Goal: Transaction & Acquisition: Purchase product/service

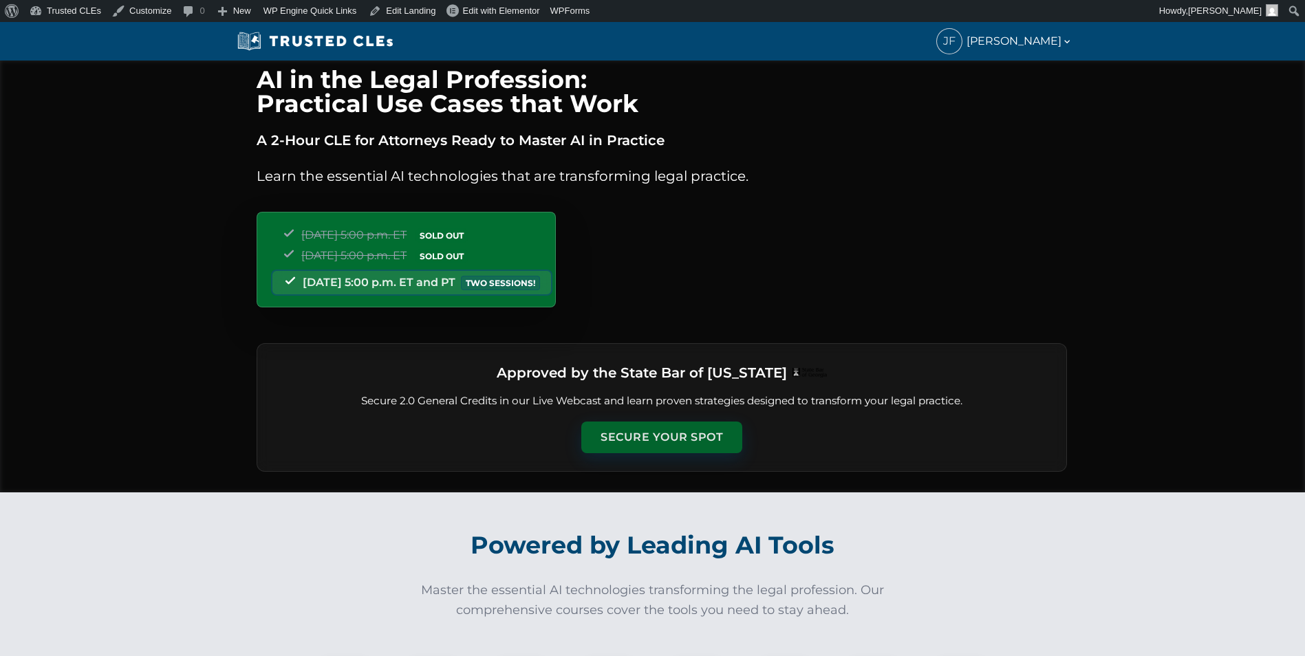
click at [615, 429] on button "Secure Your Spot" at bounding box center [661, 438] width 161 height 32
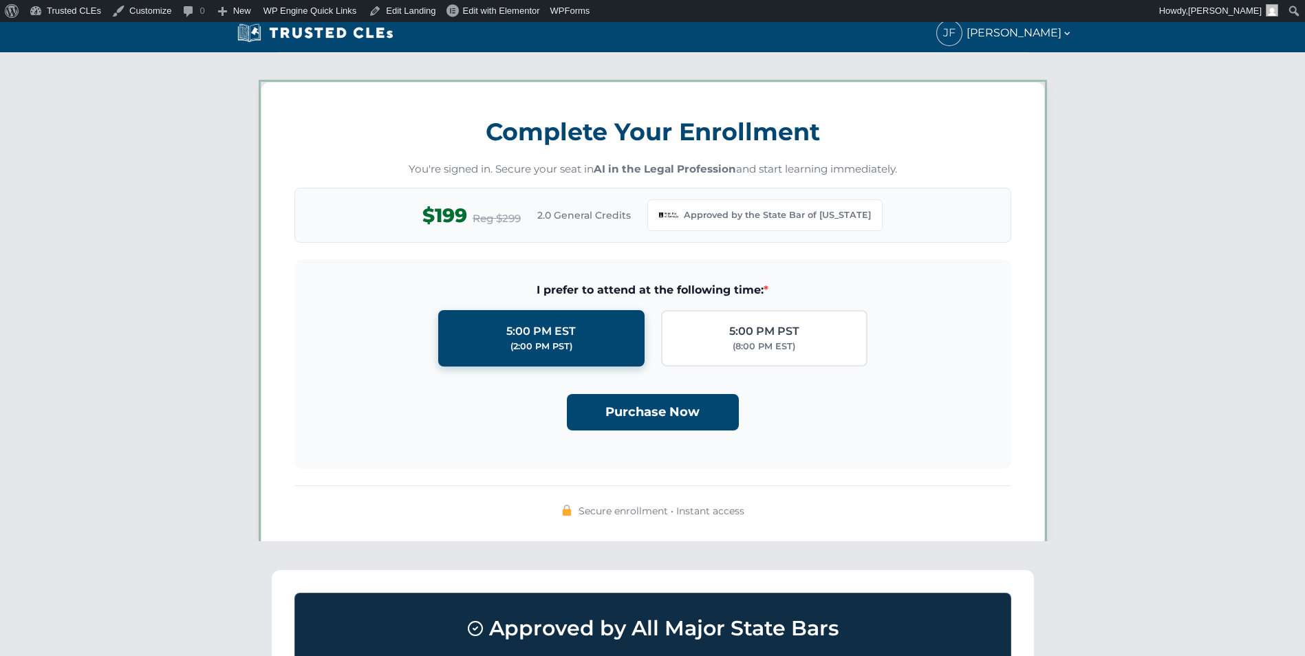
scroll to position [1188, 0]
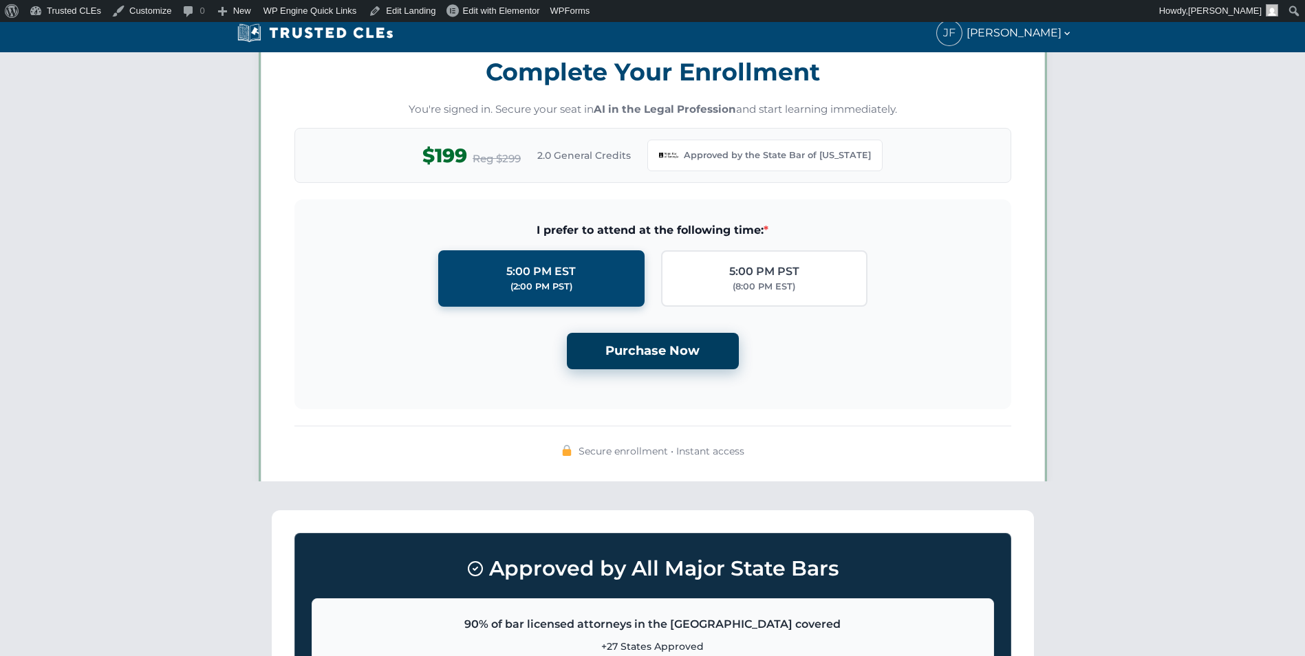
click at [611, 355] on button "Purchase Now" at bounding box center [653, 351] width 172 height 36
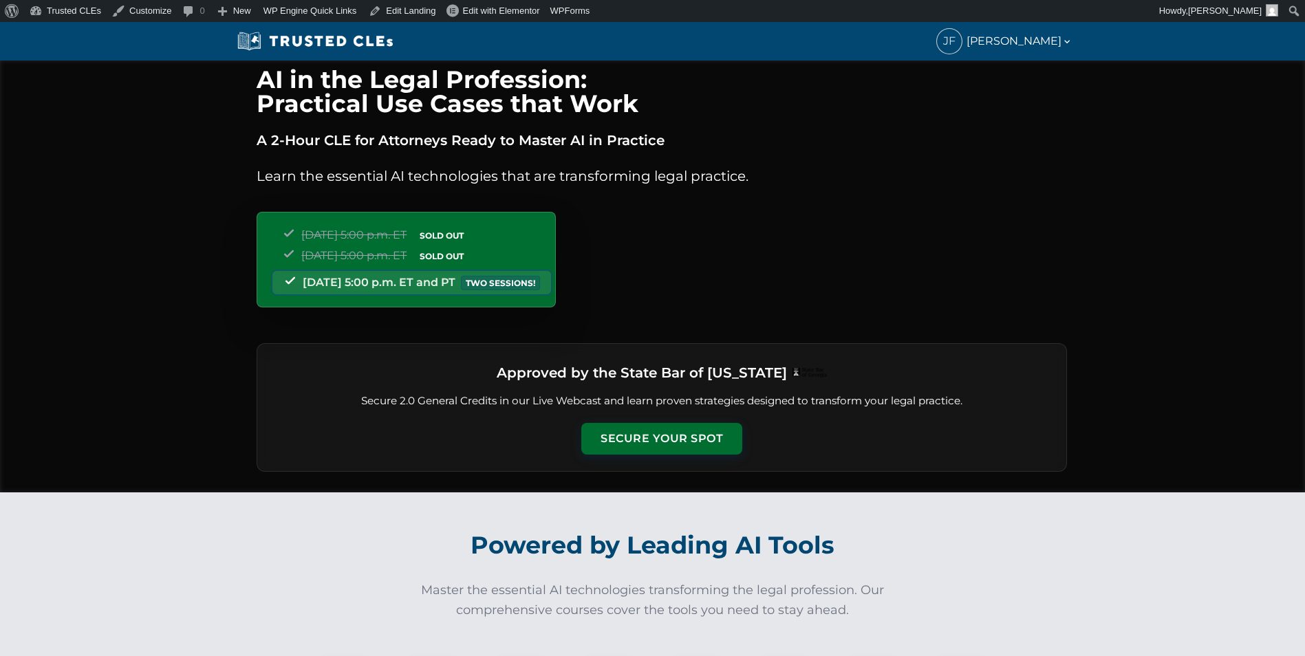
click at [641, 422] on div "Approved by the State Bar of Georgia Secure 2.0 General Credits in our Live Web…" at bounding box center [662, 407] width 811 height 129
click at [639, 431] on button "Secure Your Spot" at bounding box center [661, 438] width 161 height 32
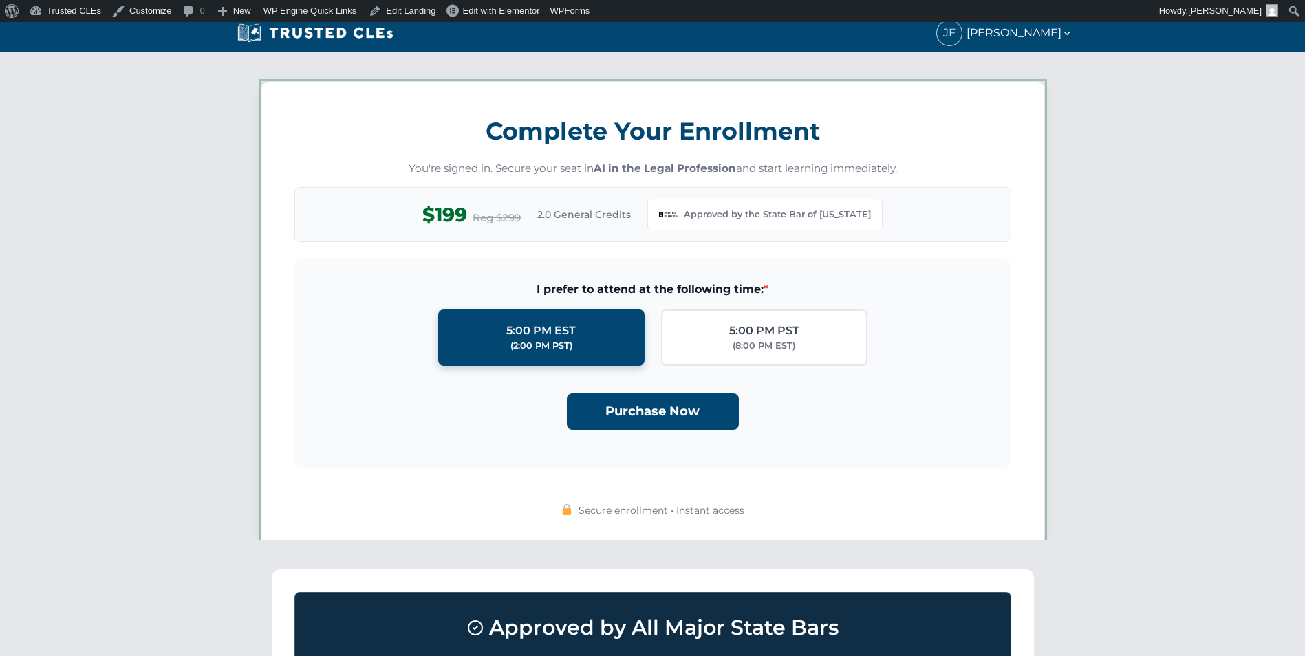
scroll to position [1188, 0]
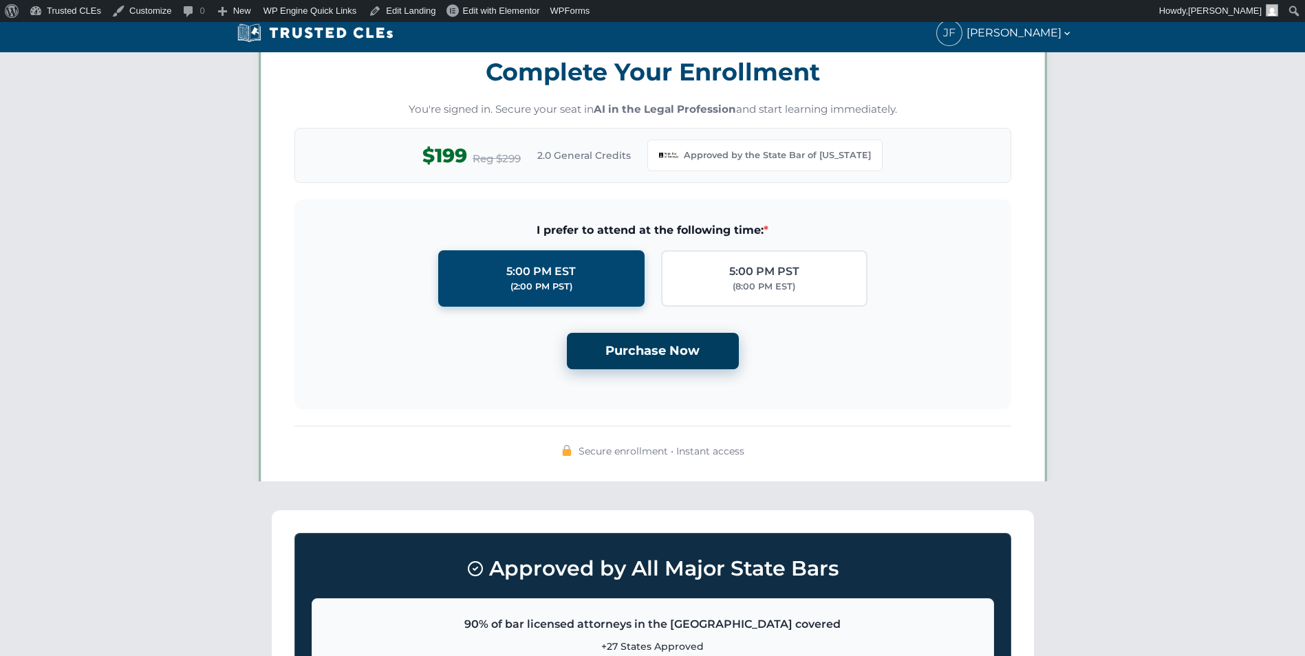
click at [632, 356] on button "Purchase Now" at bounding box center [653, 351] width 172 height 36
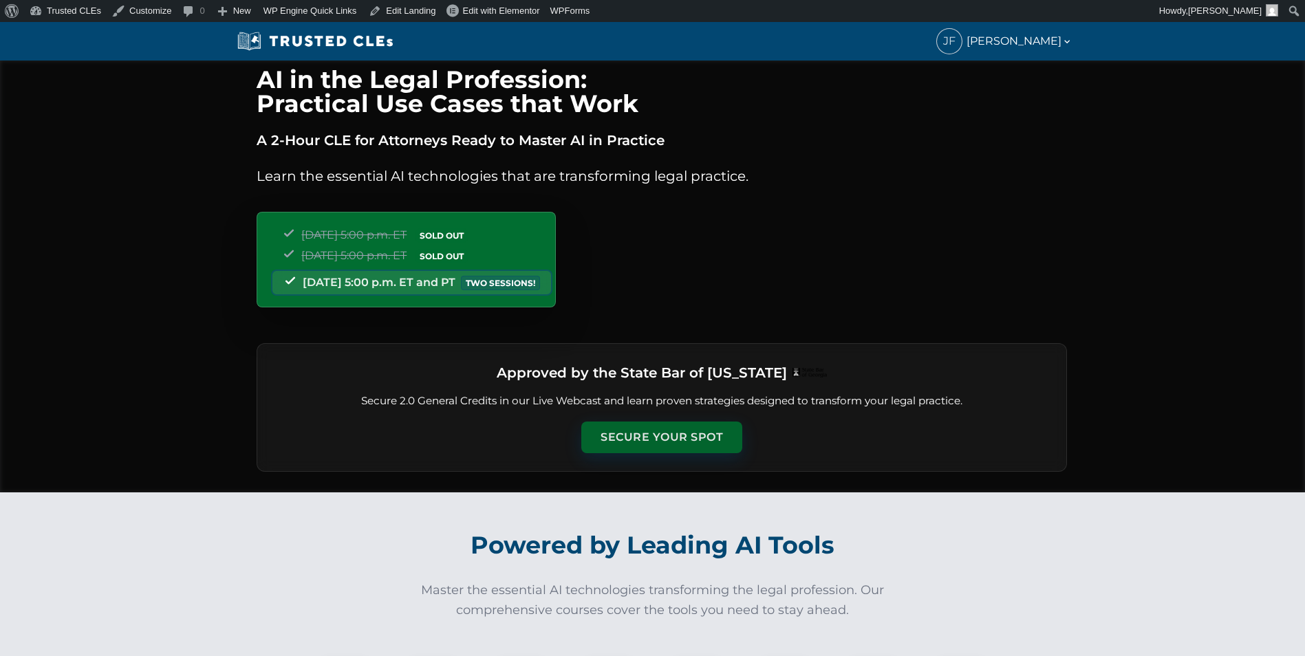
click at [636, 431] on button "Secure Your Spot" at bounding box center [661, 438] width 161 height 32
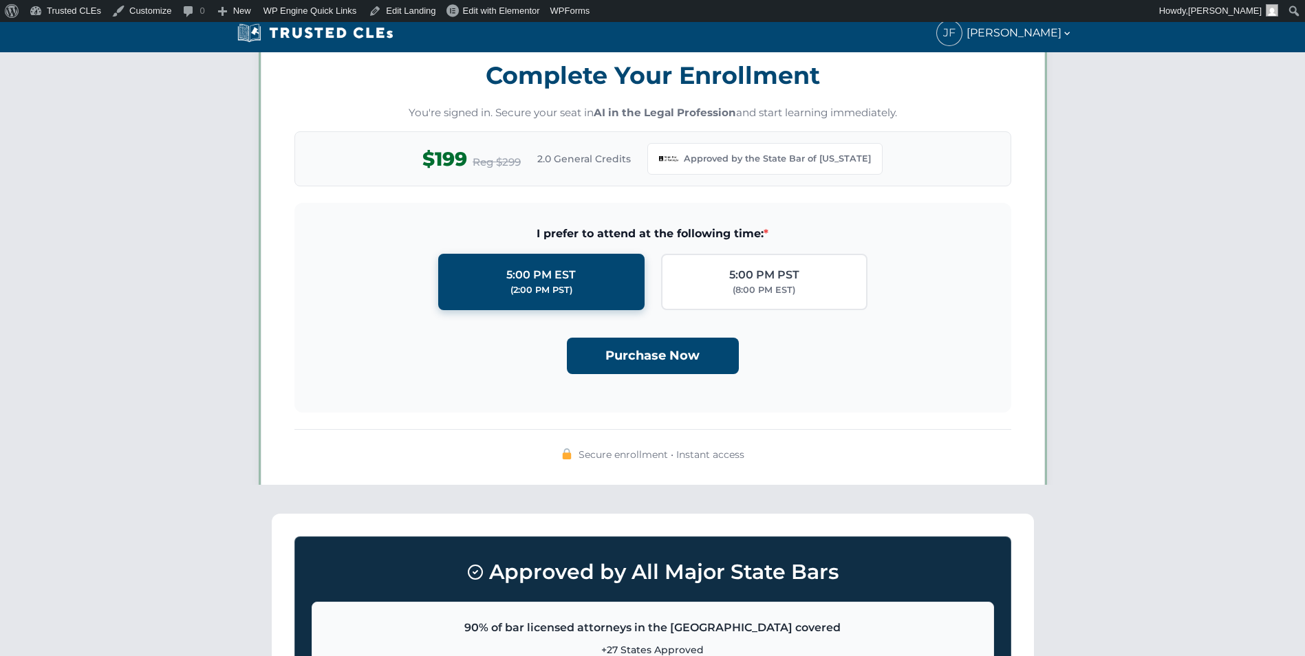
scroll to position [1188, 0]
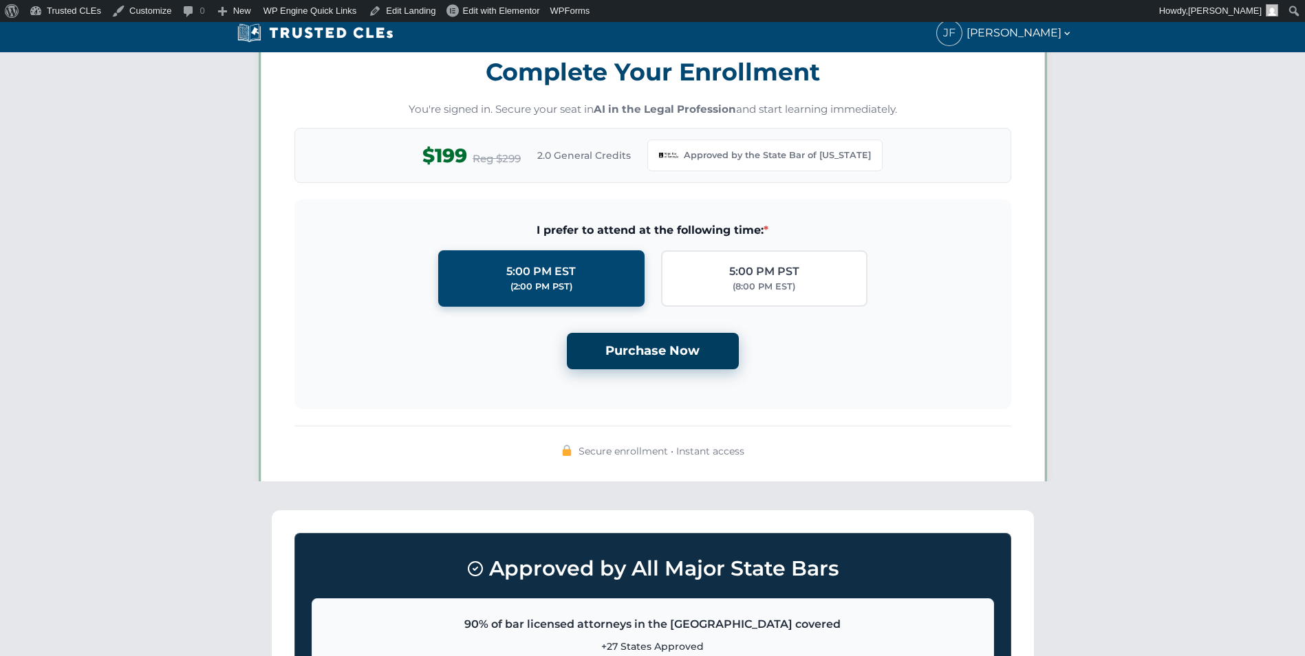
click at [635, 355] on button "Purchase Now" at bounding box center [653, 351] width 172 height 36
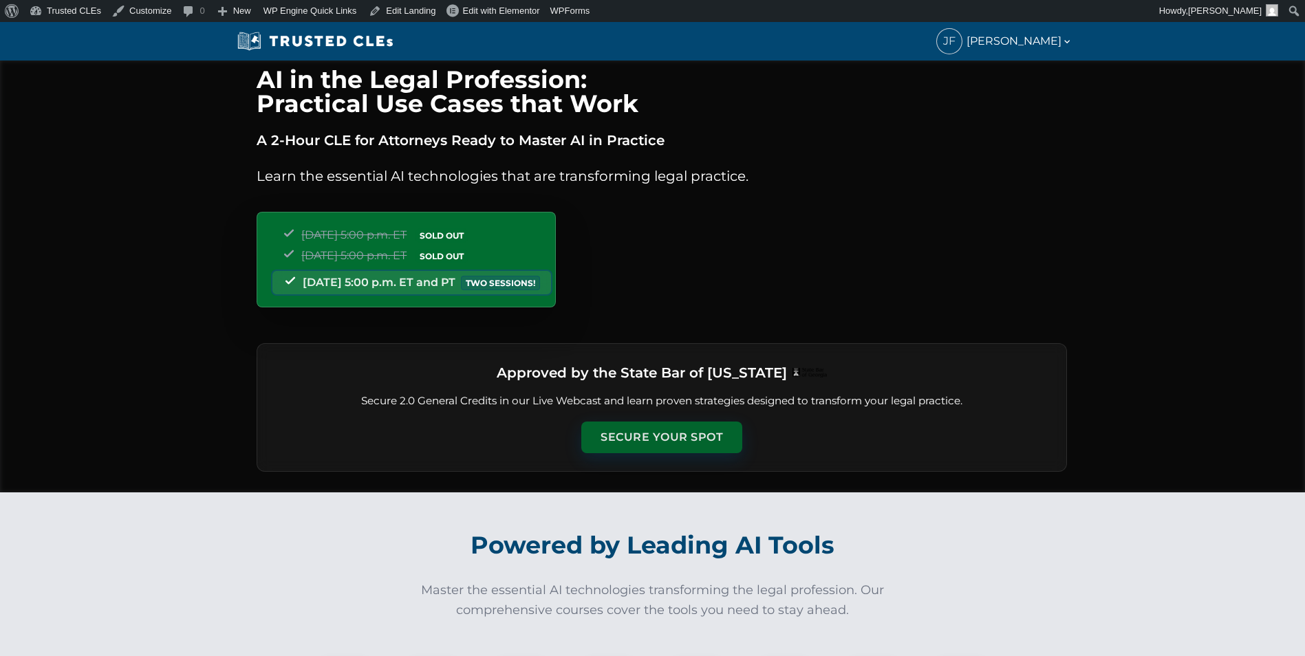
click at [637, 432] on button "Secure Your Spot" at bounding box center [661, 438] width 161 height 32
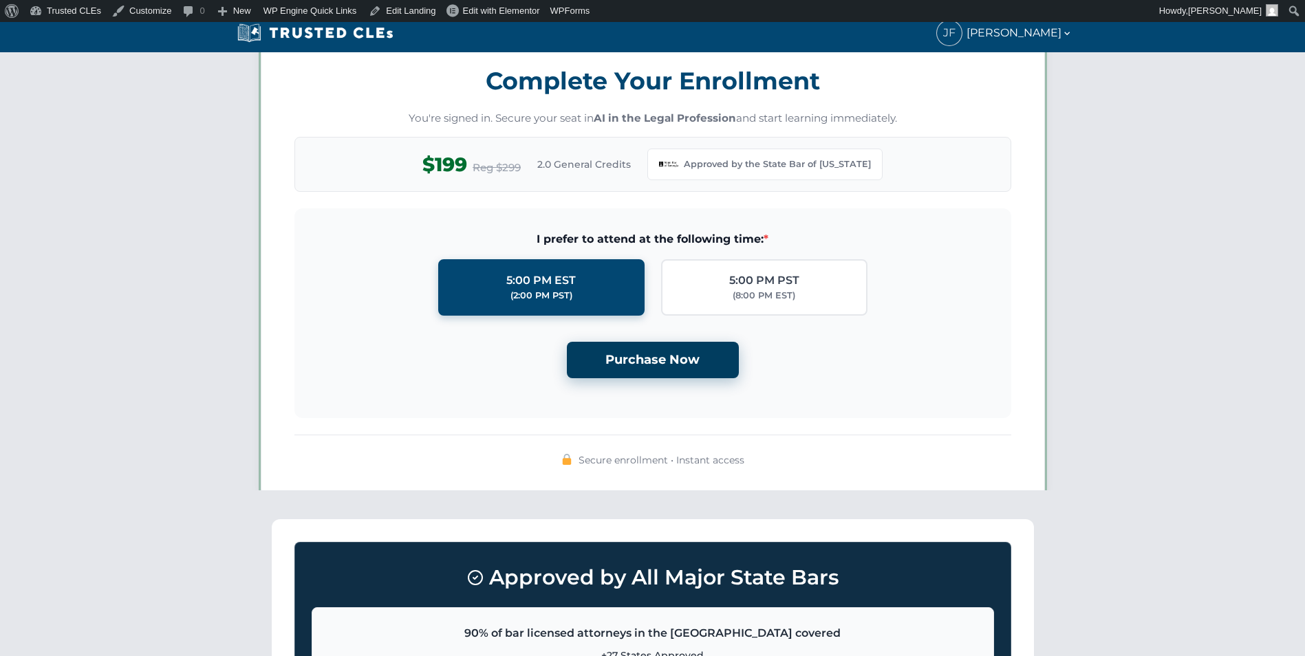
scroll to position [1188, 0]
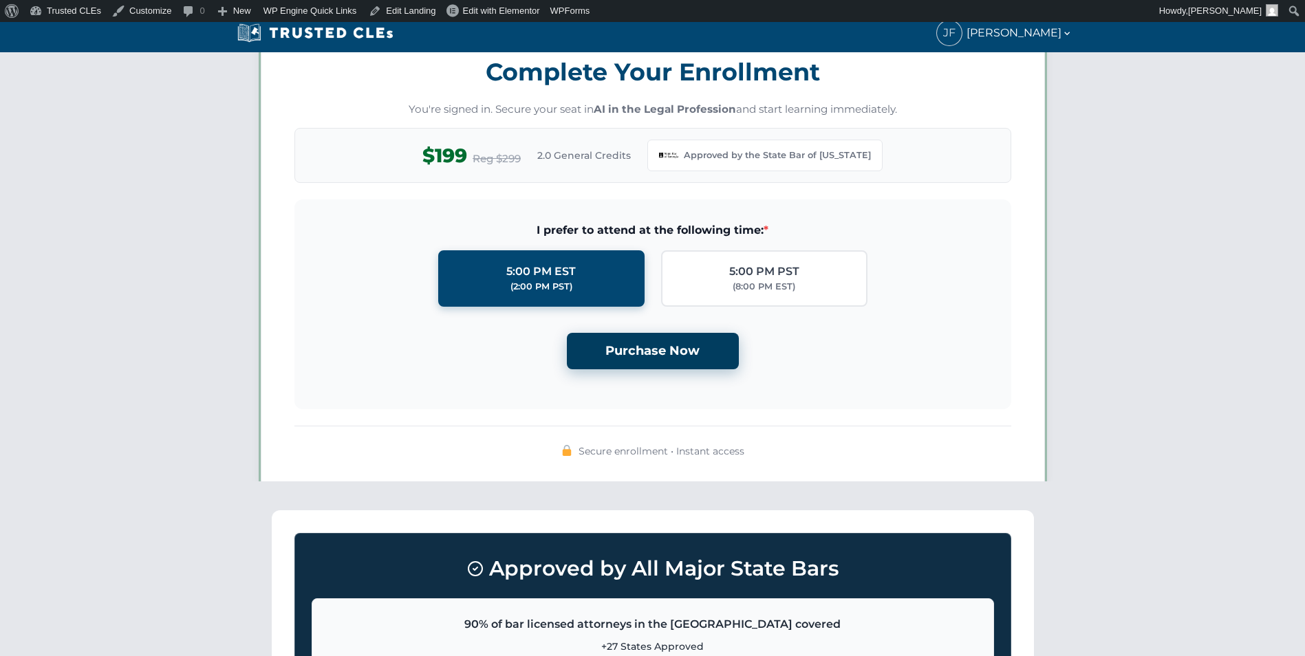
click at [641, 348] on button "Purchase Now" at bounding box center [653, 351] width 172 height 36
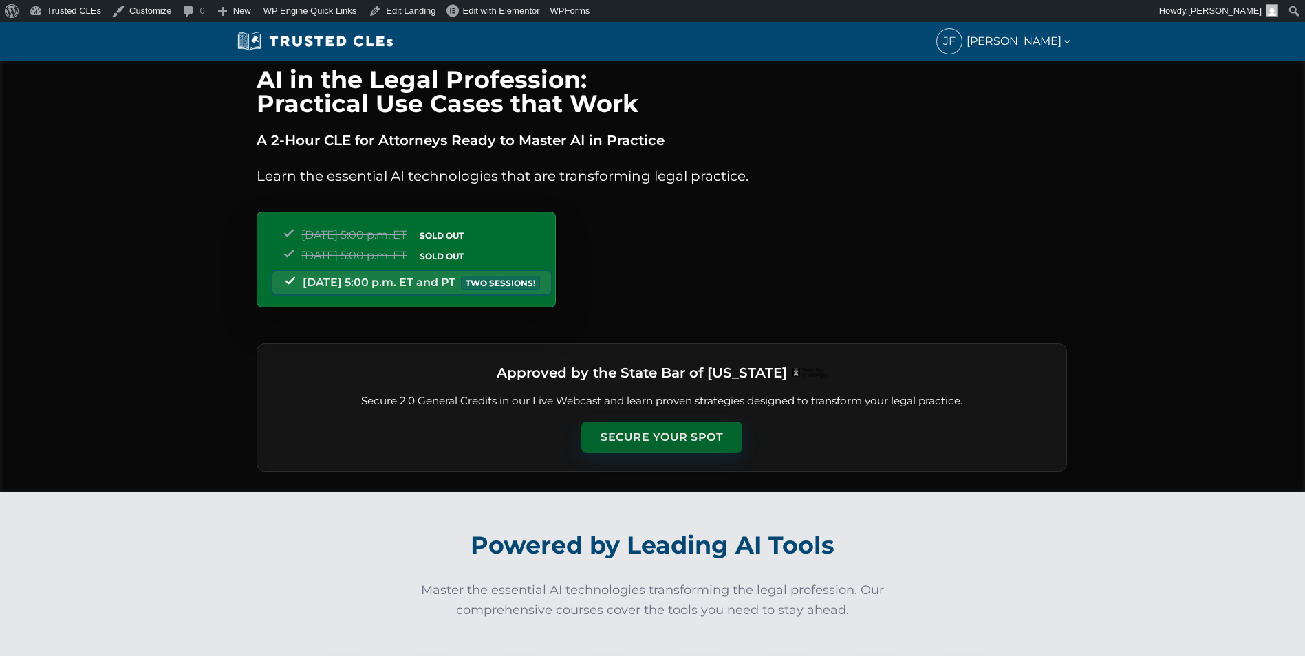
click at [653, 451] on button "Secure Your Spot" at bounding box center [661, 438] width 161 height 32
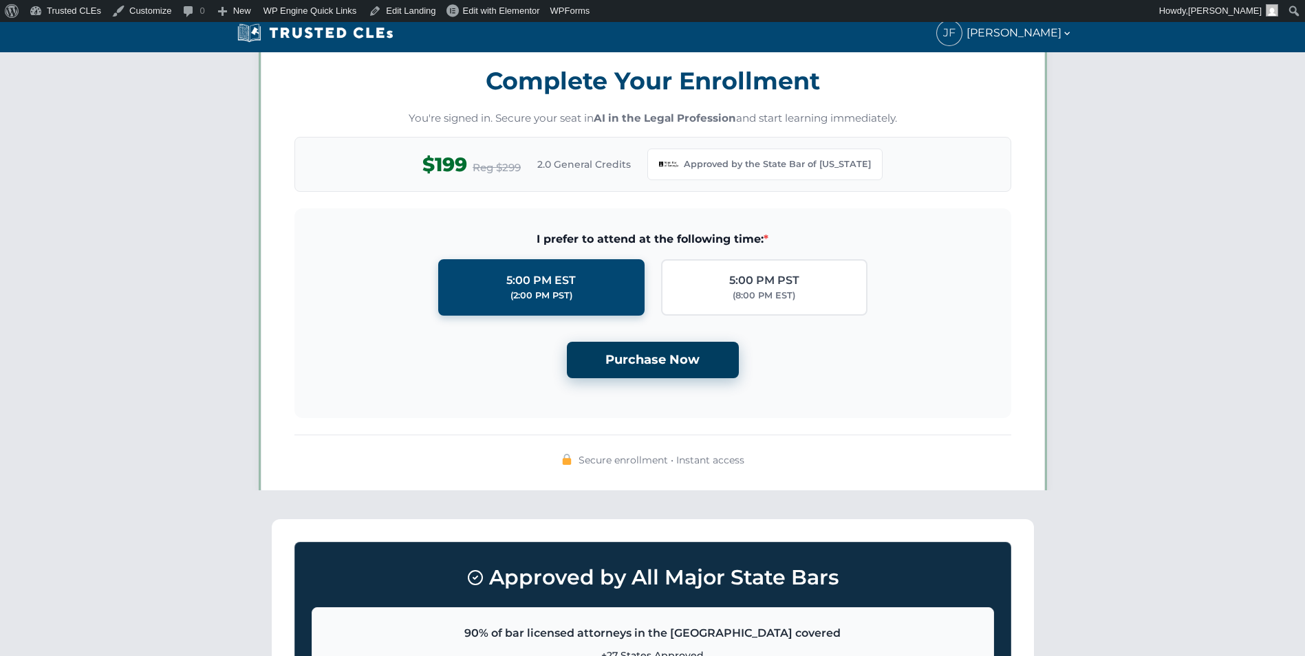
scroll to position [1188, 0]
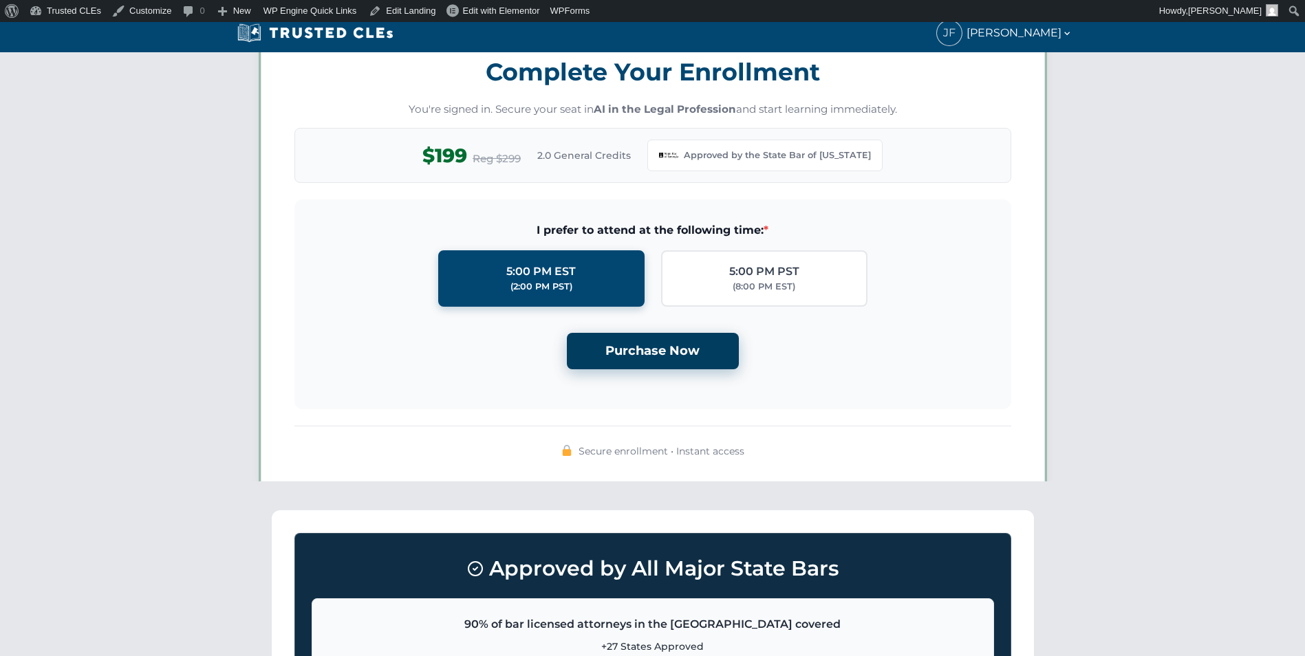
click at [653, 353] on button "Purchase Now" at bounding box center [653, 351] width 172 height 36
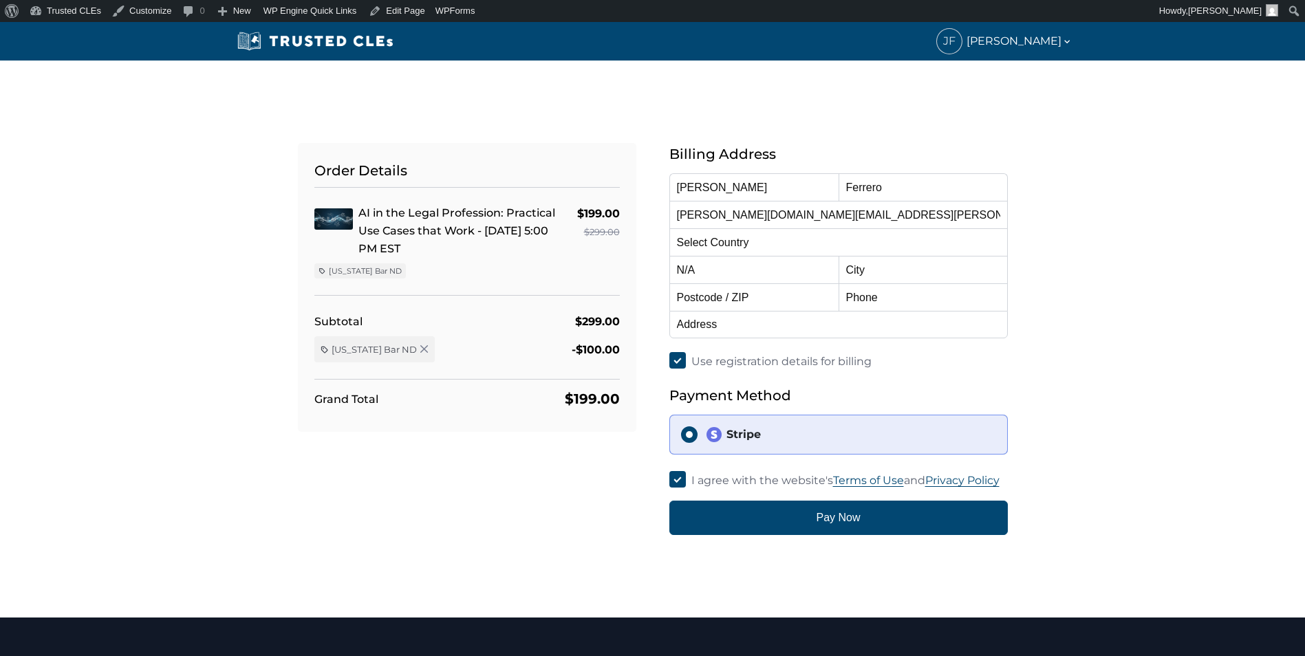
select select "United States"
select select "[US_STATE]"
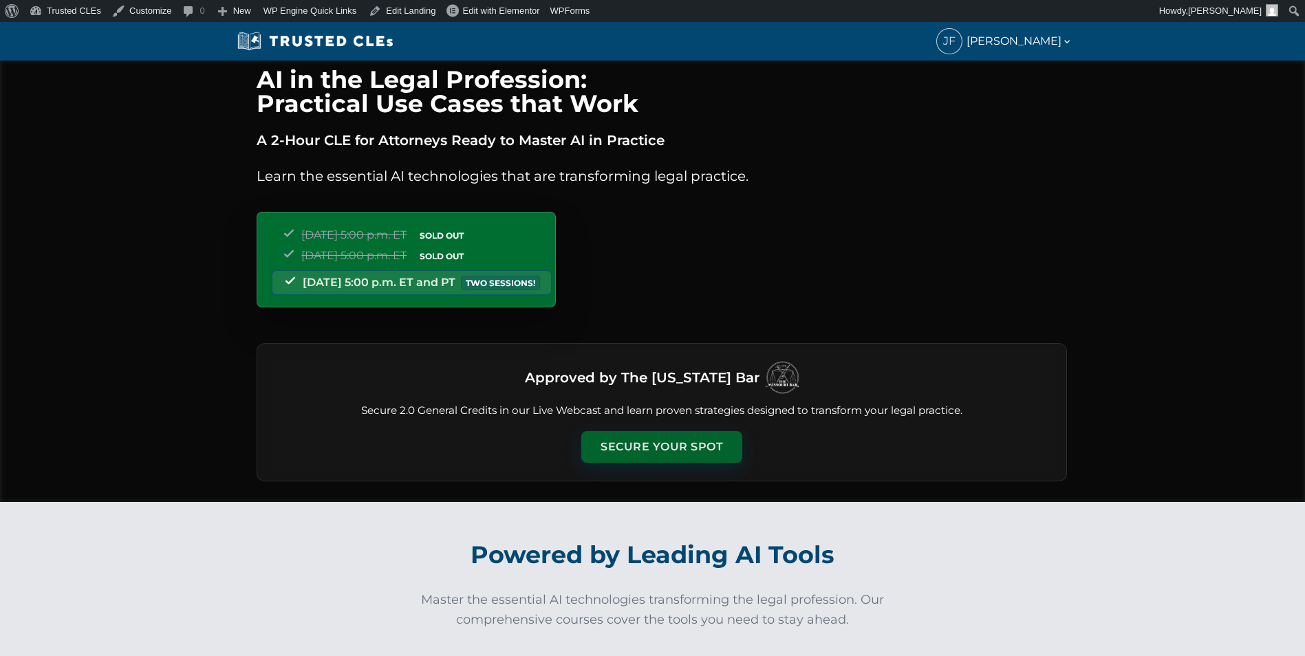
click at [617, 437] on button "Secure Your Spot" at bounding box center [661, 447] width 161 height 32
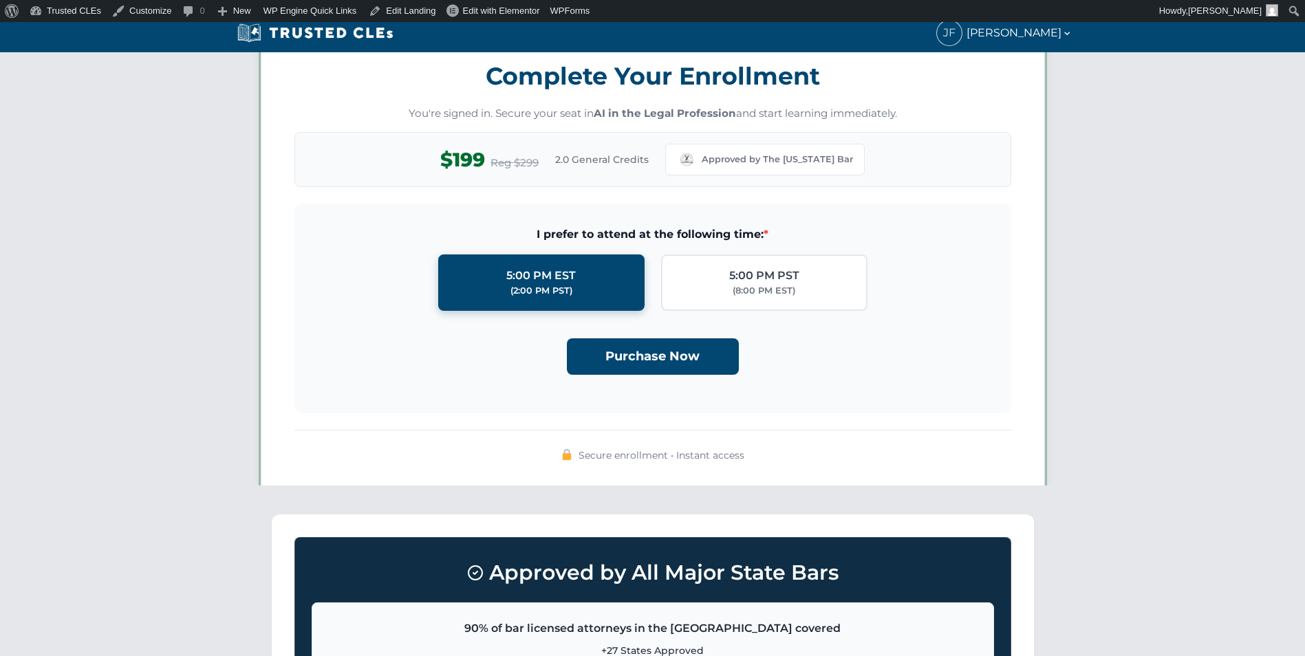
scroll to position [1197, 0]
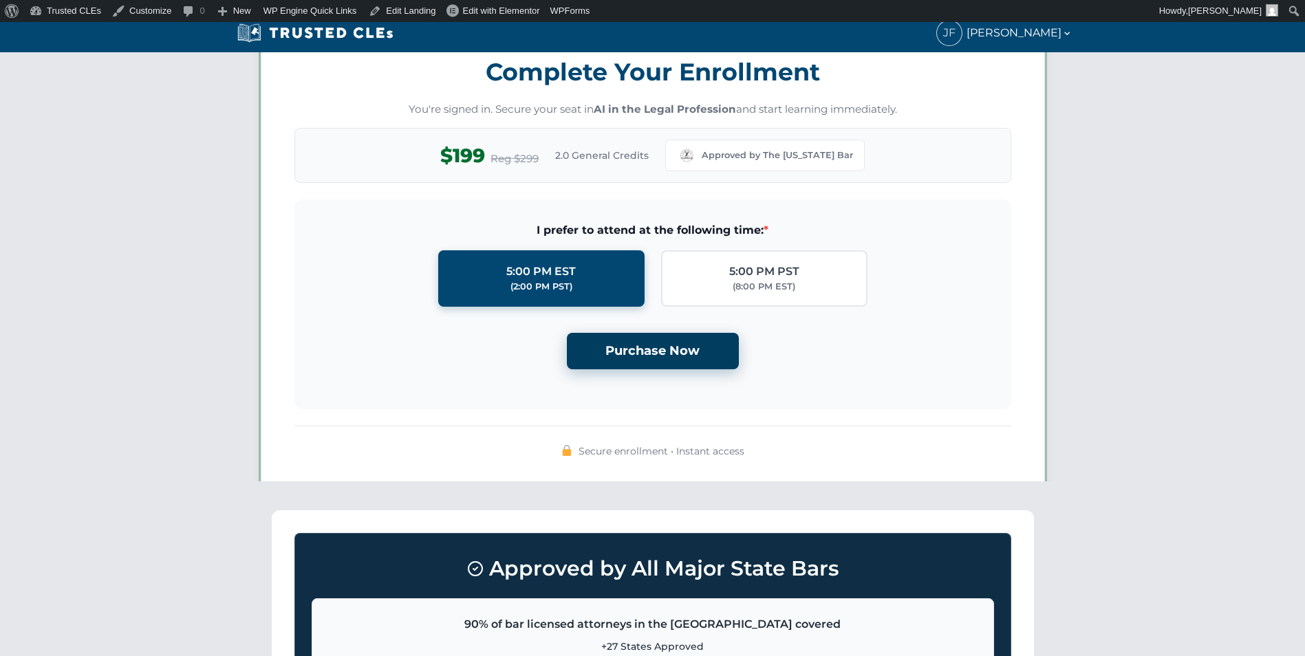
click at [628, 356] on button "Purchase Now" at bounding box center [653, 351] width 172 height 36
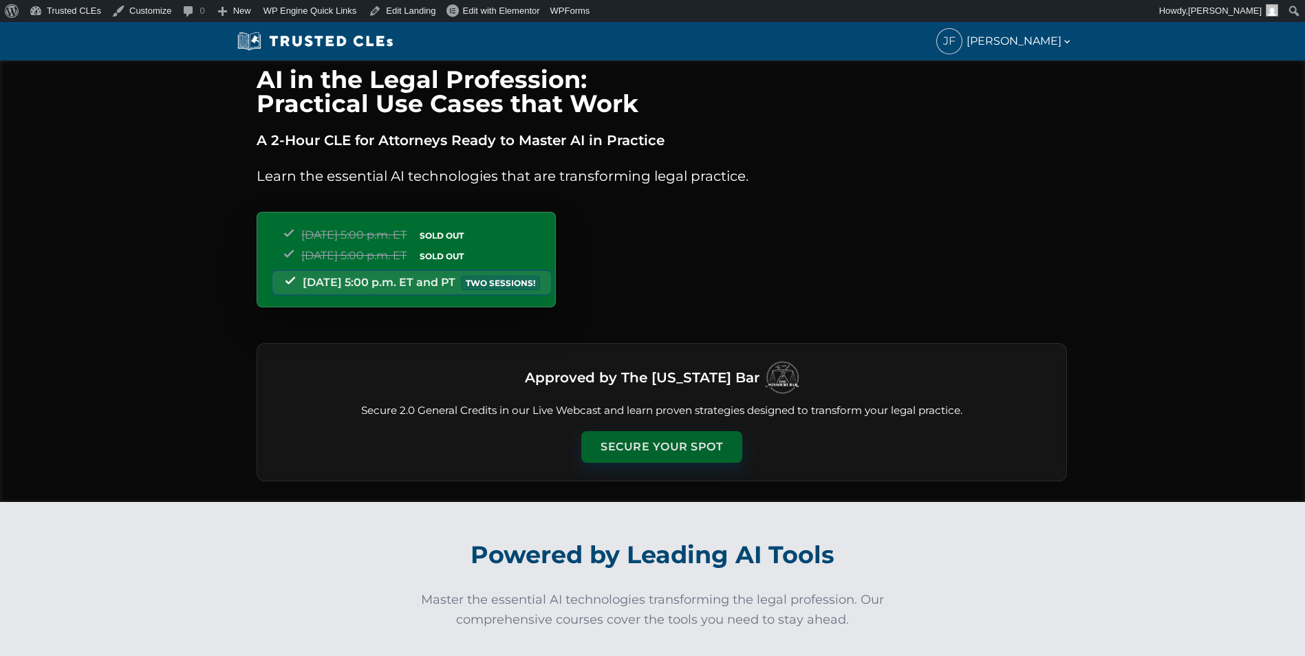
click at [628, 436] on button "Secure Your Spot" at bounding box center [661, 447] width 161 height 32
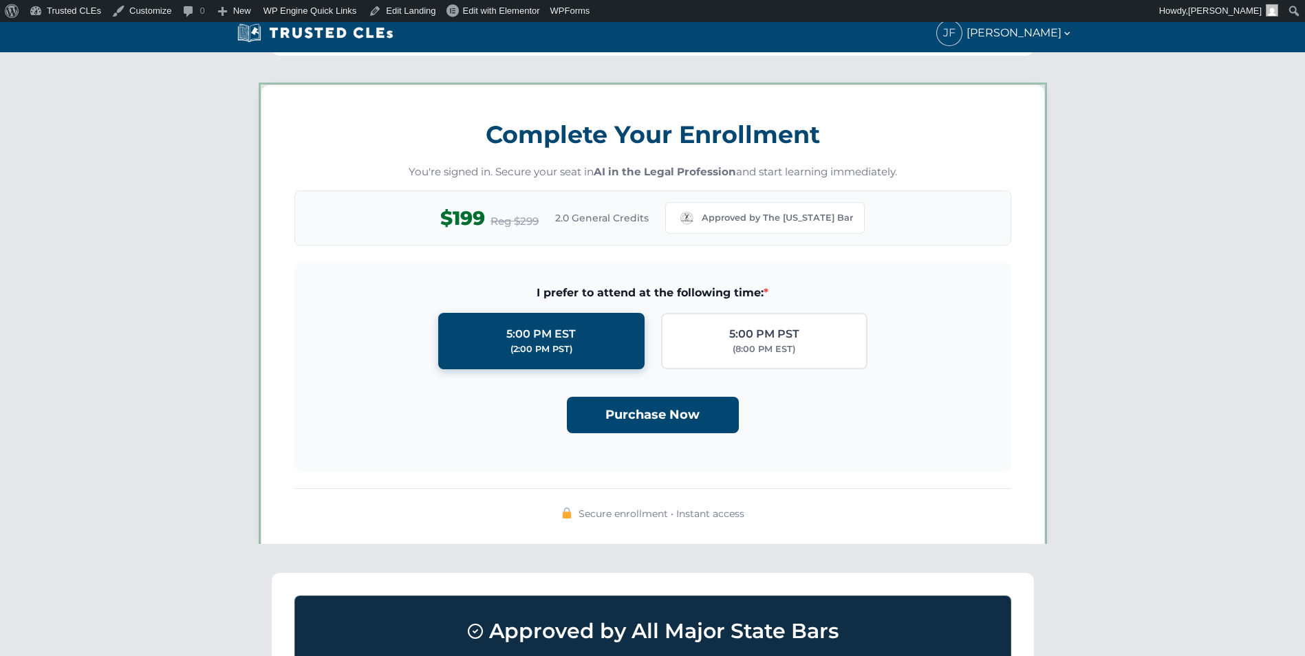
scroll to position [1197, 0]
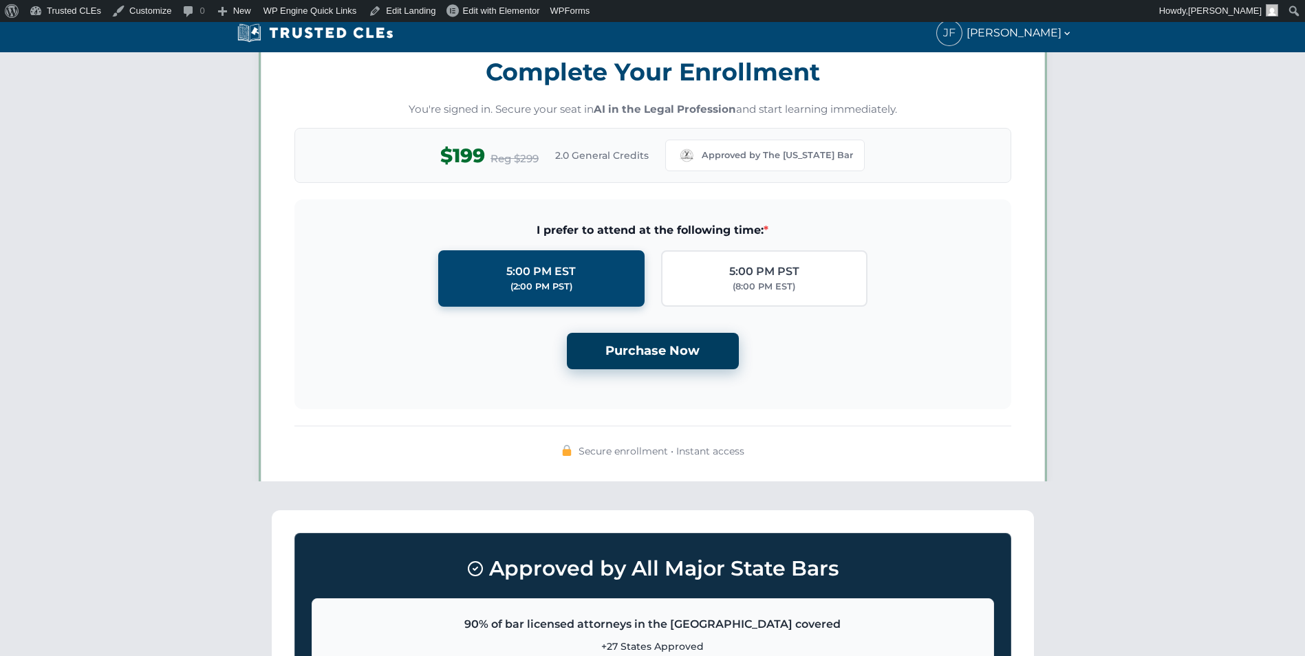
click at [630, 363] on button "Purchase Now" at bounding box center [653, 351] width 172 height 36
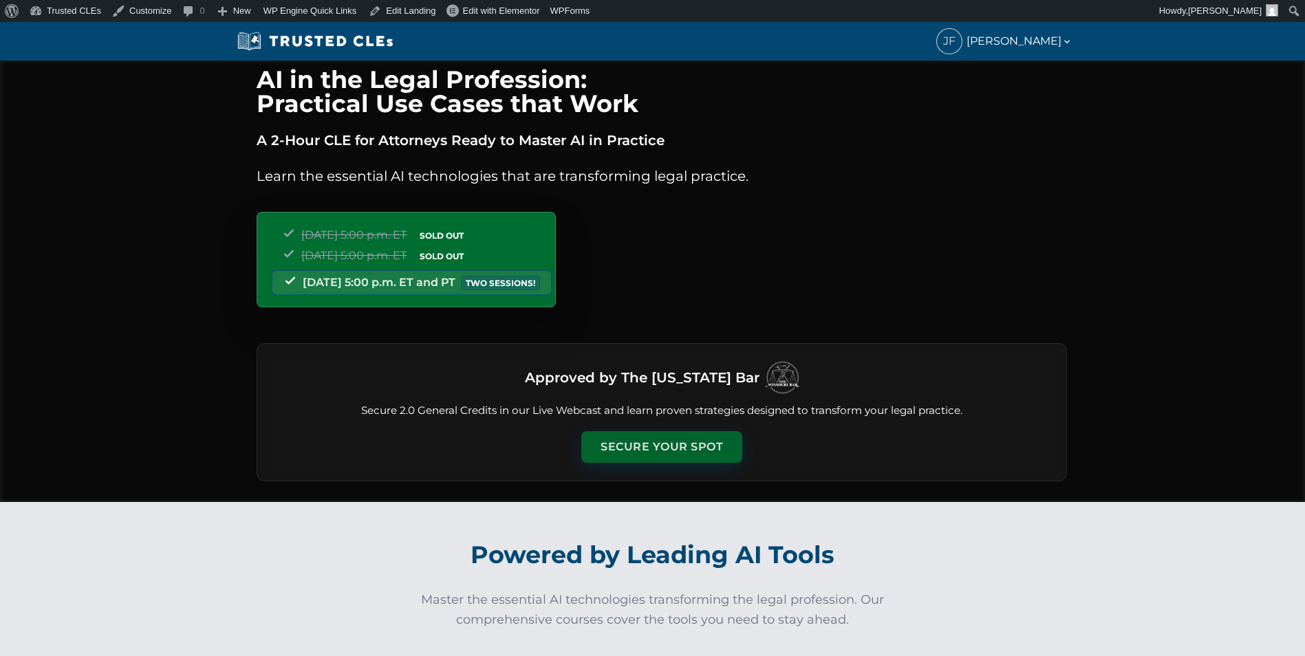
click at [647, 433] on button "Secure Your Spot" at bounding box center [661, 447] width 161 height 32
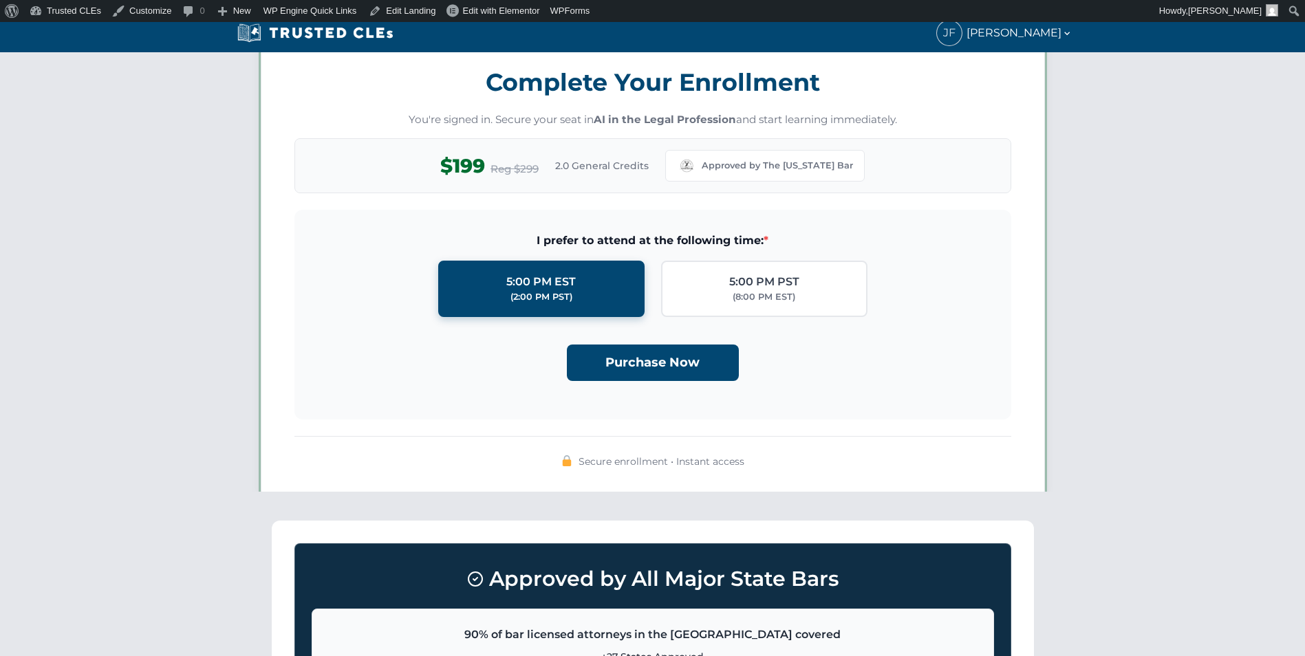
scroll to position [1197, 0]
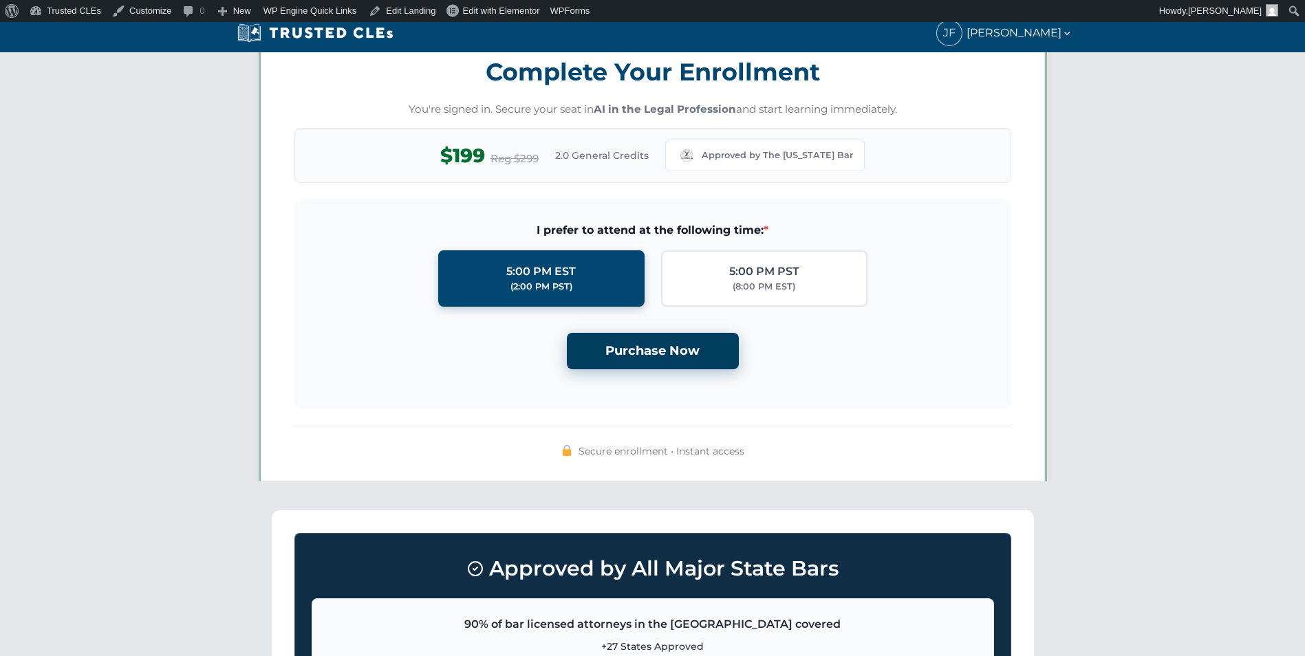
click at [648, 350] on button "Purchase Now" at bounding box center [653, 351] width 172 height 36
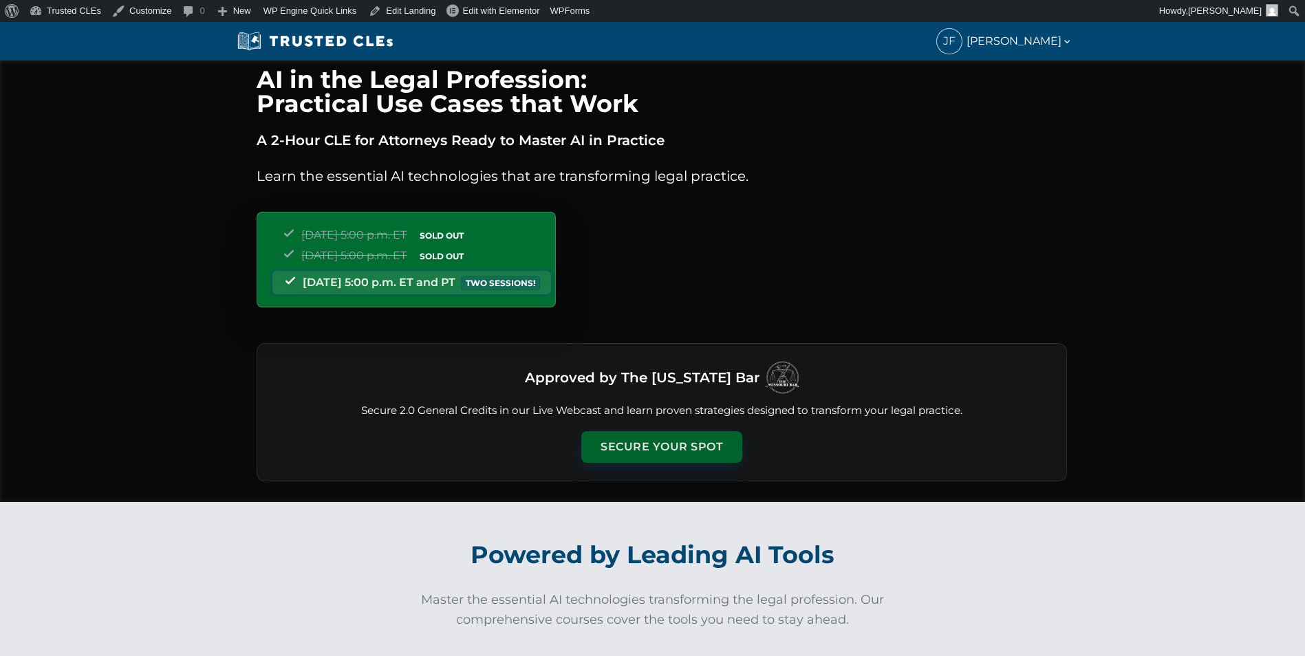
click at [666, 434] on button "Secure Your Spot" at bounding box center [661, 447] width 161 height 32
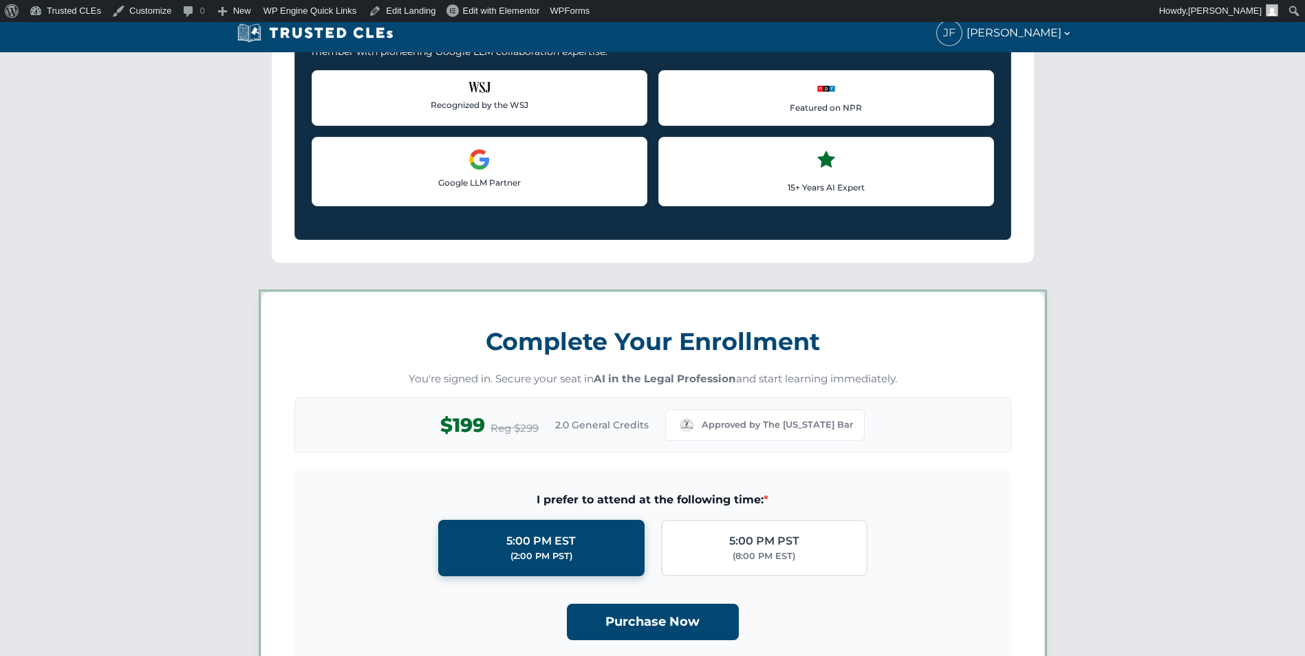
scroll to position [1197, 0]
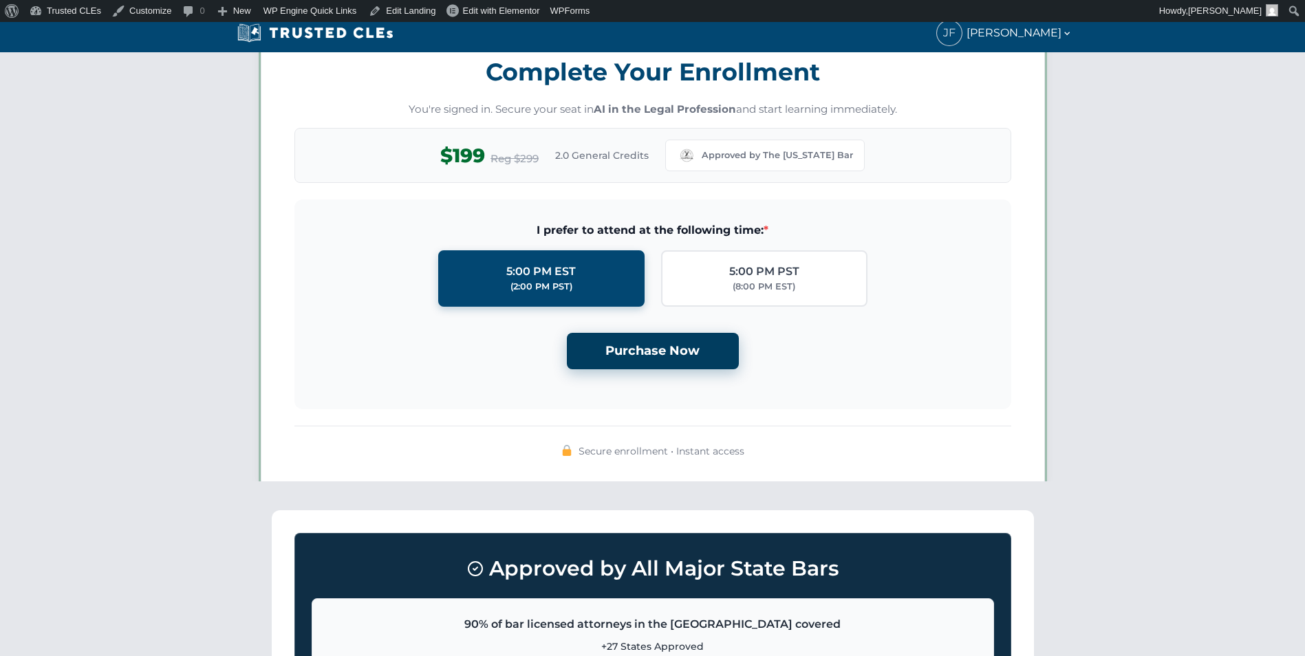
click at [646, 353] on button "Purchase Now" at bounding box center [653, 351] width 172 height 36
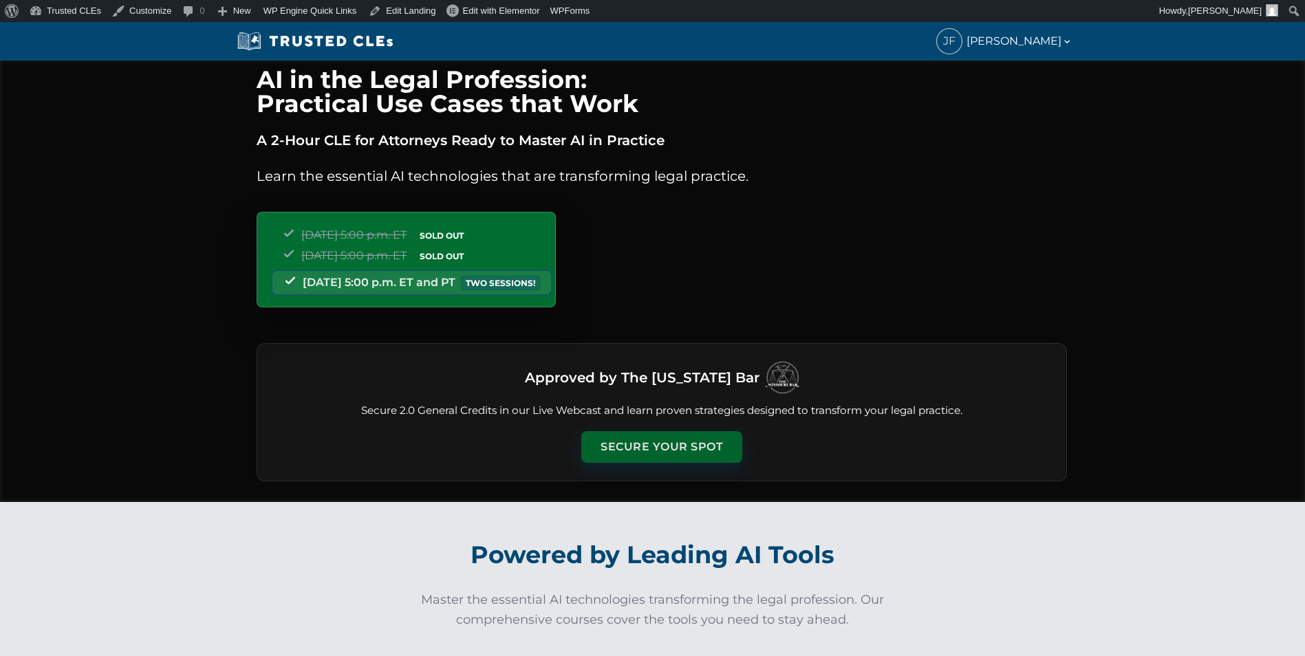
click at [674, 446] on button "Secure Your Spot" at bounding box center [661, 447] width 161 height 32
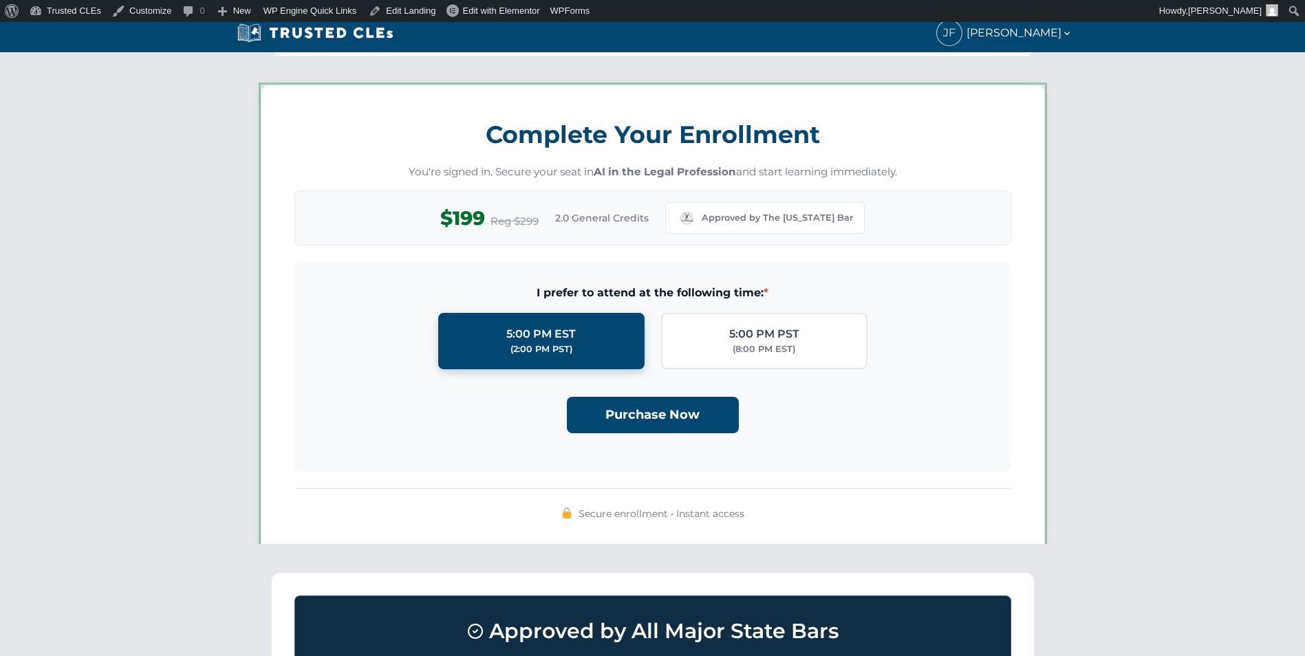
scroll to position [1197, 0]
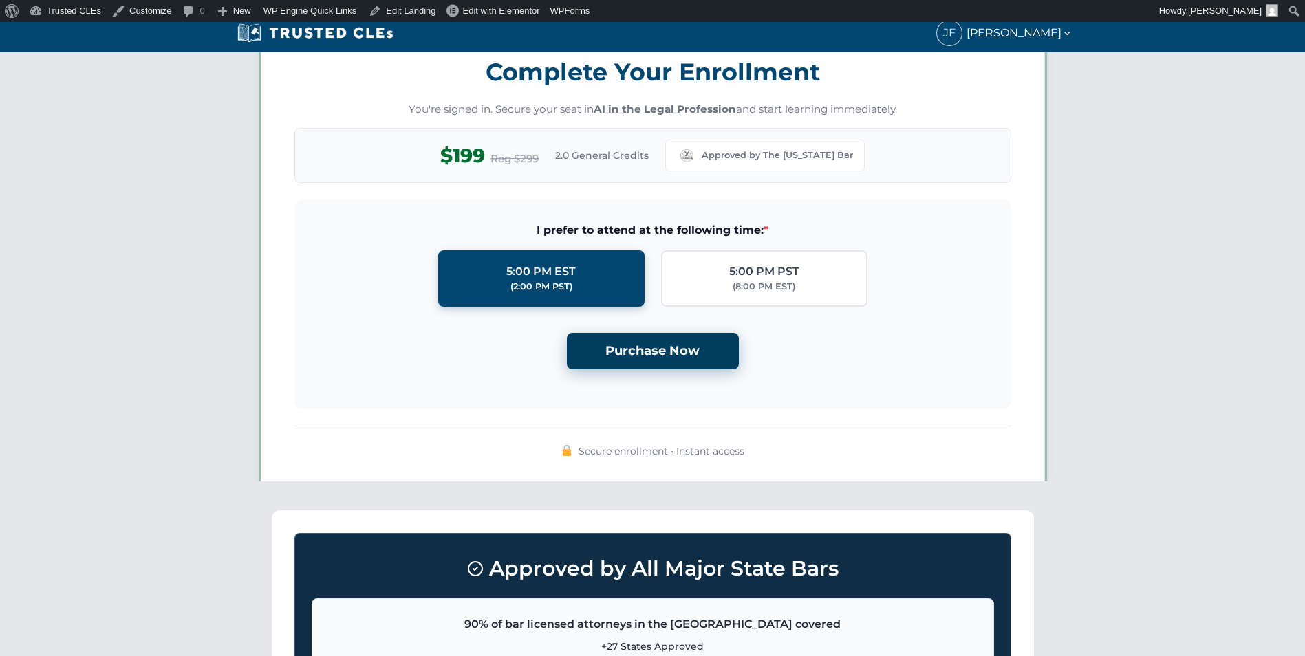
click at [662, 352] on button "Purchase Now" at bounding box center [653, 351] width 172 height 36
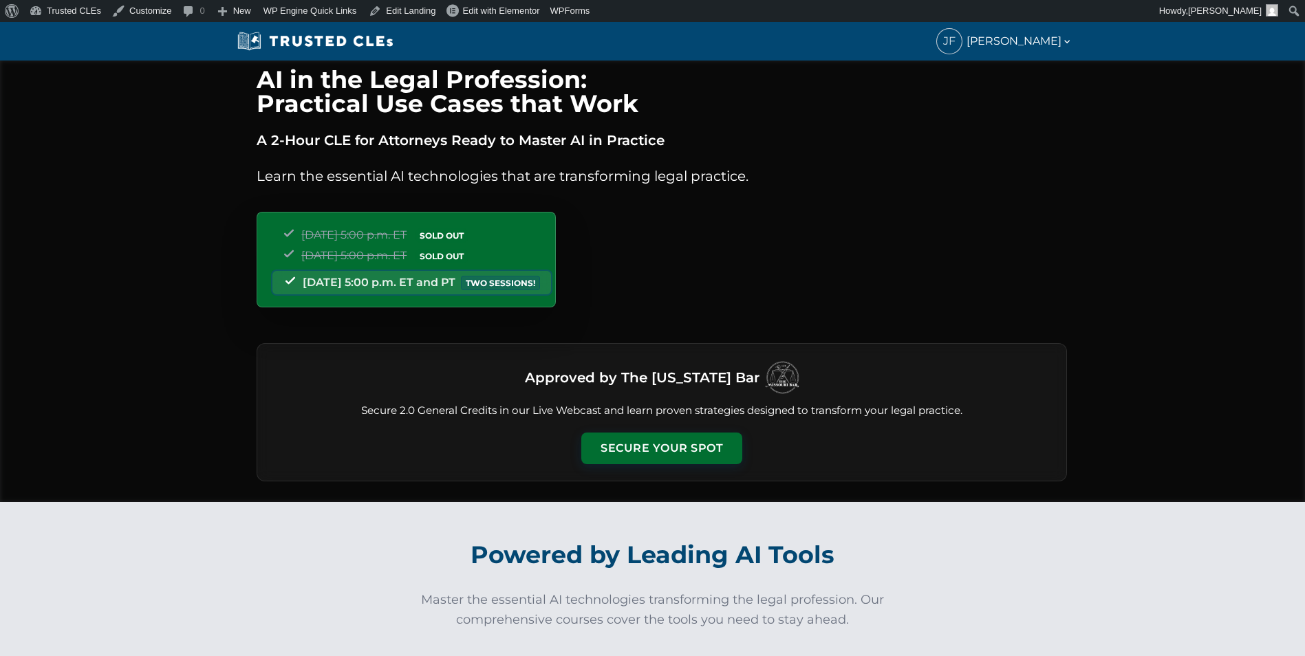
click at [687, 429] on div "Approved by The Missouri Bar Secure 2.0 General Credits in our Live Webcast and…" at bounding box center [662, 412] width 811 height 138
click at [681, 453] on button "Secure Your Spot" at bounding box center [661, 447] width 161 height 32
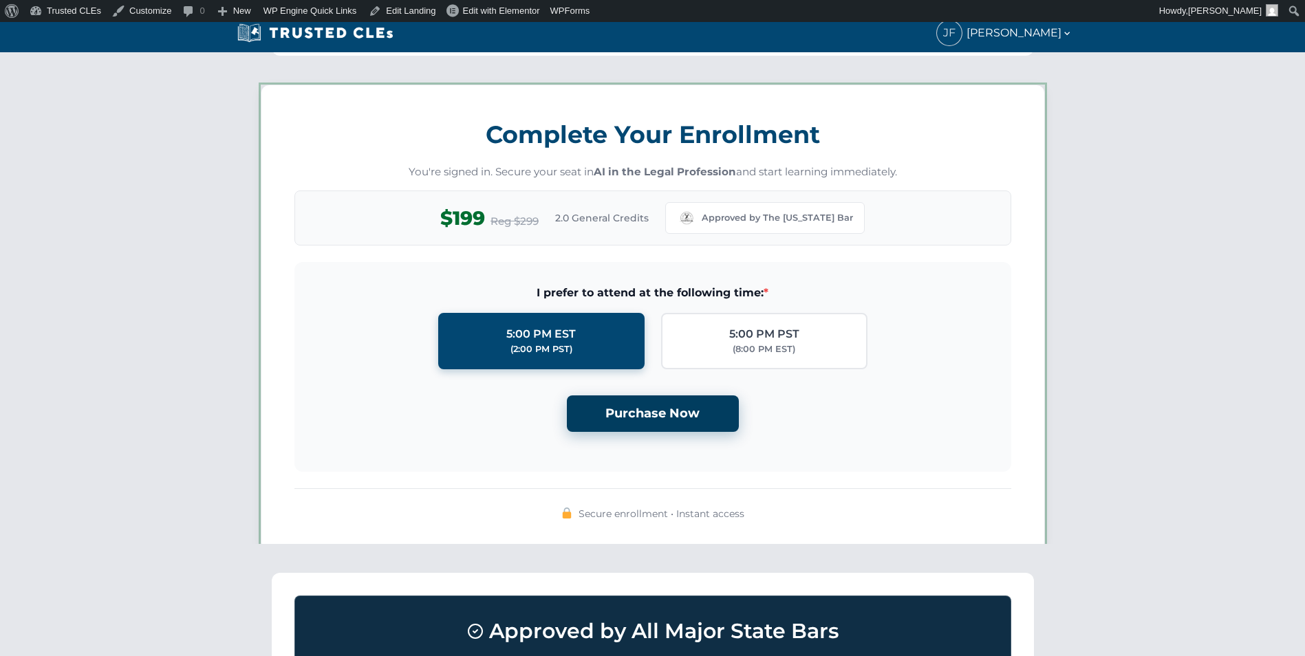
scroll to position [1197, 0]
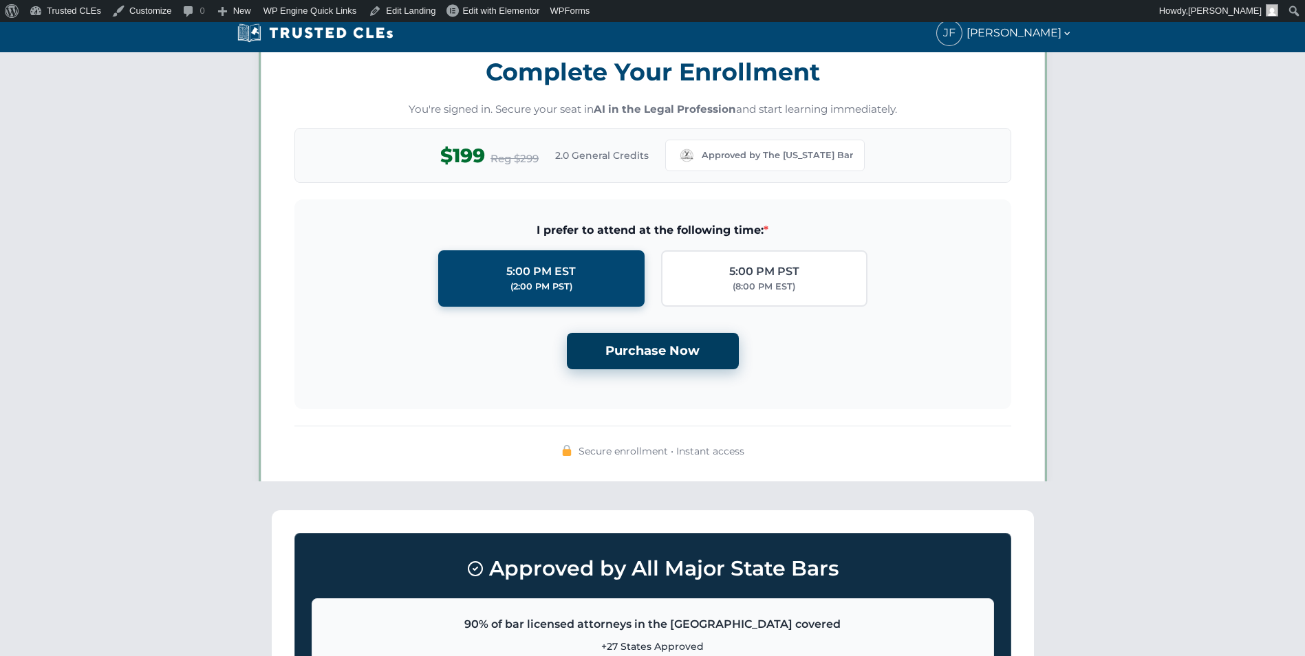
click at [671, 345] on button "Purchase Now" at bounding box center [653, 351] width 172 height 36
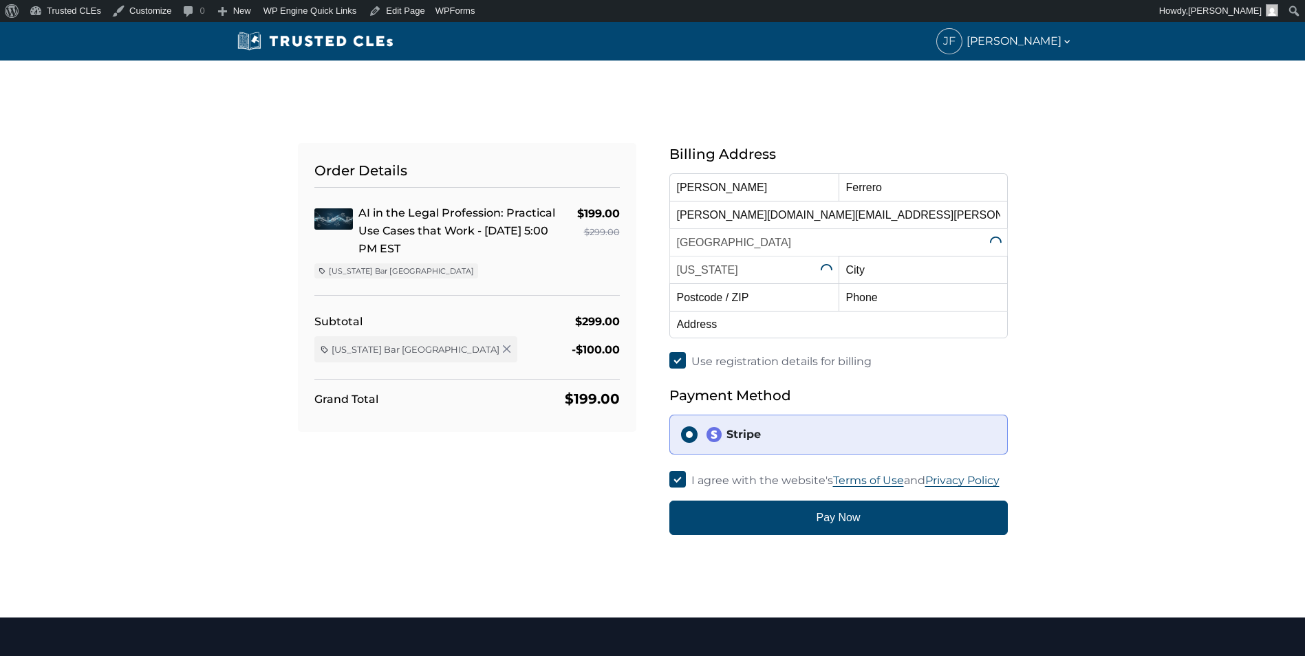
select select "[US_STATE]"
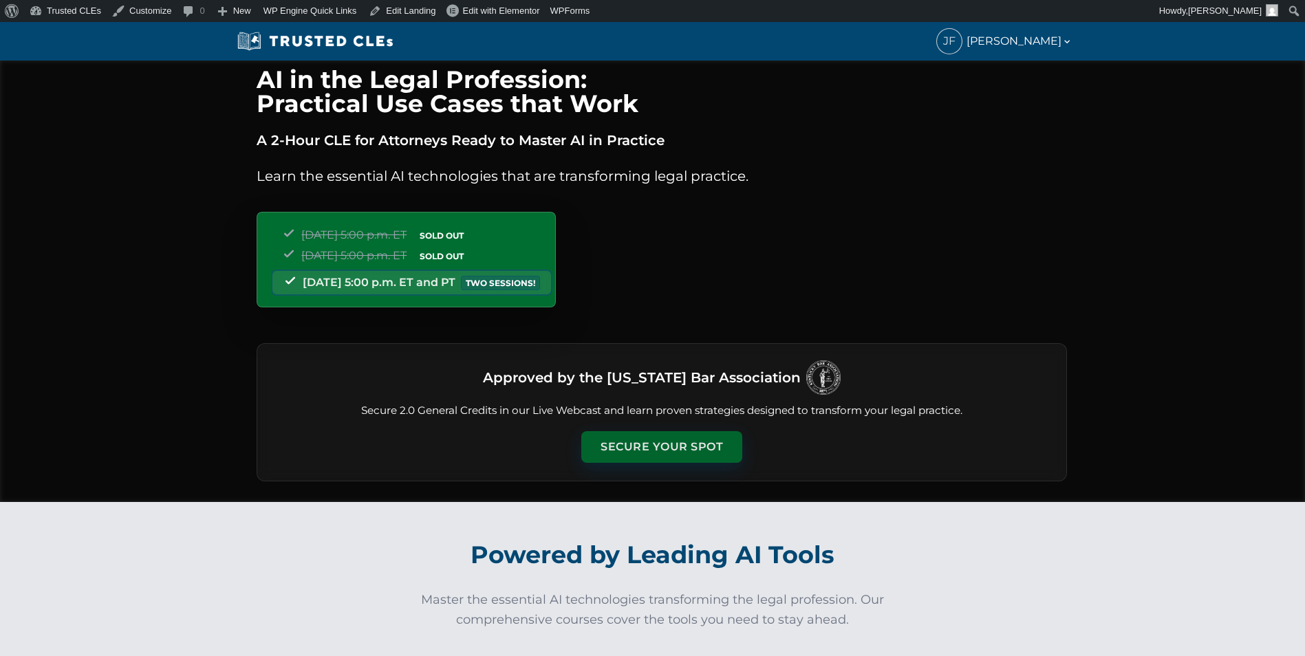
click at [623, 442] on button "Secure Your Spot" at bounding box center [661, 447] width 161 height 32
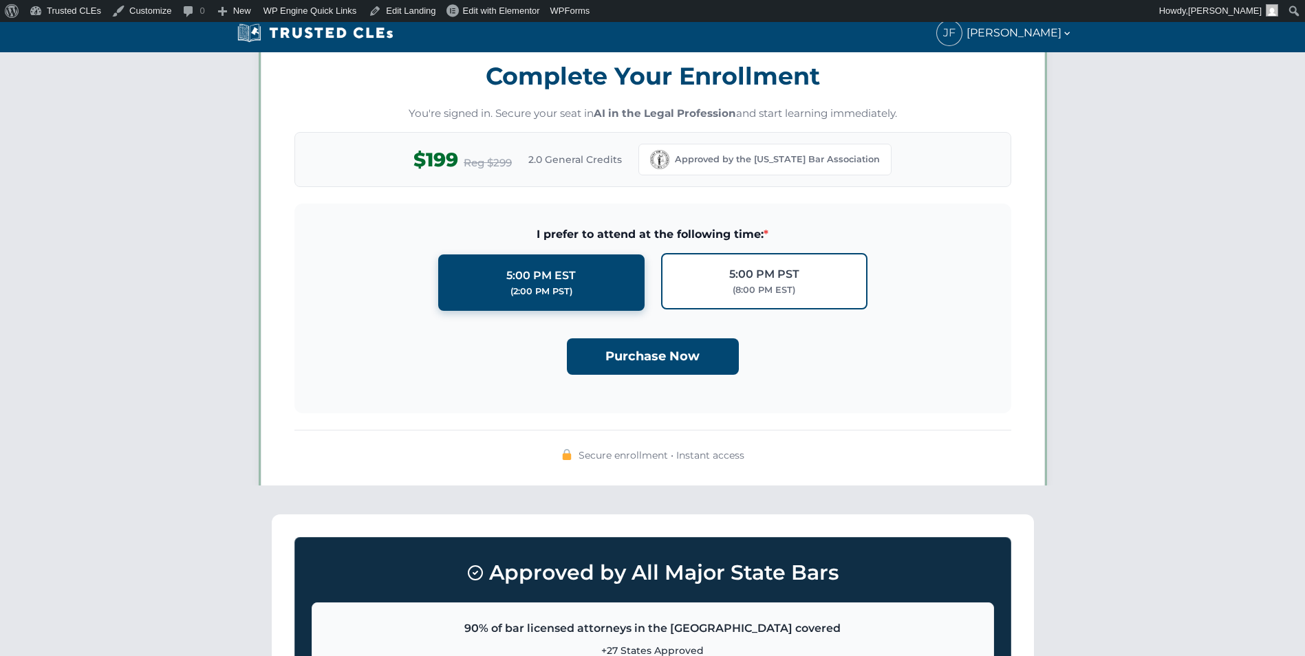
scroll to position [1197, 0]
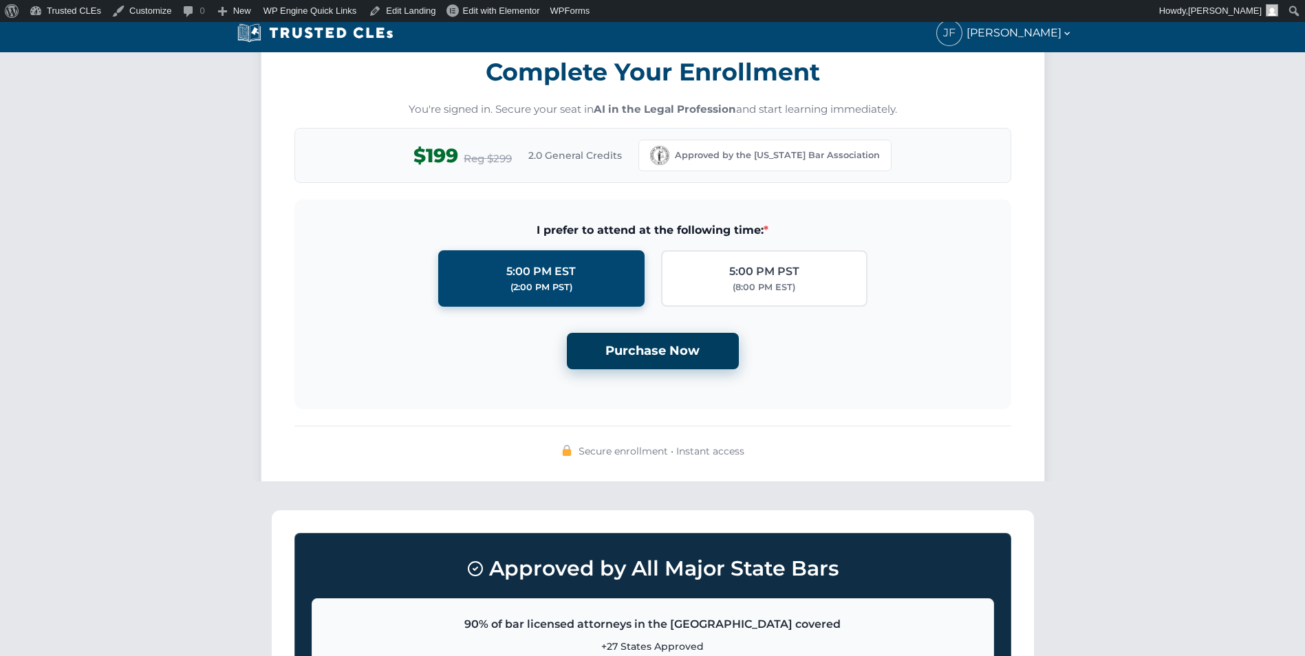
click at [673, 345] on button "Purchase Now" at bounding box center [653, 351] width 172 height 36
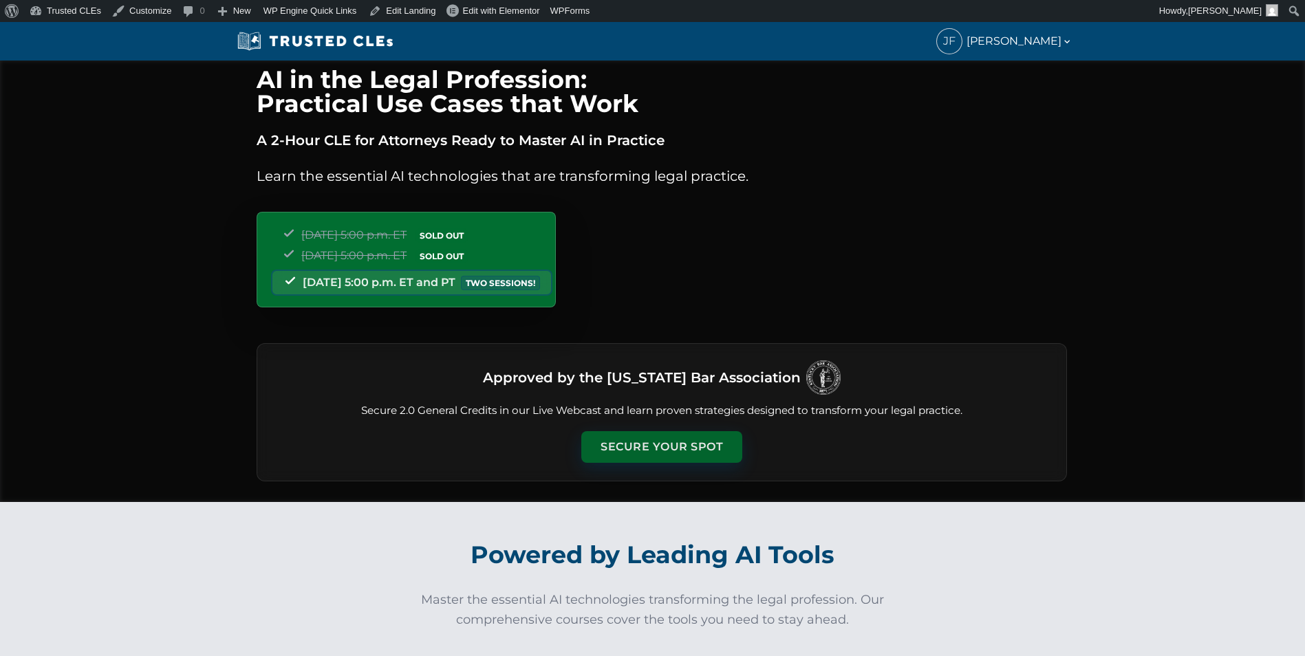
click at [698, 433] on button "Secure Your Spot" at bounding box center [661, 447] width 161 height 32
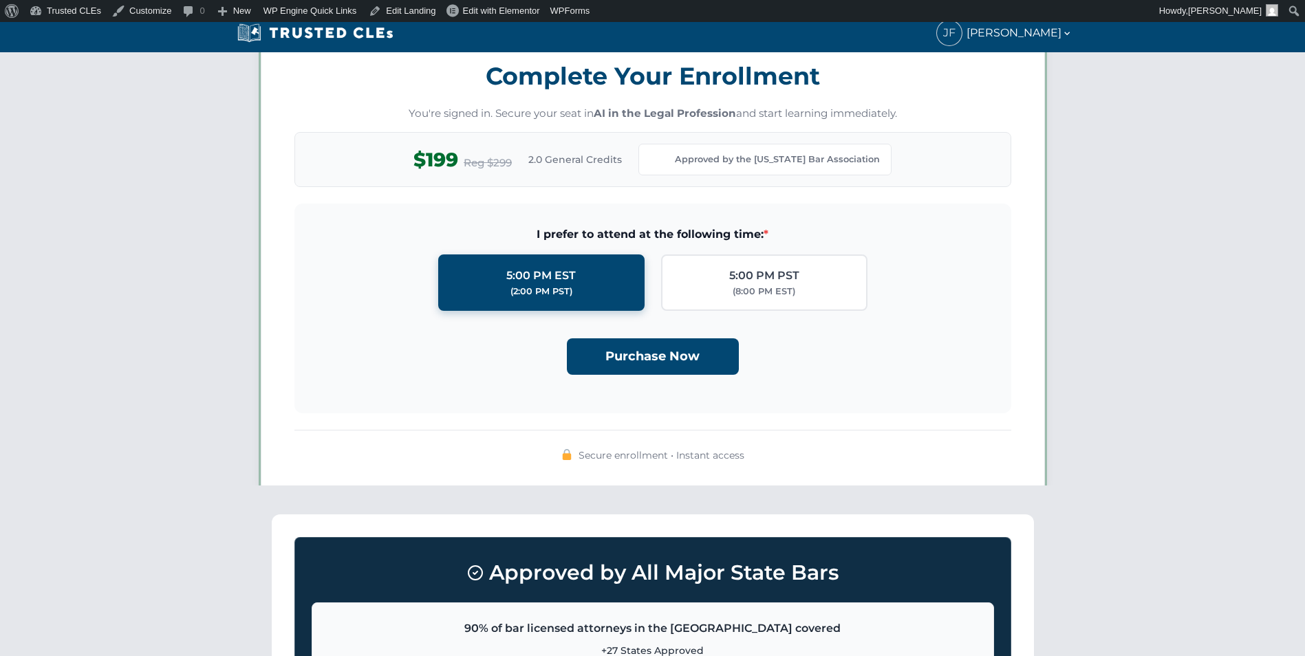
scroll to position [1197, 0]
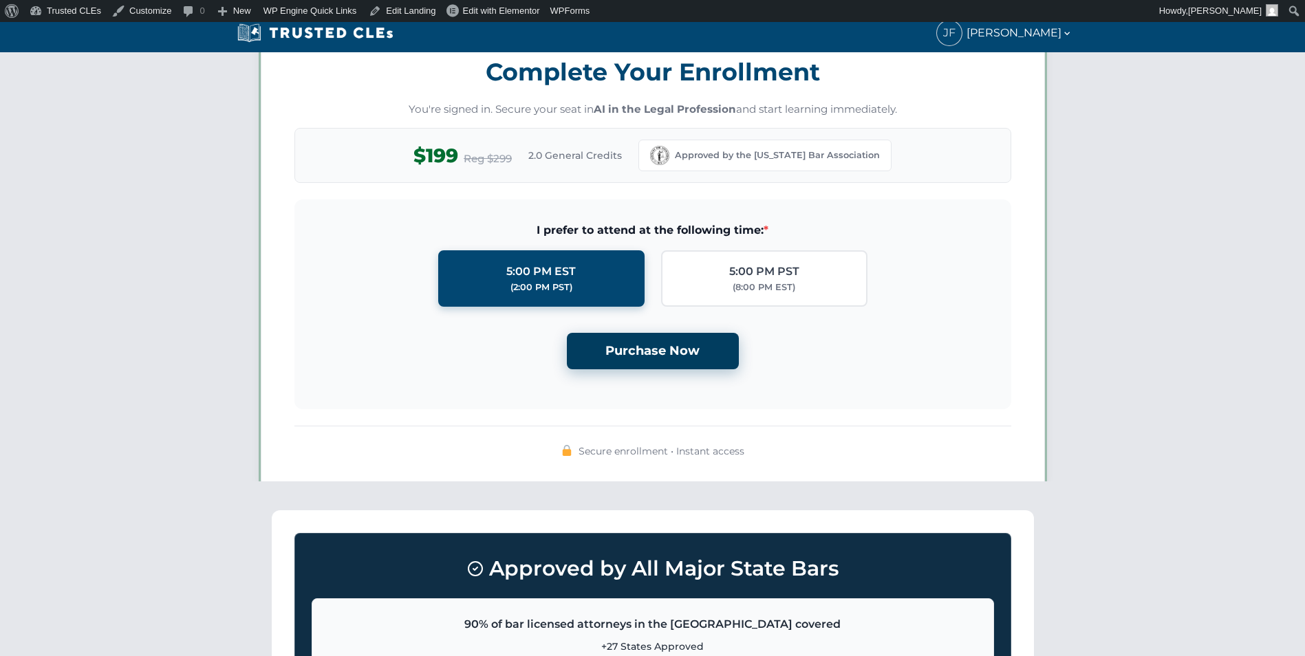
click at [661, 355] on button "Purchase Now" at bounding box center [653, 351] width 172 height 36
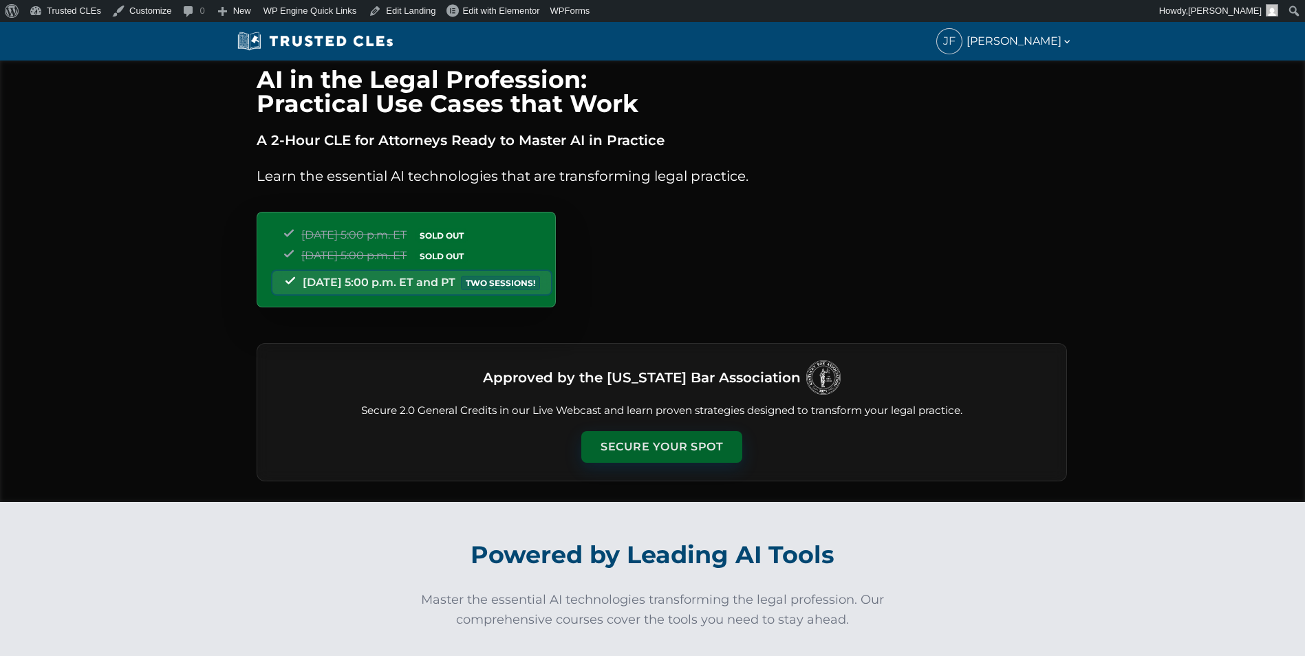
click at [662, 440] on button "Secure Your Spot" at bounding box center [661, 447] width 161 height 32
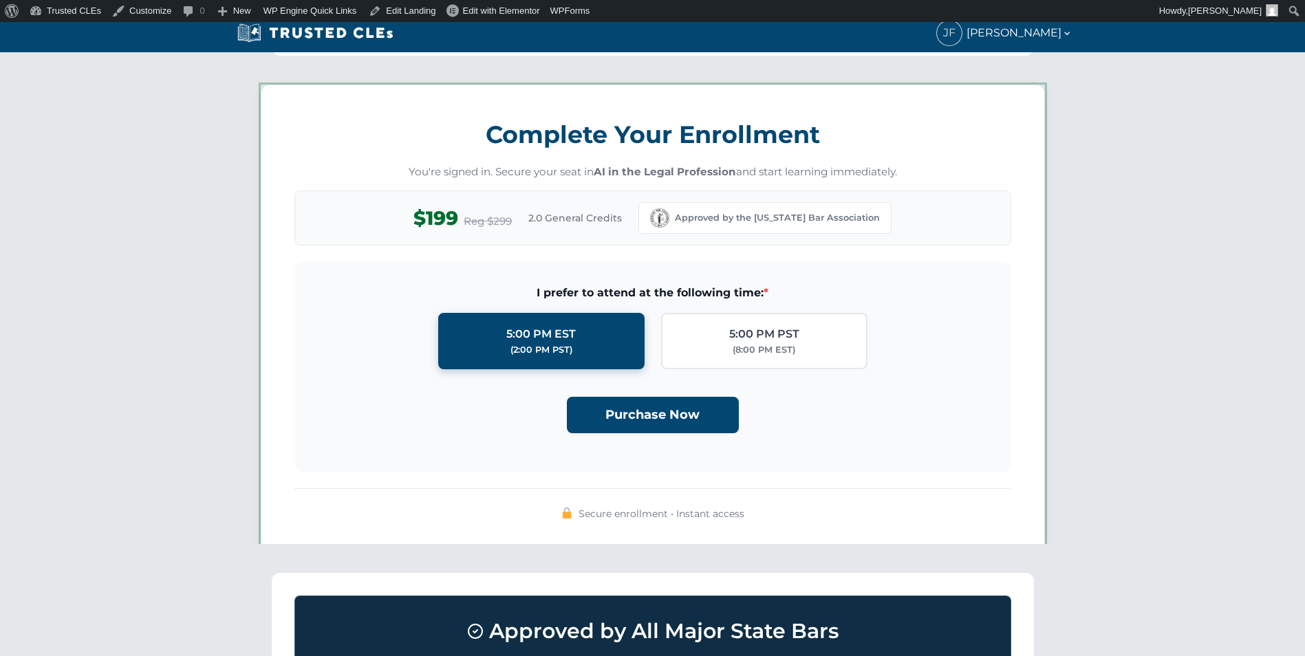
scroll to position [1197, 0]
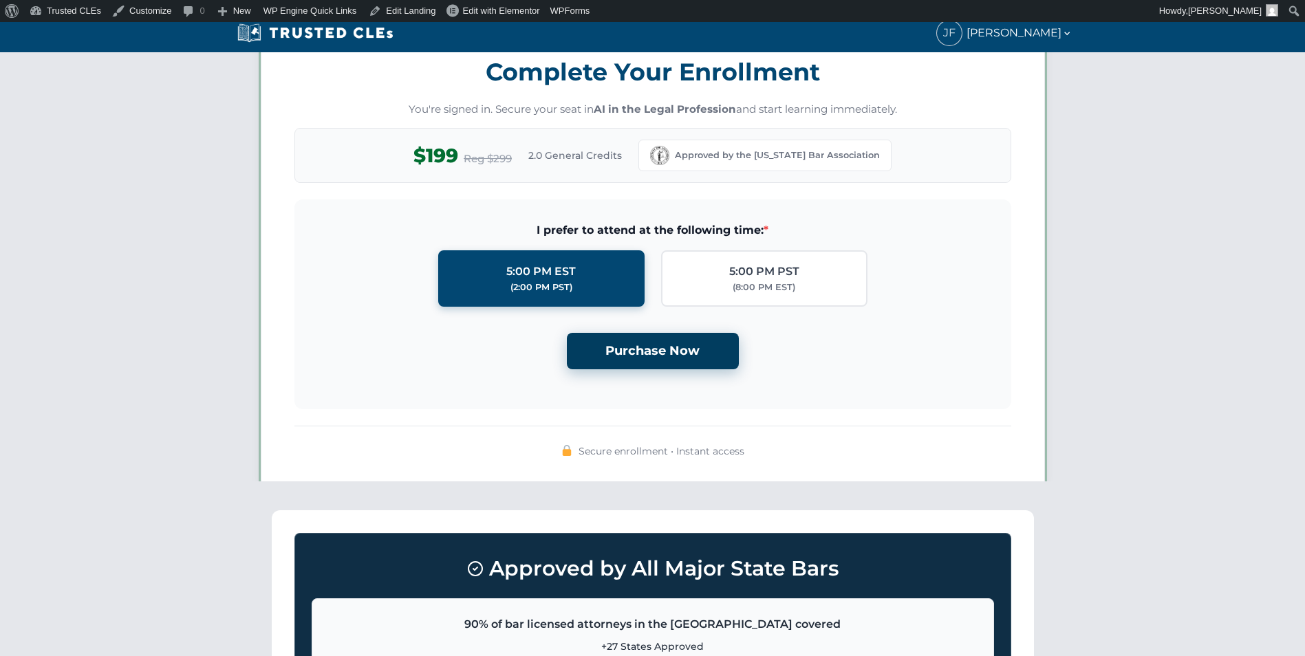
click at [650, 366] on button "Purchase Now" at bounding box center [653, 351] width 172 height 36
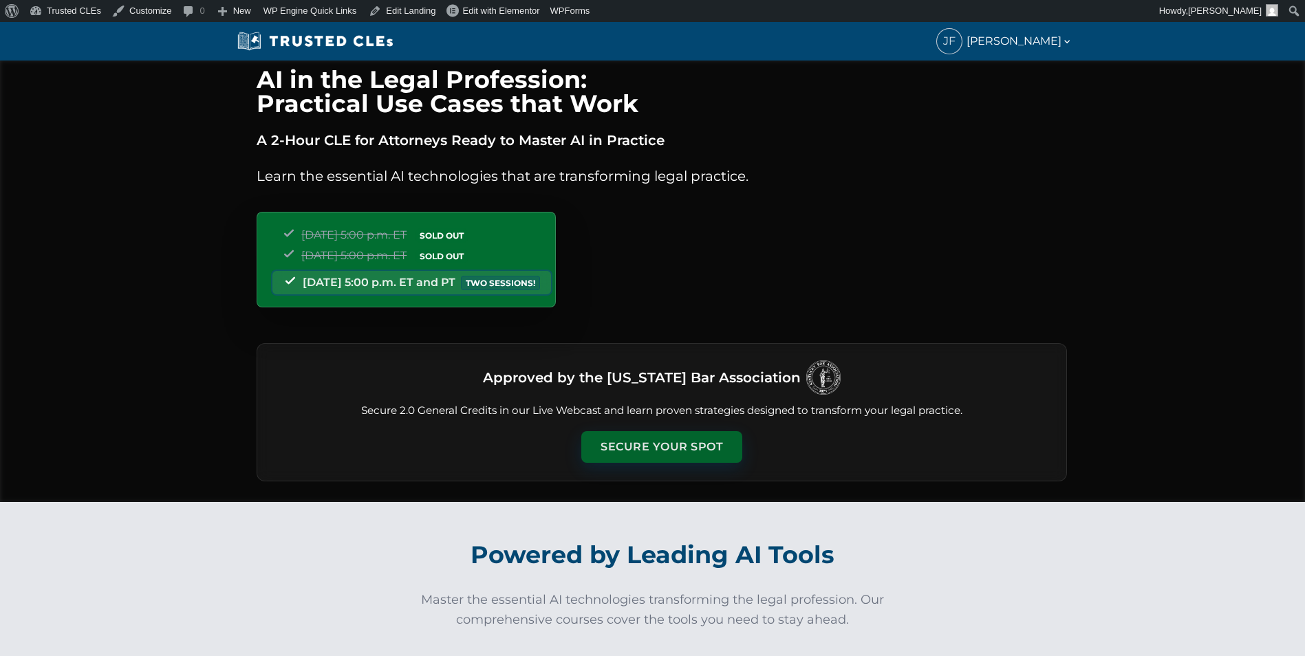
click at [643, 441] on button "Secure Your Spot" at bounding box center [661, 447] width 161 height 32
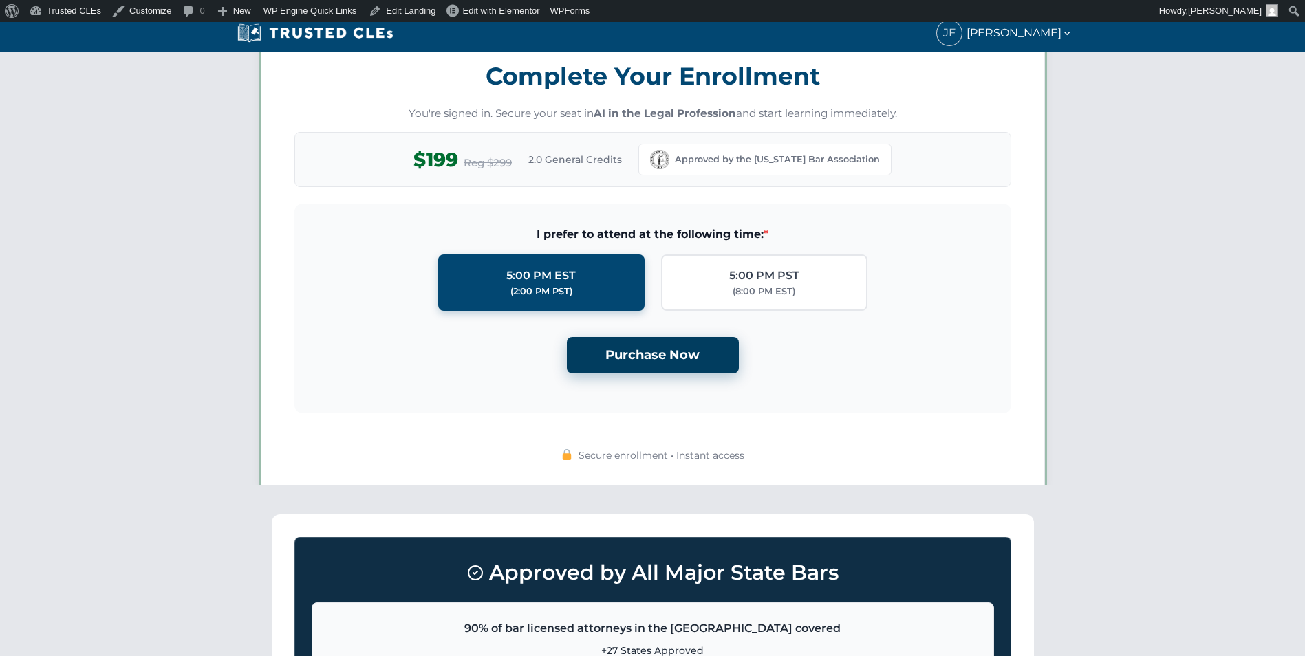
scroll to position [1197, 0]
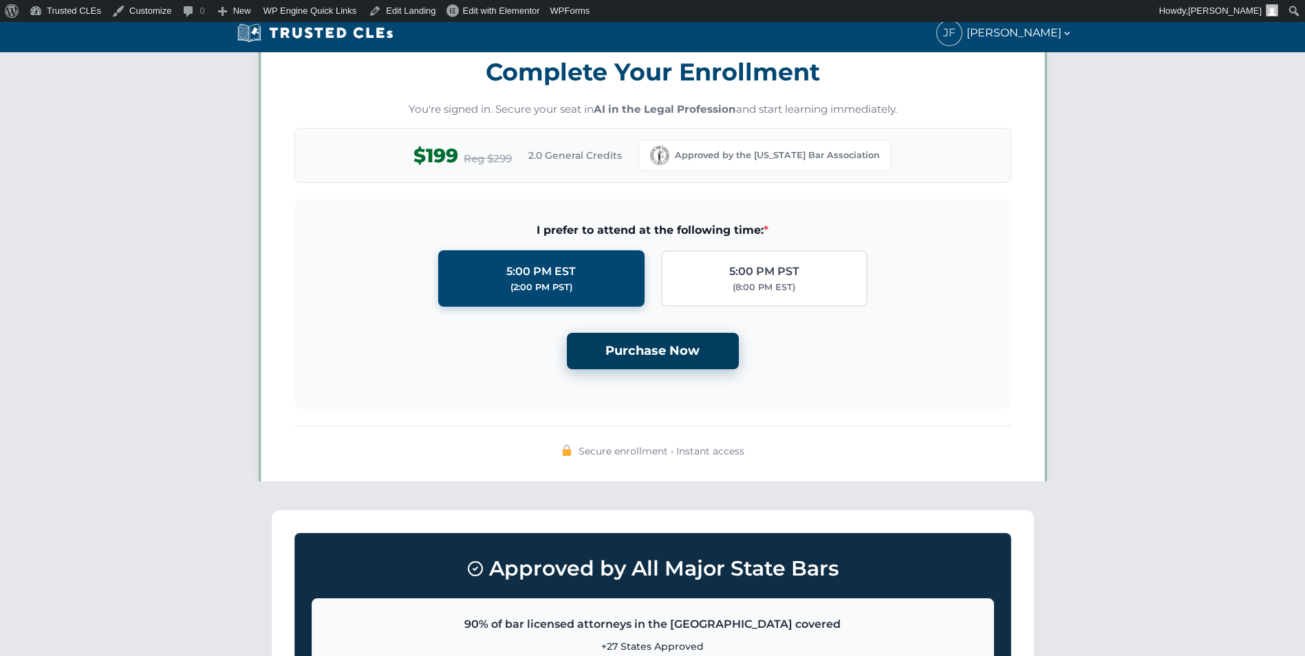
click at [640, 342] on button "Purchase Now" at bounding box center [653, 351] width 172 height 36
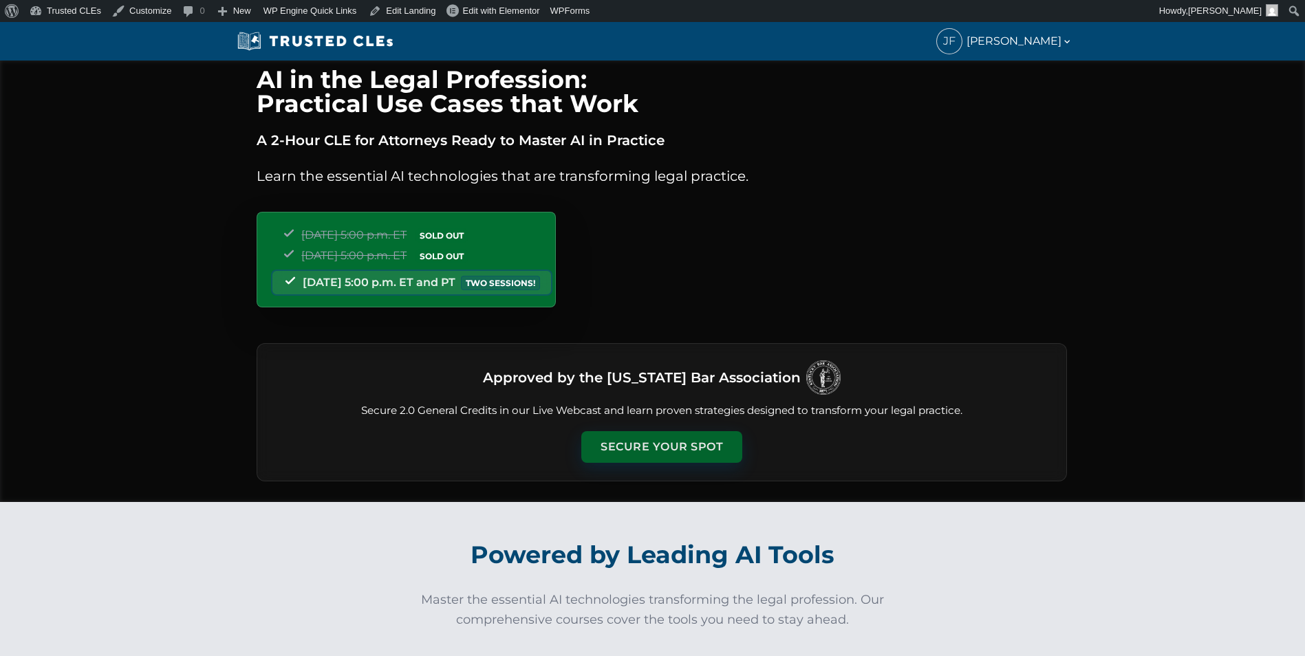
click at [650, 442] on button "Secure Your Spot" at bounding box center [661, 447] width 161 height 32
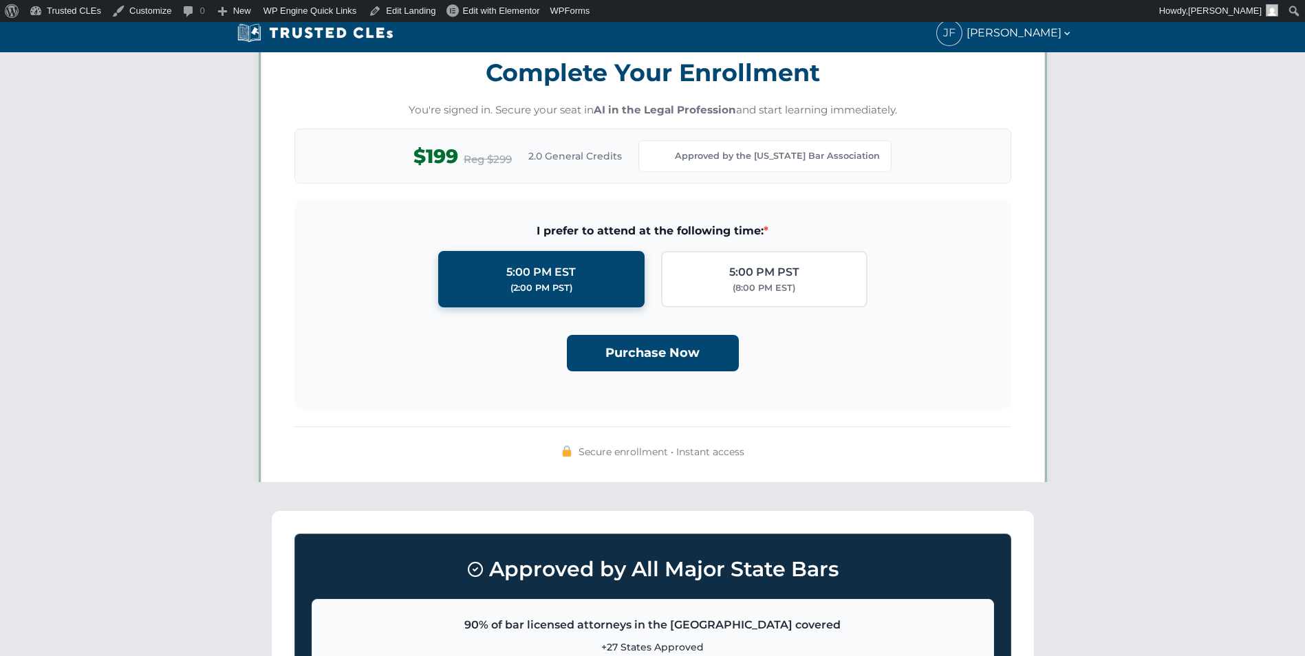
scroll to position [1197, 0]
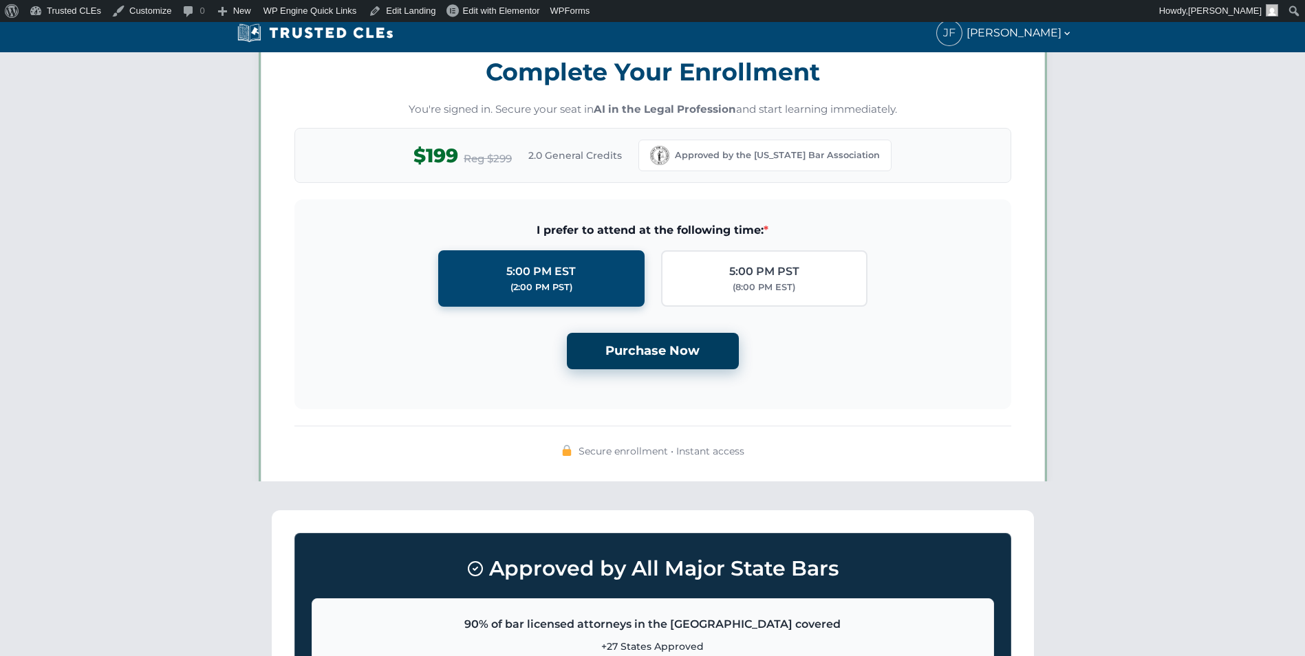
click at [656, 363] on button "Purchase Now" at bounding box center [653, 351] width 172 height 36
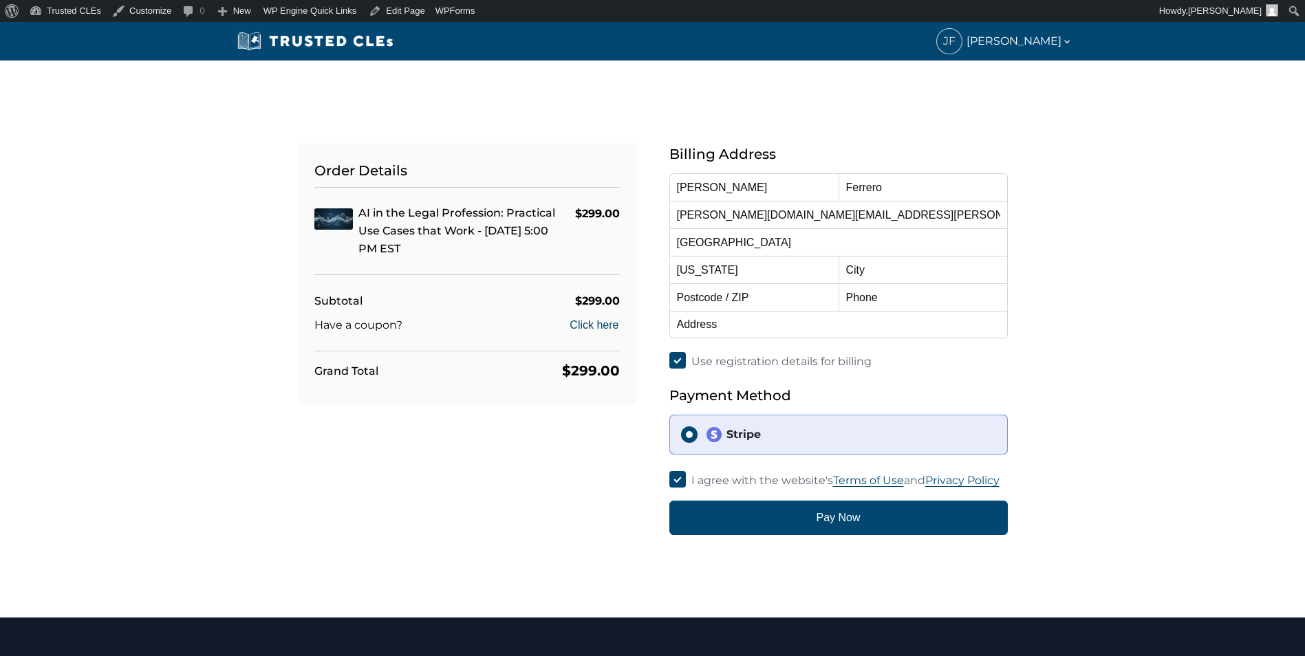
select select "[US_STATE]"
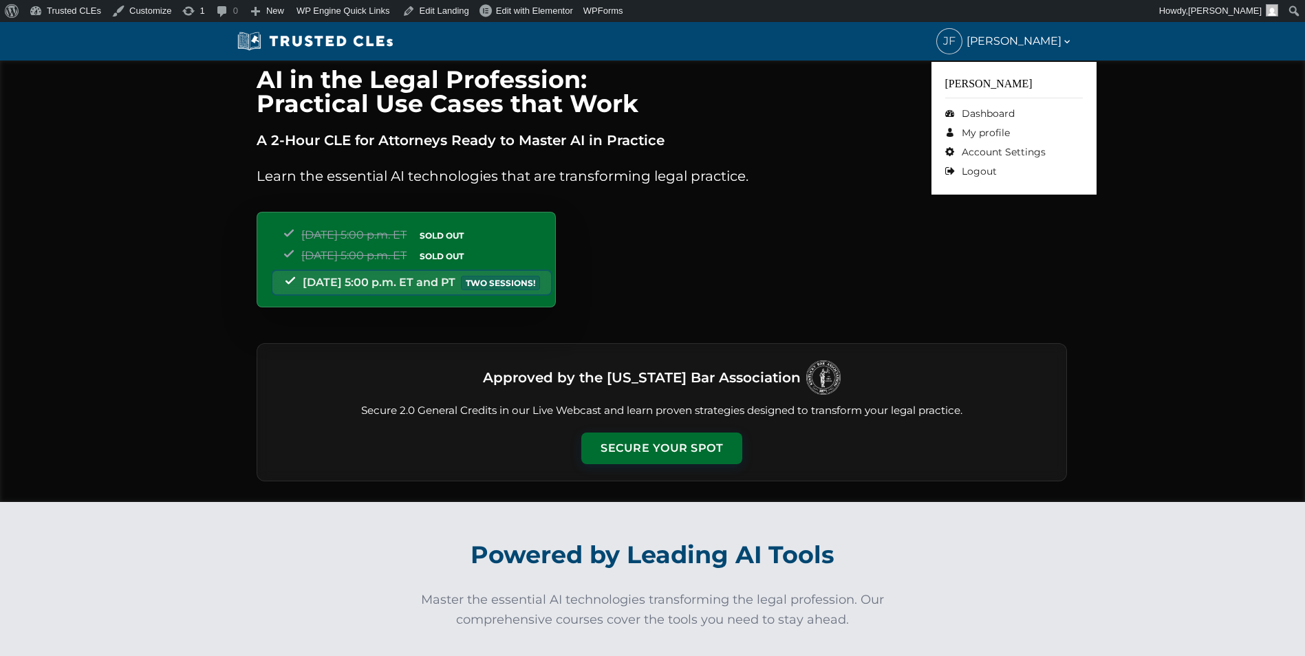
click at [1034, 34] on span "Juan Ferrero" at bounding box center [1020, 41] width 106 height 18
click at [989, 166] on link "Logout" at bounding box center [1014, 171] width 138 height 19
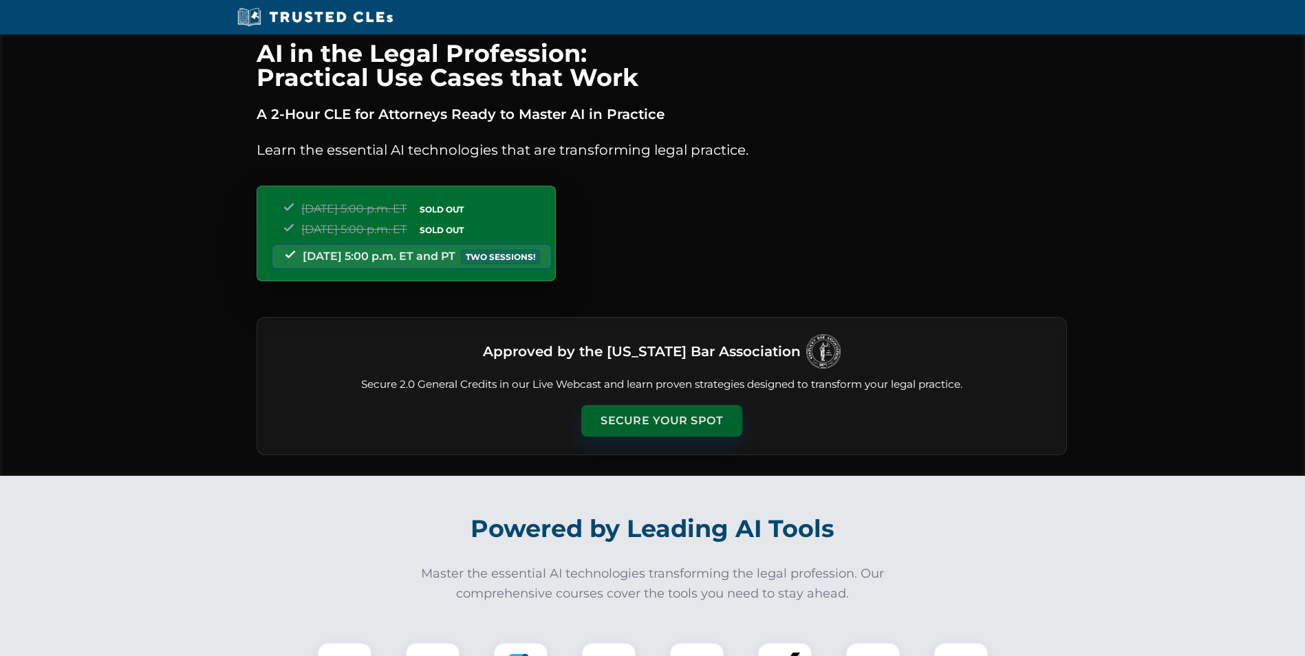
click at [628, 414] on button "Secure Your Spot" at bounding box center [661, 421] width 161 height 32
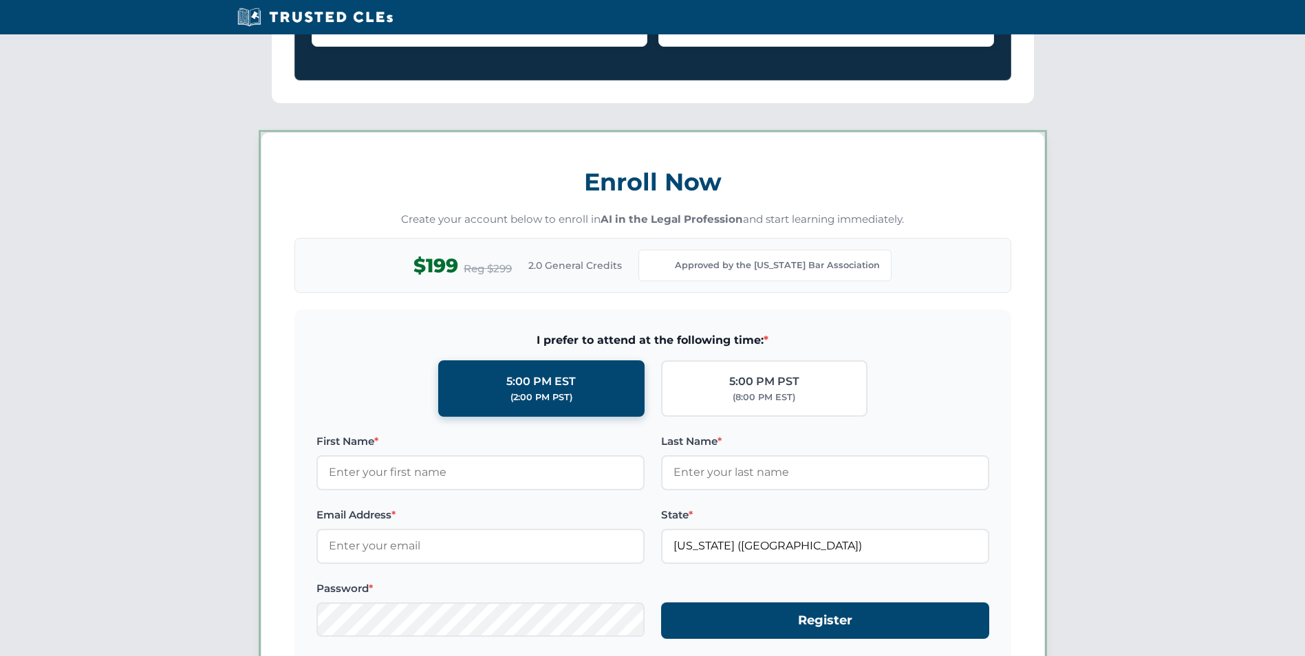
scroll to position [1193, 0]
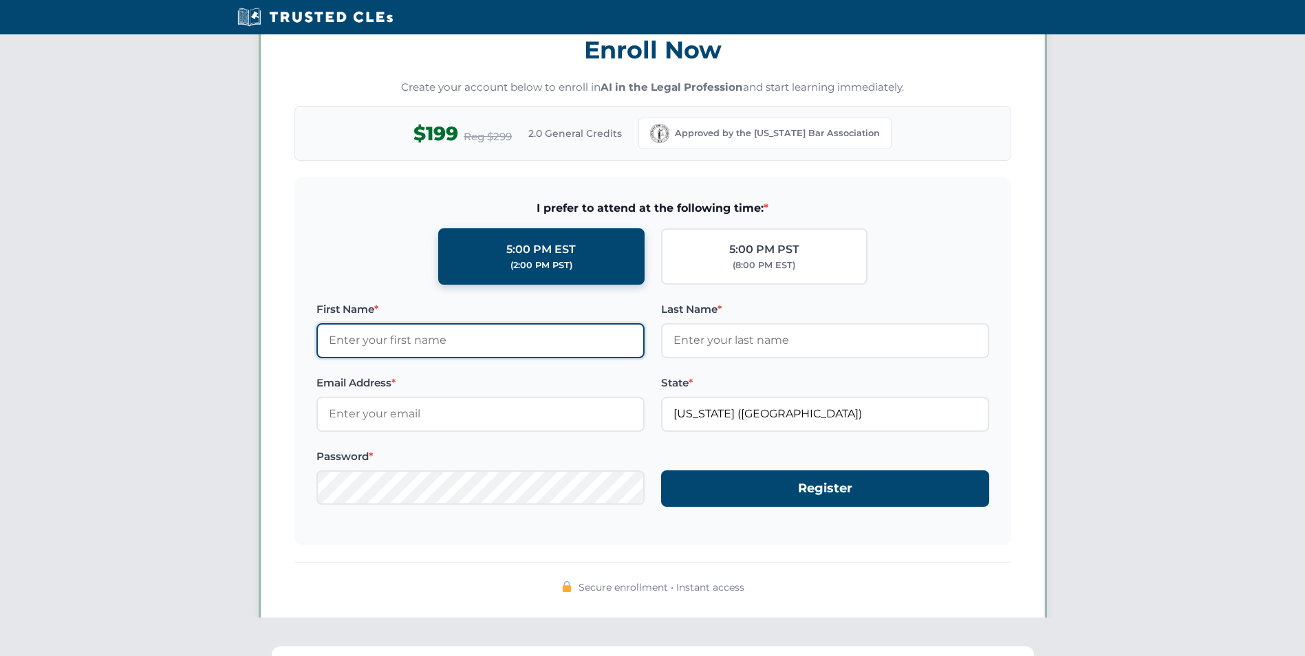
click at [478, 329] on input "First Name *" at bounding box center [481, 340] width 328 height 34
type input "test"
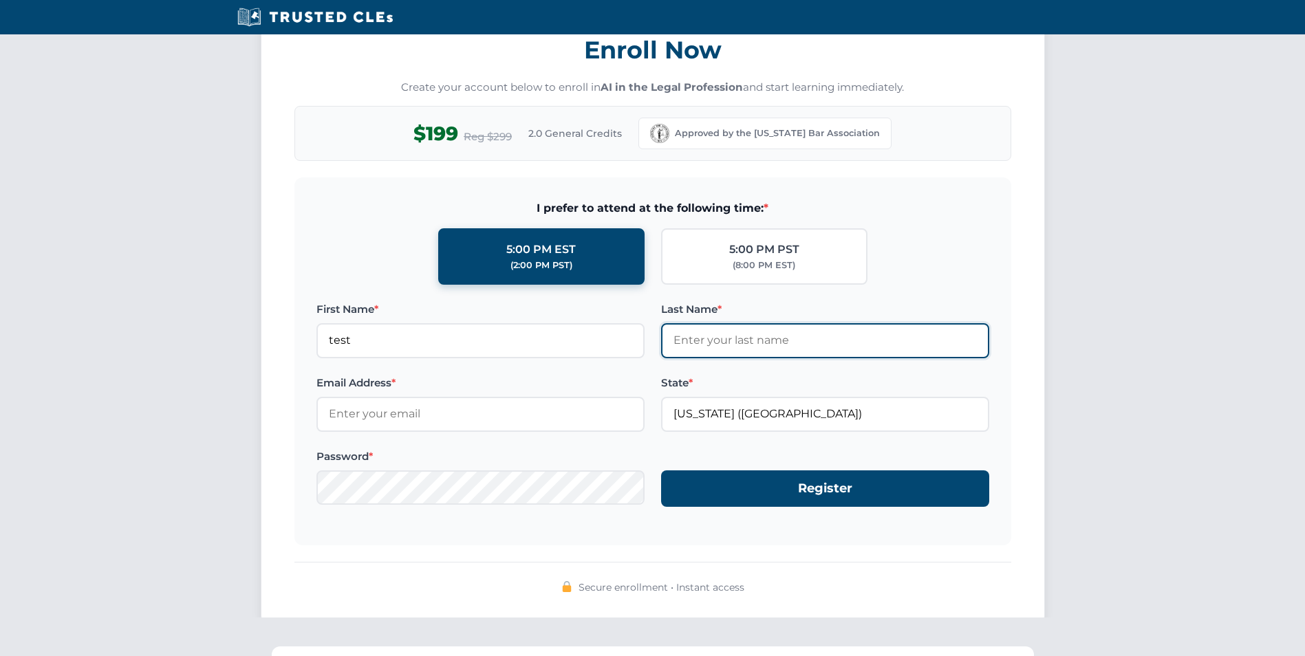
click at [803, 338] on input "Last Name *" at bounding box center [825, 340] width 328 height 34
type input "test"
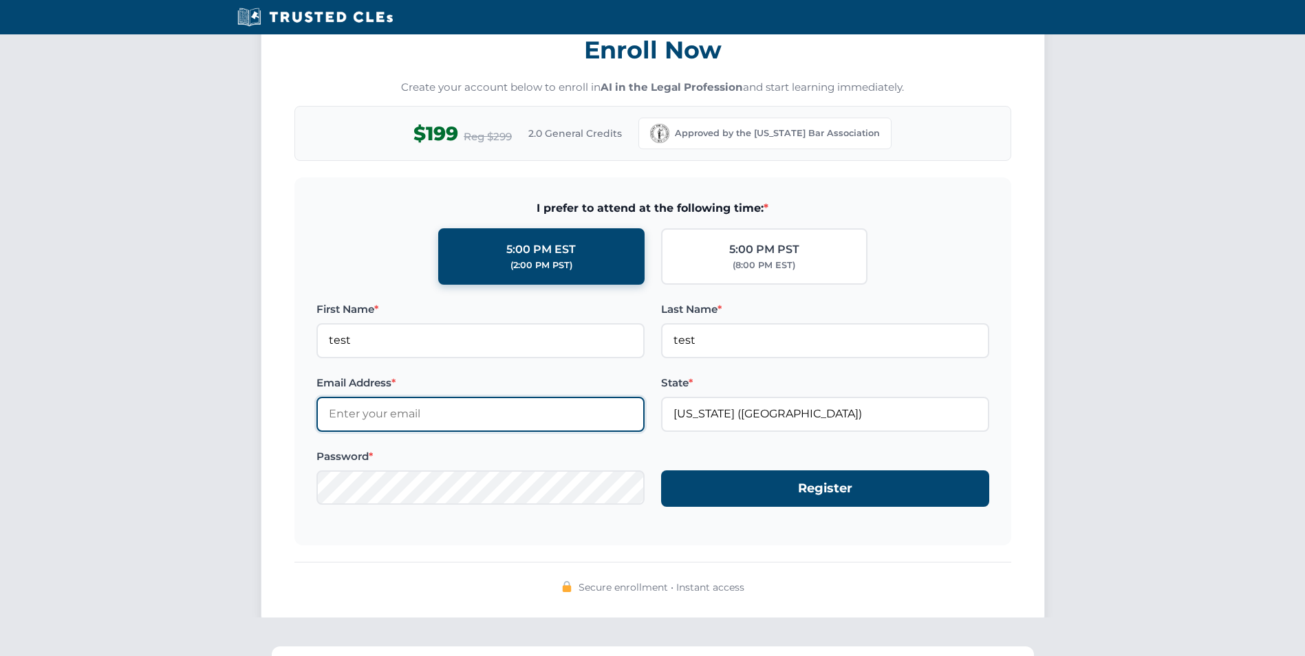
click at [392, 420] on input "Email Address *" at bounding box center [481, 414] width 328 height 34
type input "test345@tes.com"
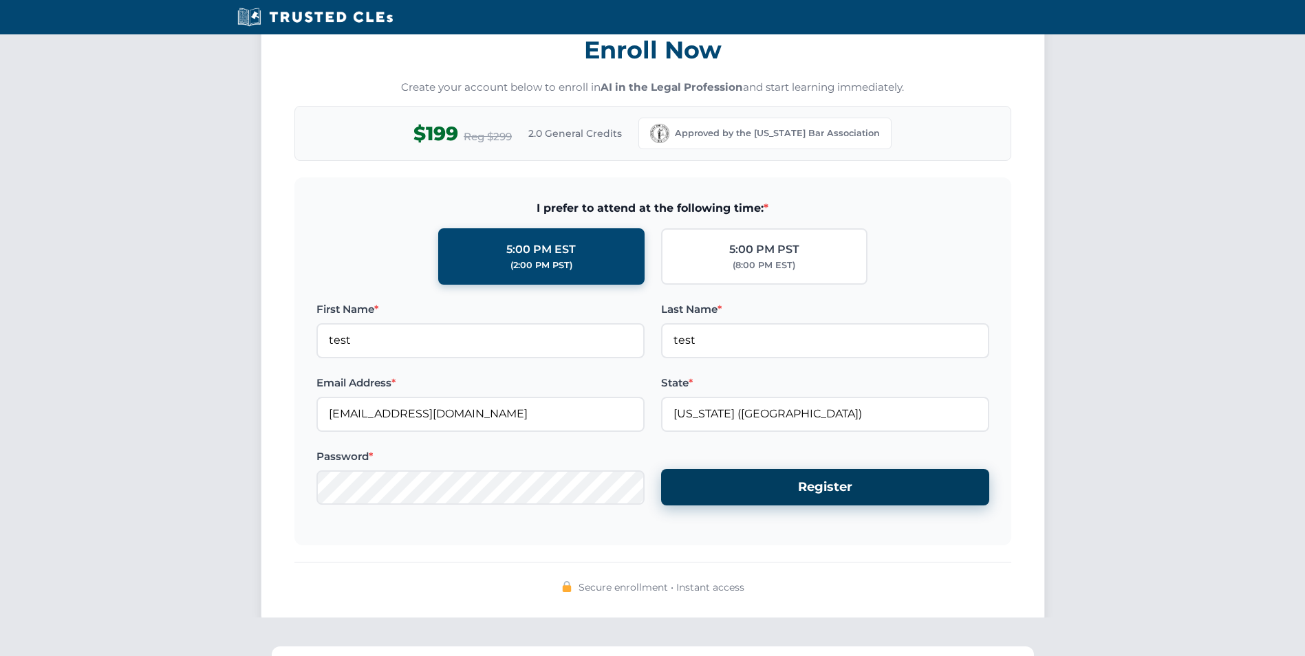
click at [764, 480] on button "Register" at bounding box center [825, 487] width 328 height 36
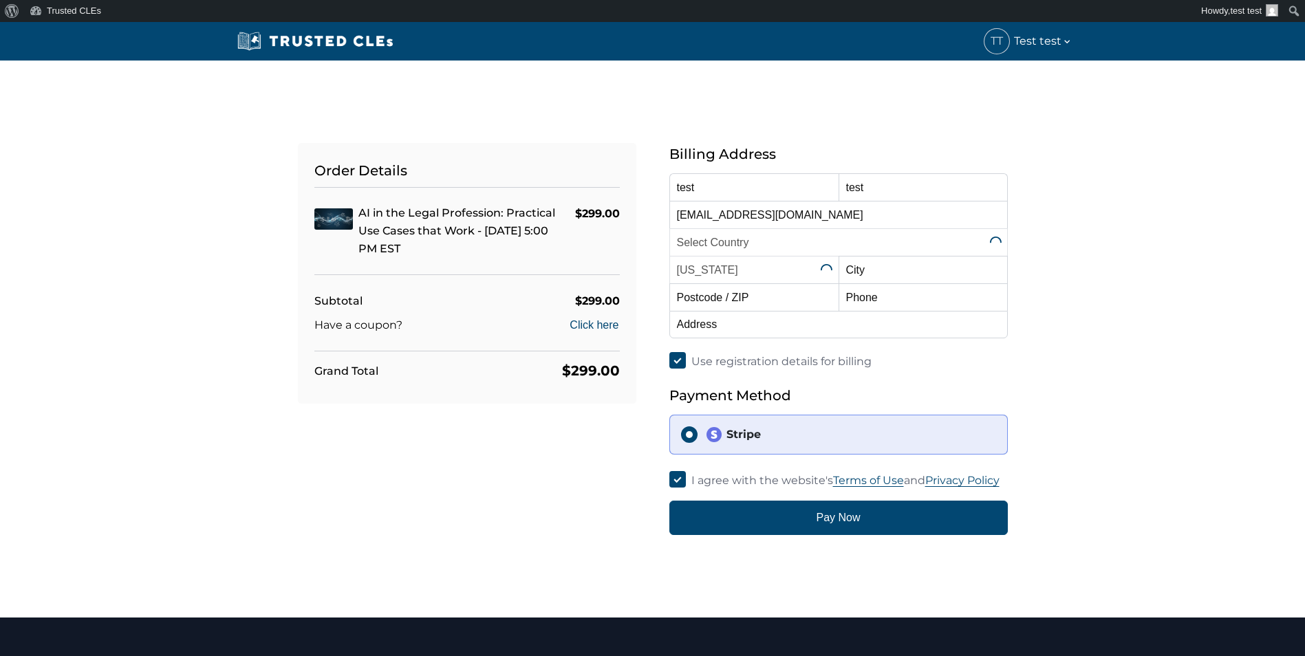
select select "[GEOGRAPHIC_DATA]"
select select "[US_STATE]"
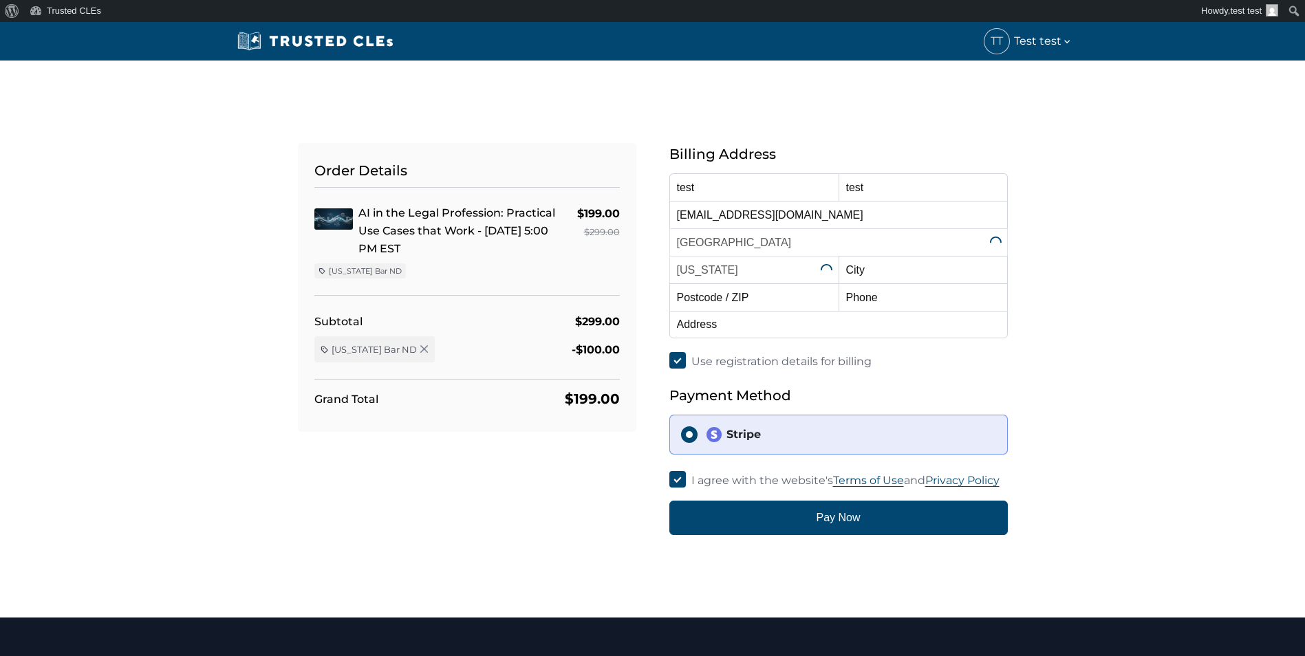
select select "[US_STATE]"
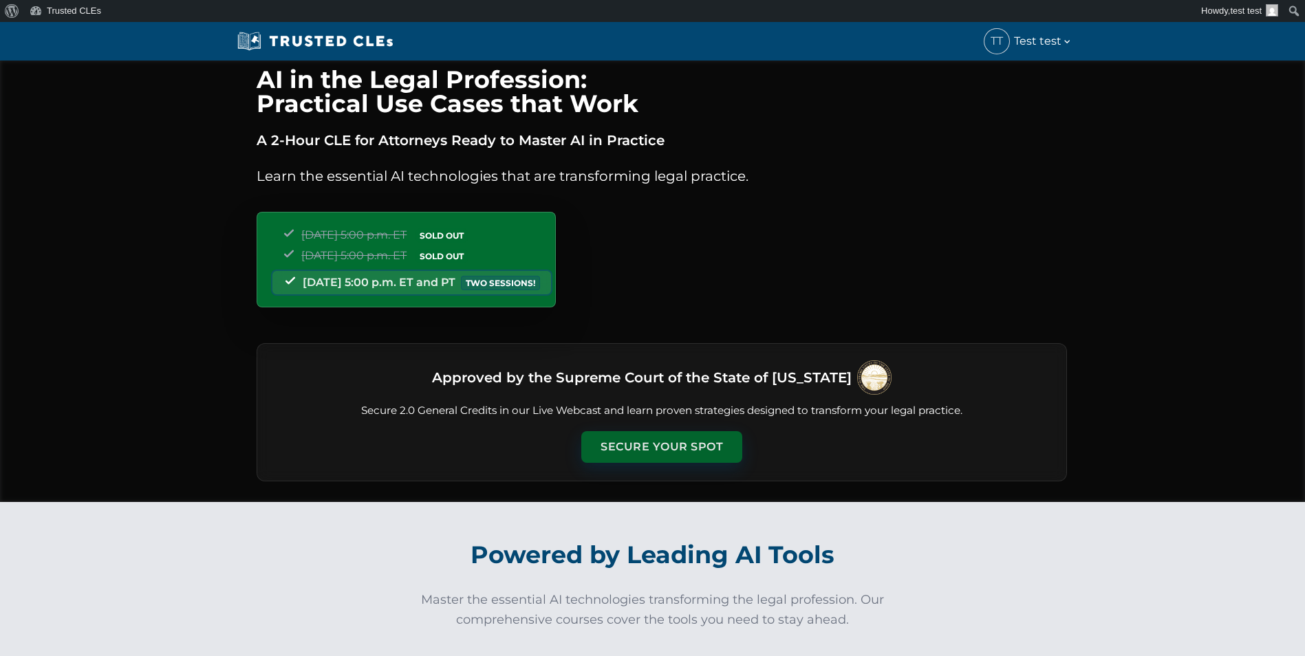
click at [608, 444] on button "Secure Your Spot" at bounding box center [661, 447] width 161 height 32
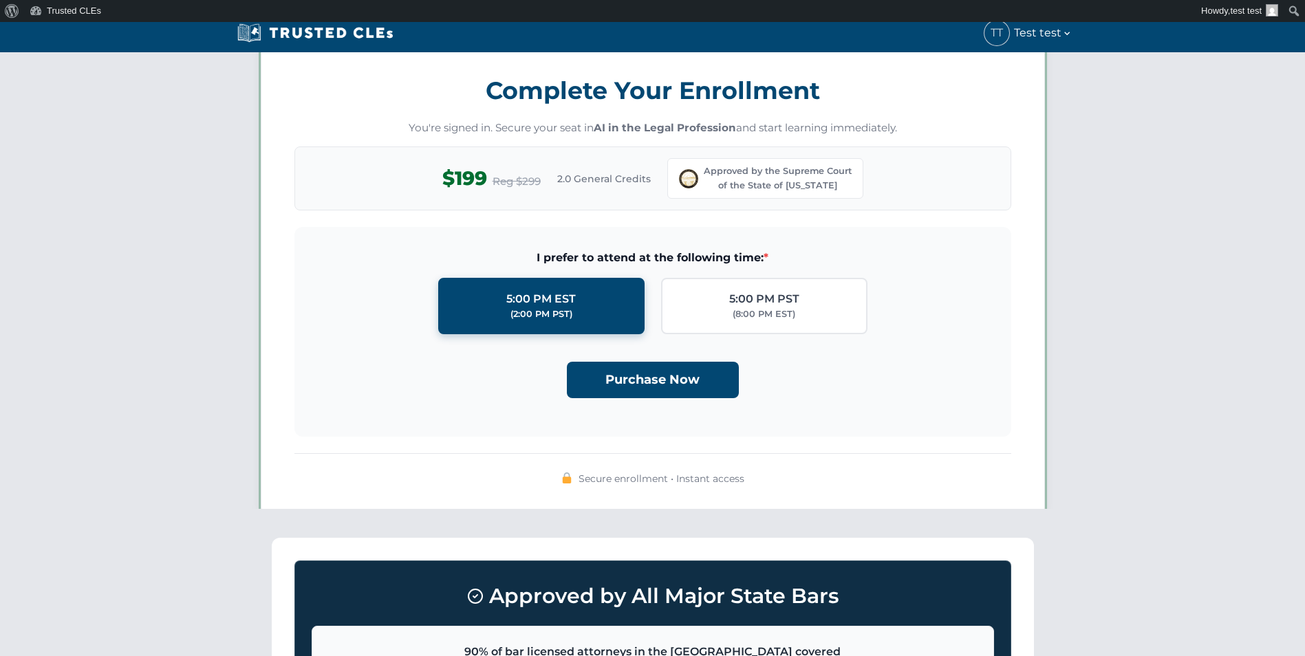
scroll to position [1197, 0]
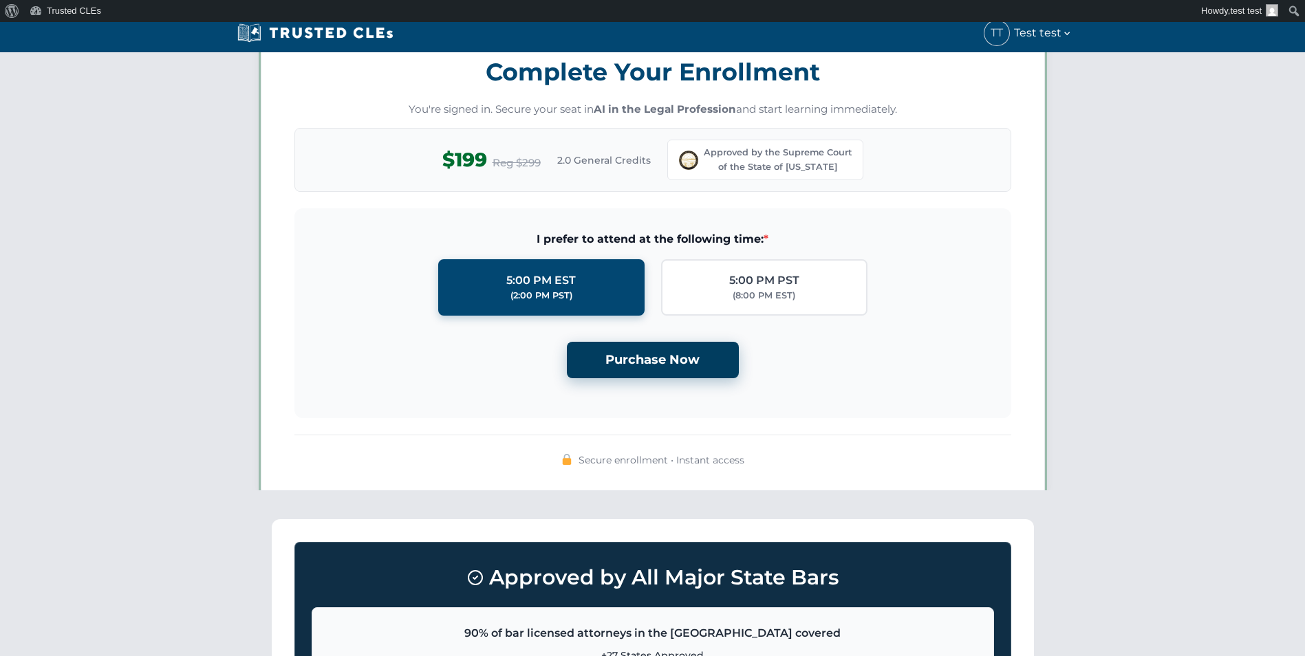
click at [618, 368] on button "Purchase Now" at bounding box center [653, 360] width 172 height 36
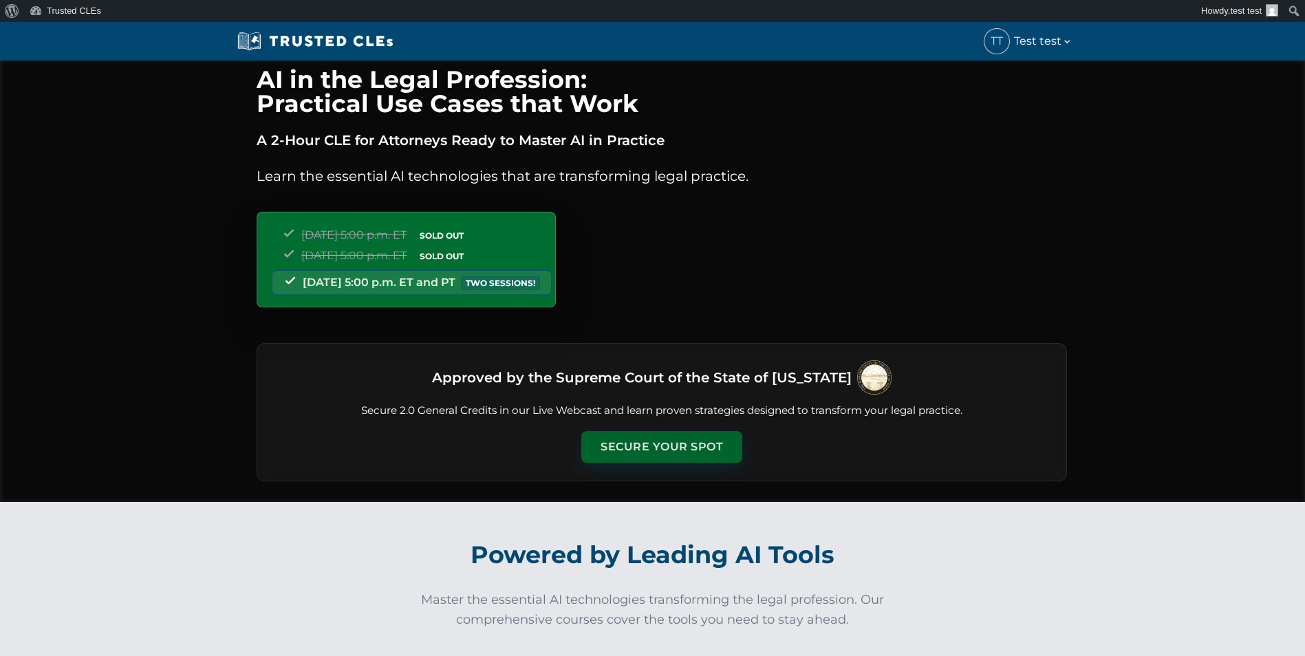
click at [673, 439] on button "Secure Your Spot" at bounding box center [661, 447] width 161 height 32
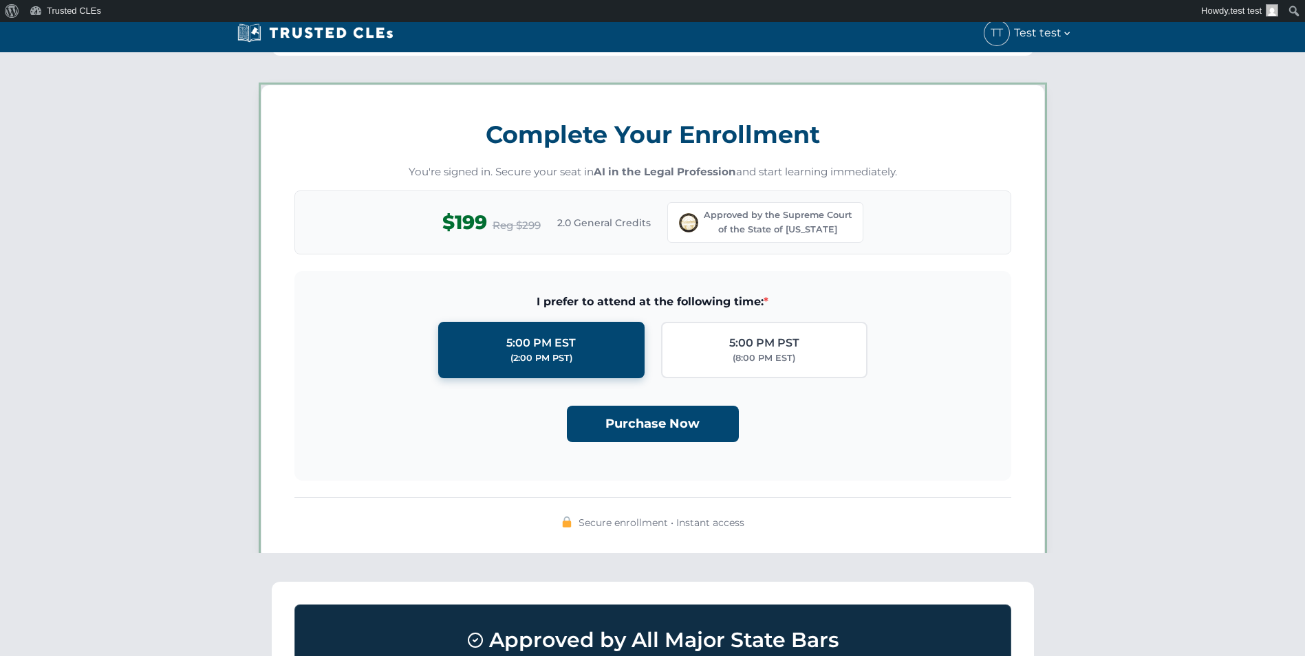
scroll to position [1197, 0]
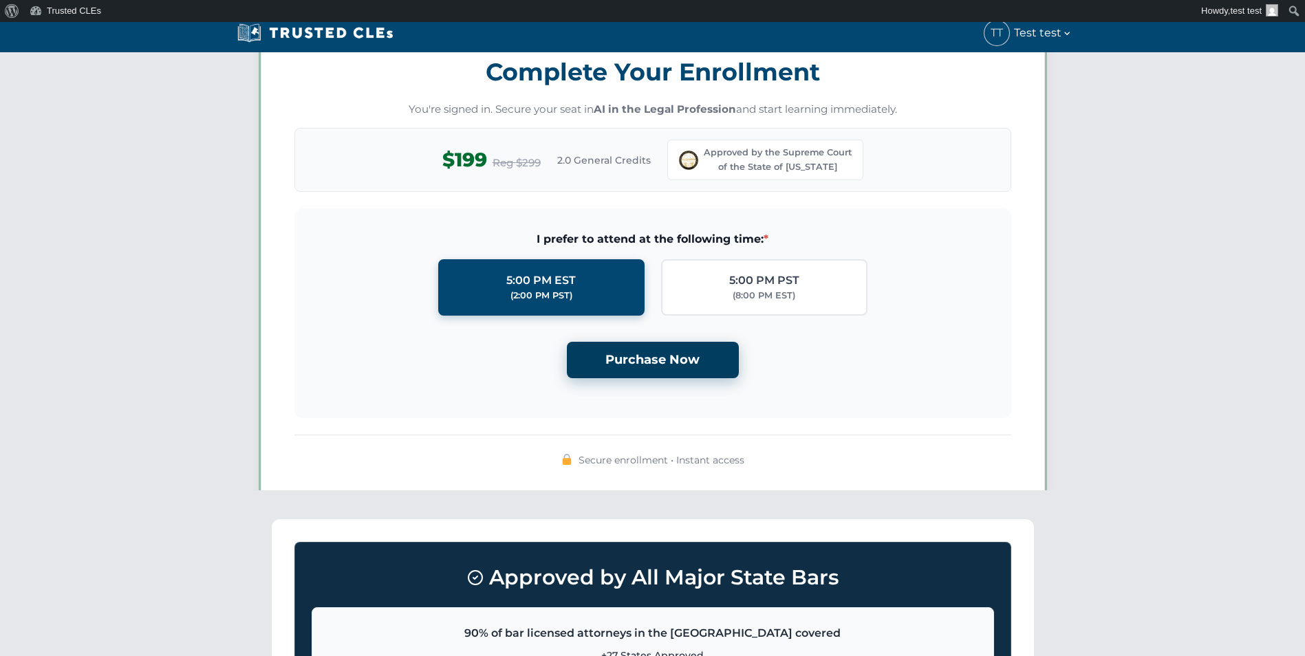
click at [651, 361] on button "Purchase Now" at bounding box center [653, 360] width 172 height 36
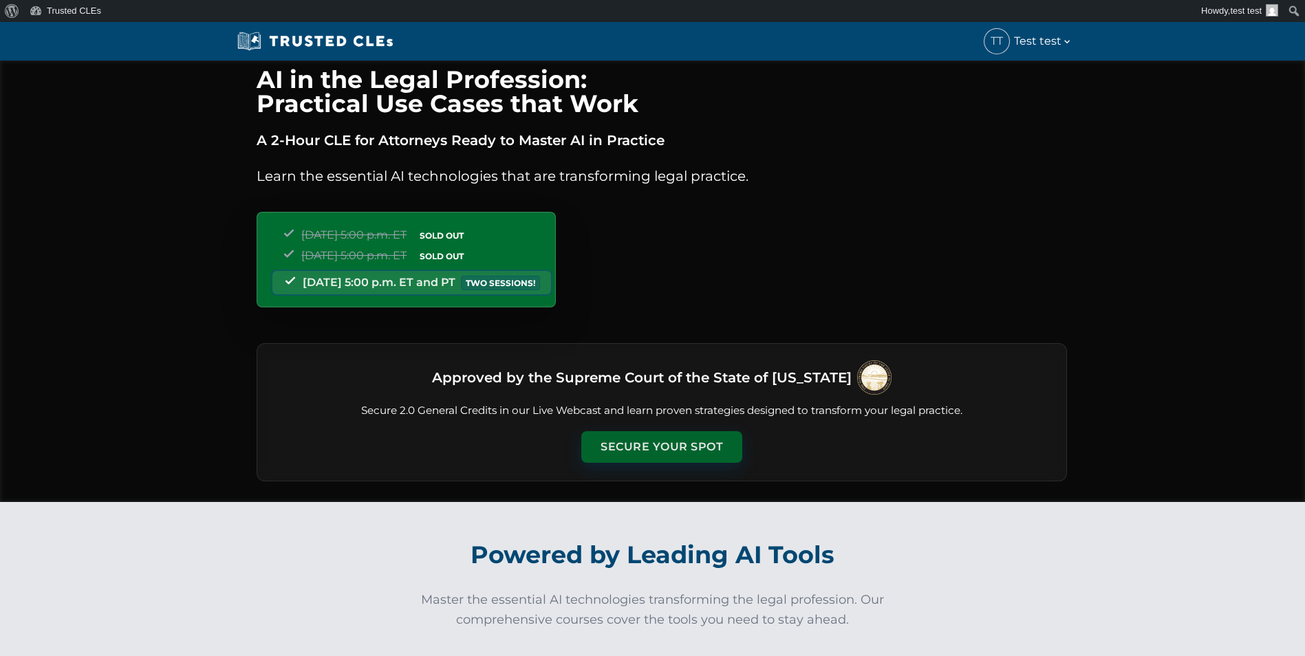
click at [661, 446] on button "Secure Your Spot" at bounding box center [661, 447] width 161 height 32
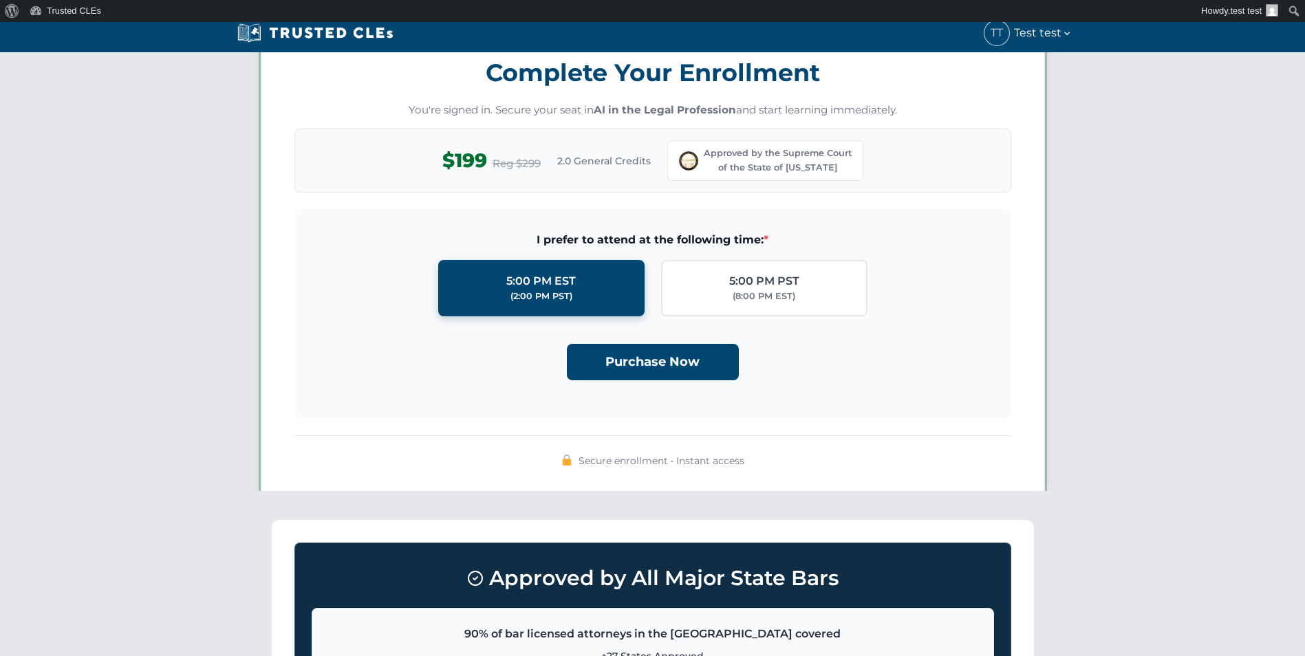
scroll to position [1197, 0]
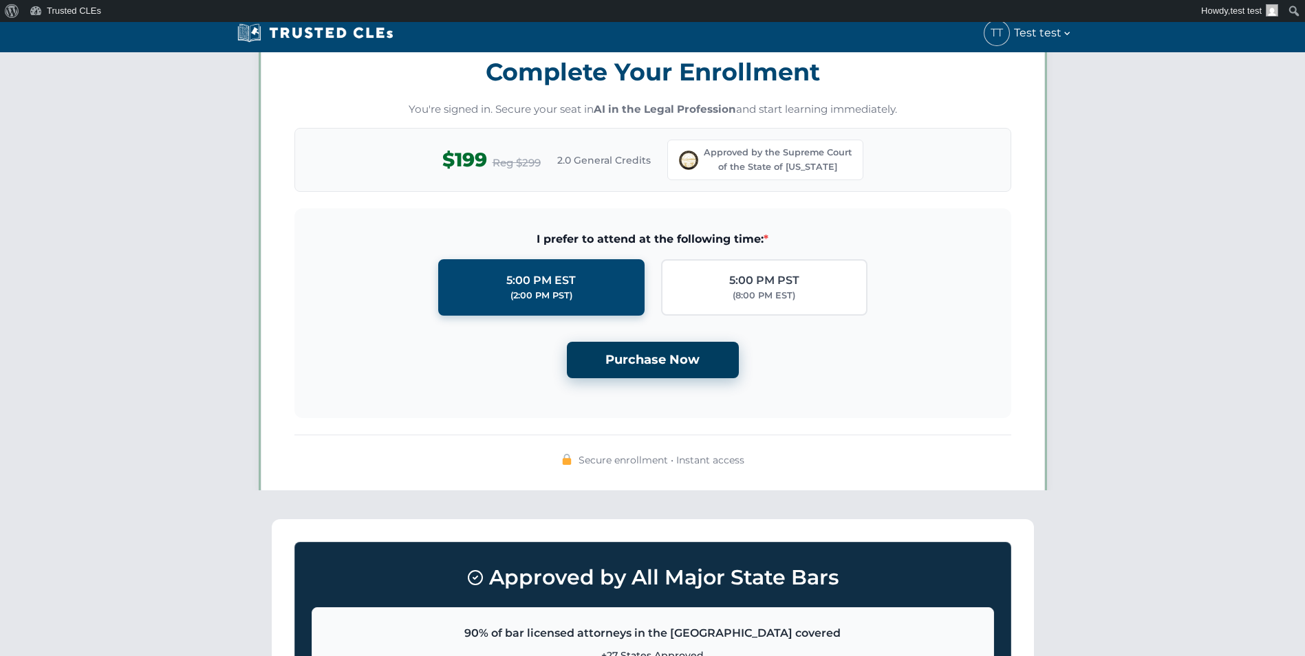
click at [628, 365] on button "Purchase Now" at bounding box center [653, 360] width 172 height 36
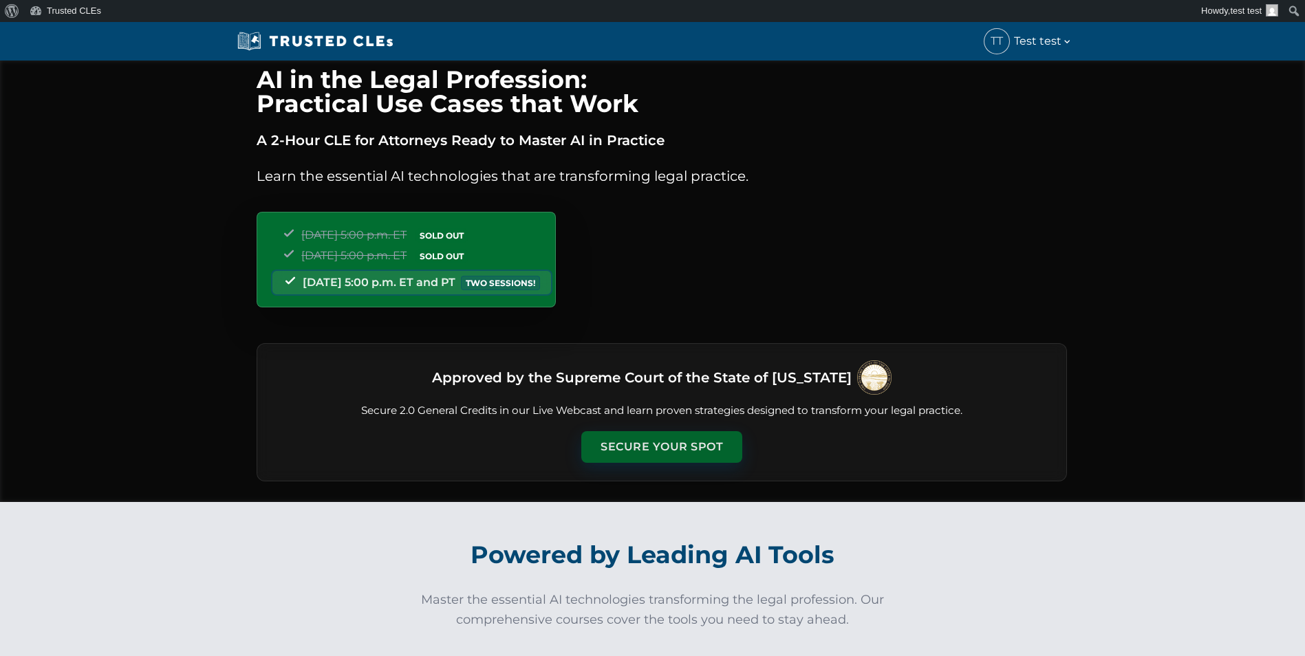
click at [665, 448] on button "Secure Your Spot" at bounding box center [661, 447] width 161 height 32
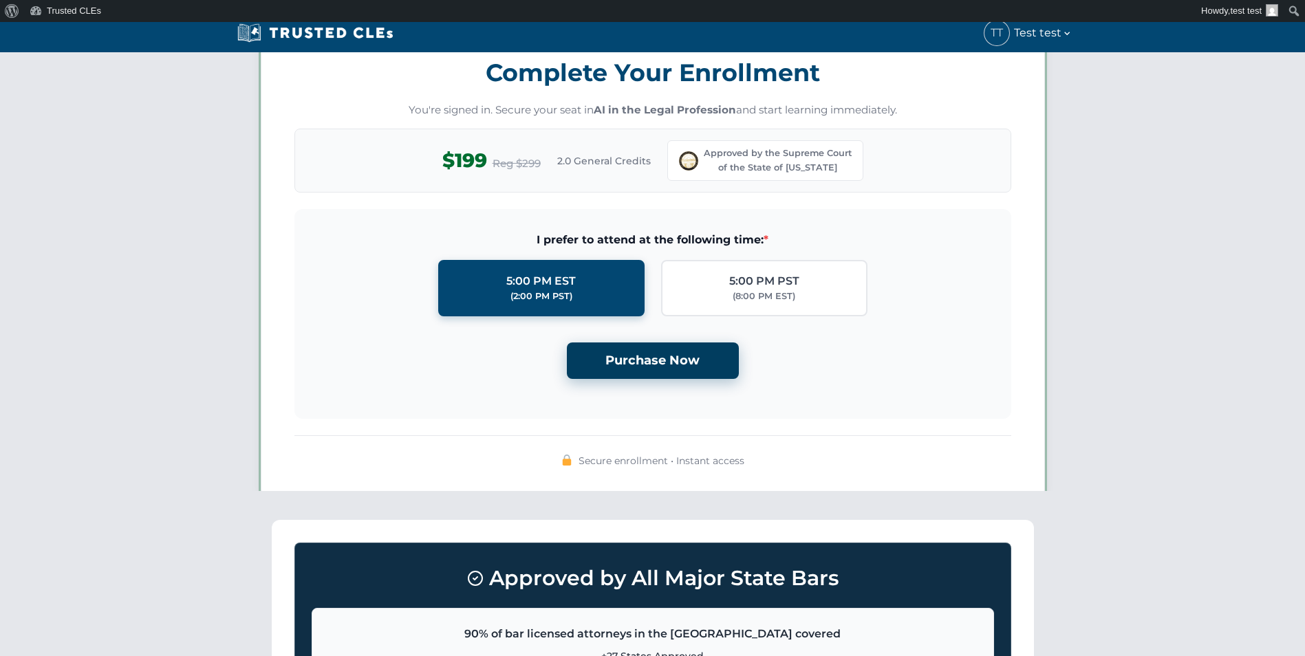
scroll to position [1197, 0]
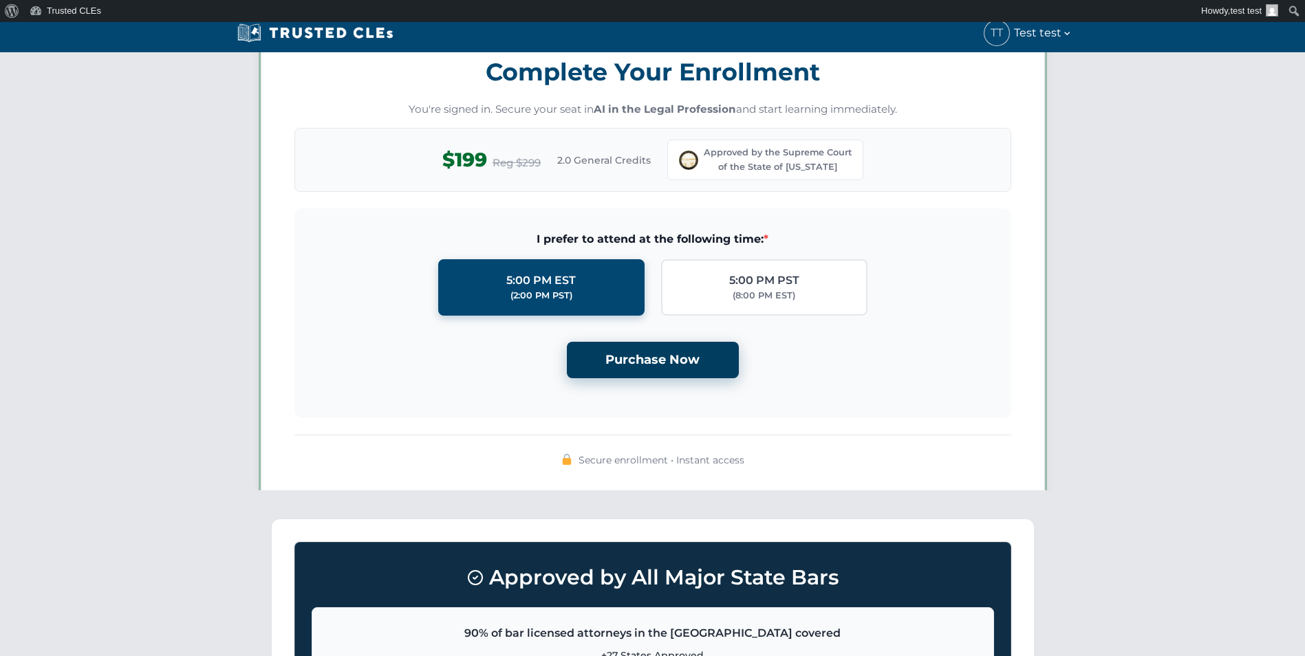
click at [632, 352] on button "Purchase Now" at bounding box center [653, 360] width 172 height 36
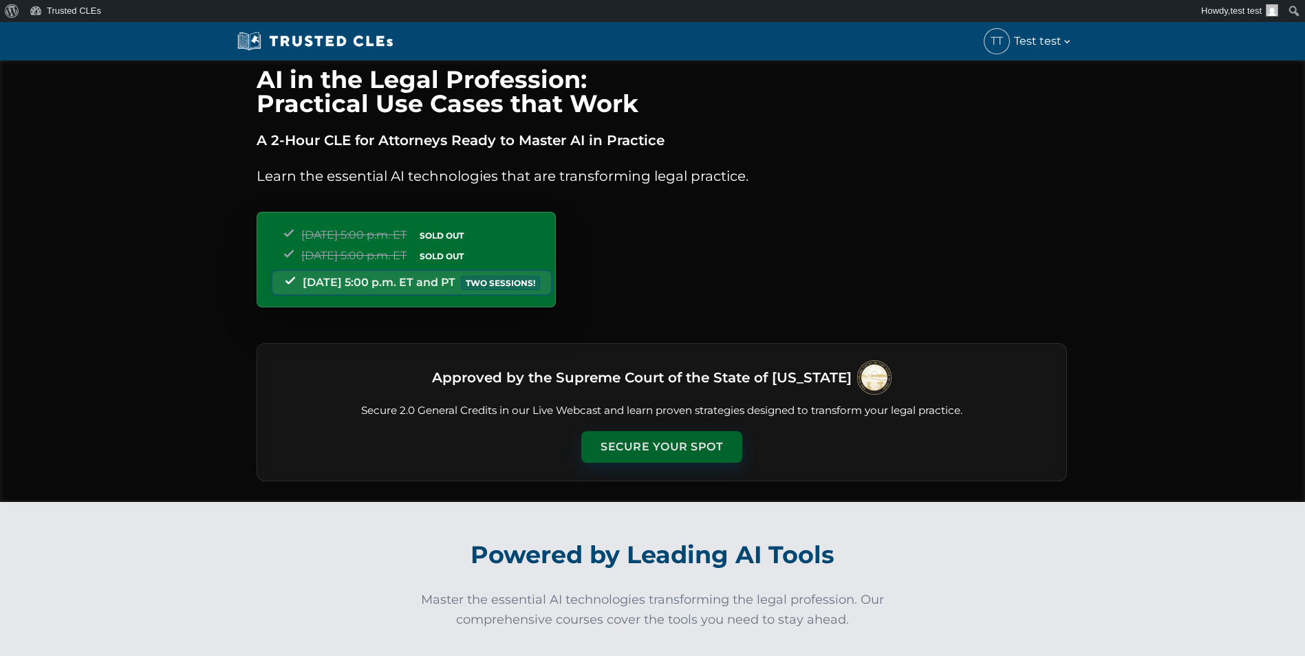
click at [663, 448] on button "Secure Your Spot" at bounding box center [661, 447] width 161 height 32
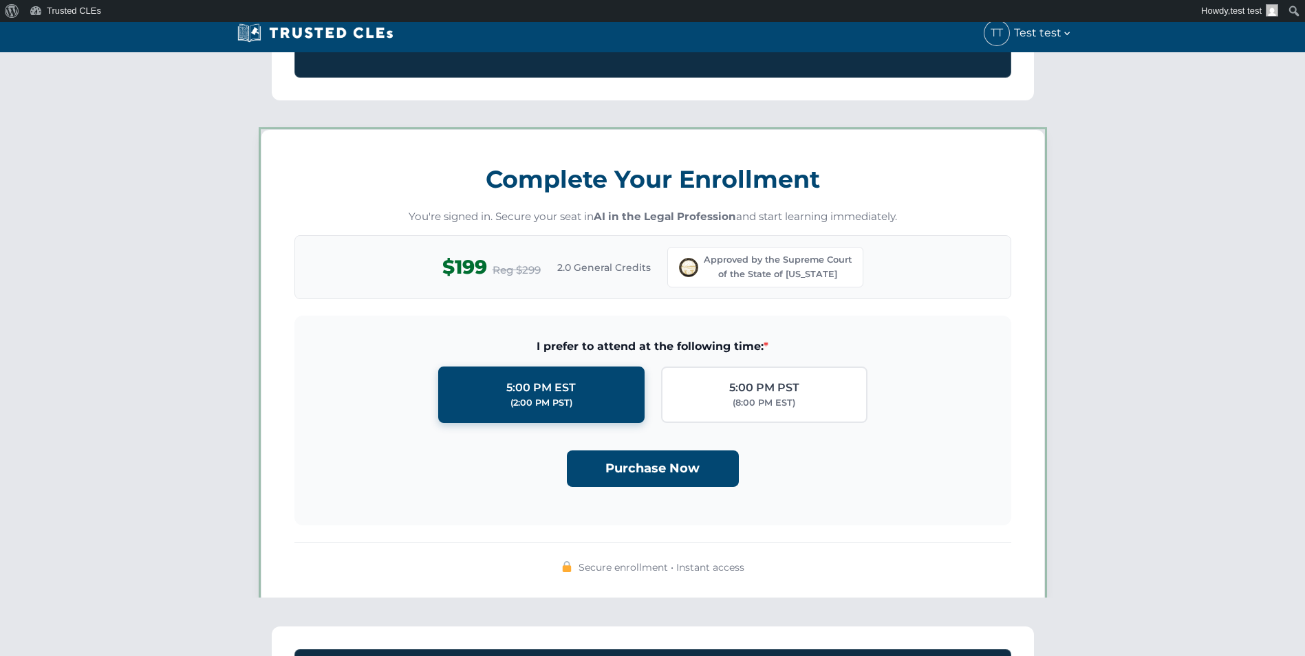
scroll to position [1197, 0]
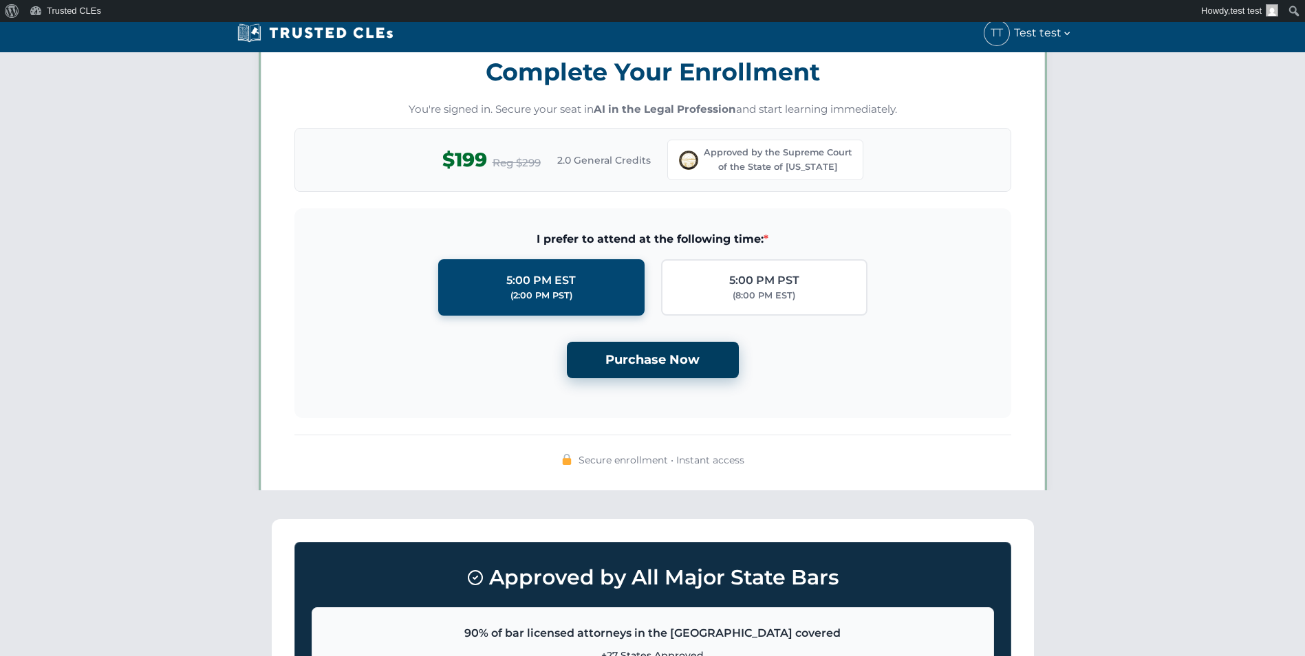
click at [652, 363] on button "Purchase Now" at bounding box center [653, 360] width 172 height 36
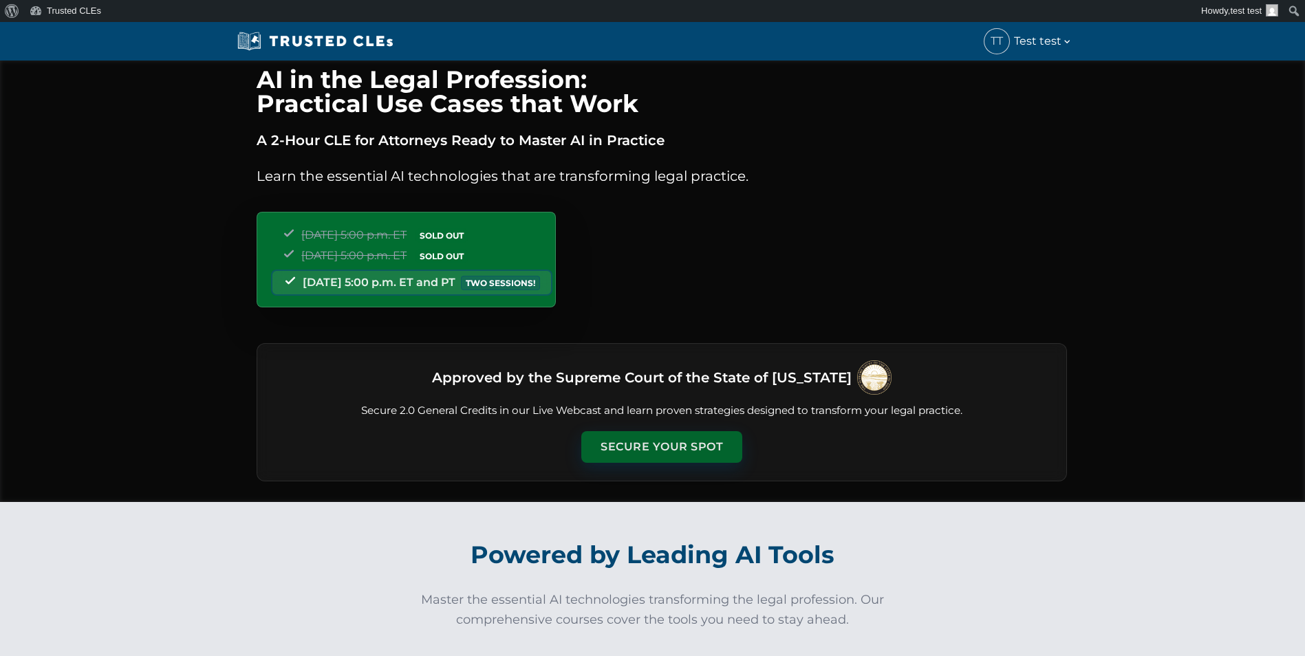
click at [711, 447] on button "Secure Your Spot" at bounding box center [661, 447] width 161 height 32
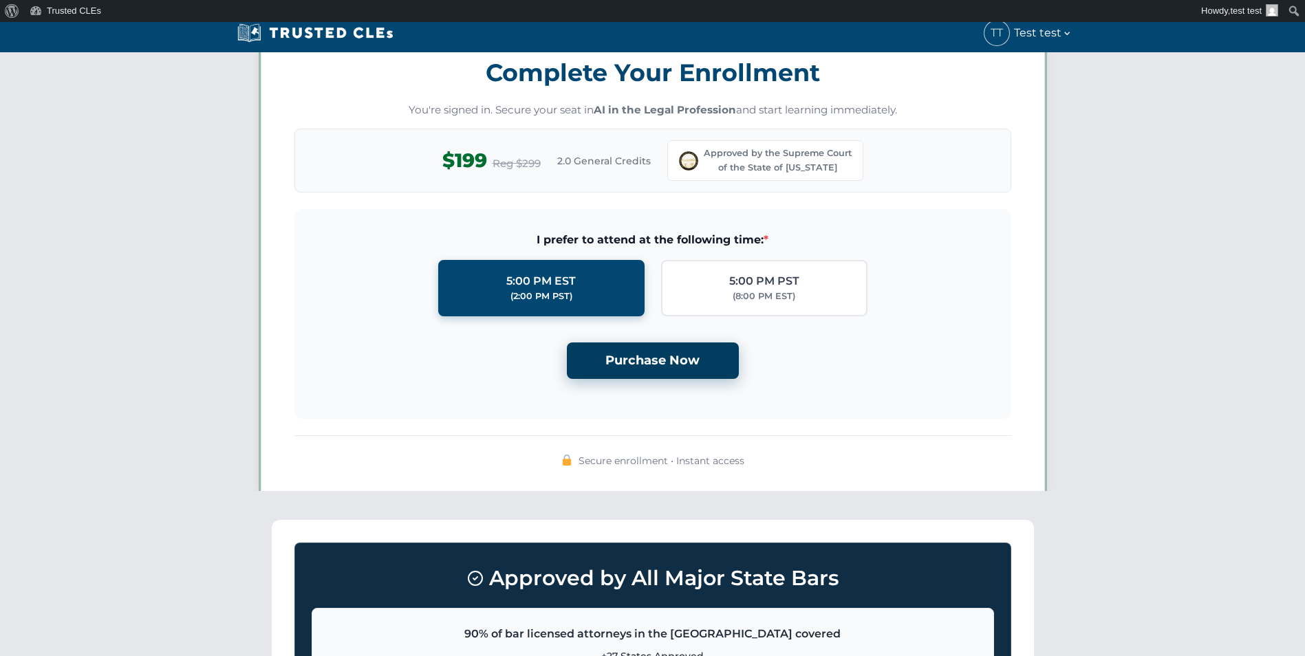
scroll to position [1197, 0]
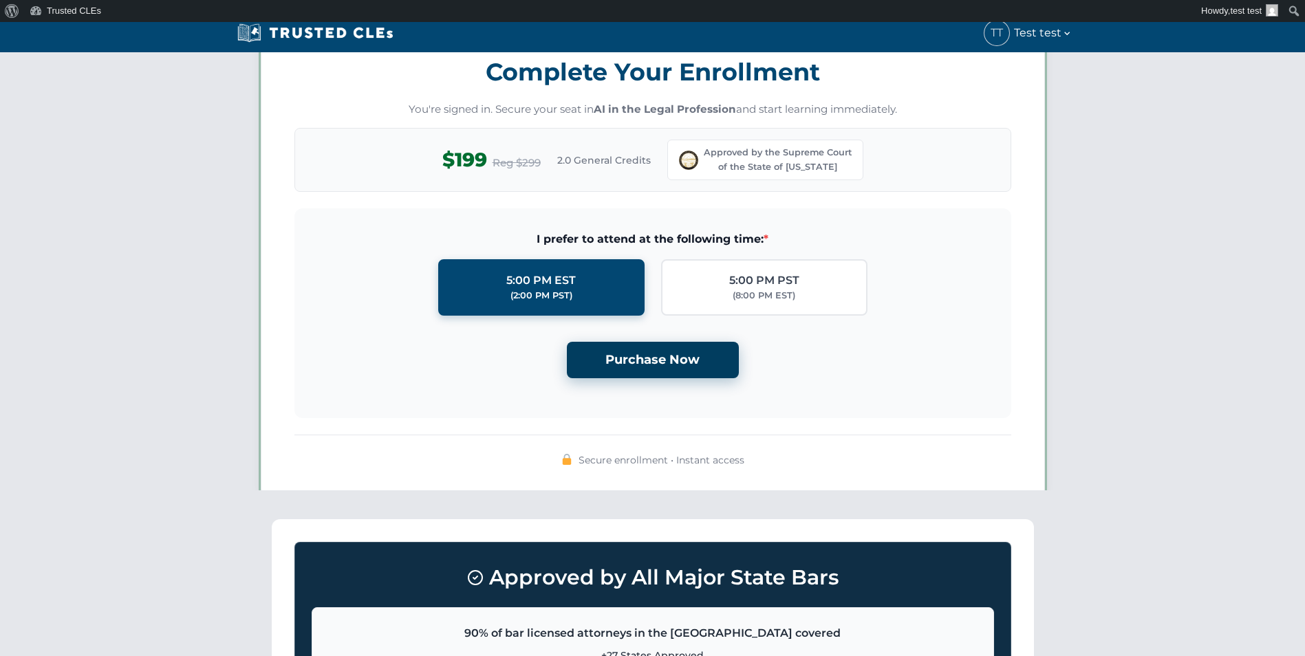
click at [669, 345] on button "Purchase Now" at bounding box center [653, 360] width 172 height 36
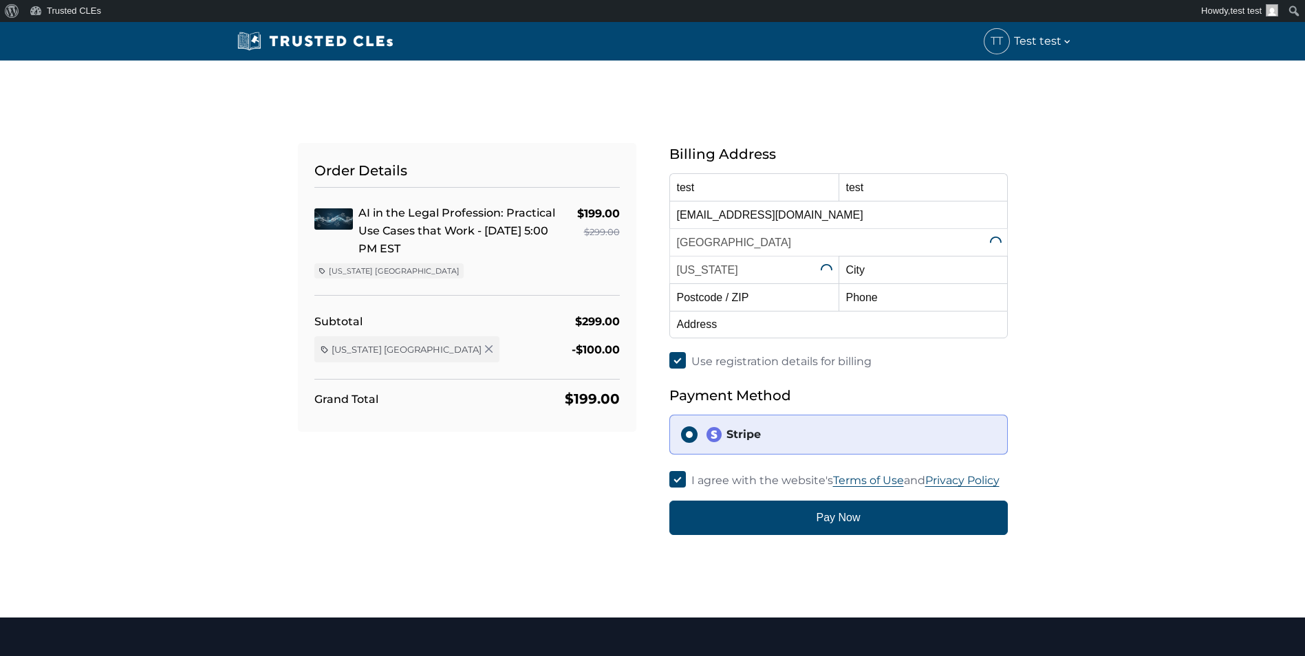
select select "[US_STATE]"
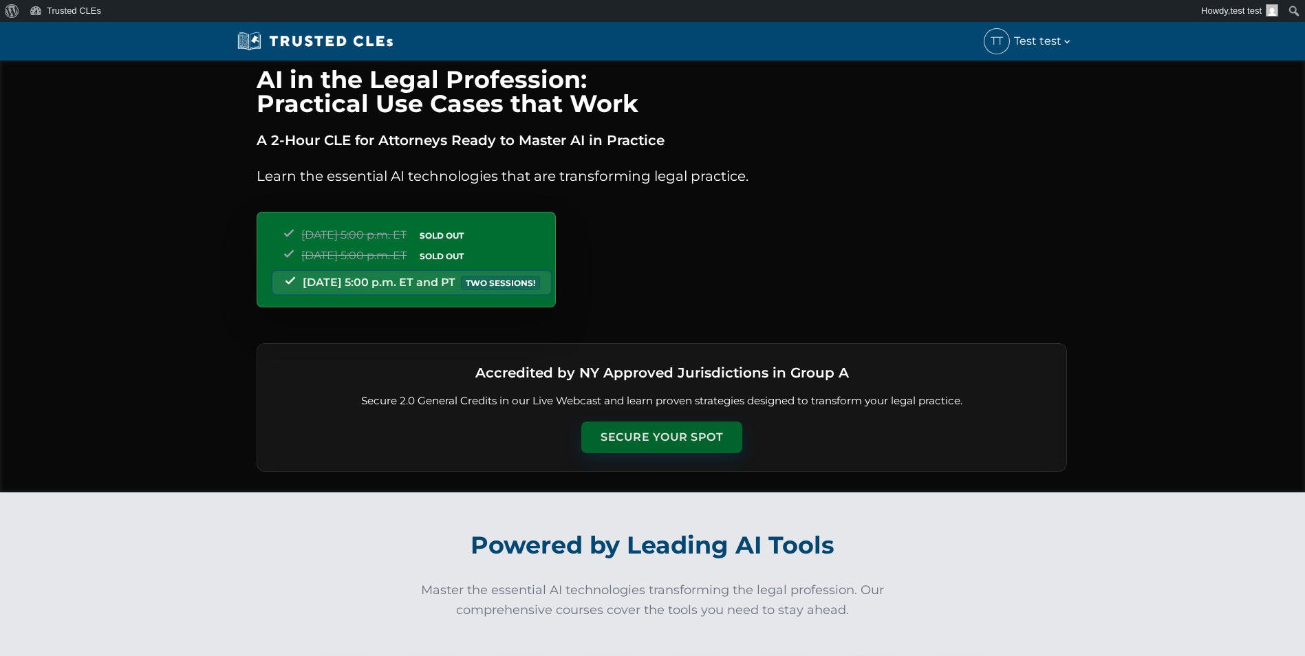
click at [650, 436] on button "Secure Your Spot" at bounding box center [661, 438] width 161 height 32
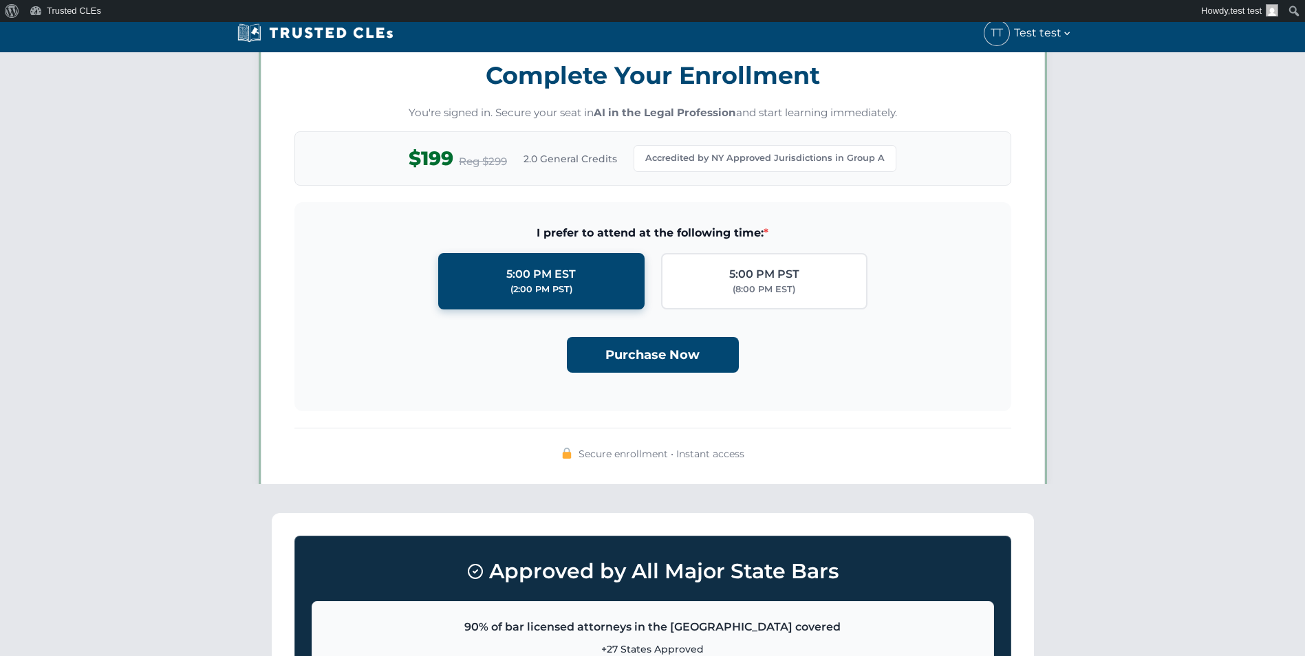
scroll to position [1188, 0]
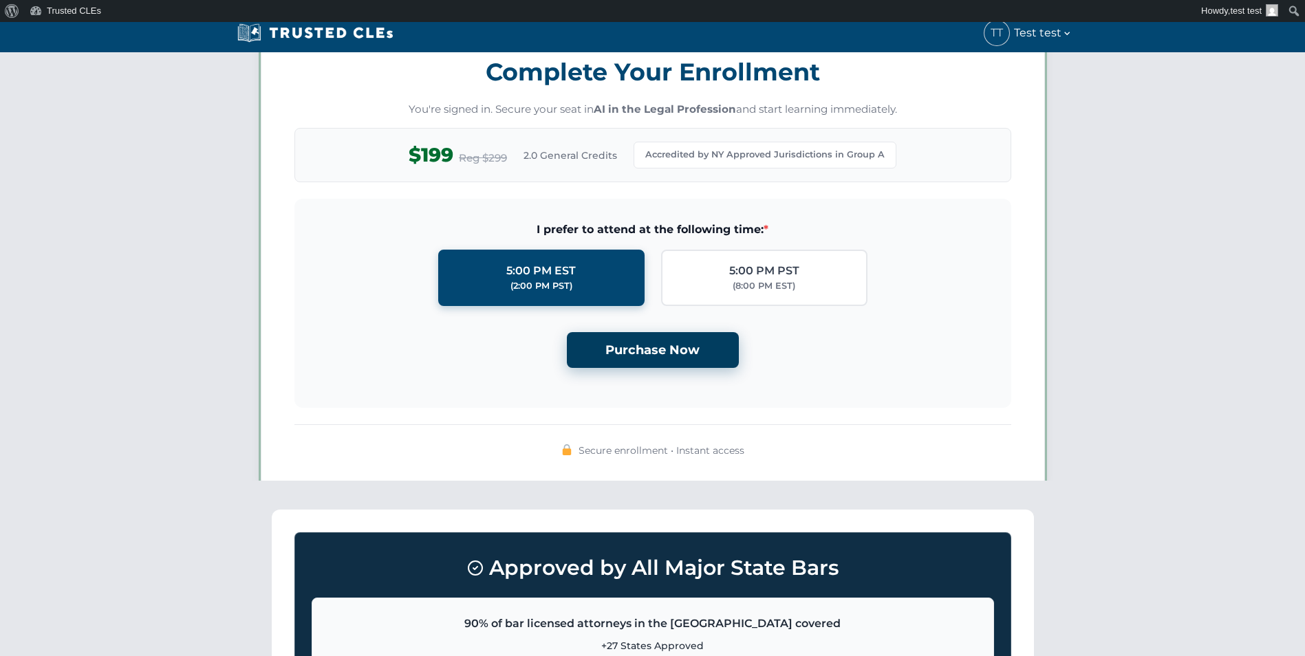
click at [637, 357] on button "Purchase Now" at bounding box center [653, 350] width 172 height 36
click at [692, 362] on button "Purchase Now" at bounding box center [653, 350] width 172 height 36
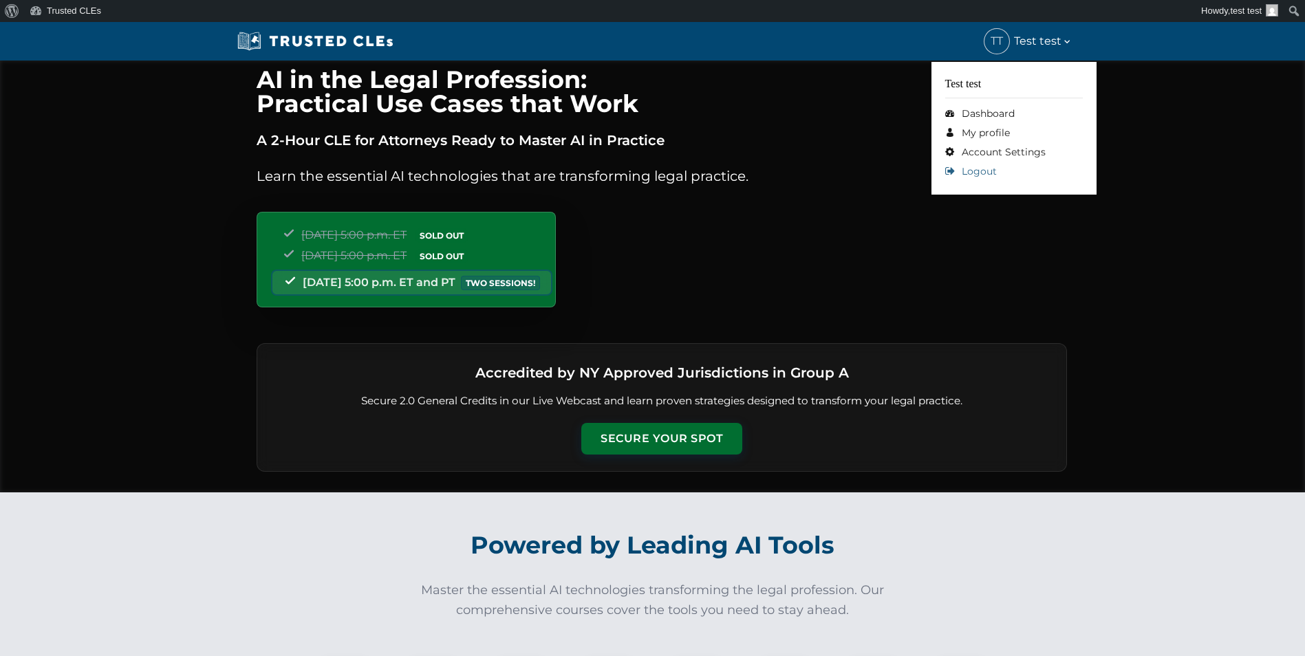
click at [994, 168] on link "Logout" at bounding box center [1014, 171] width 138 height 19
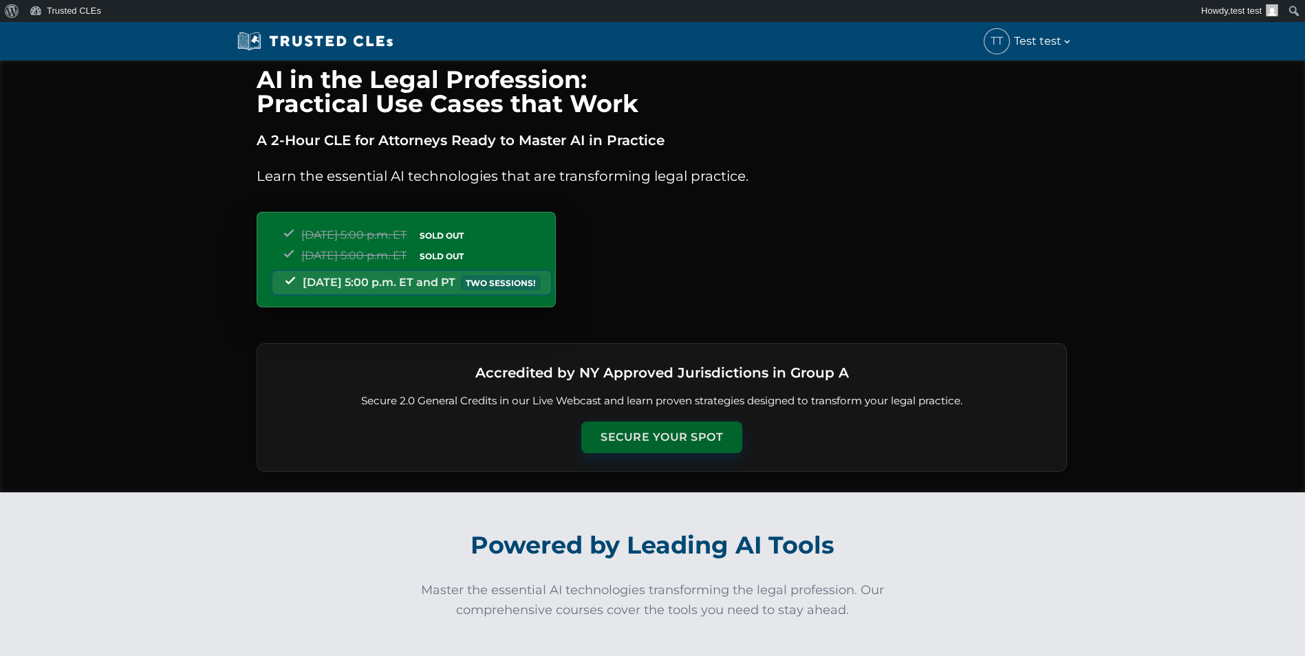
click at [619, 428] on button "Secure Your Spot" at bounding box center [661, 438] width 161 height 32
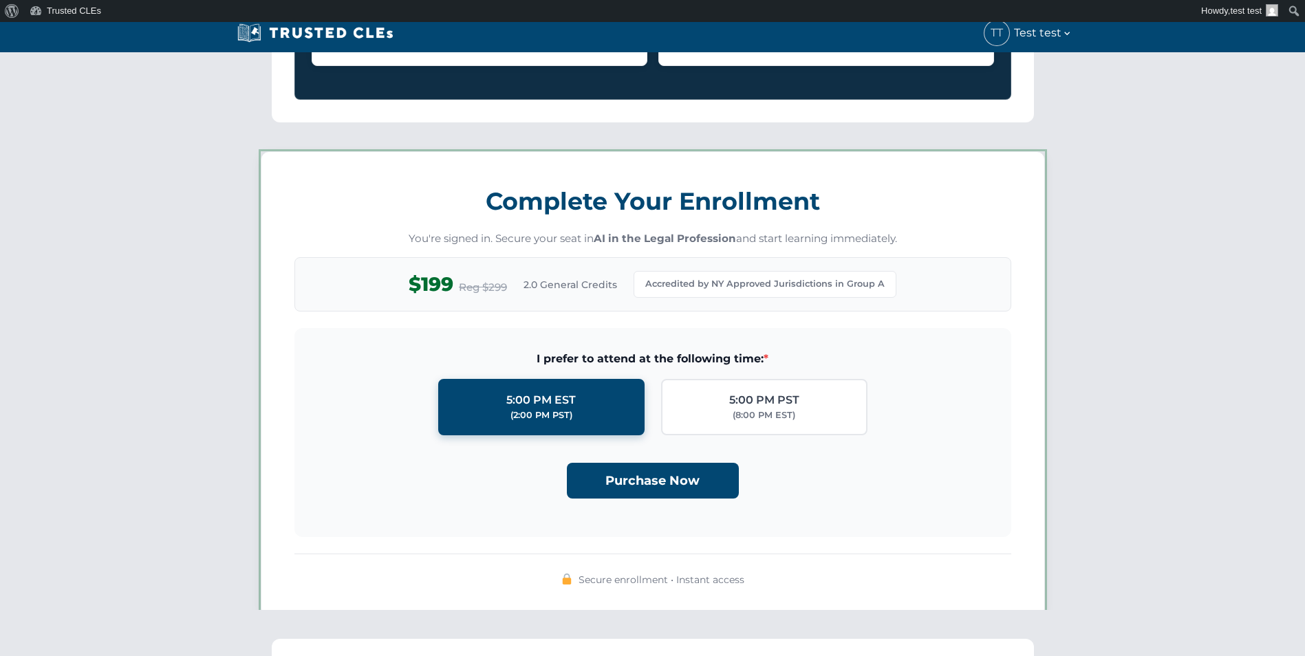
scroll to position [1188, 0]
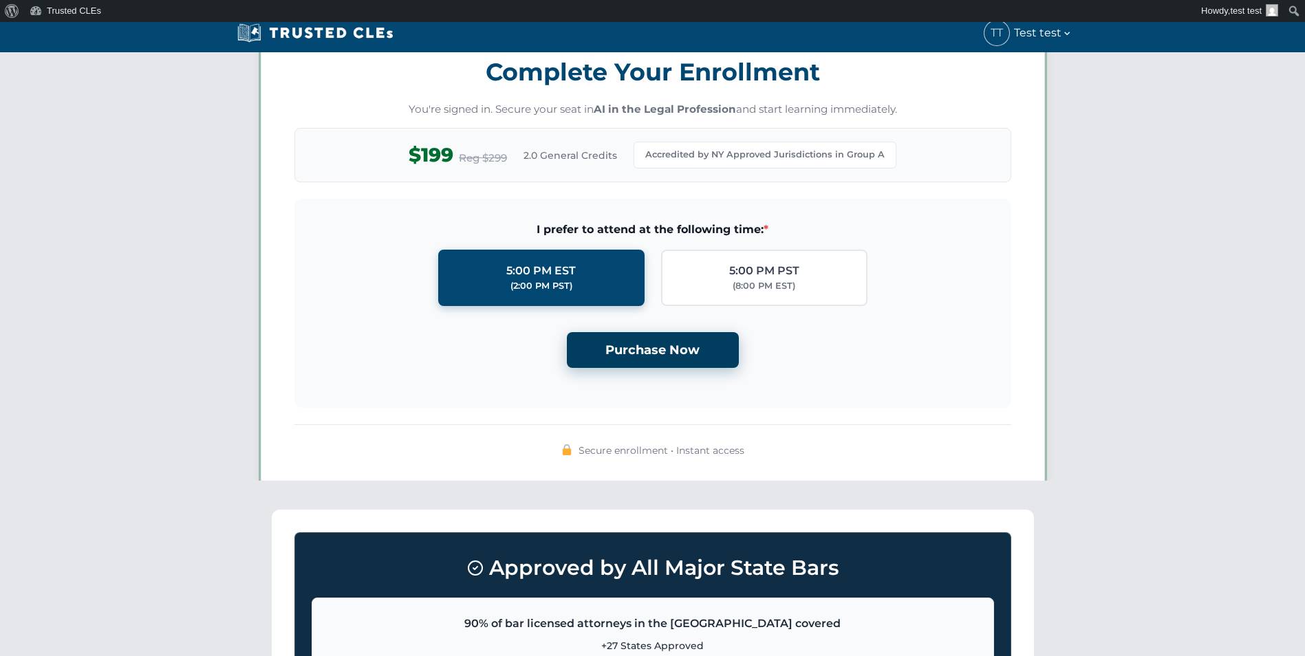
click at [682, 334] on button "Purchase Now" at bounding box center [653, 350] width 172 height 36
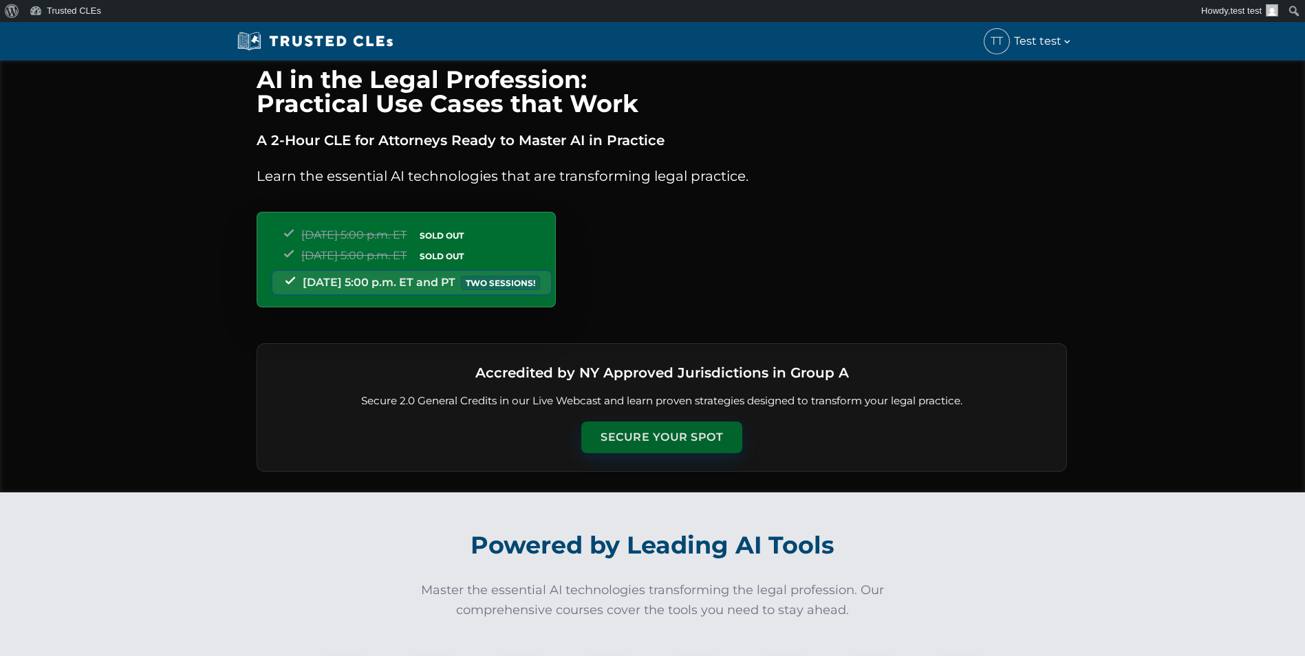
click at [654, 429] on button "Secure Your Spot" at bounding box center [661, 438] width 161 height 32
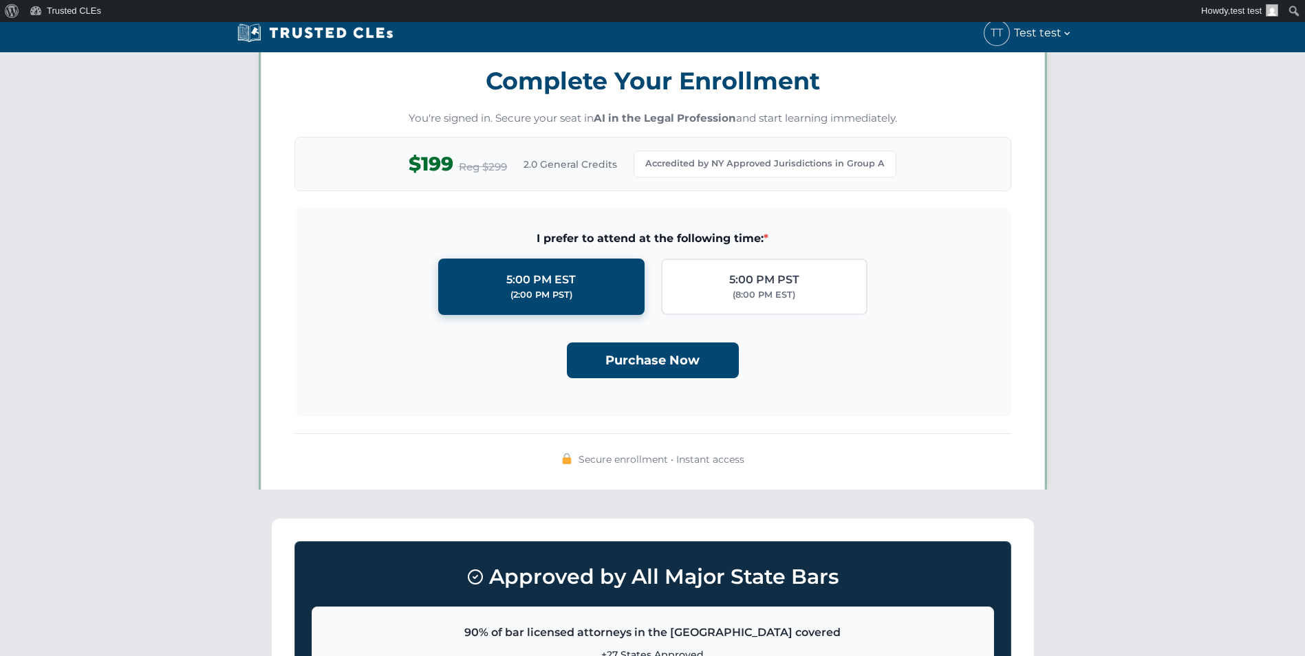
scroll to position [1188, 0]
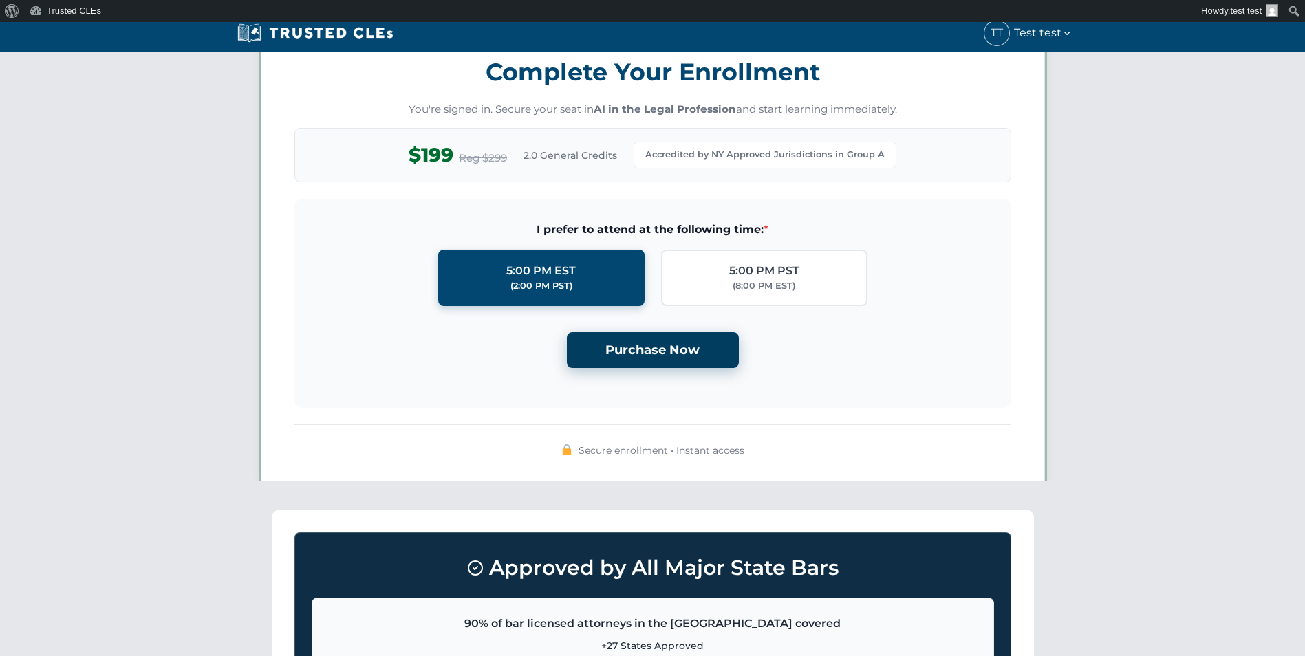
click at [656, 355] on button "Purchase Now" at bounding box center [653, 350] width 172 height 36
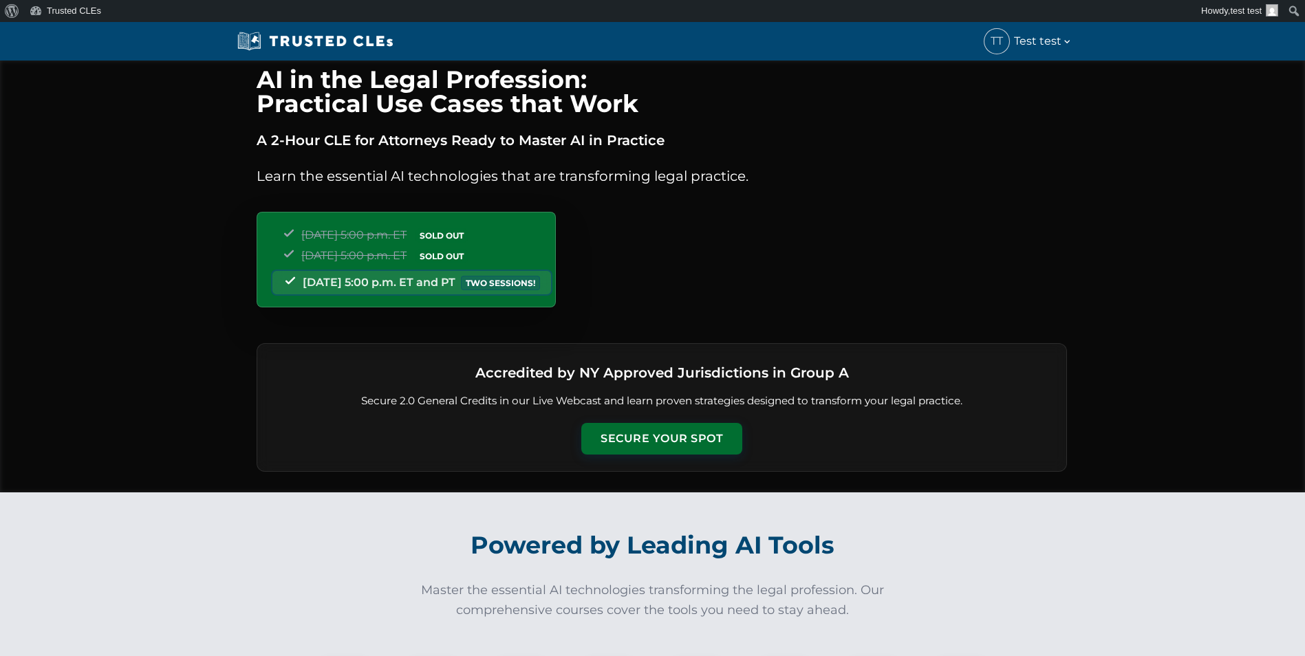
click at [652, 415] on div "Accredited by NY Approved Jurisdictions in Group A Secure 2.0 General Credits i…" at bounding box center [662, 407] width 811 height 129
click at [648, 442] on button "Secure Your Spot" at bounding box center [661, 438] width 161 height 32
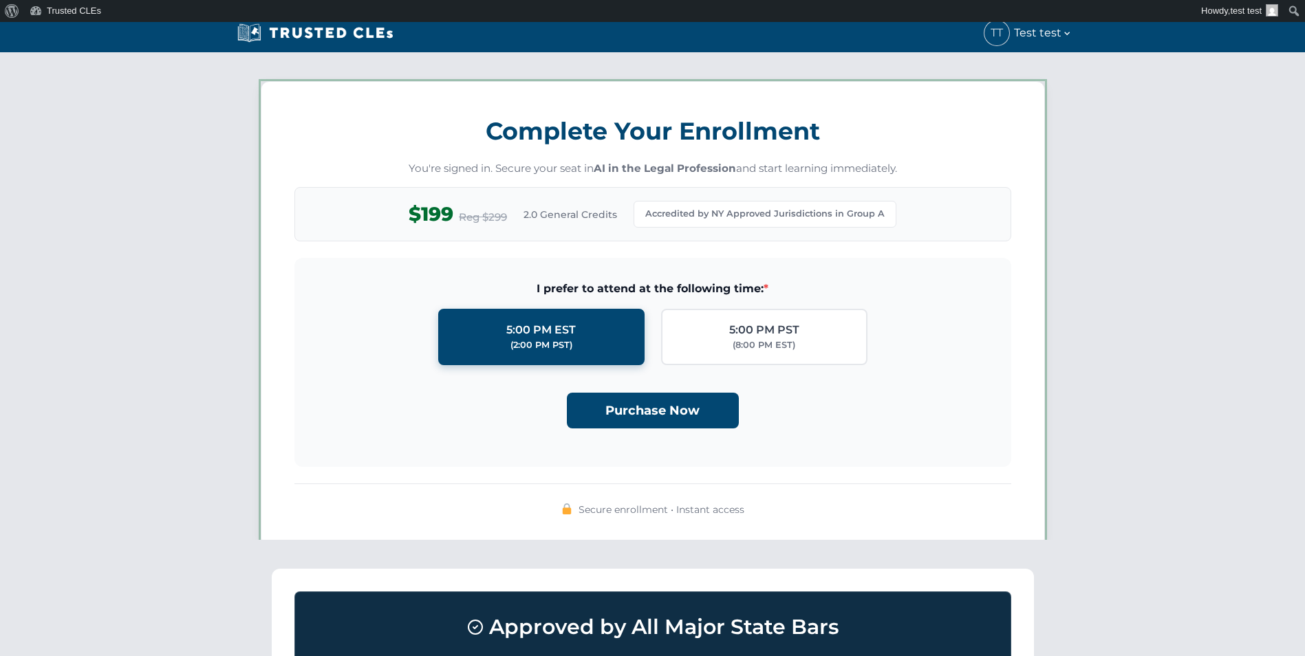
scroll to position [1188, 0]
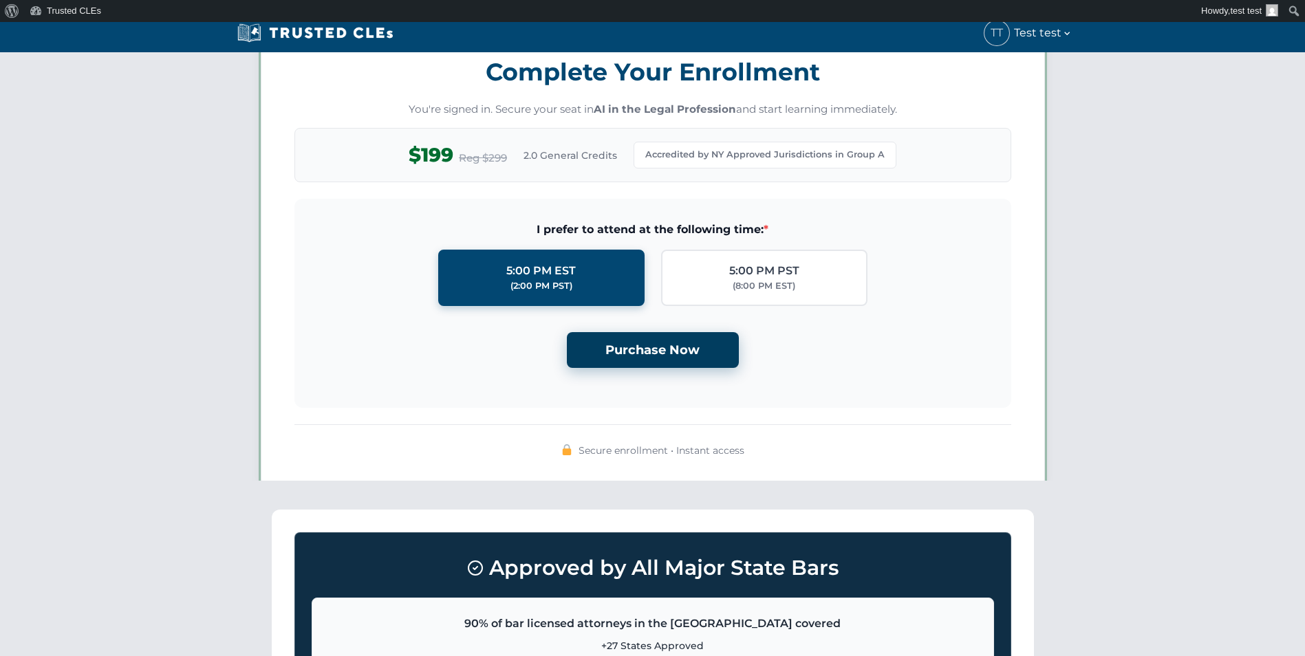
click at [658, 341] on button "Purchase Now" at bounding box center [653, 350] width 172 height 36
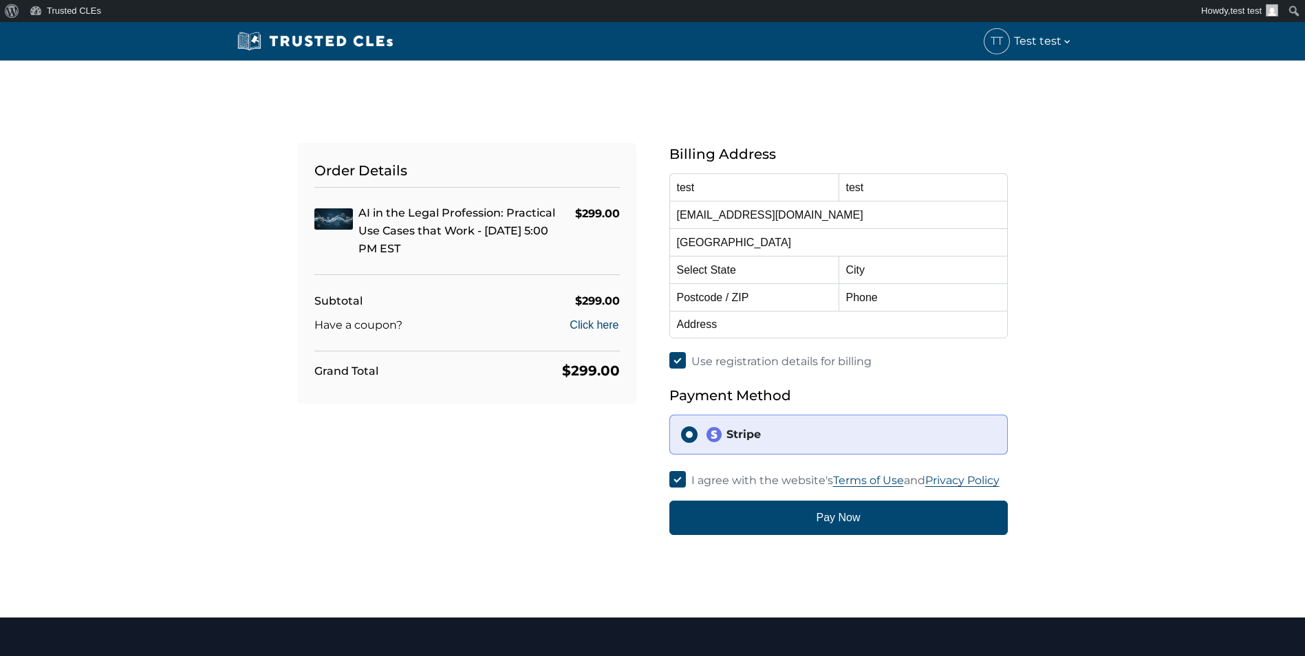
select select "Kentucky"
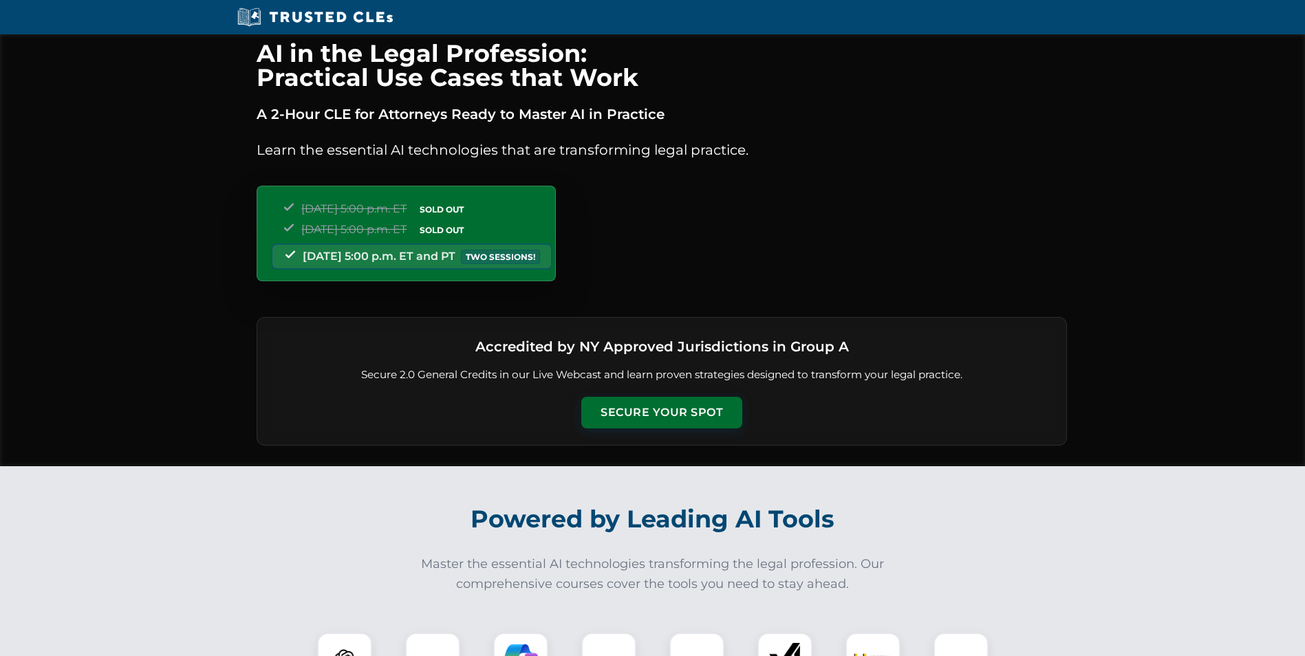
scroll to position [1161, 0]
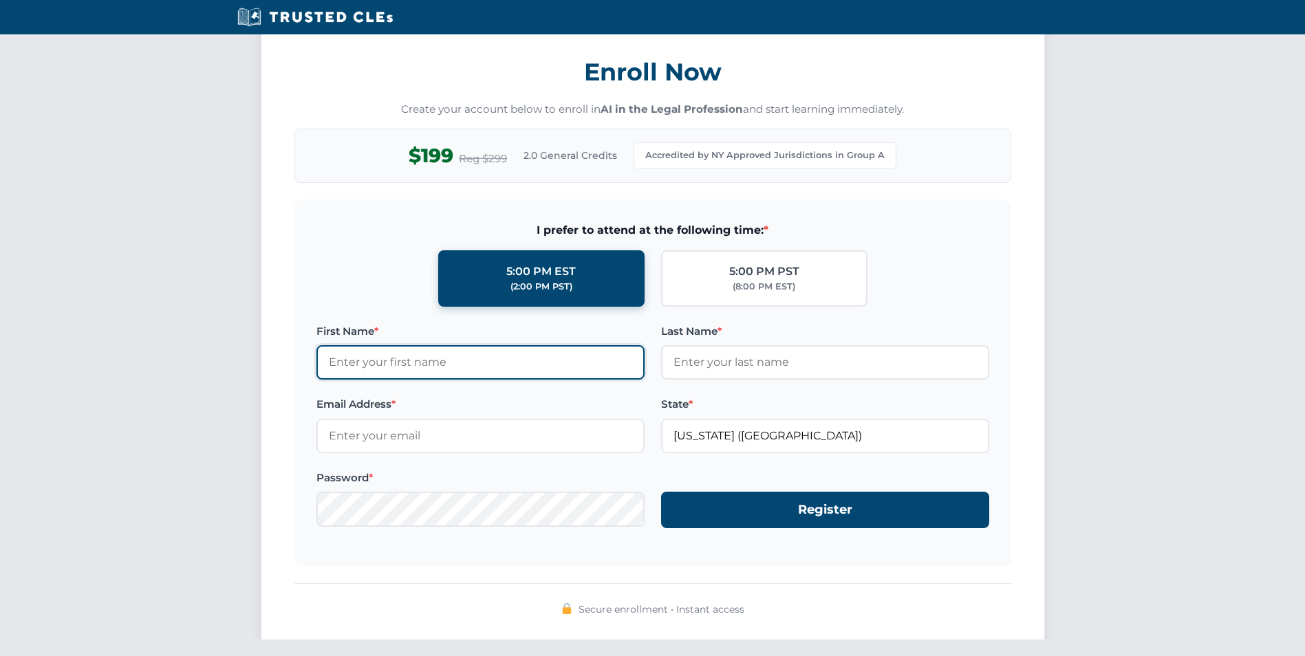
click at [485, 363] on input "First Name *" at bounding box center [481, 362] width 328 height 34
type input "dddddddddddd"
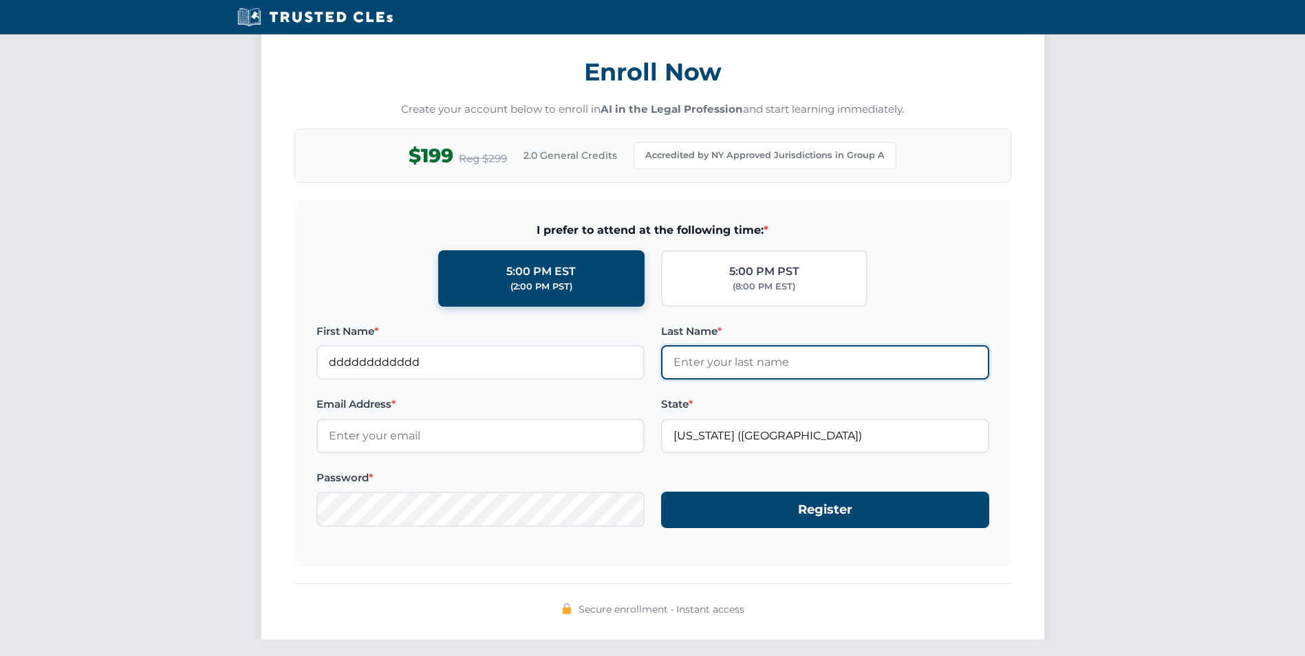
click at [707, 367] on input "Last Name *" at bounding box center [825, 362] width 328 height 34
type input "ddddddddddddd"
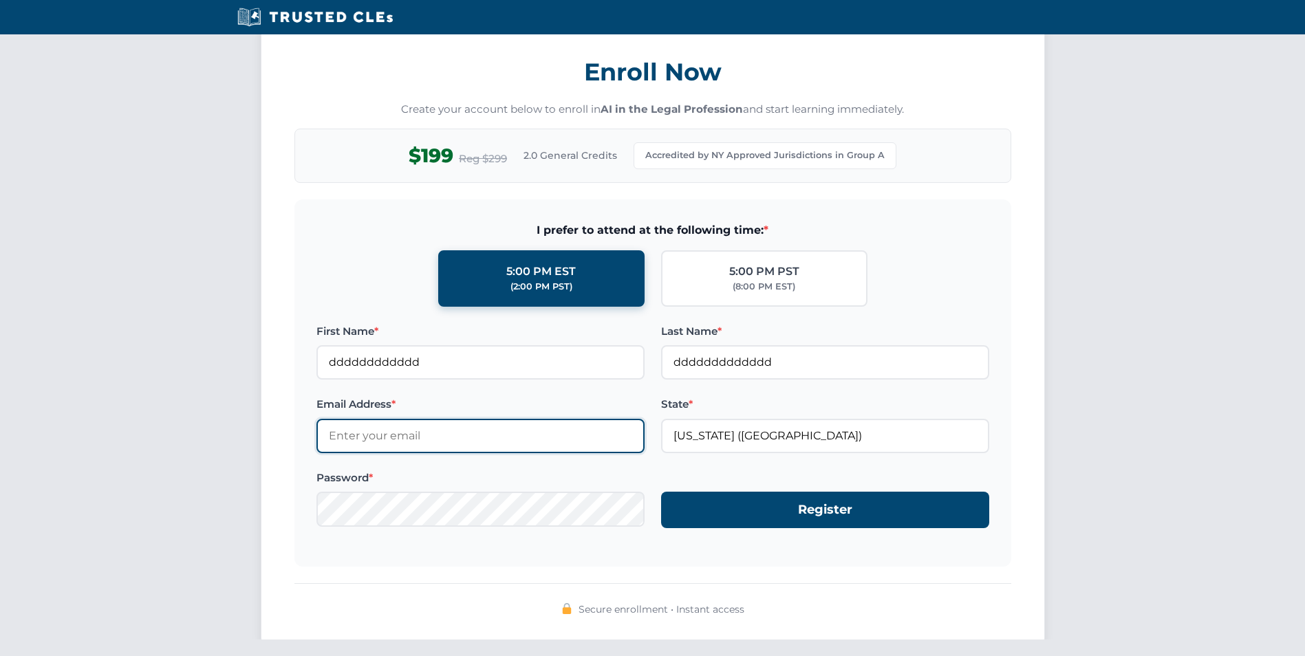
click at [410, 445] on input "Email Address *" at bounding box center [481, 436] width 328 height 34
type input "dddddddddd@d.com"
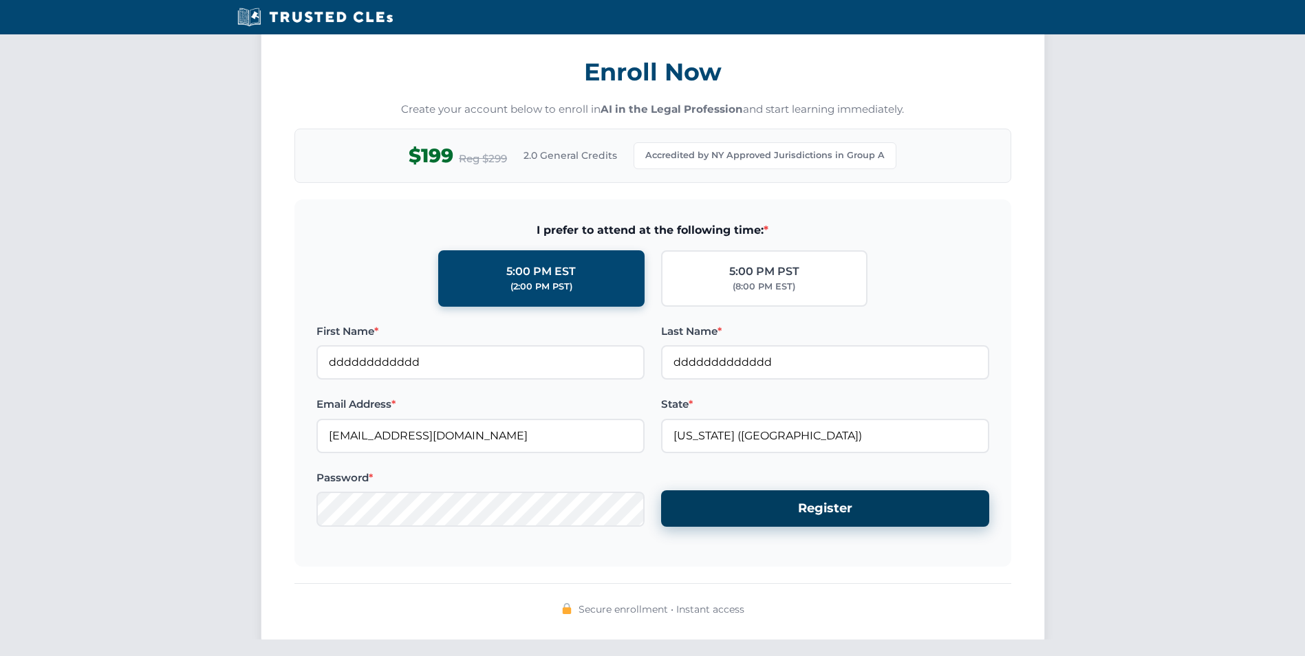
click at [833, 520] on button "Register" at bounding box center [825, 509] width 328 height 36
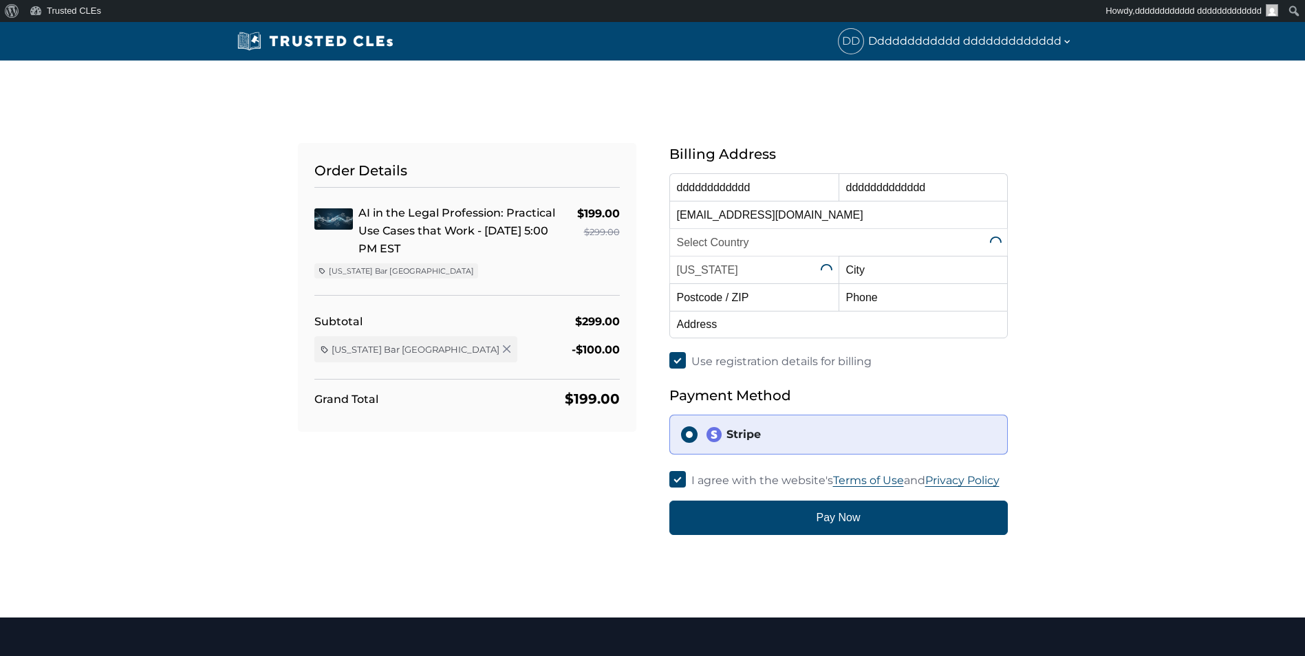
select select "[GEOGRAPHIC_DATA]"
select select "[US_STATE]"
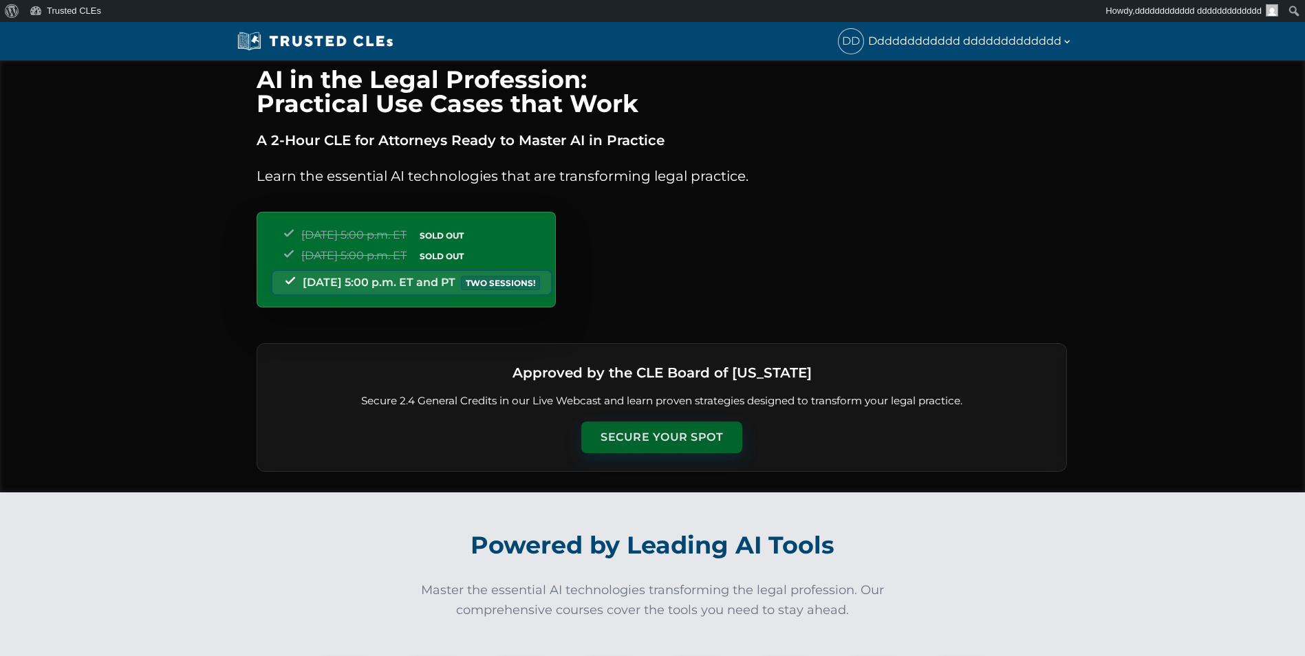
click at [630, 427] on button "Secure Your Spot" at bounding box center [661, 438] width 161 height 32
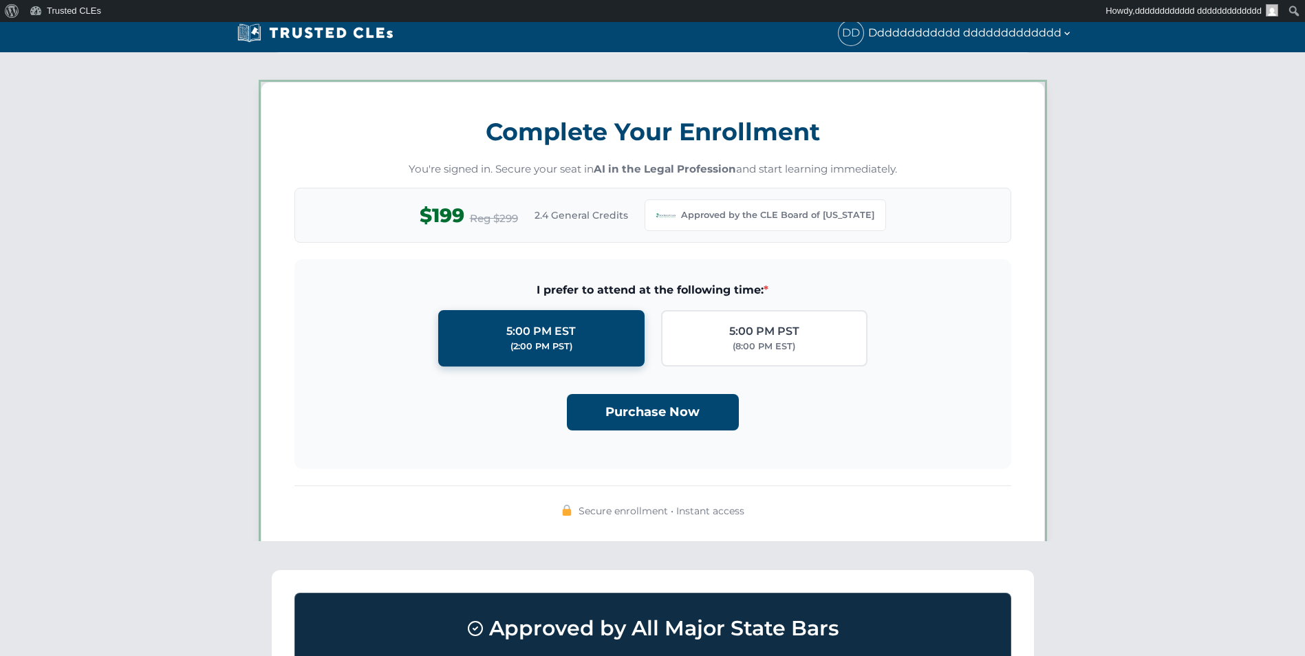
scroll to position [1188, 0]
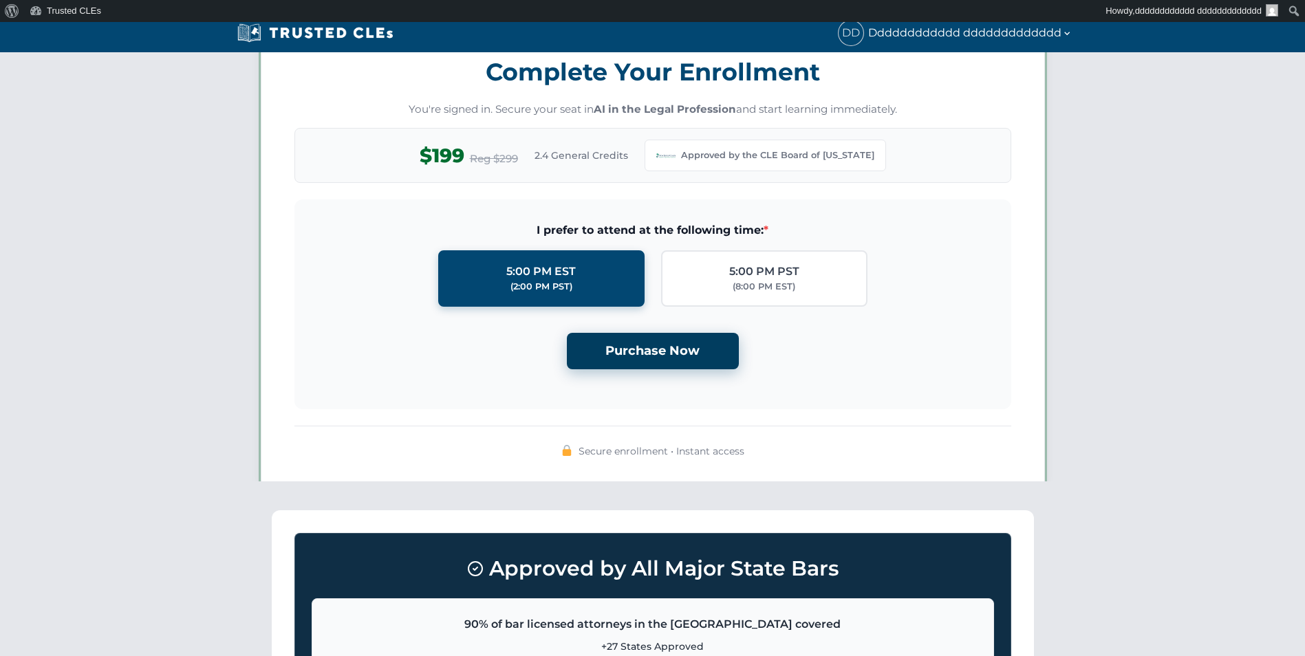
click at [626, 349] on button "Purchase Now" at bounding box center [653, 351] width 172 height 36
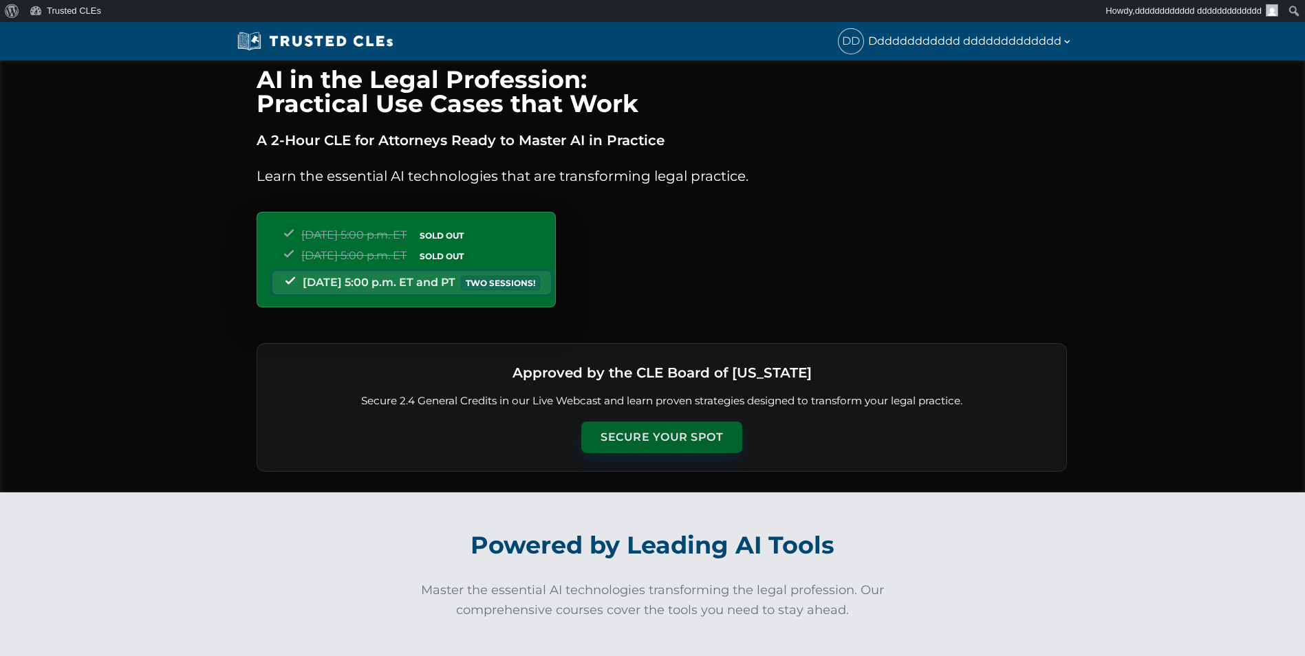
click at [627, 440] on button "Secure Your Spot" at bounding box center [661, 438] width 161 height 32
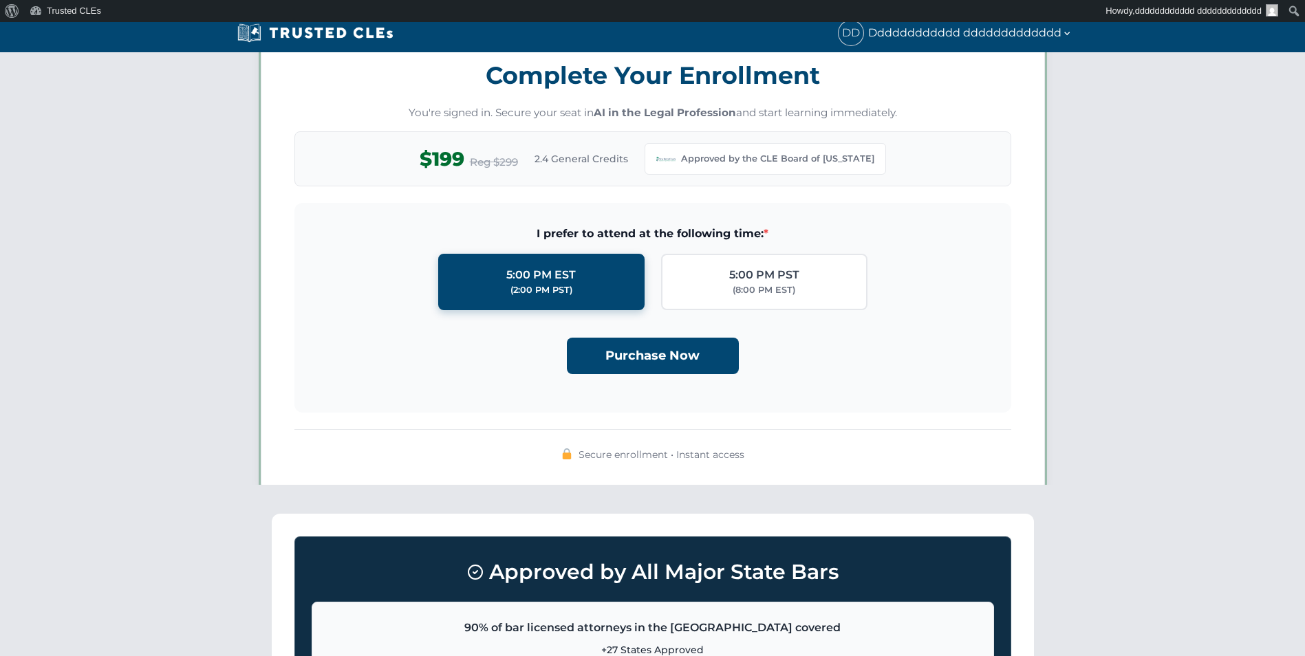
scroll to position [1188, 0]
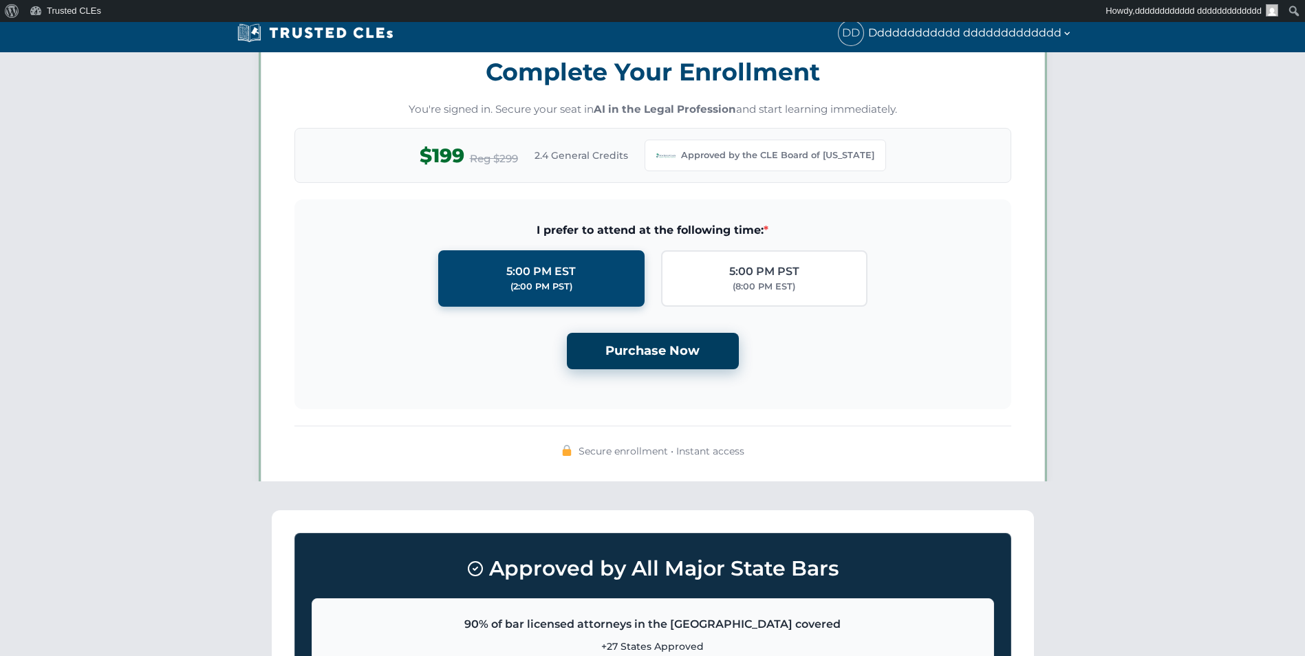
click at [634, 357] on button "Purchase Now" at bounding box center [653, 351] width 172 height 36
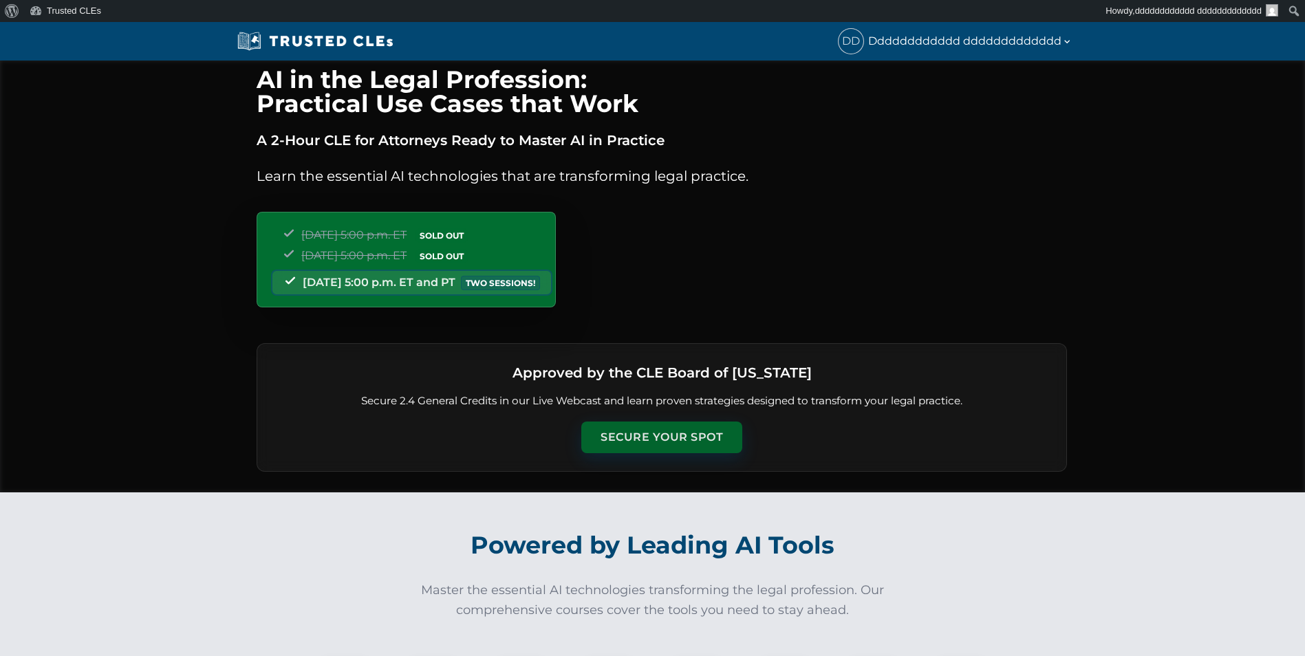
click at [650, 445] on button "Secure Your Spot" at bounding box center [661, 438] width 161 height 32
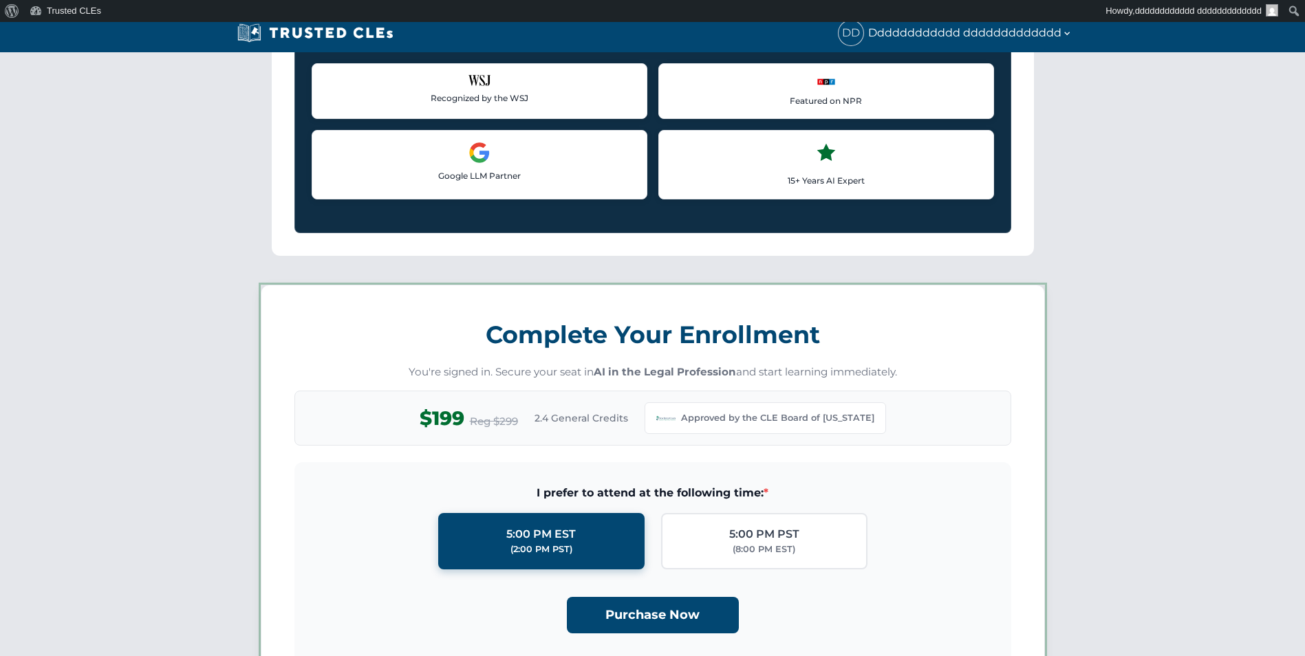
scroll to position [1188, 0]
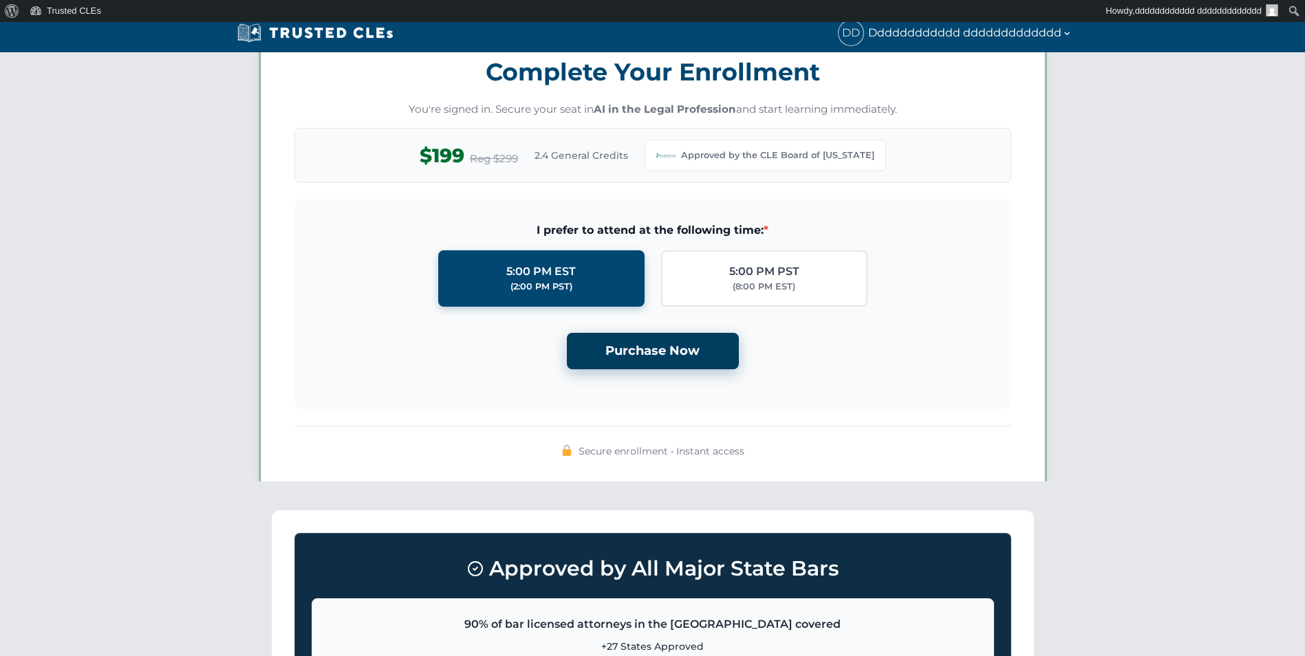
click at [649, 362] on button "Purchase Now" at bounding box center [653, 351] width 172 height 36
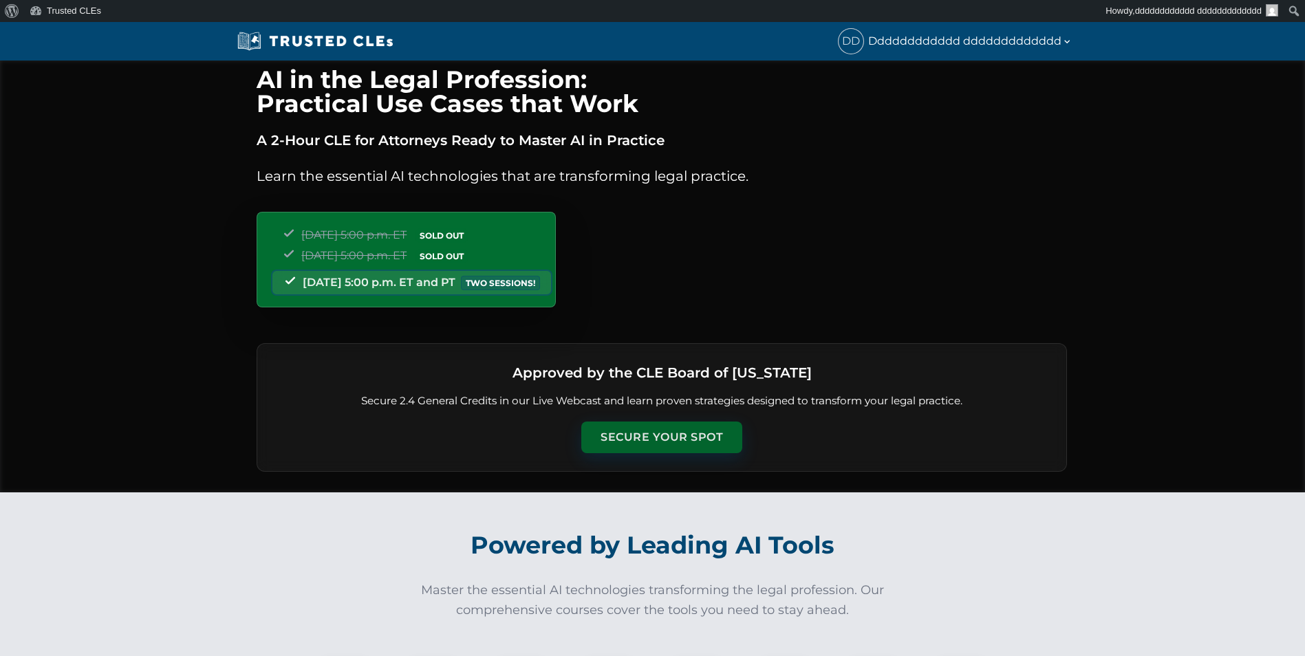
click at [615, 427] on button "Secure Your Spot" at bounding box center [661, 438] width 161 height 32
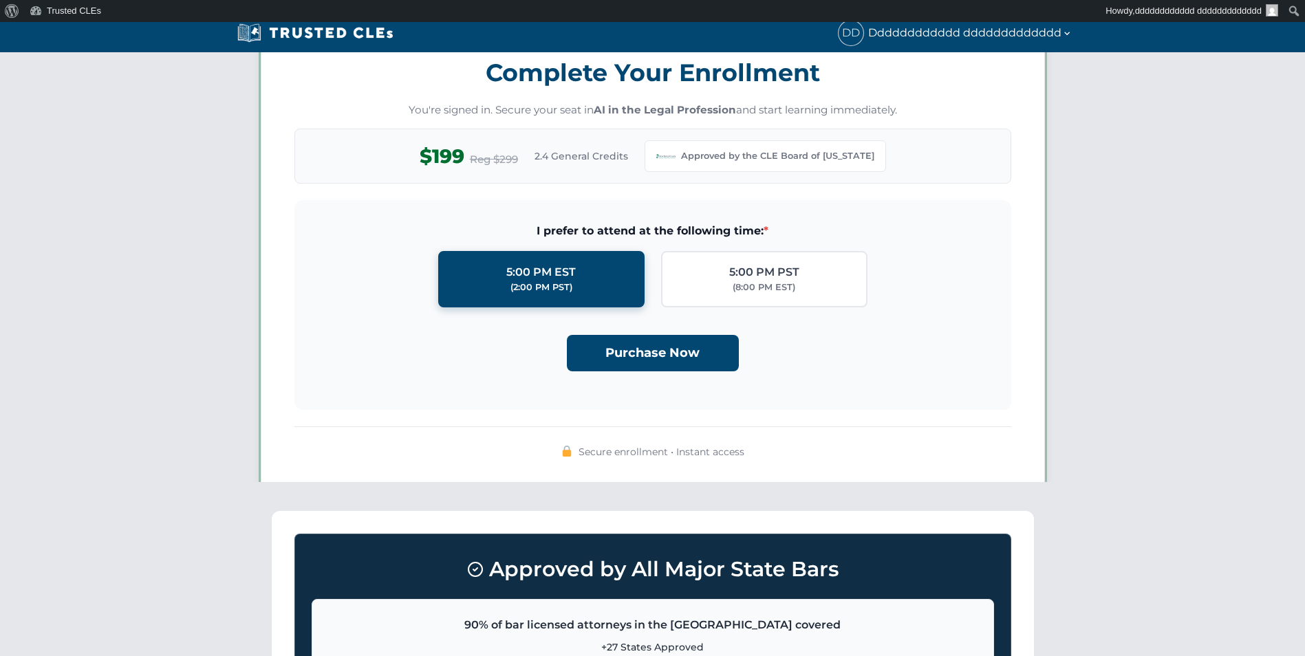
scroll to position [1188, 0]
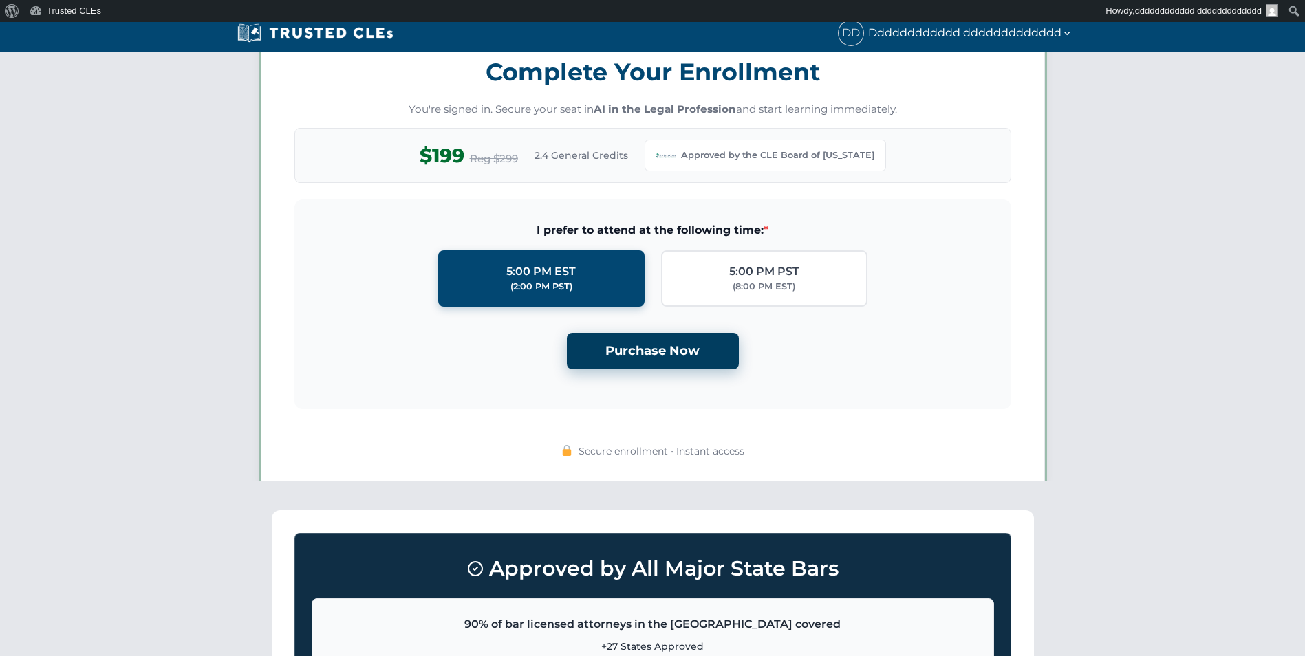
click at [610, 357] on button "Purchase Now" at bounding box center [653, 351] width 172 height 36
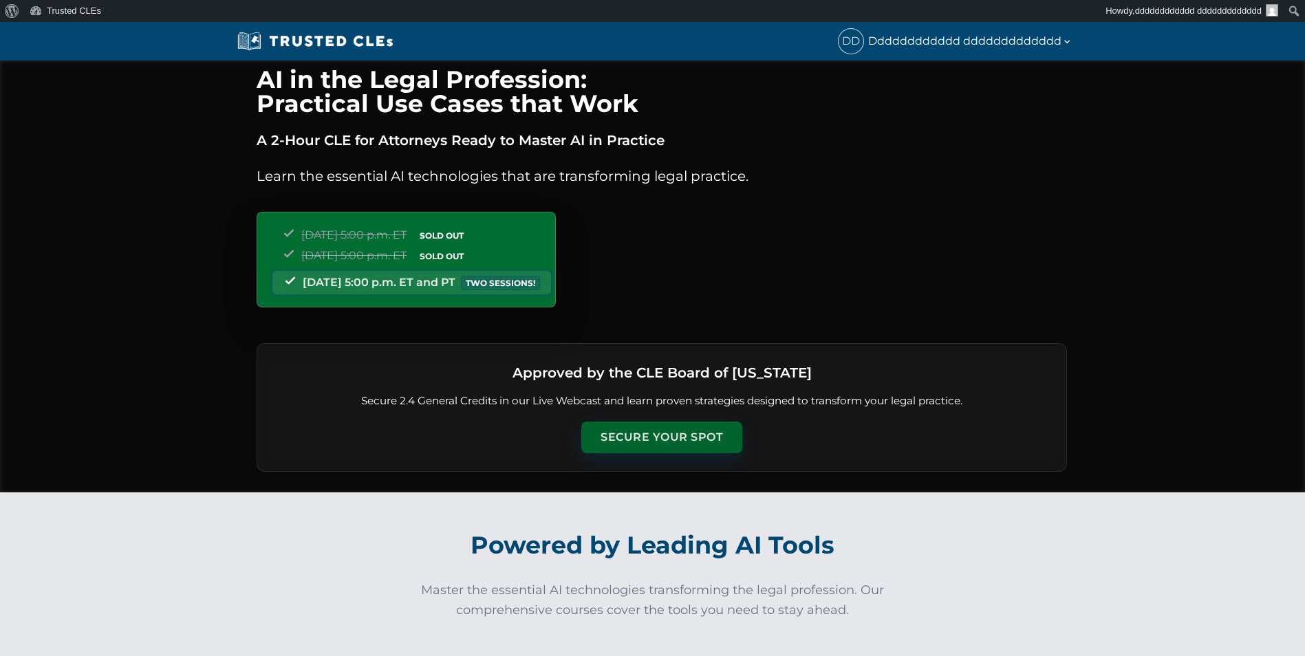
click at [657, 447] on button "Secure Your Spot" at bounding box center [661, 438] width 161 height 32
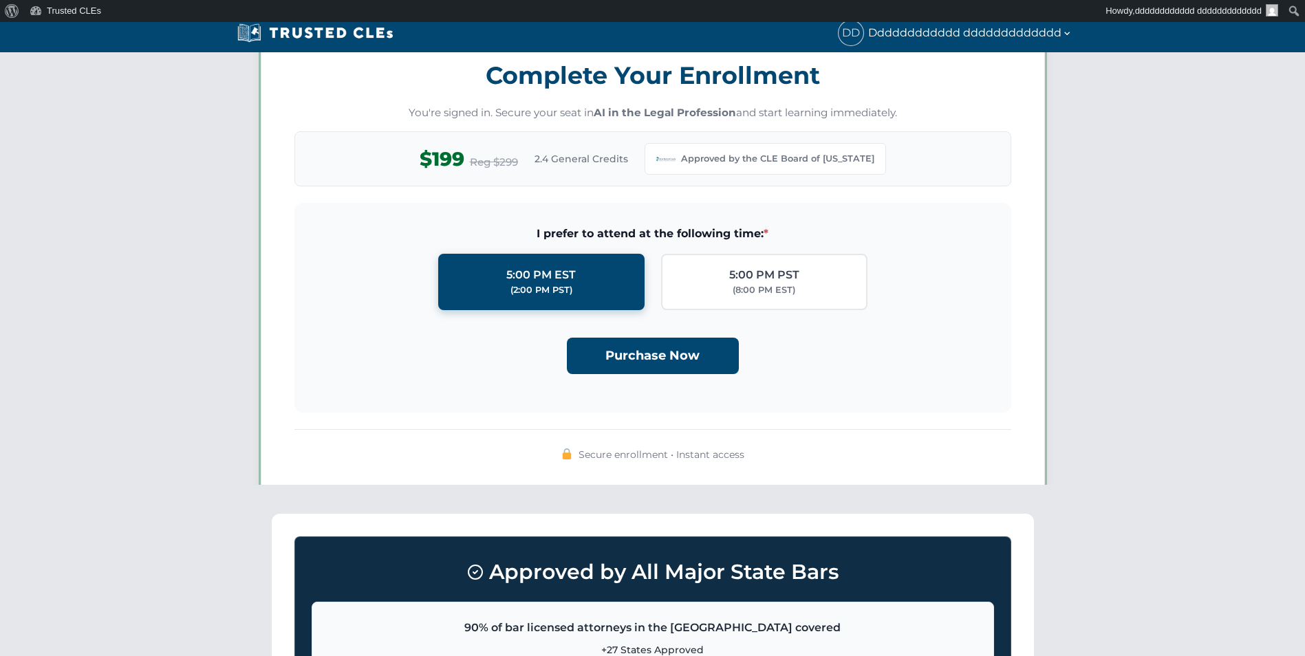
scroll to position [1188, 0]
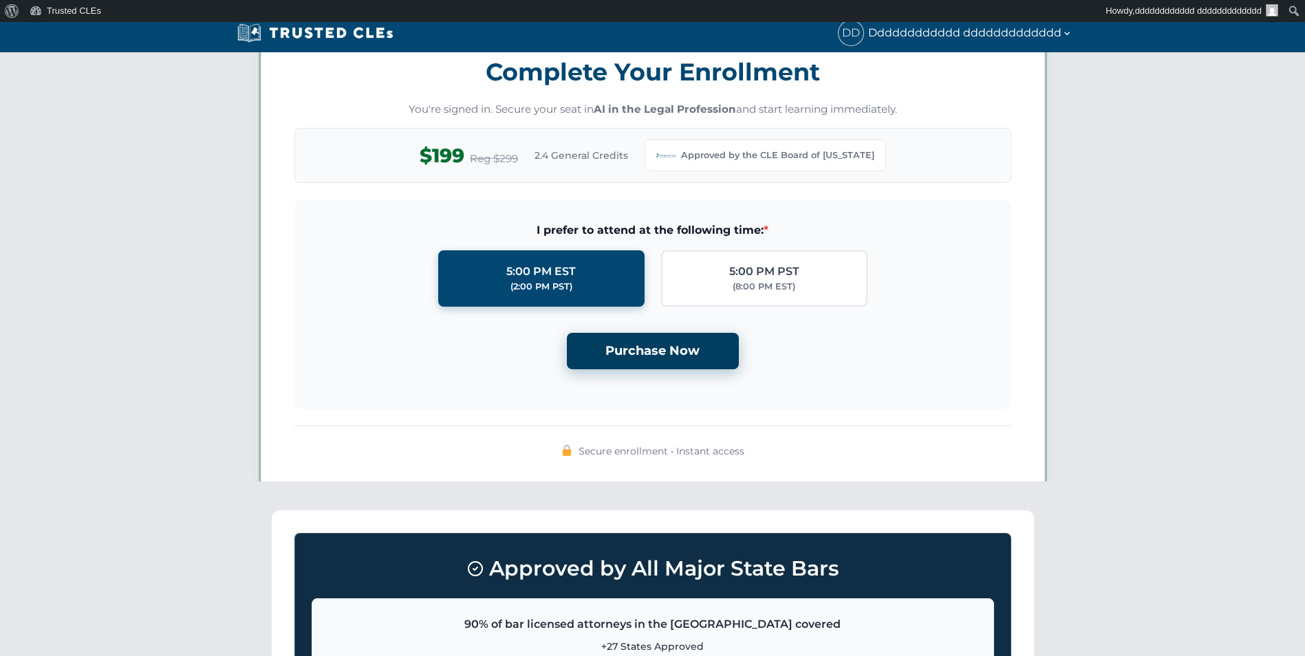
click at [656, 354] on button "Purchase Now" at bounding box center [653, 351] width 172 height 36
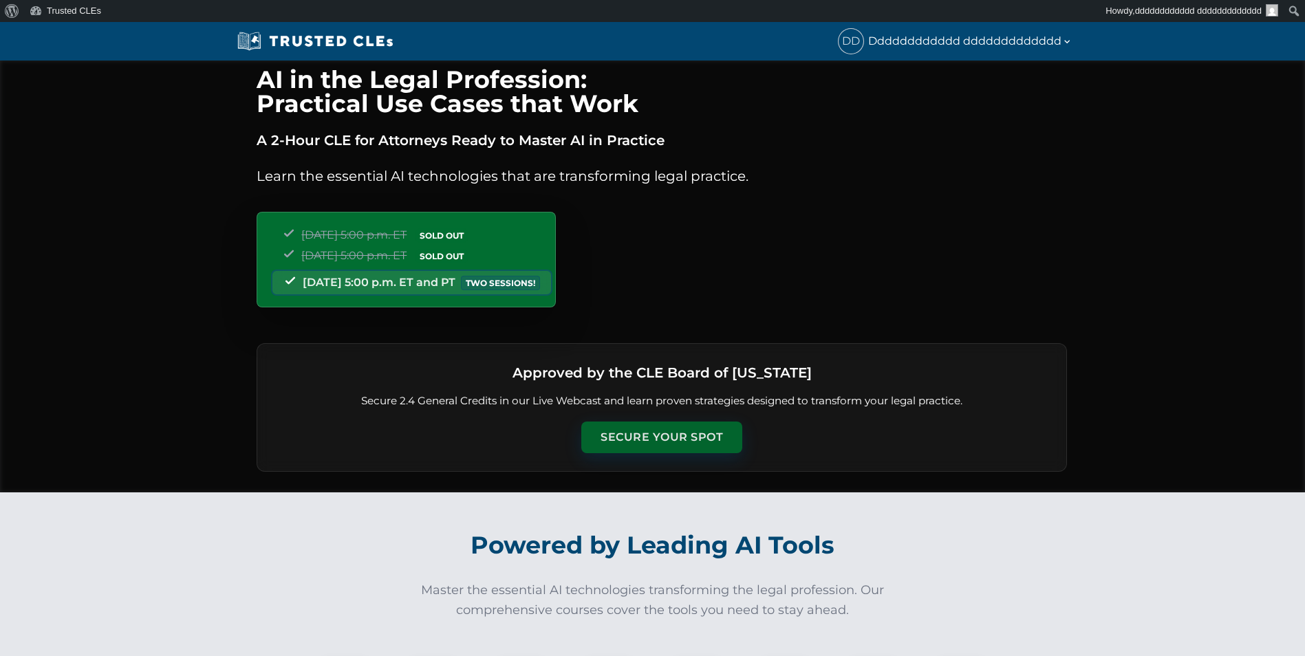
click at [652, 438] on button "Secure Your Spot" at bounding box center [661, 438] width 161 height 32
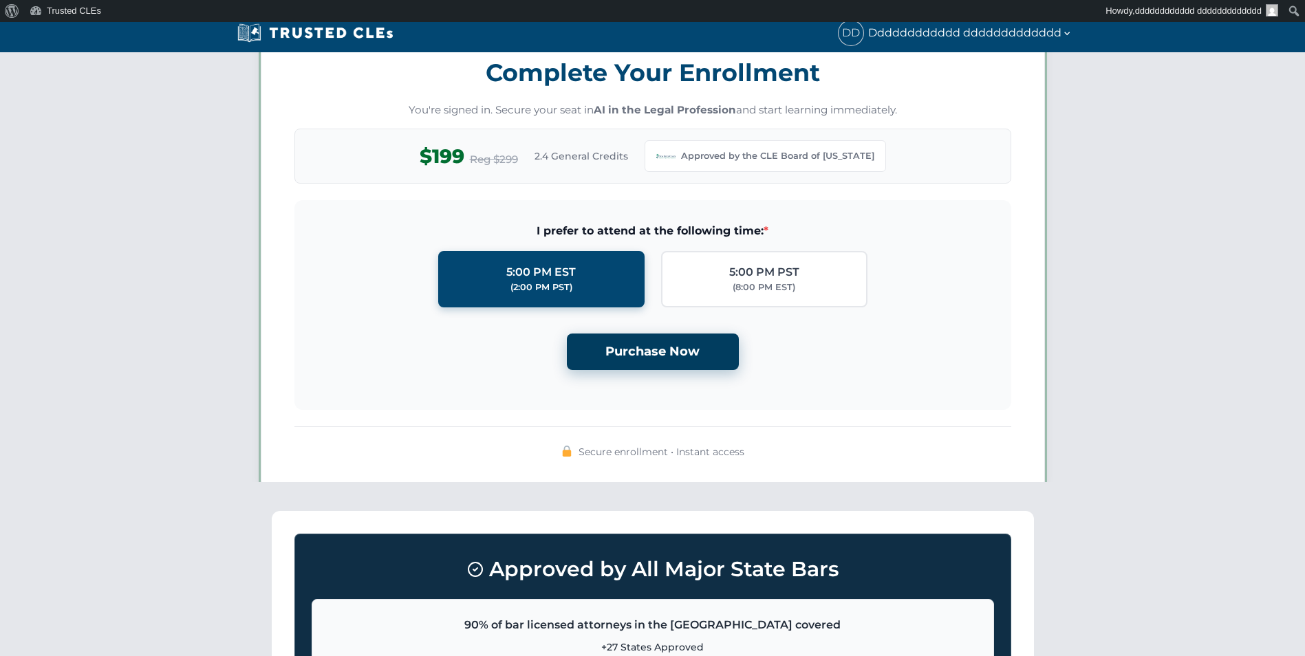
scroll to position [1188, 0]
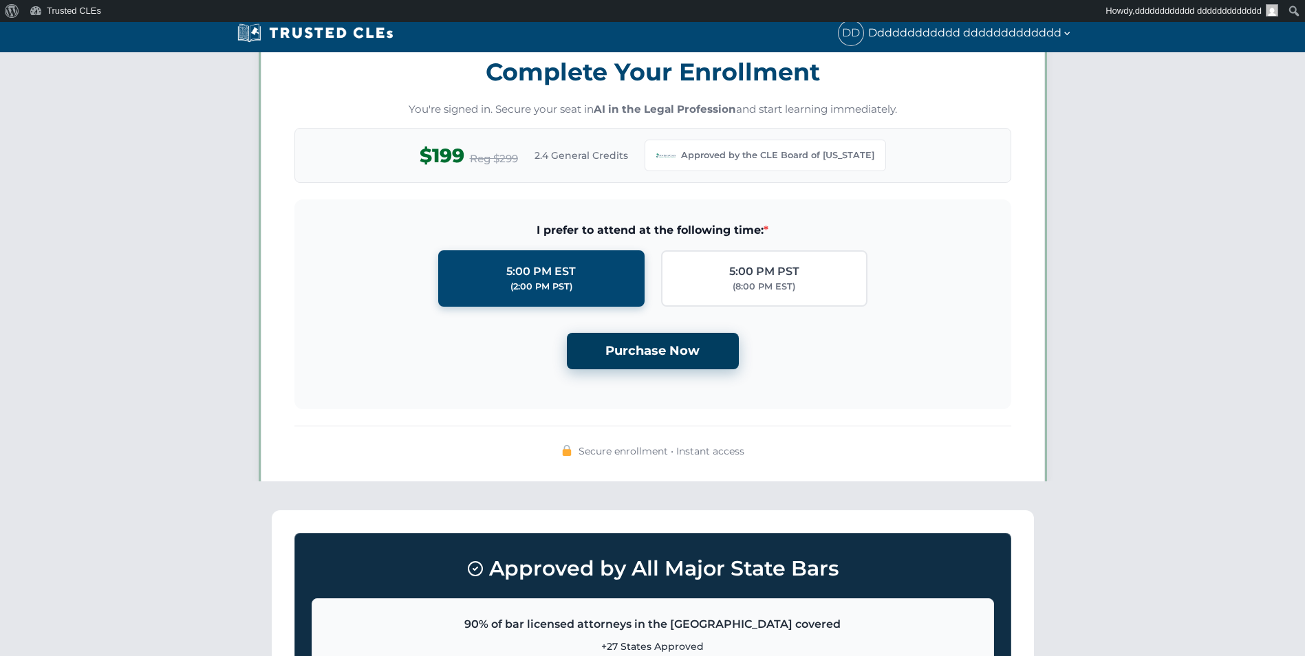
click at [657, 344] on button "Purchase Now" at bounding box center [653, 351] width 172 height 36
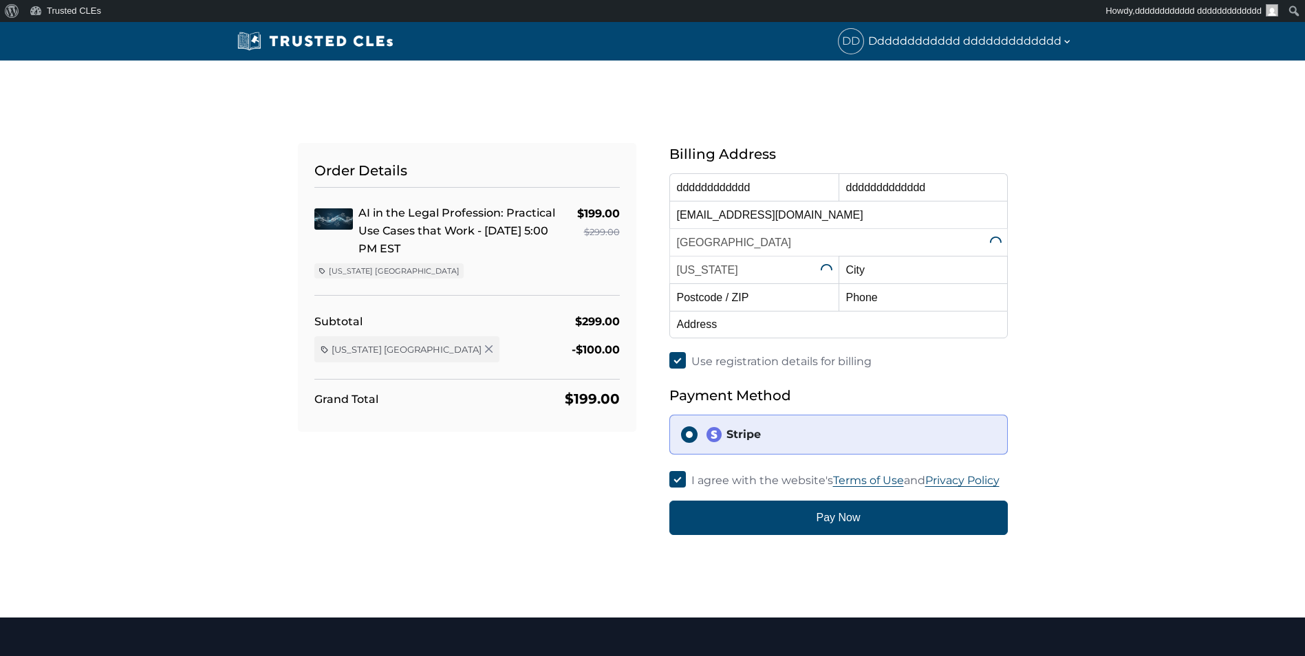
select select "[US_STATE]"
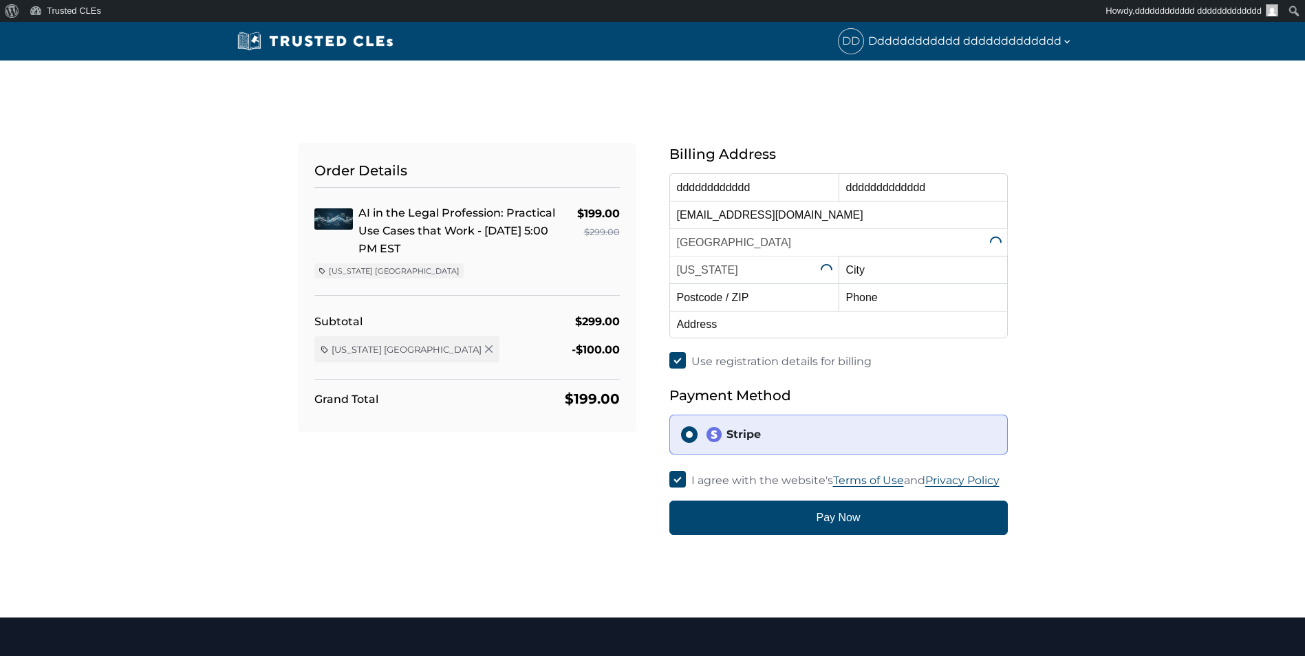
select select "[US_STATE]"
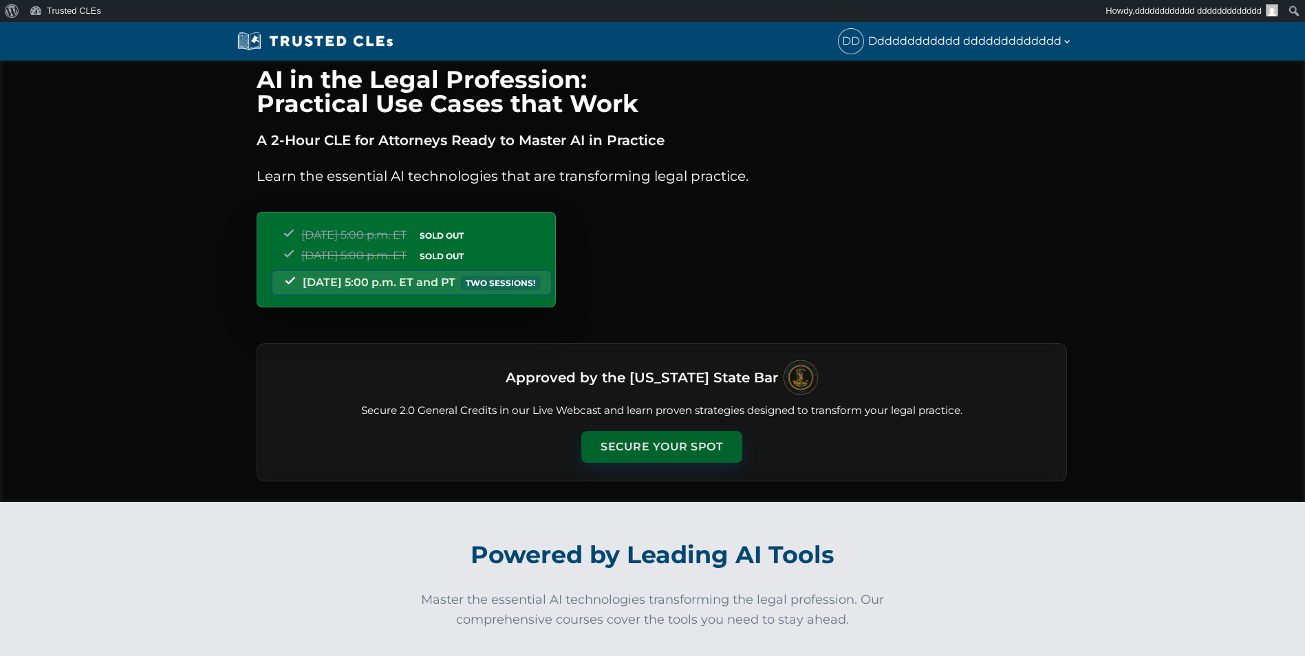
click at [635, 451] on button "Secure Your Spot" at bounding box center [661, 447] width 161 height 32
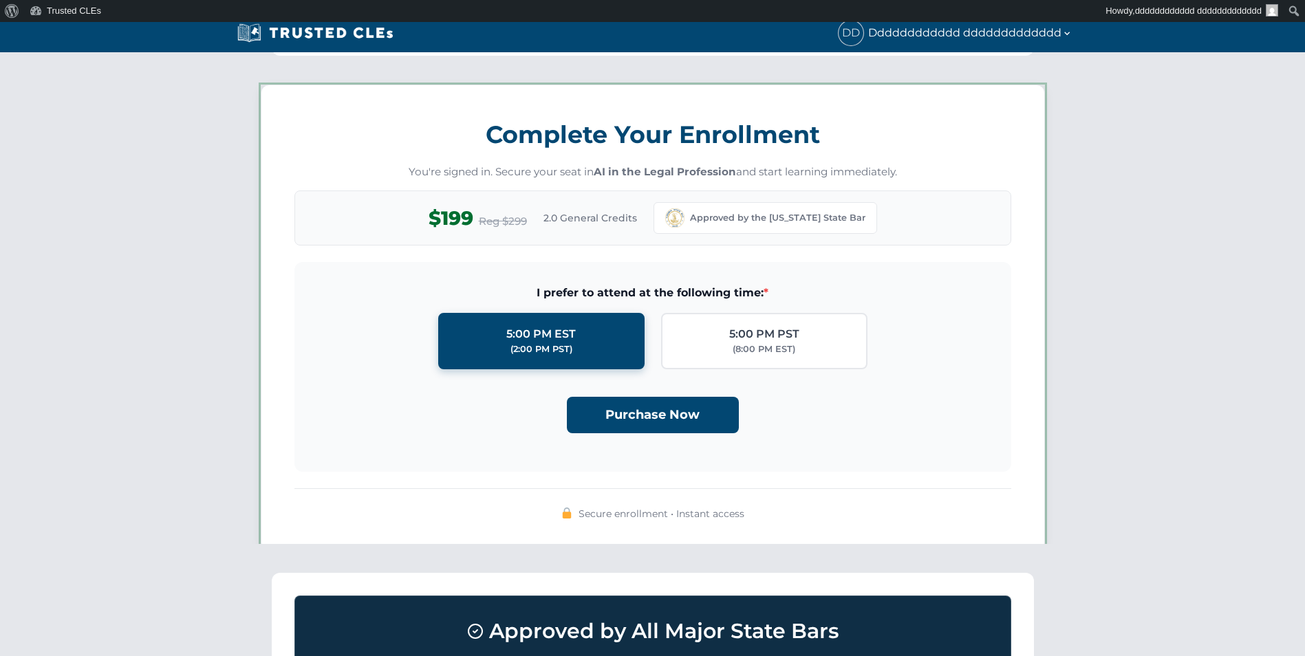
scroll to position [1197, 0]
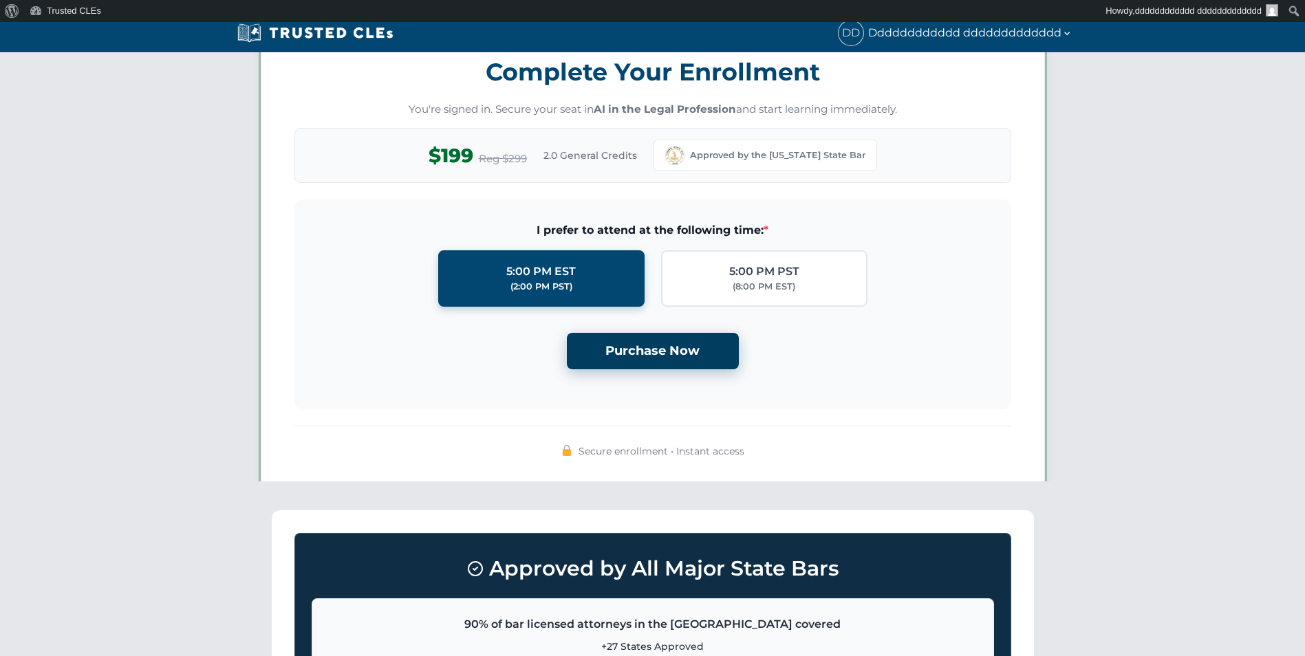
click at [634, 352] on button "Purchase Now" at bounding box center [653, 351] width 172 height 36
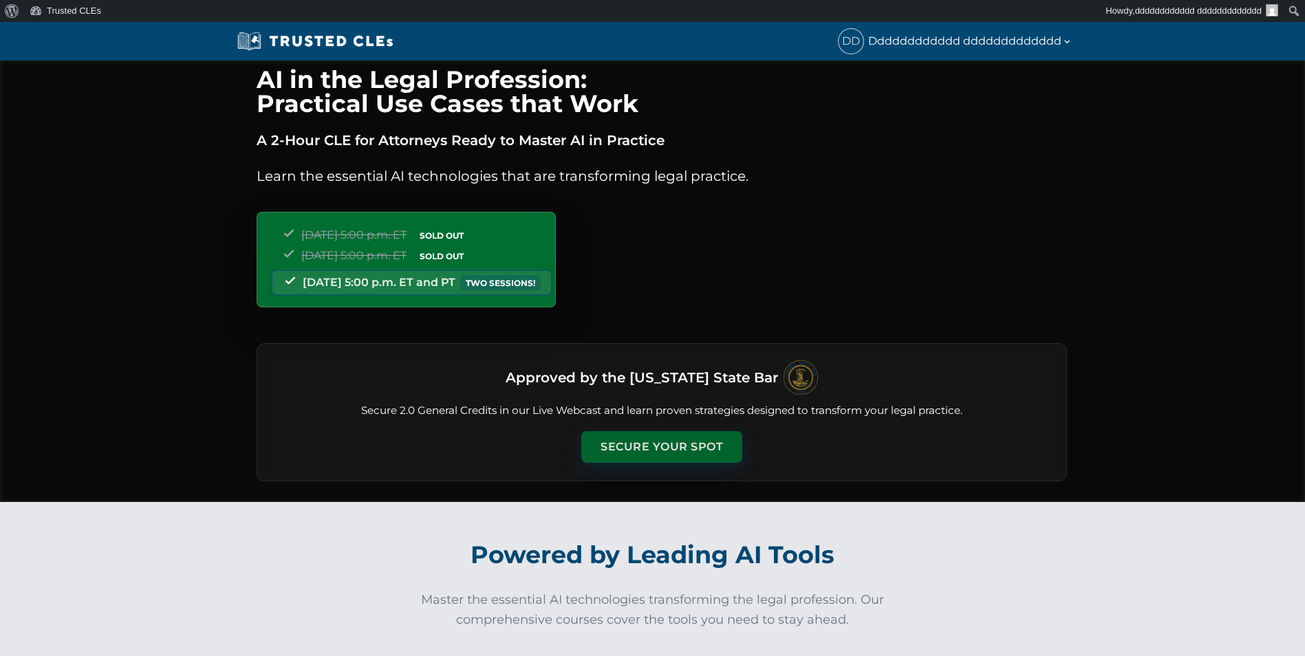
click at [659, 434] on button "Secure Your Spot" at bounding box center [661, 447] width 161 height 32
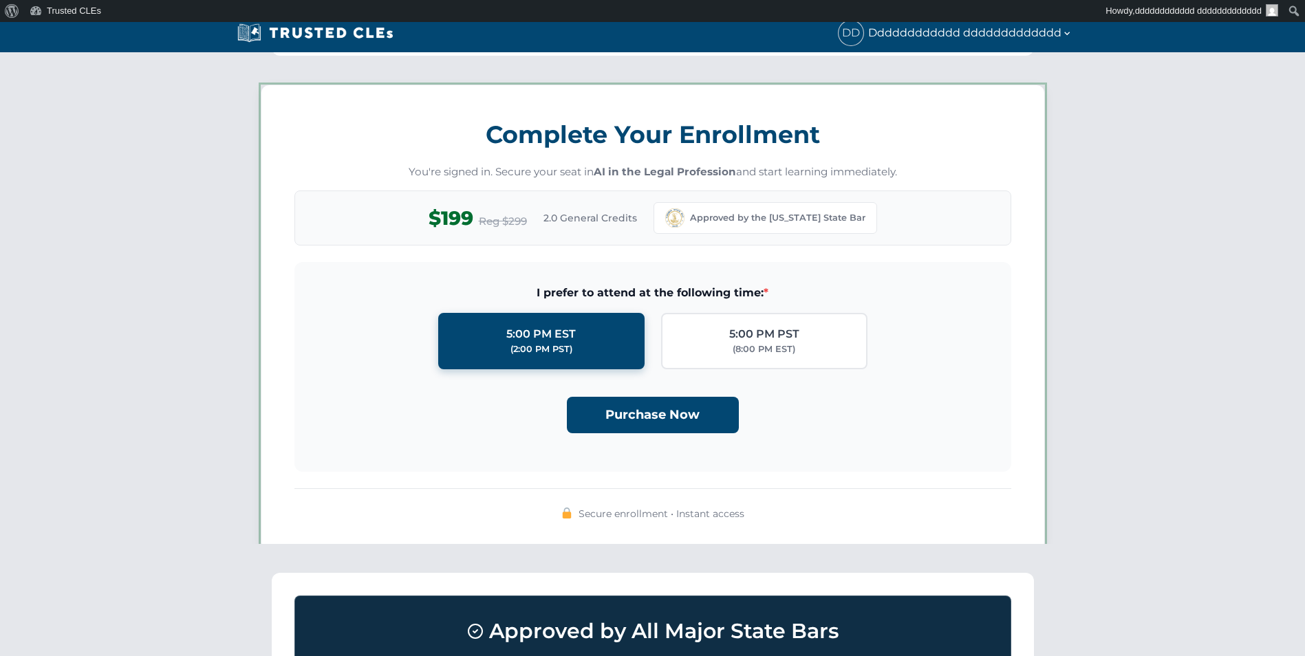
scroll to position [1197, 0]
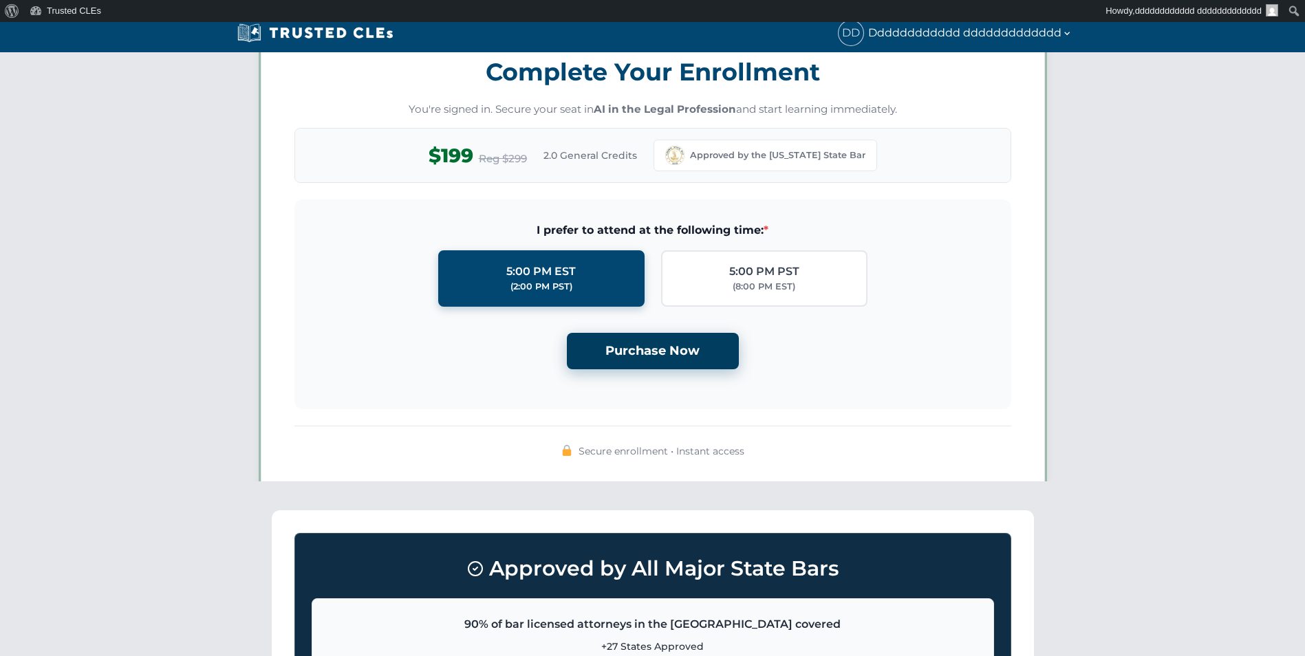
click at [639, 352] on button "Purchase Now" at bounding box center [653, 351] width 172 height 36
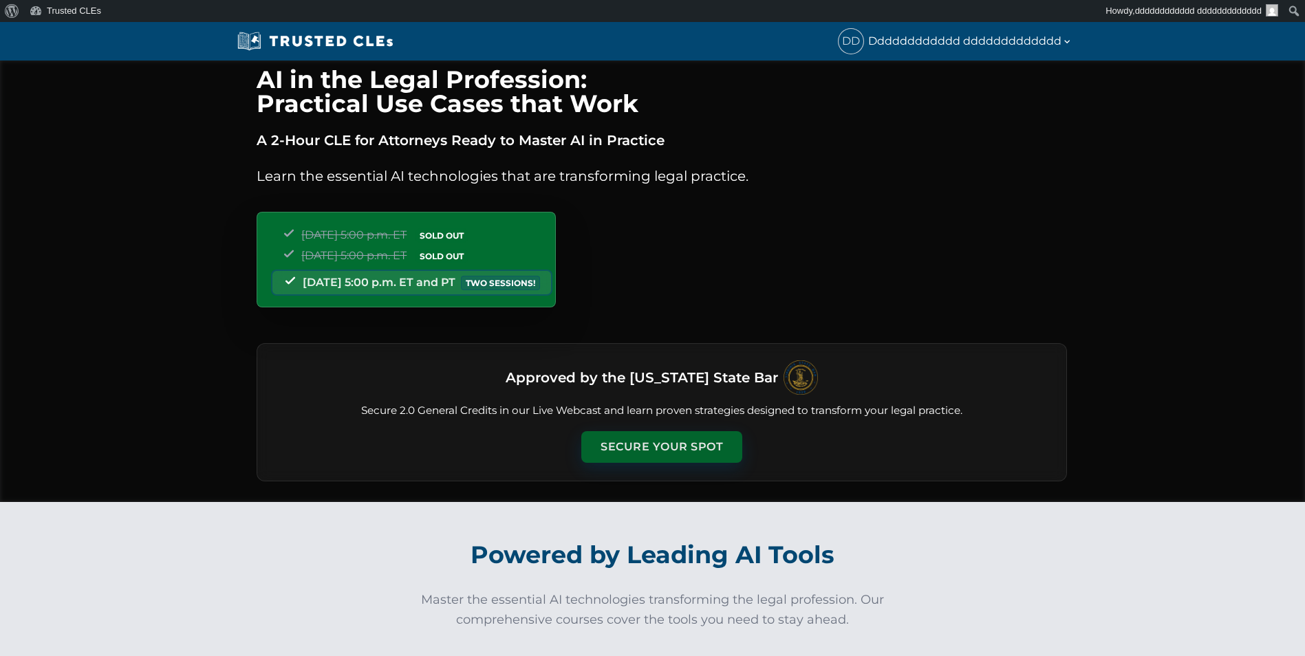
click at [632, 441] on button "Secure Your Spot" at bounding box center [661, 447] width 161 height 32
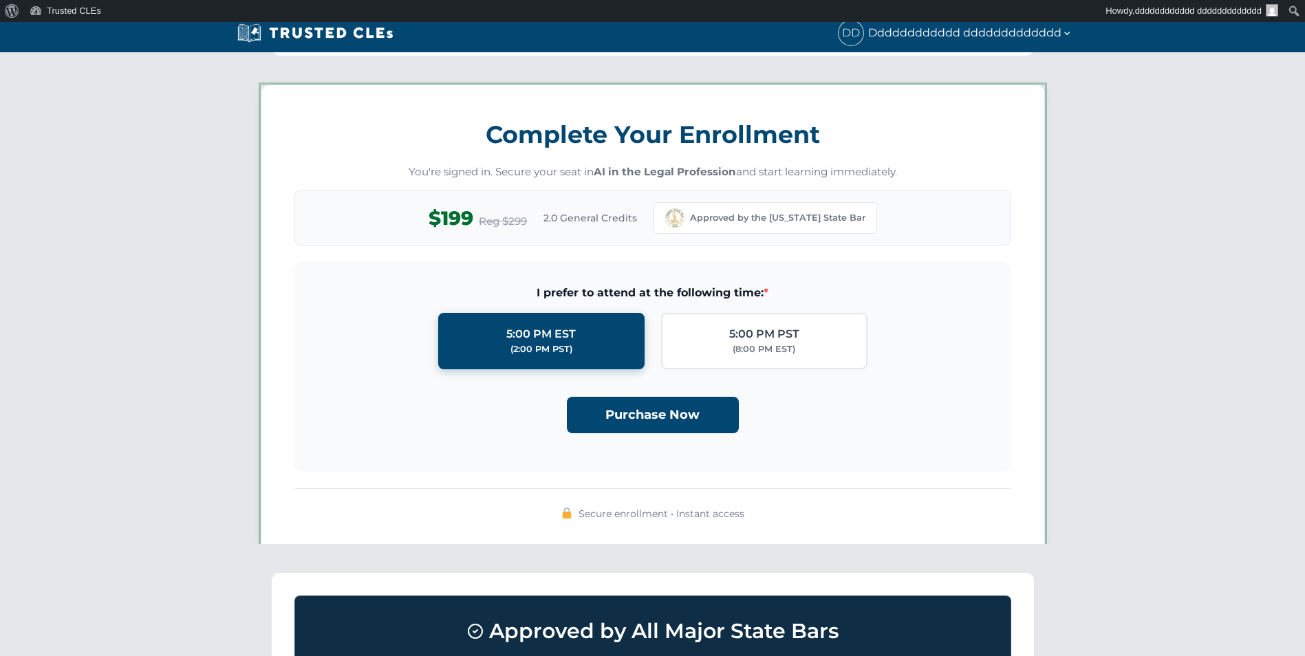
scroll to position [1197, 0]
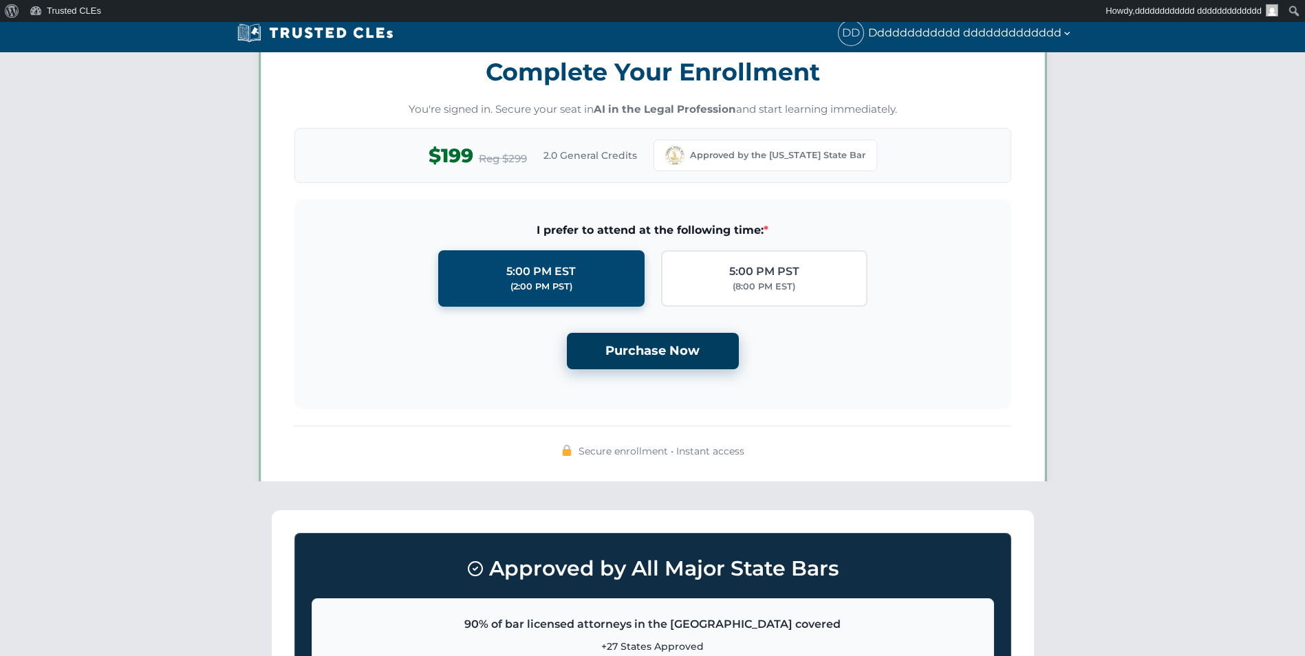
click at [636, 350] on button "Purchase Now" at bounding box center [653, 351] width 172 height 36
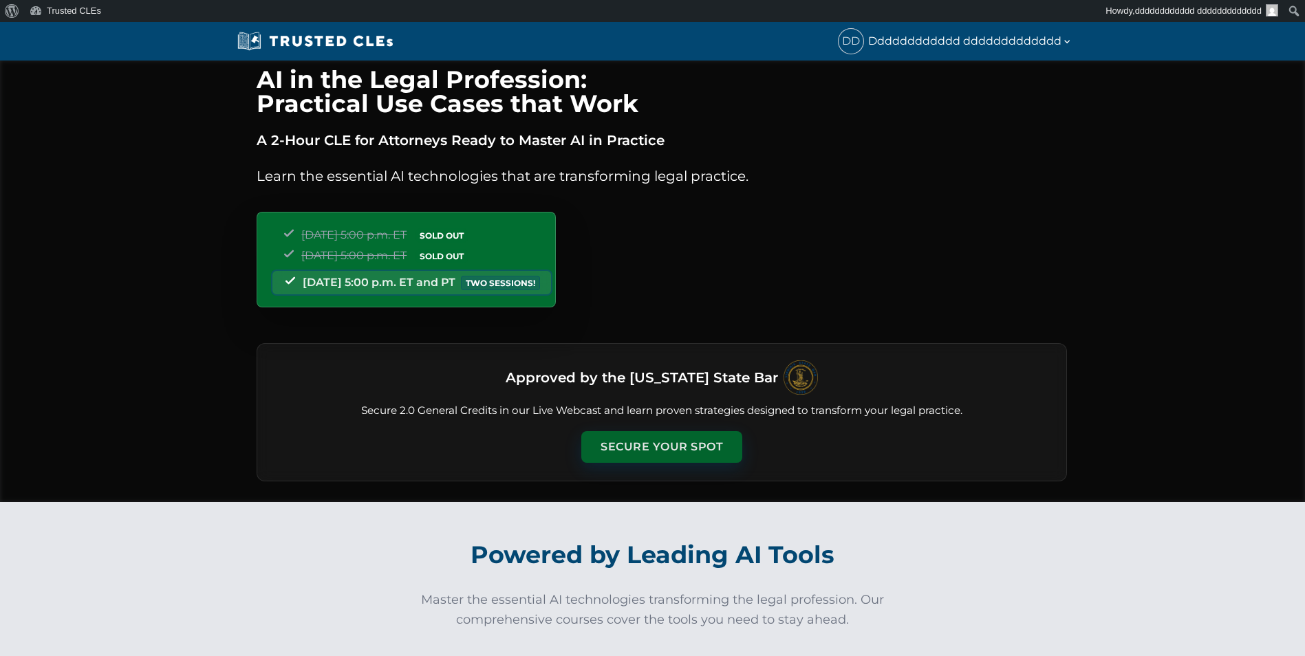
click at [670, 437] on button "Secure Your Spot" at bounding box center [661, 447] width 161 height 32
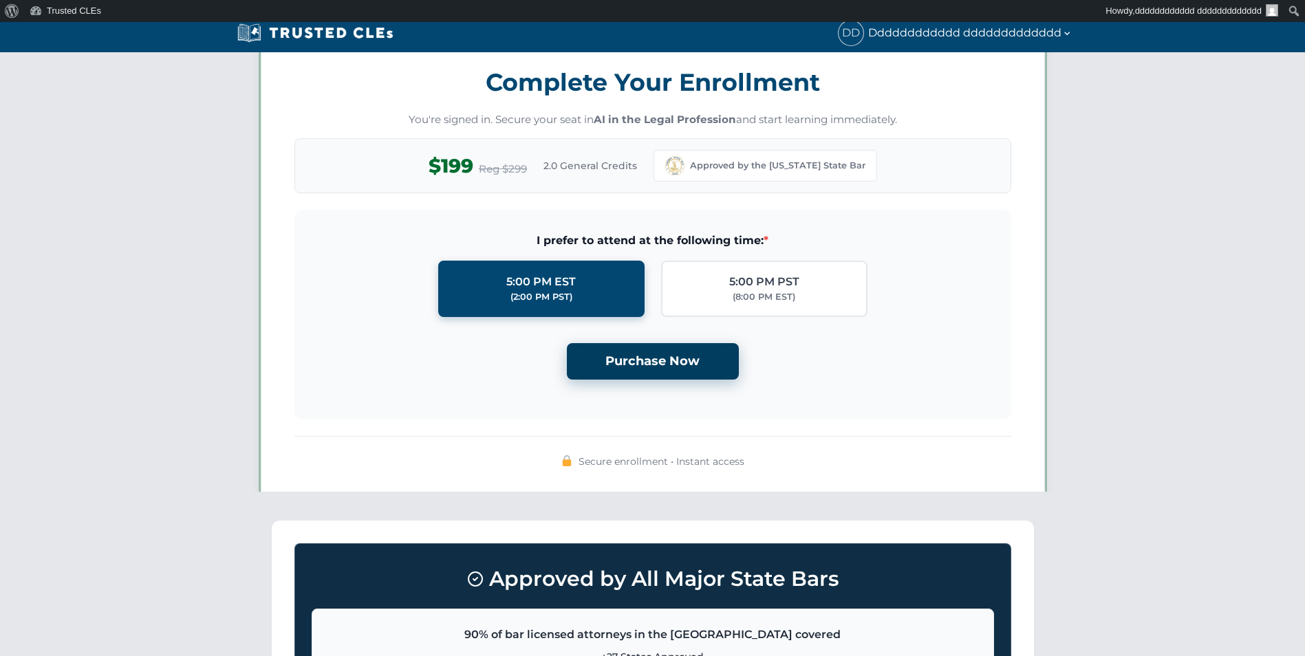
scroll to position [1197, 0]
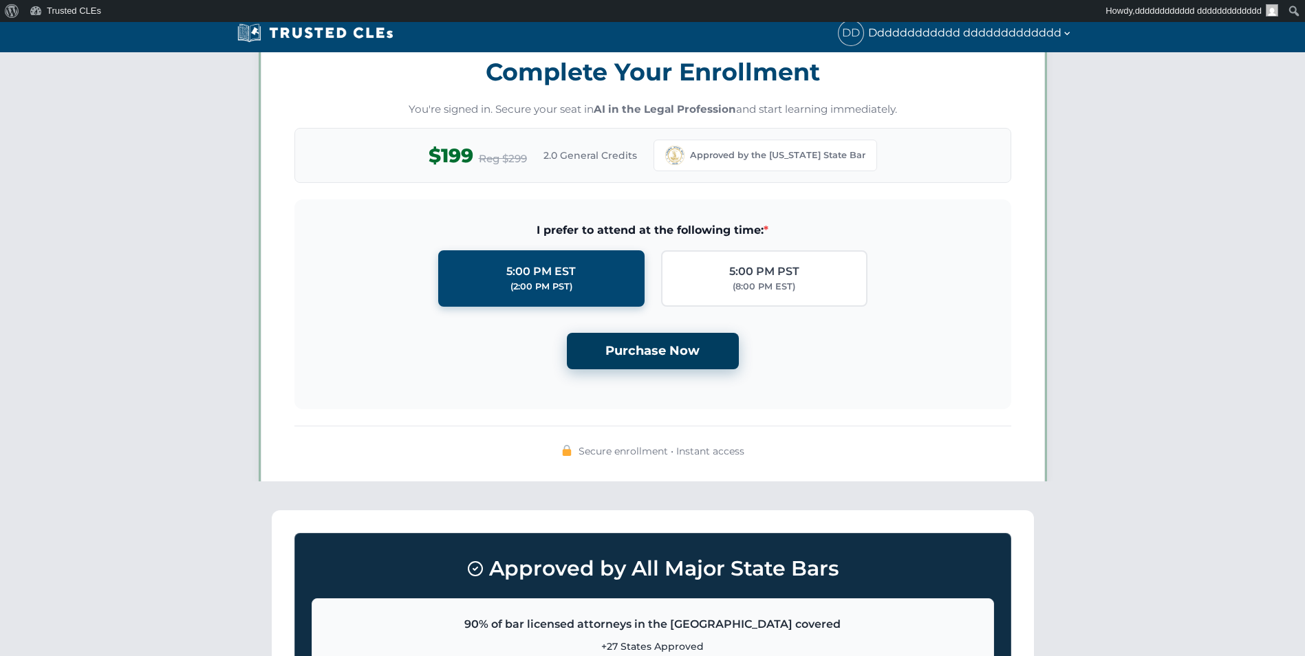
click at [645, 349] on button "Purchase Now" at bounding box center [653, 351] width 172 height 36
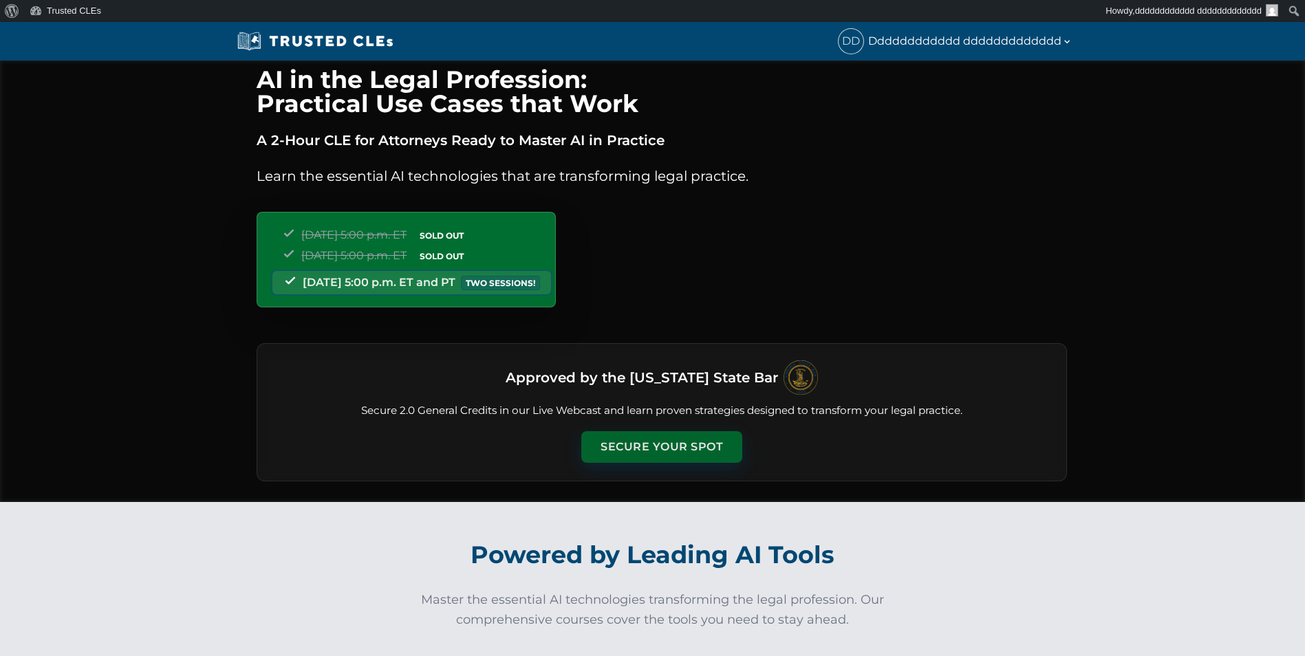
click at [647, 447] on button "Secure Your Spot" at bounding box center [661, 447] width 161 height 32
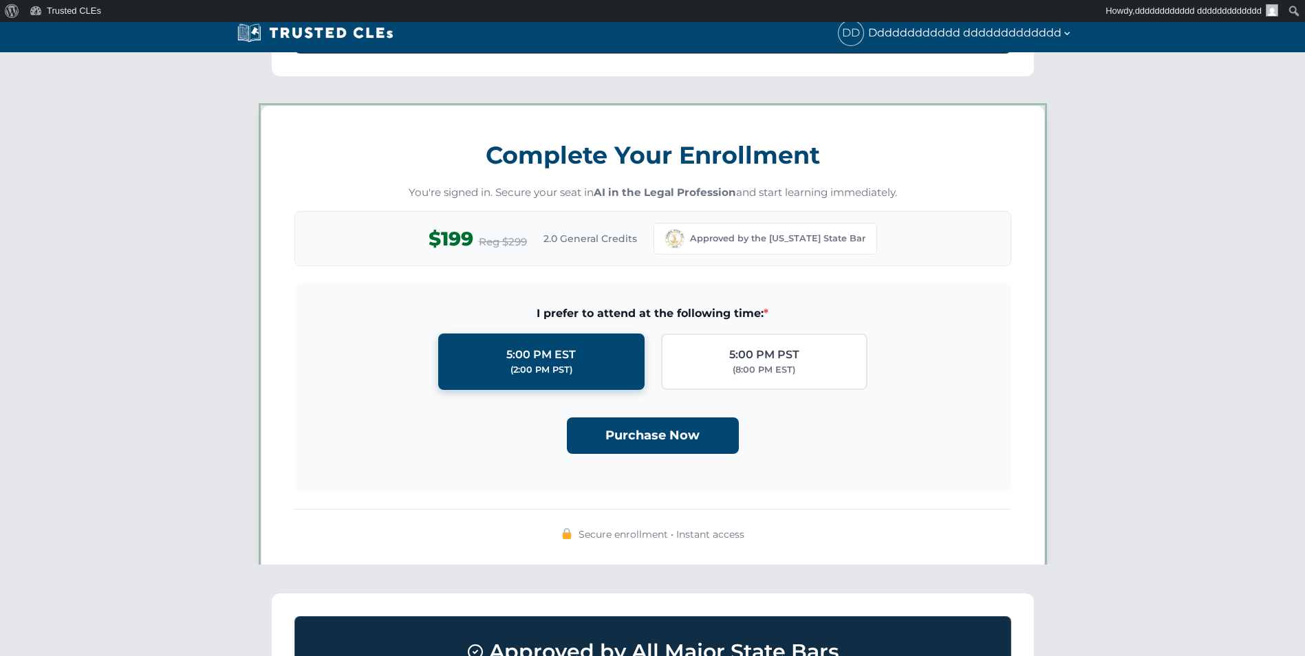
scroll to position [1197, 0]
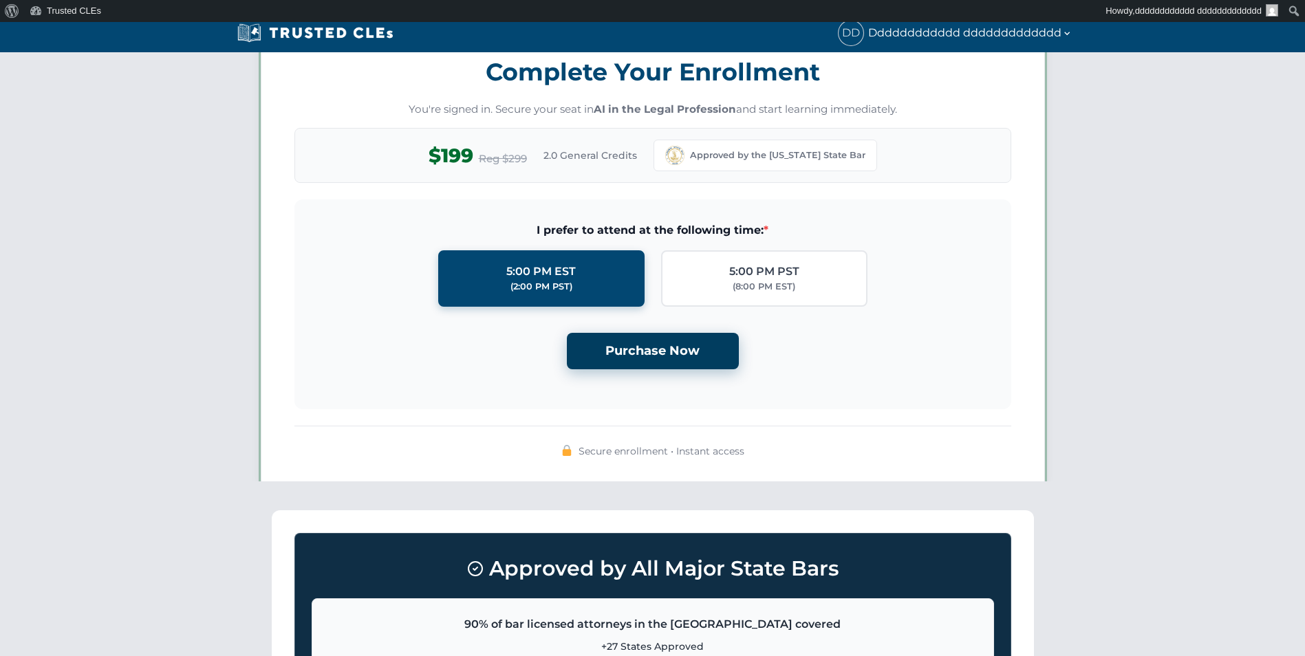
click at [657, 340] on button "Purchase Now" at bounding box center [653, 351] width 172 height 36
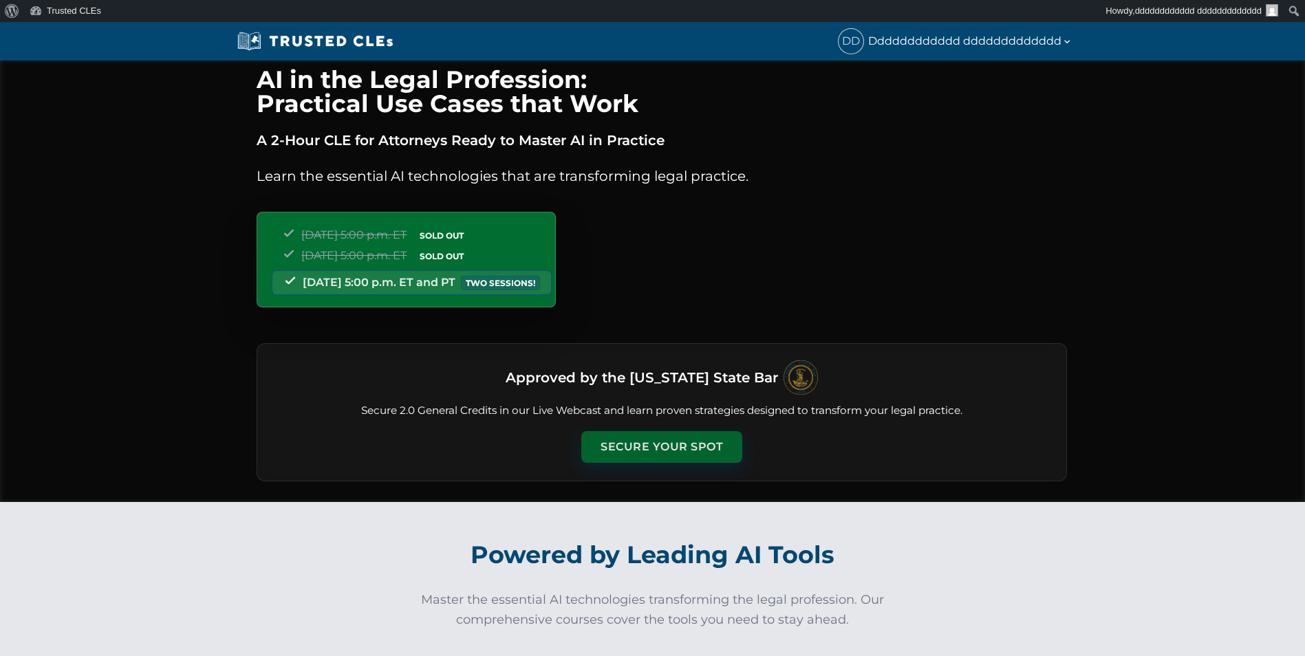
click at [654, 433] on button "Secure Your Spot" at bounding box center [661, 447] width 161 height 32
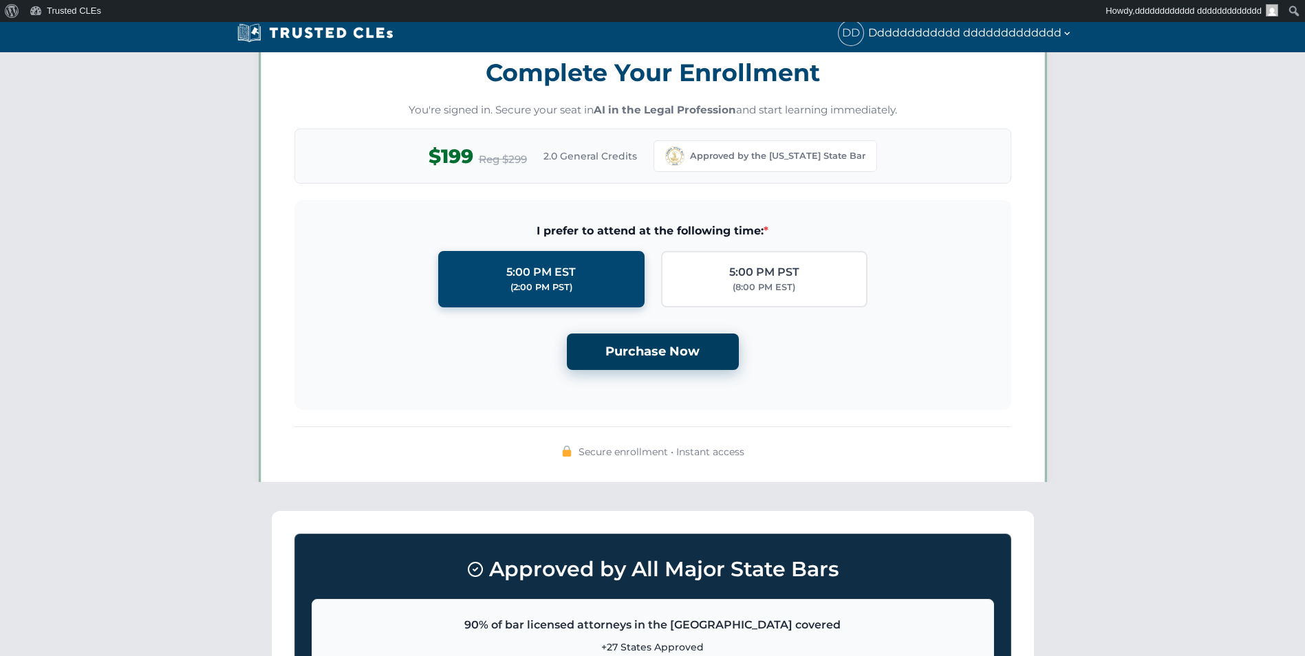
scroll to position [1197, 0]
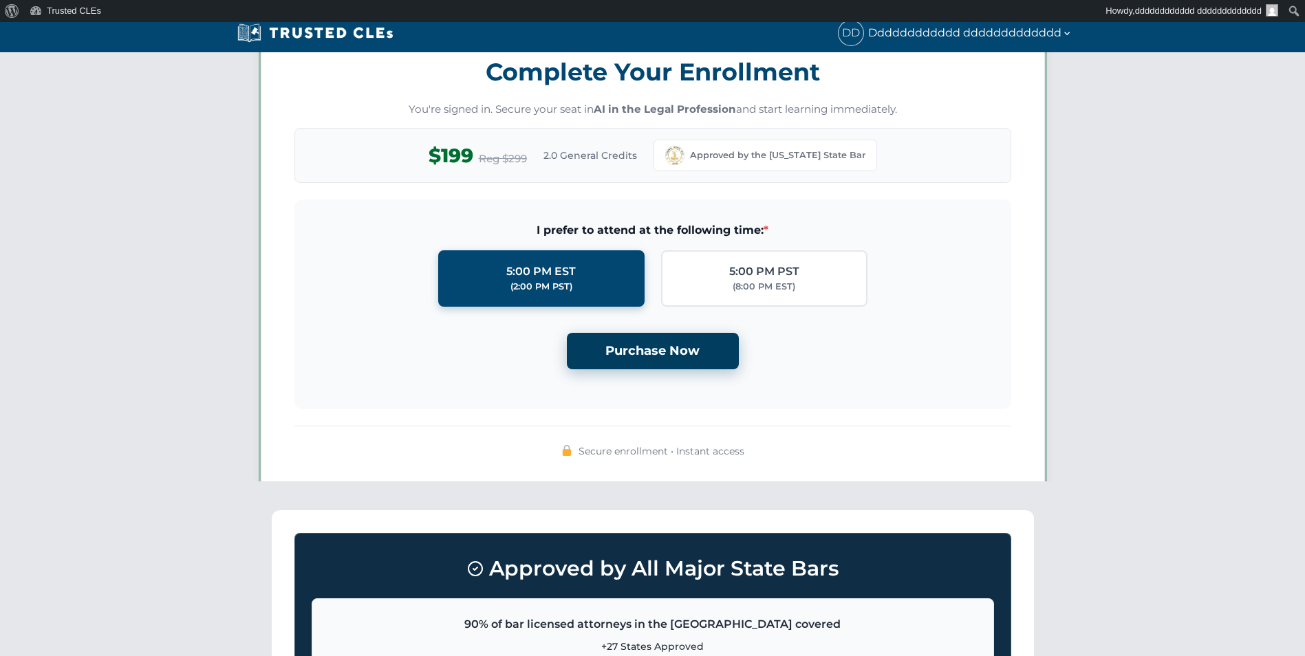
click at [657, 336] on button "Purchase Now" at bounding box center [653, 351] width 172 height 36
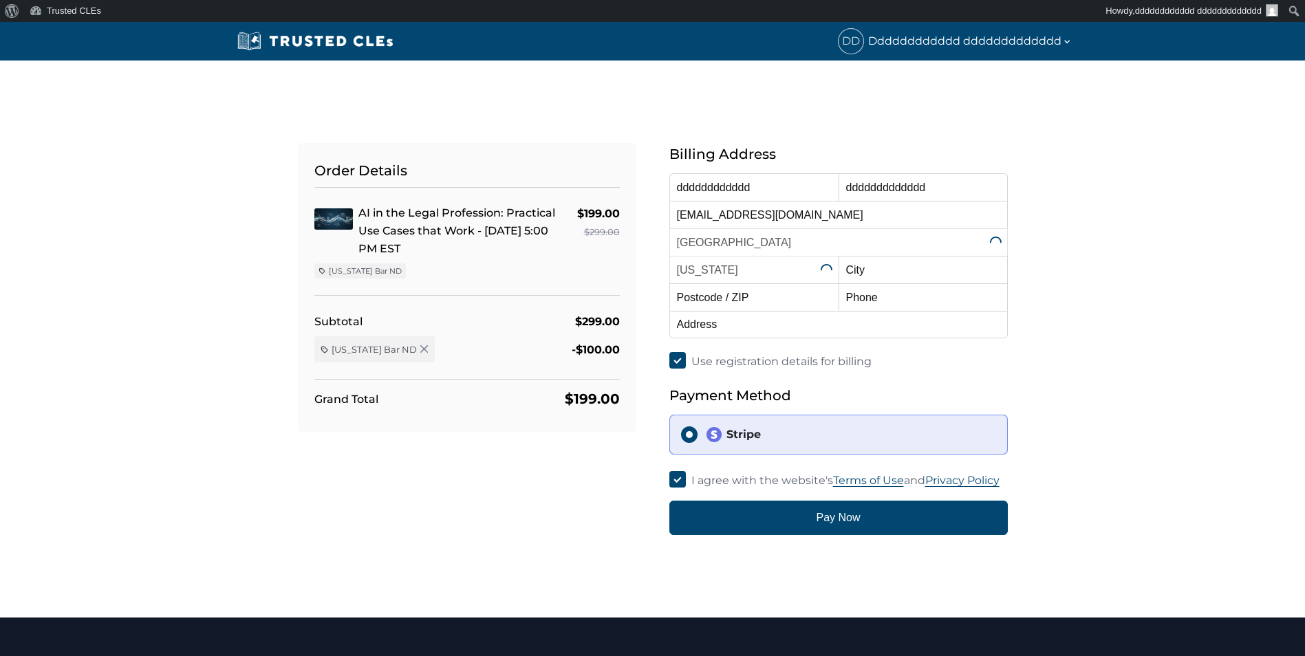
select select "[US_STATE]"
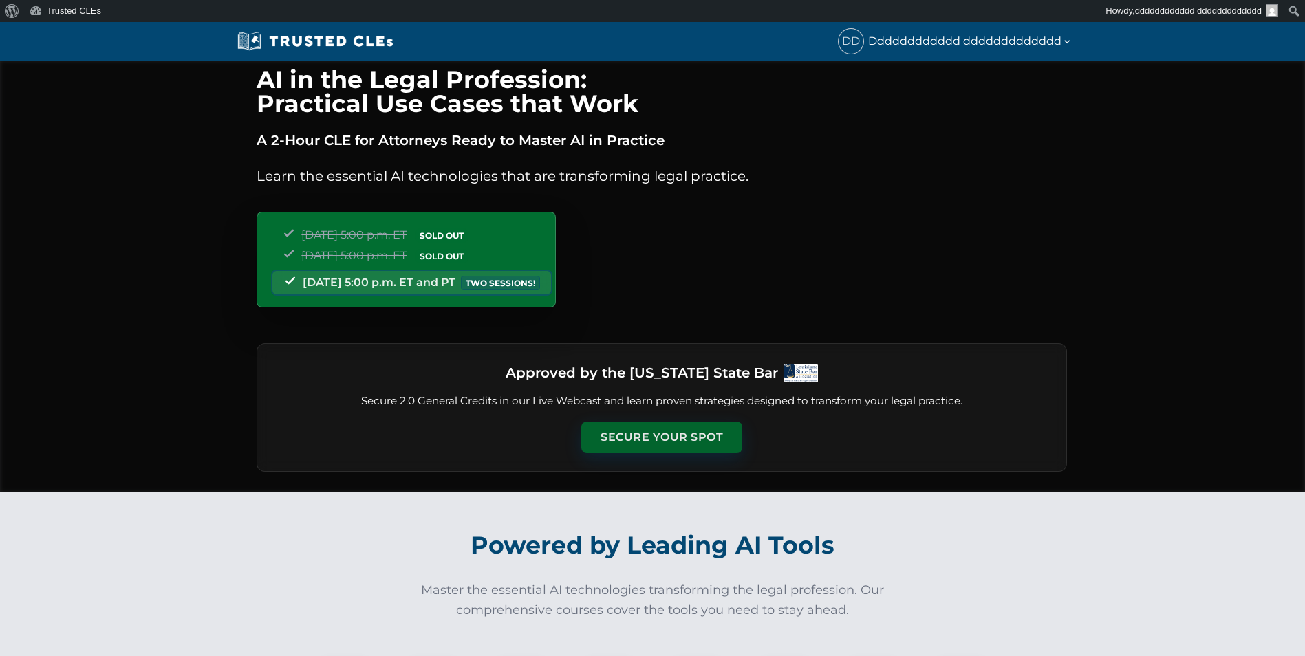
click at [634, 444] on button "Secure Your Spot" at bounding box center [661, 438] width 161 height 32
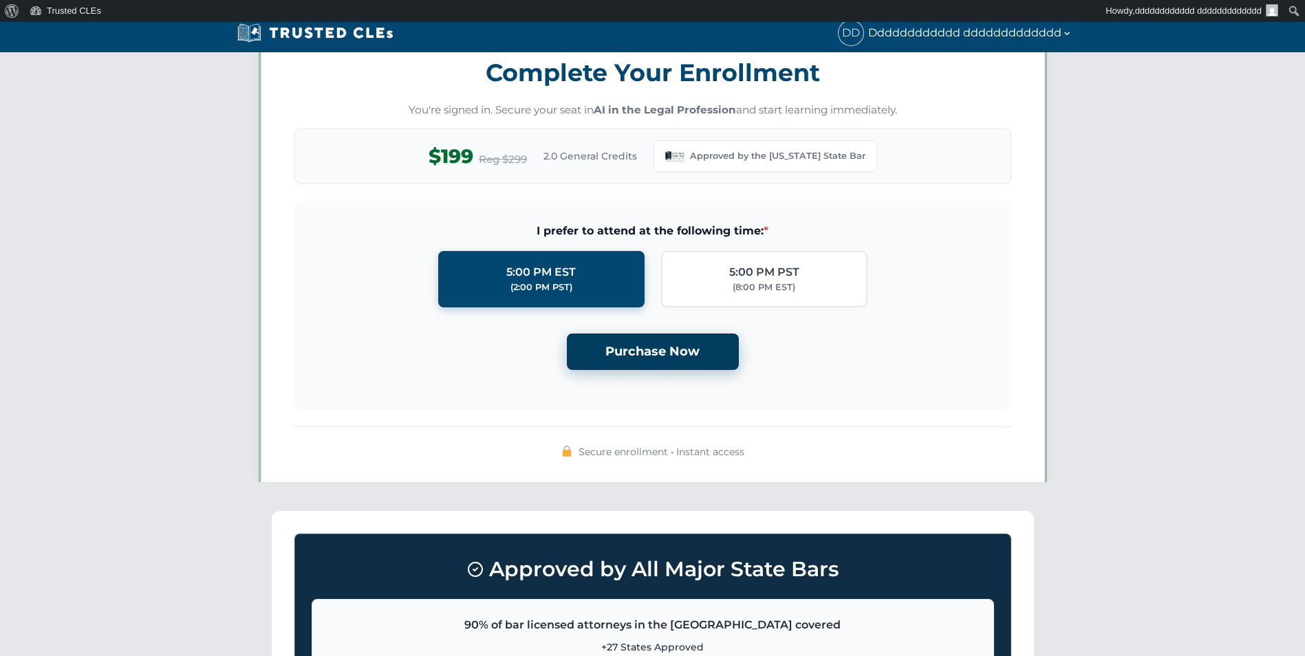
scroll to position [1188, 0]
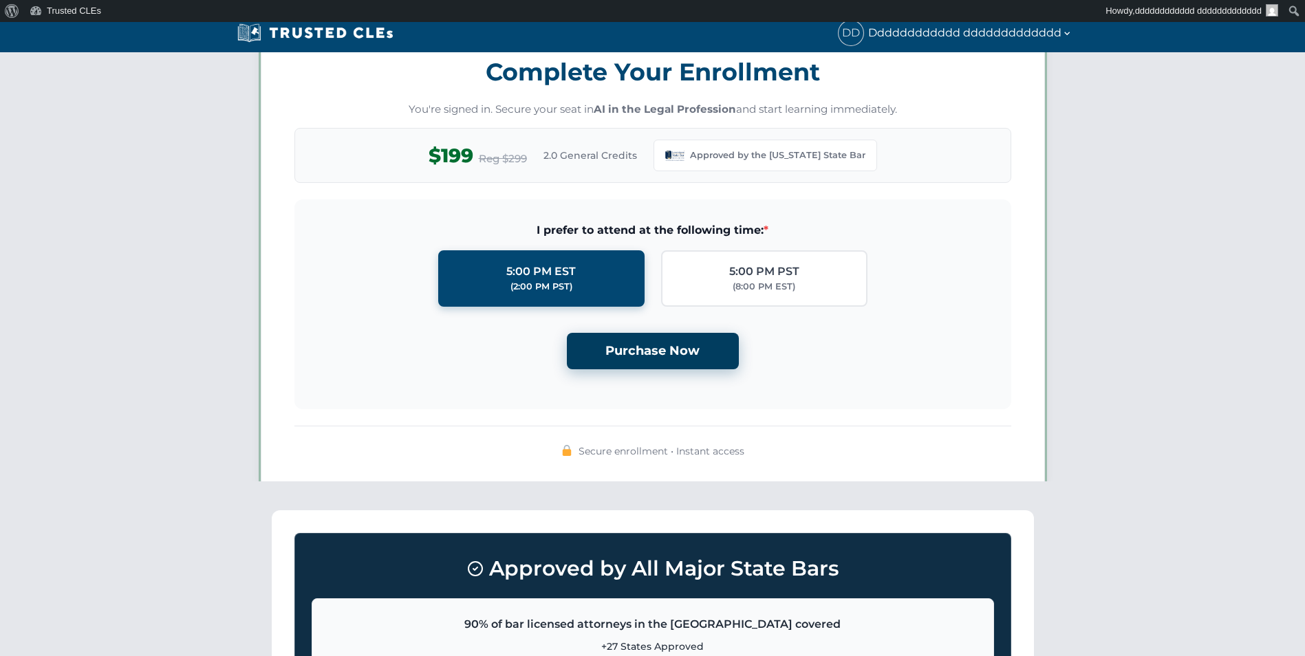
click at [656, 345] on button "Purchase Now" at bounding box center [653, 351] width 172 height 36
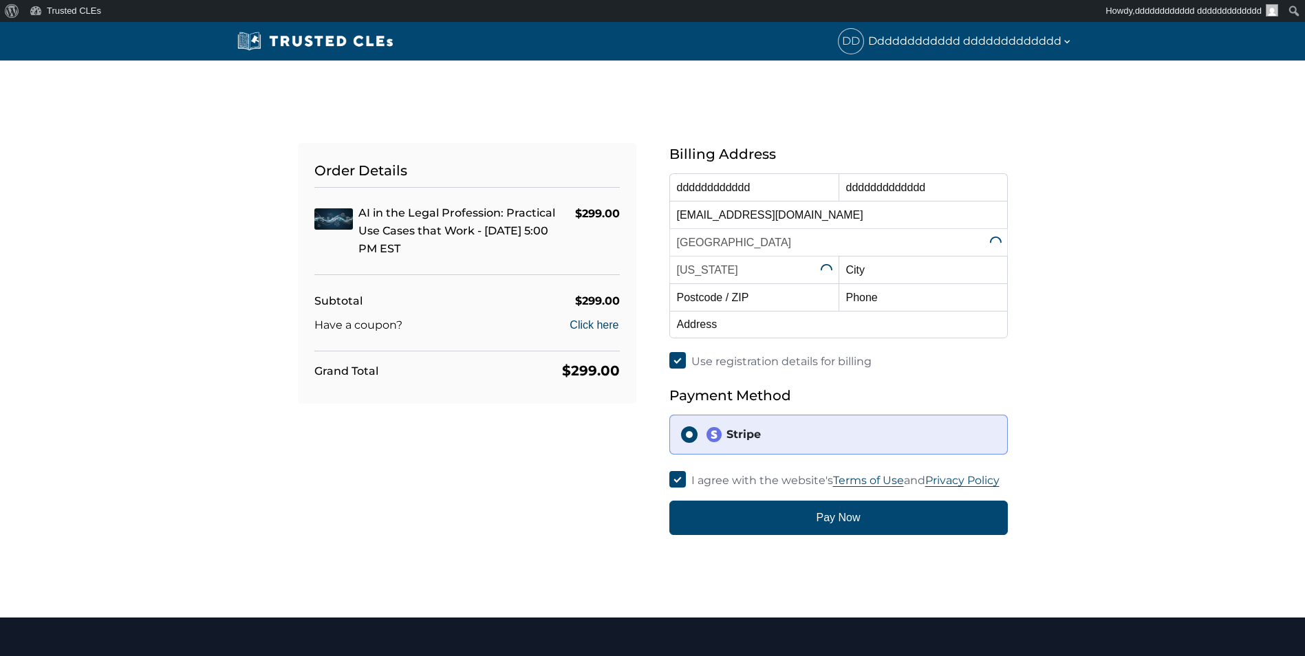
select select "[US_STATE]"
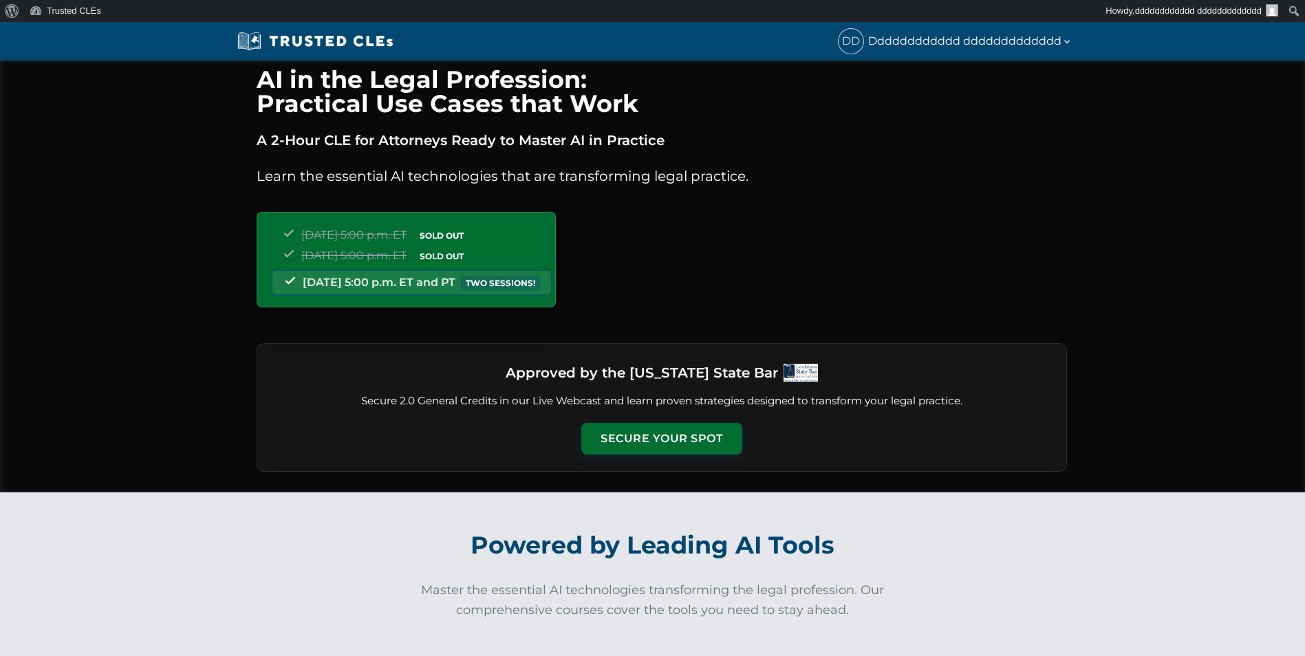
click at [622, 448] on button "Secure Your Spot" at bounding box center [661, 439] width 161 height 32
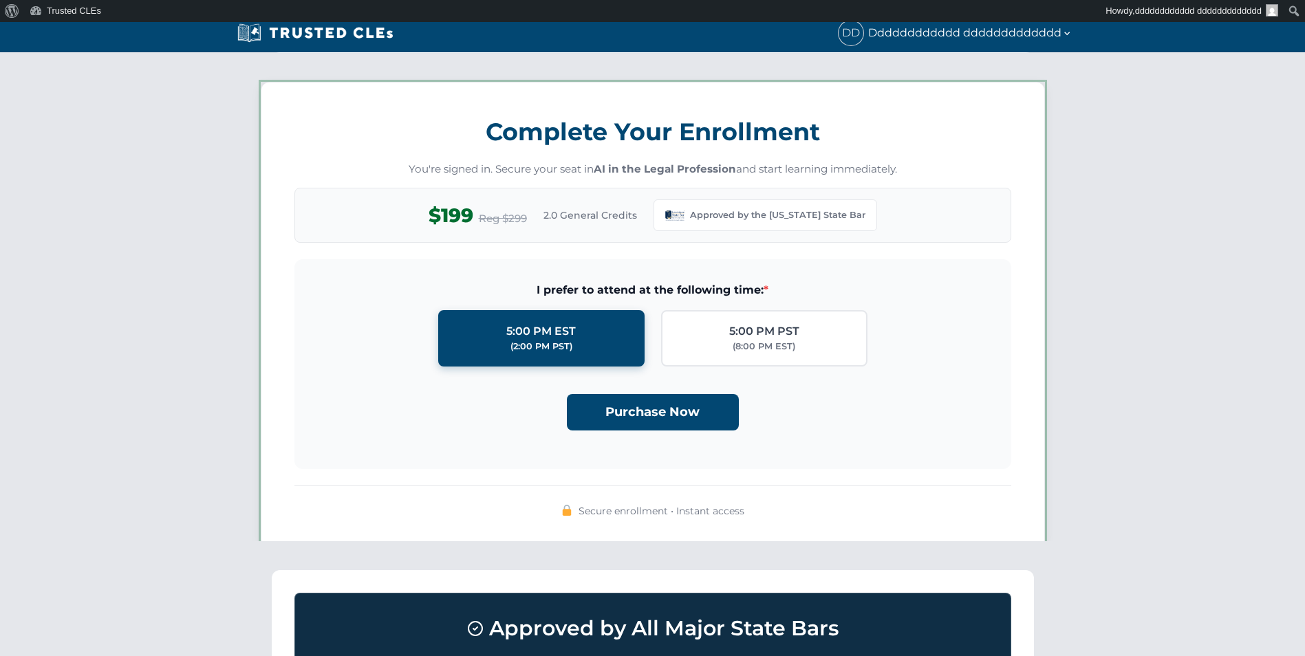
scroll to position [1188, 0]
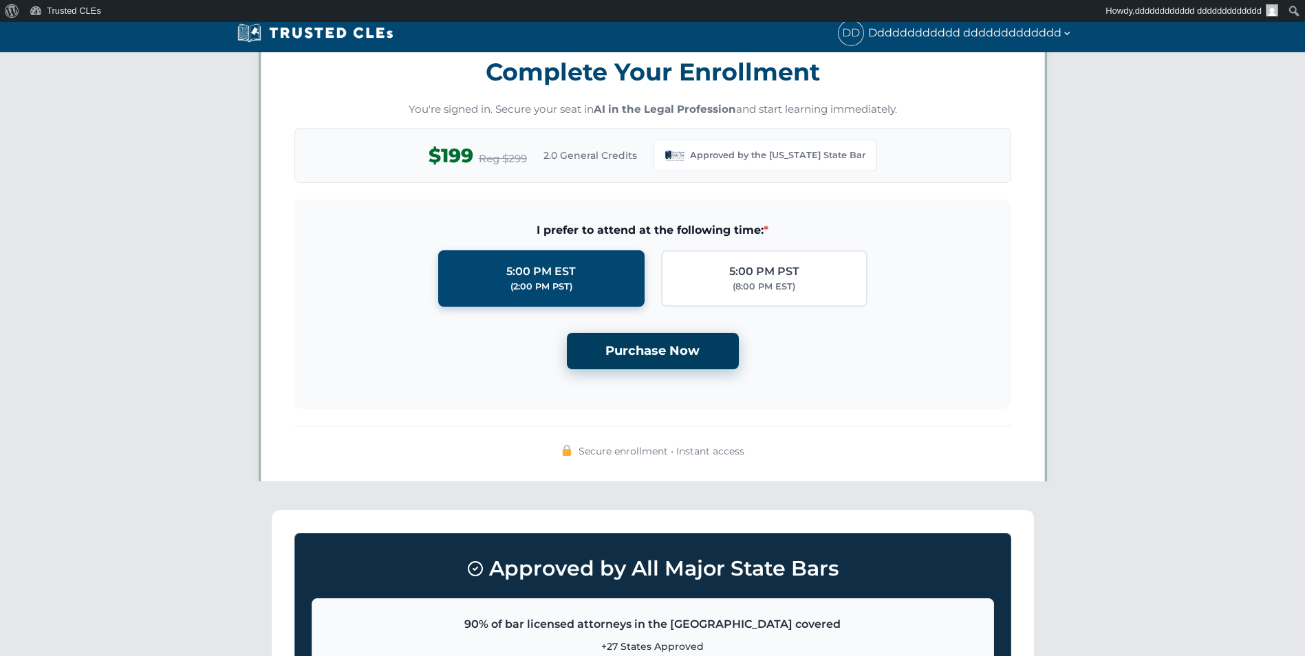
click at [649, 361] on button "Purchase Now" at bounding box center [653, 351] width 172 height 36
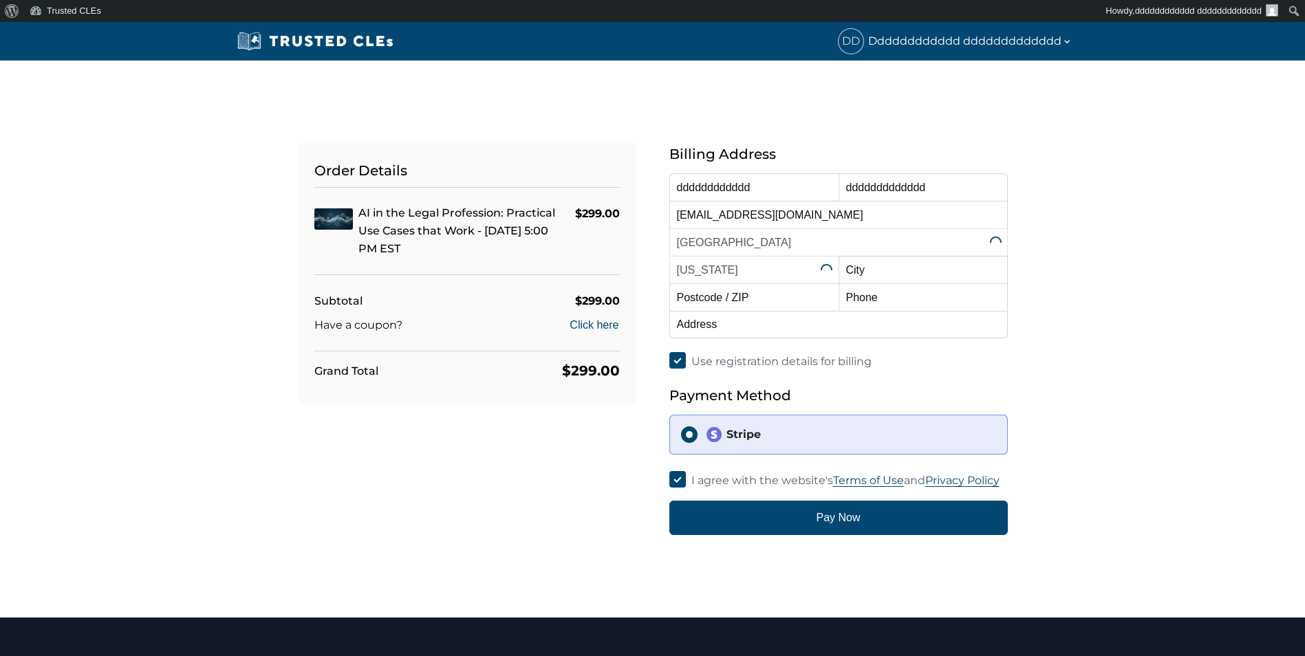
select select "[US_STATE]"
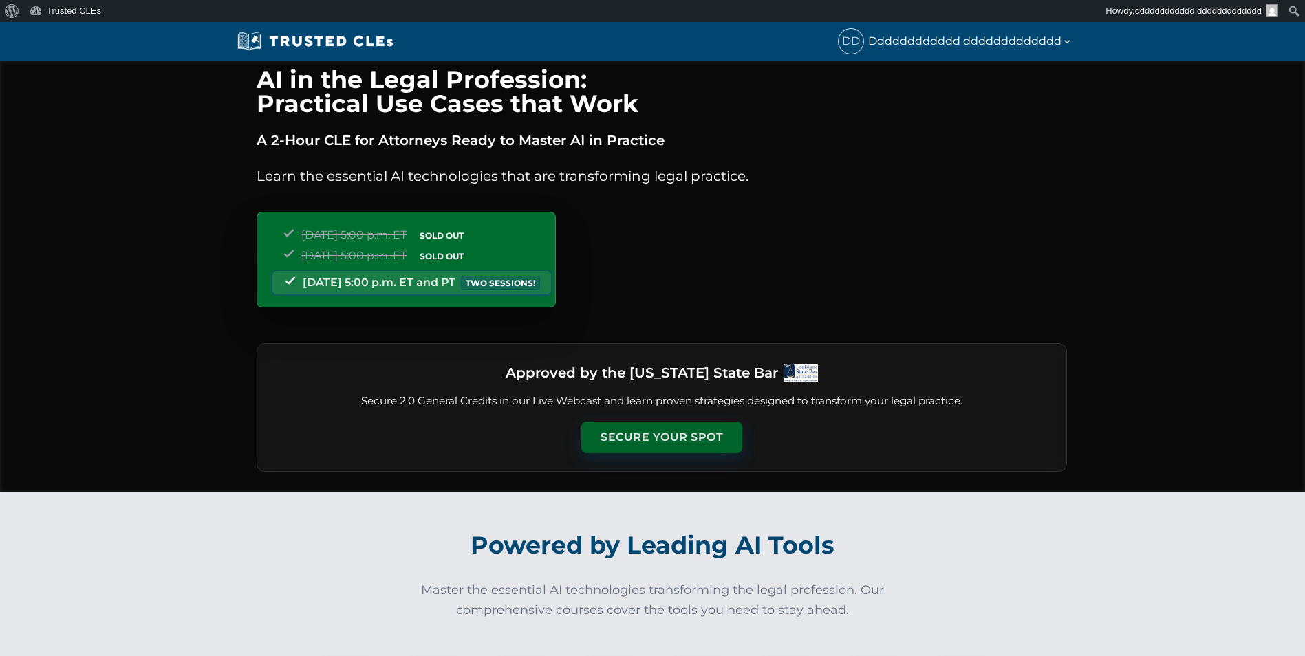
click at [643, 428] on button "Secure Your Spot" at bounding box center [661, 438] width 161 height 32
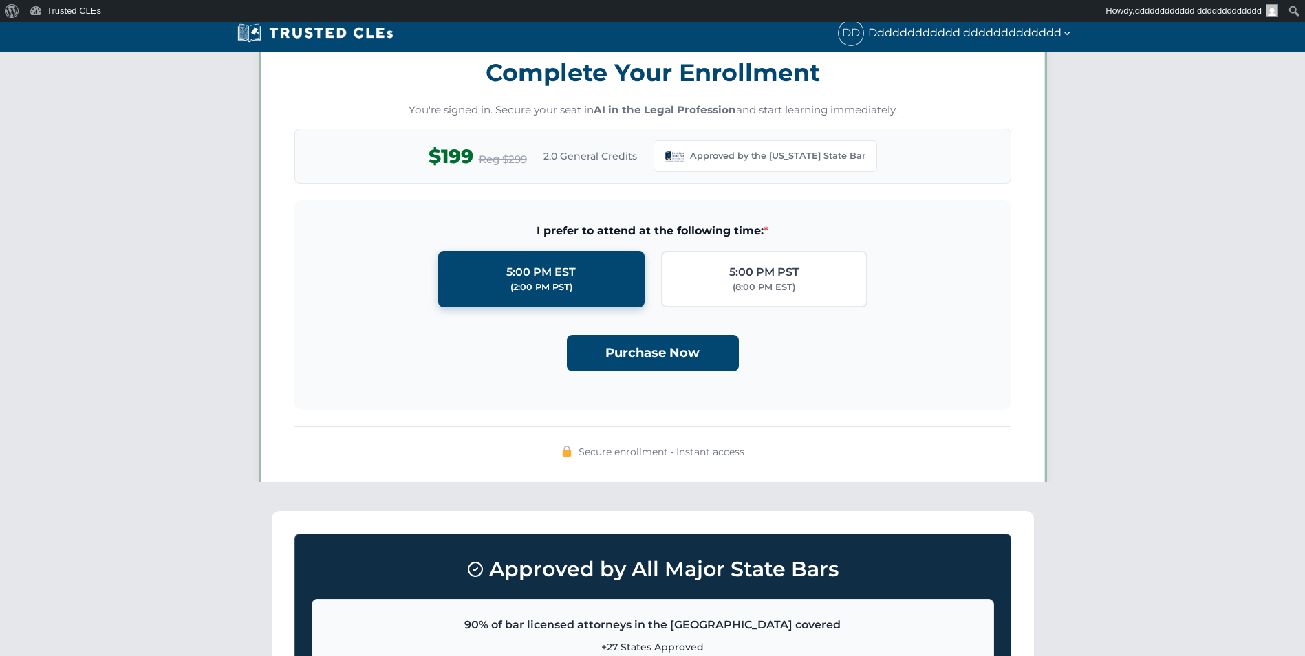
scroll to position [1188, 0]
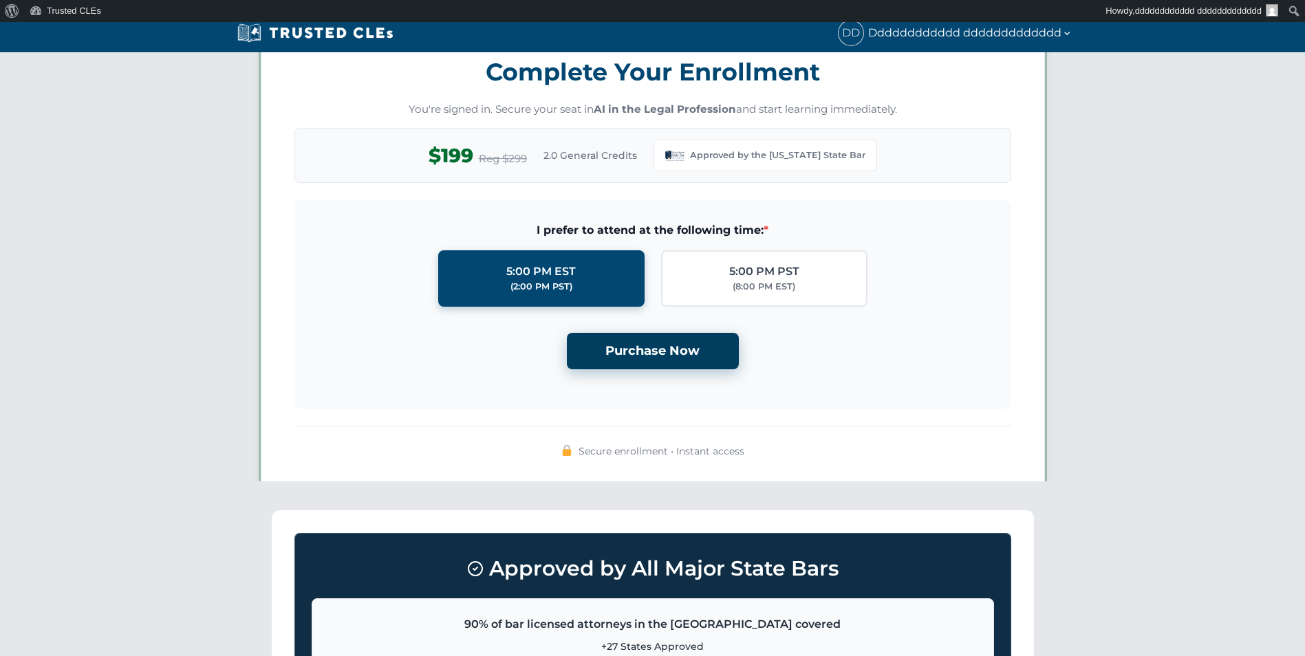
click at [665, 363] on button "Purchase Now" at bounding box center [653, 351] width 172 height 36
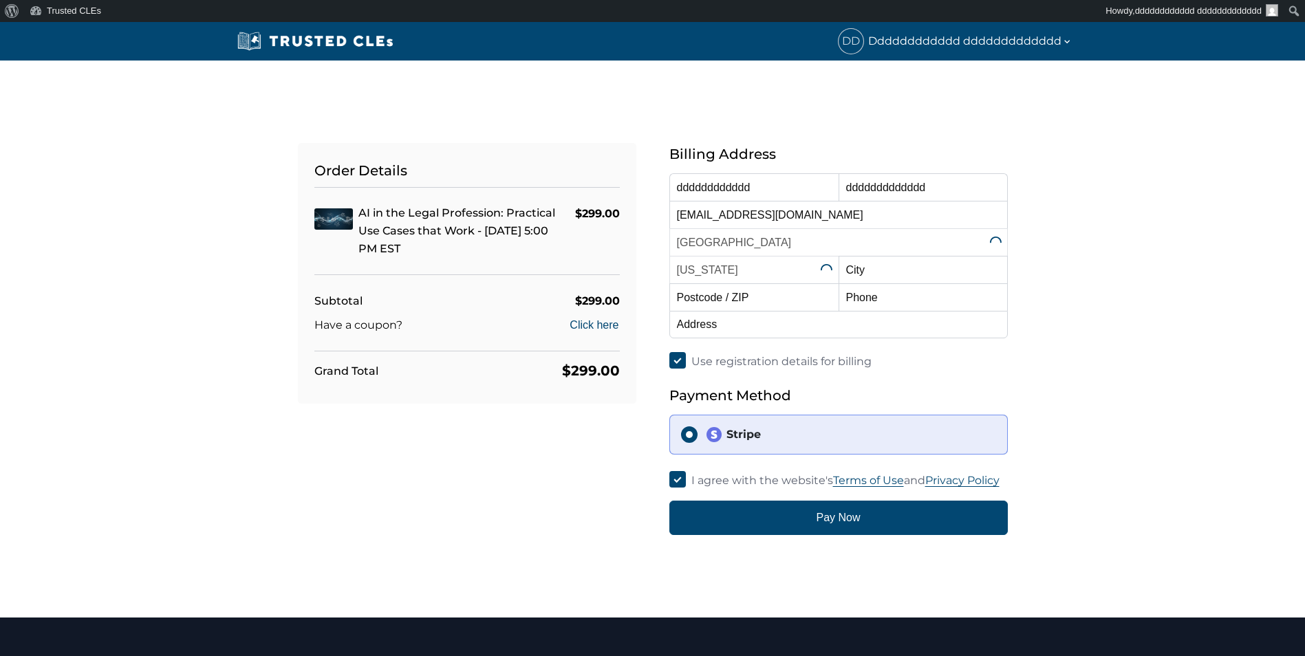
select select "[US_STATE]"
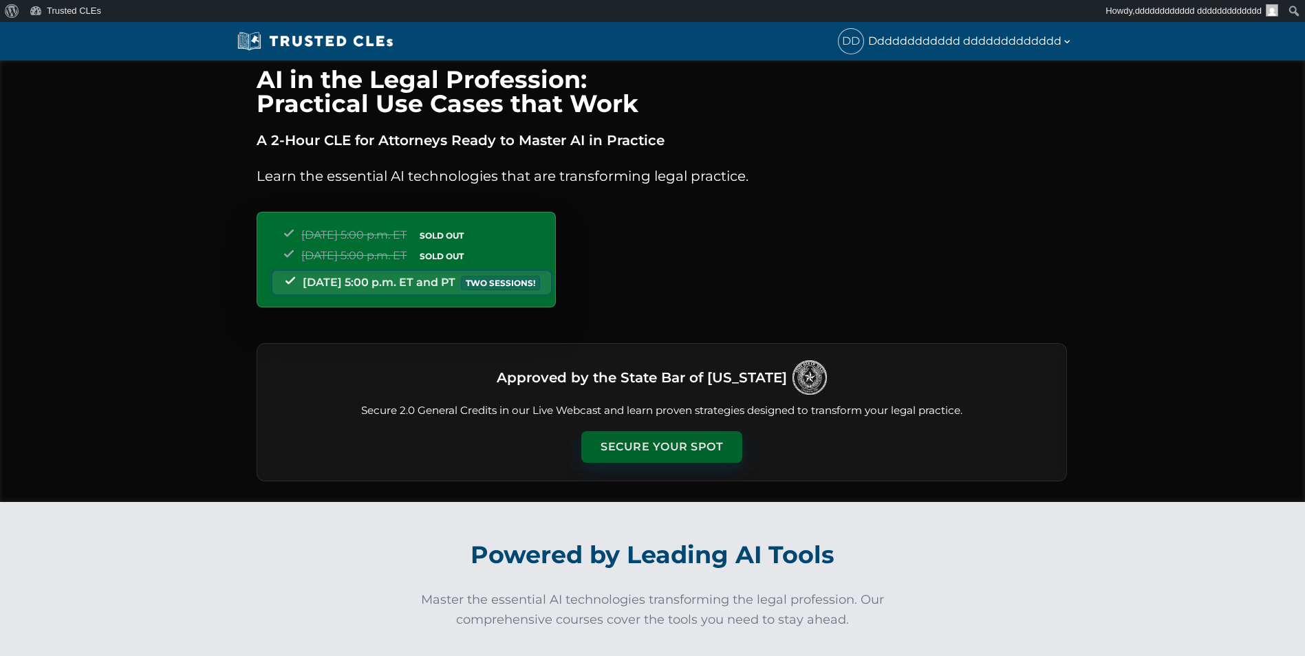
click at [632, 449] on button "Secure Your Spot" at bounding box center [661, 447] width 161 height 32
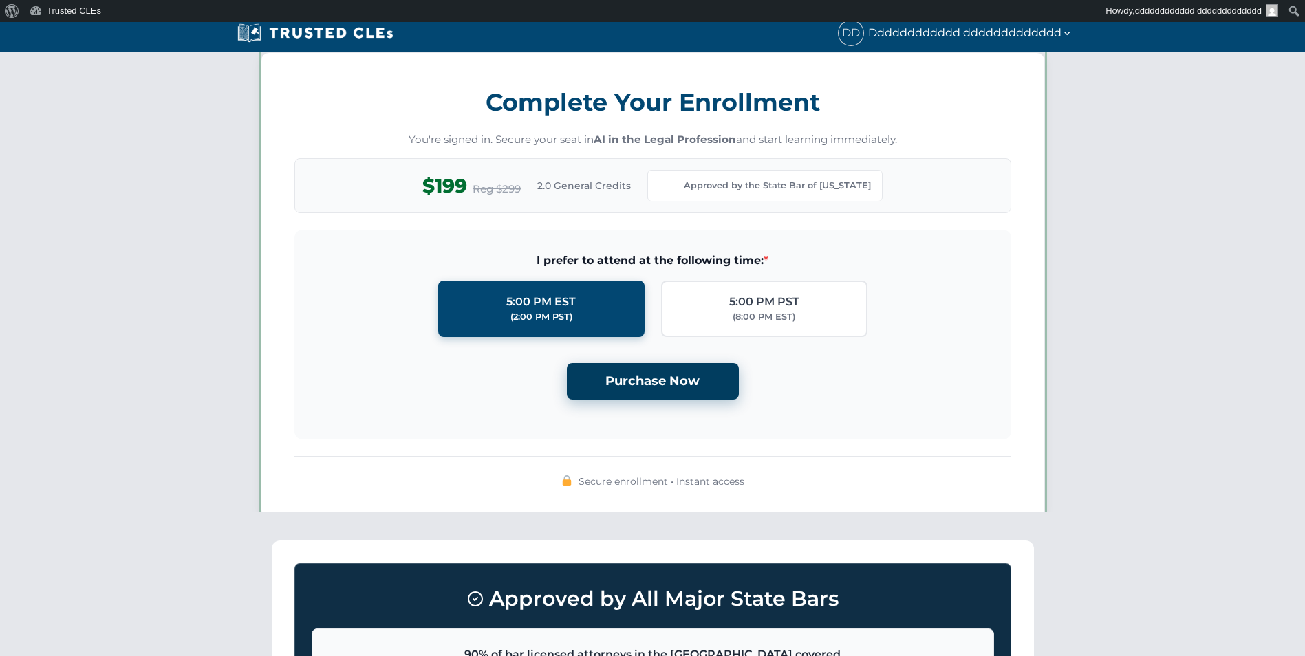
scroll to position [1197, 0]
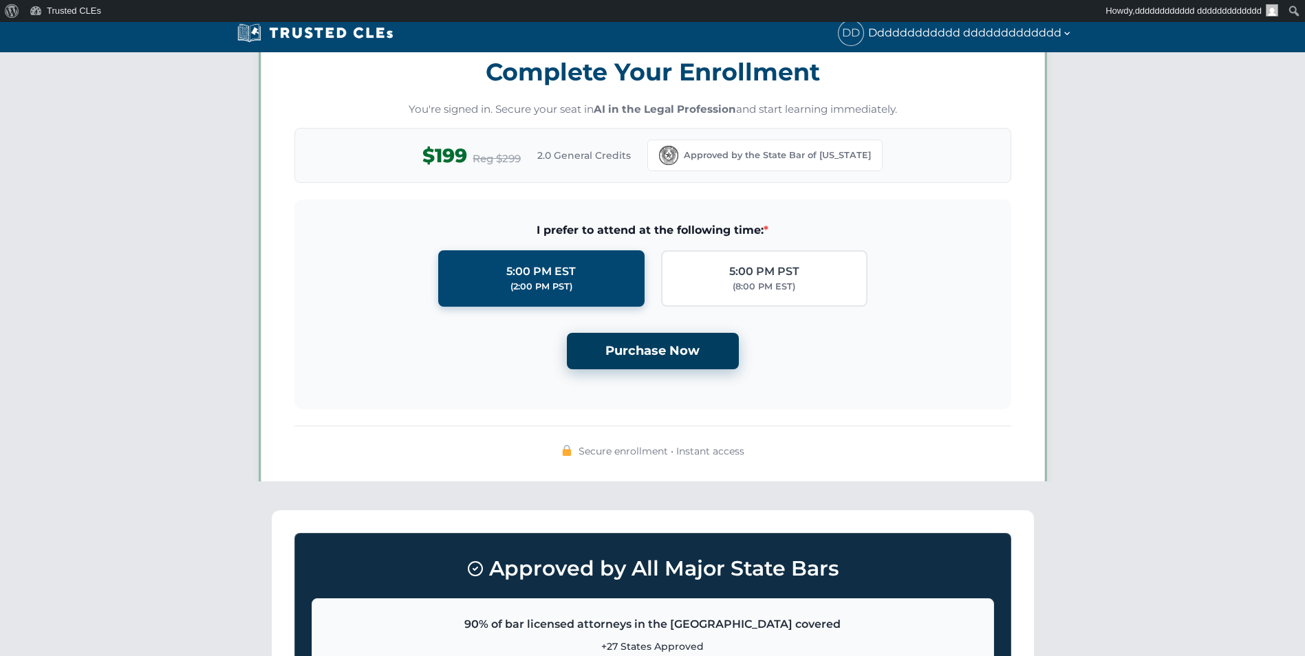
click at [651, 360] on button "Purchase Now" at bounding box center [653, 351] width 172 height 36
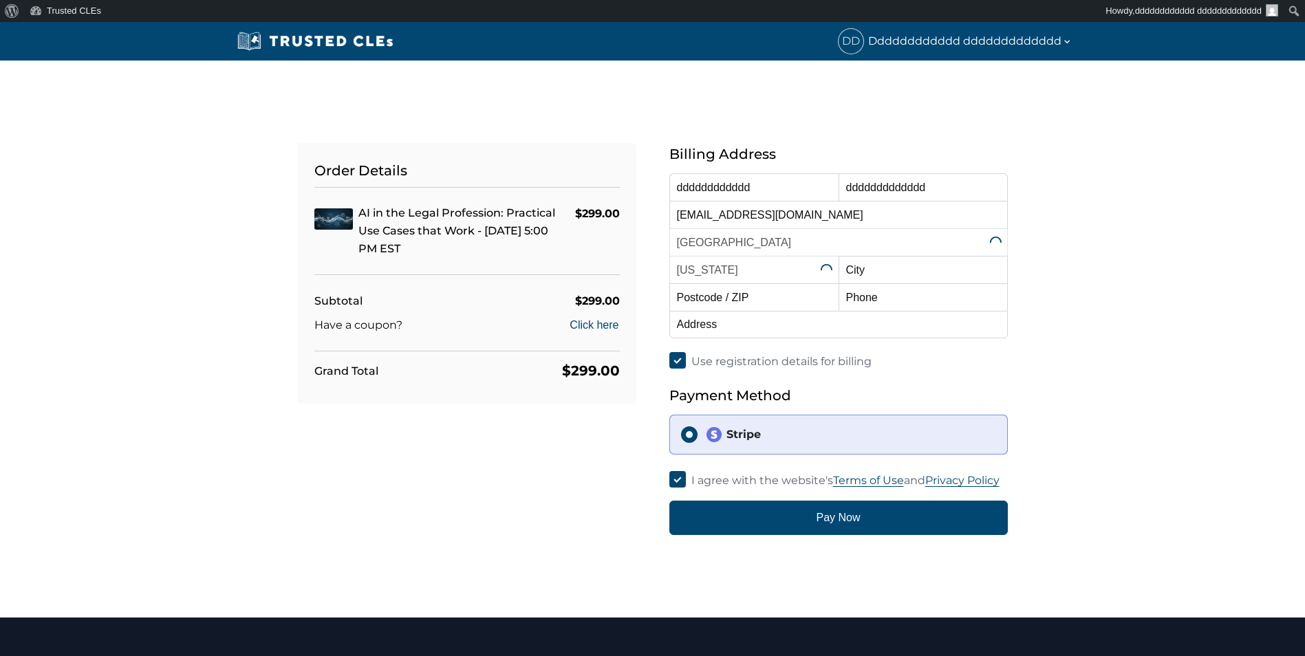
select select "[US_STATE]"
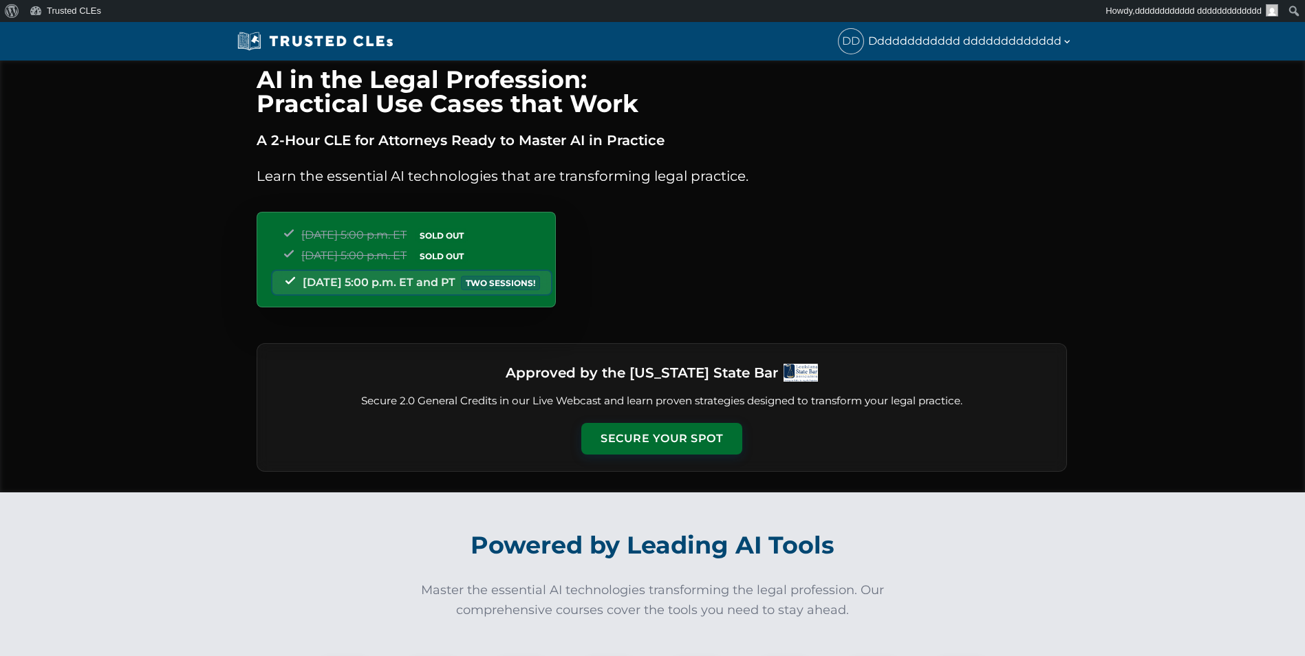
click at [679, 422] on div "Approved by the [US_STATE] State Bar Secure 2.0 General Credits in our Live Web…" at bounding box center [662, 407] width 811 height 129
click at [675, 429] on button "Secure Your Spot" at bounding box center [661, 438] width 161 height 32
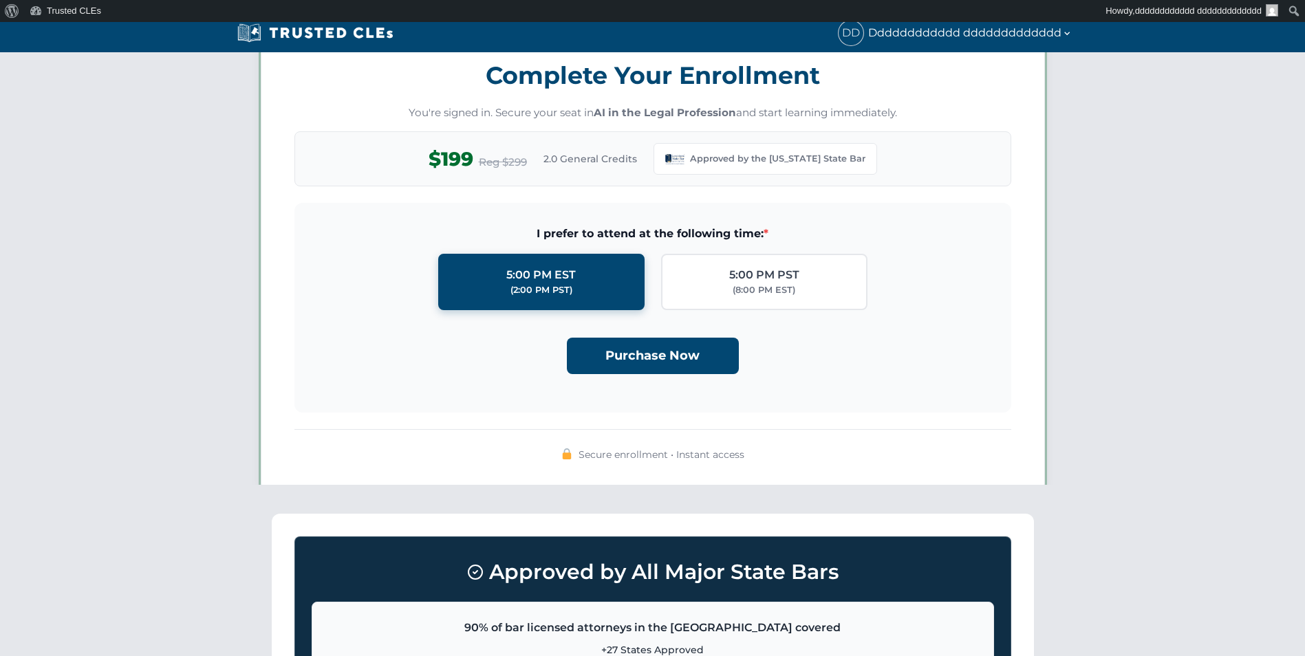
scroll to position [1188, 0]
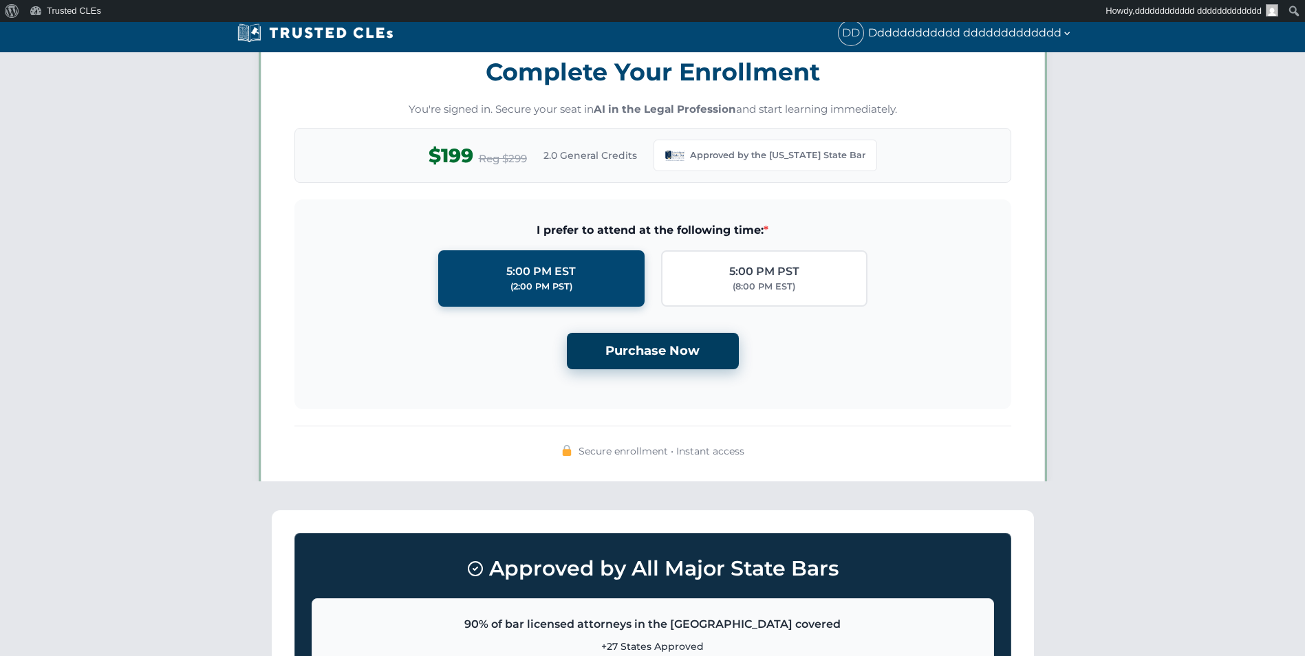
click at [671, 366] on button "Purchase Now" at bounding box center [653, 351] width 172 height 36
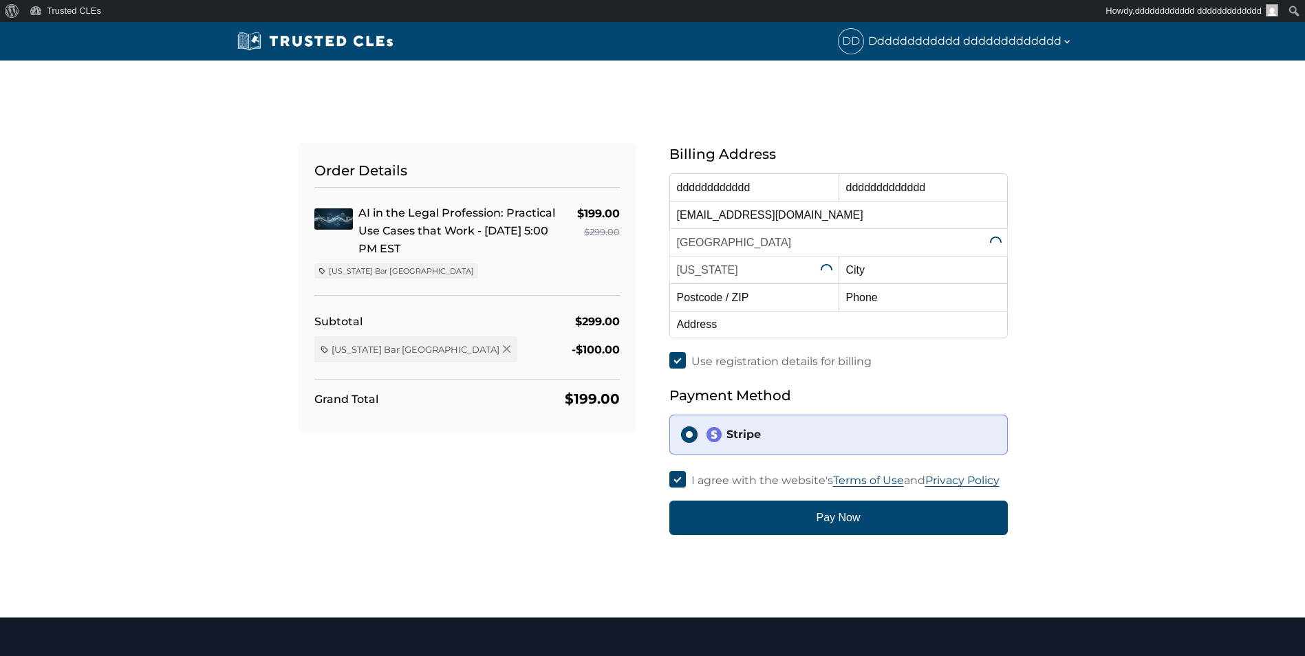
select select "[US_STATE]"
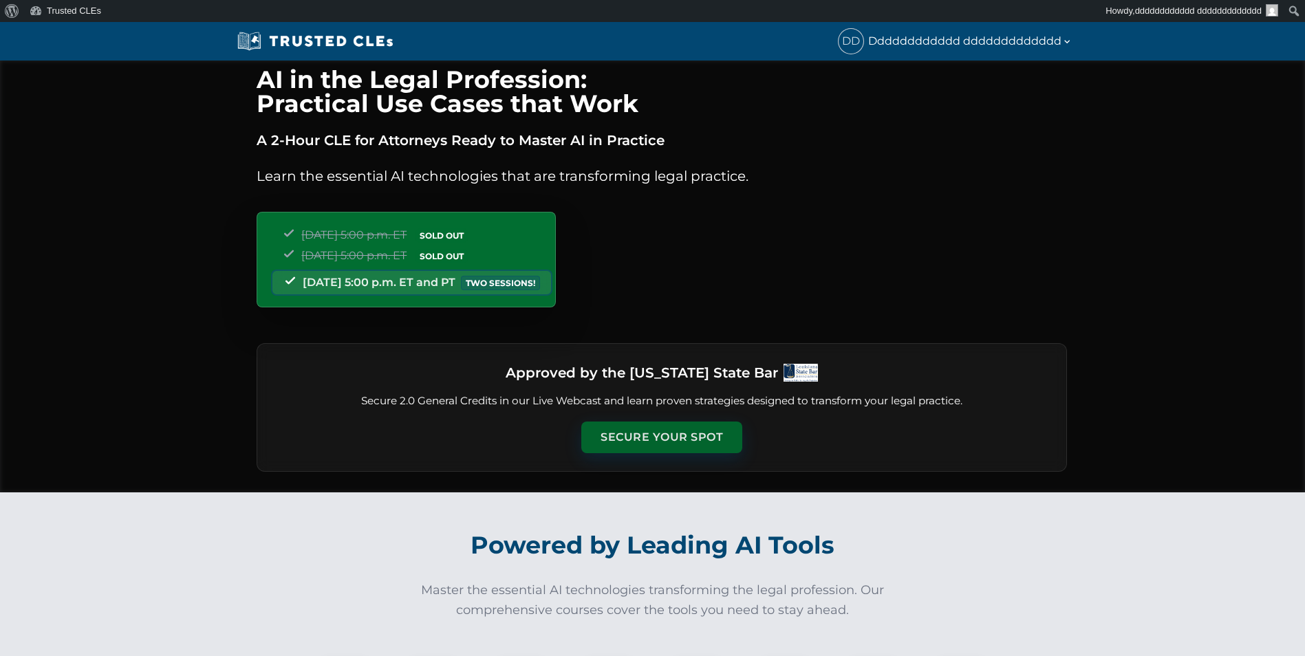
click at [629, 422] on div "Approved by the [US_STATE] State Bar Secure 2.0 General Credits in our Live Web…" at bounding box center [662, 407] width 811 height 129
click at [629, 422] on button "Secure Your Spot" at bounding box center [661, 438] width 161 height 32
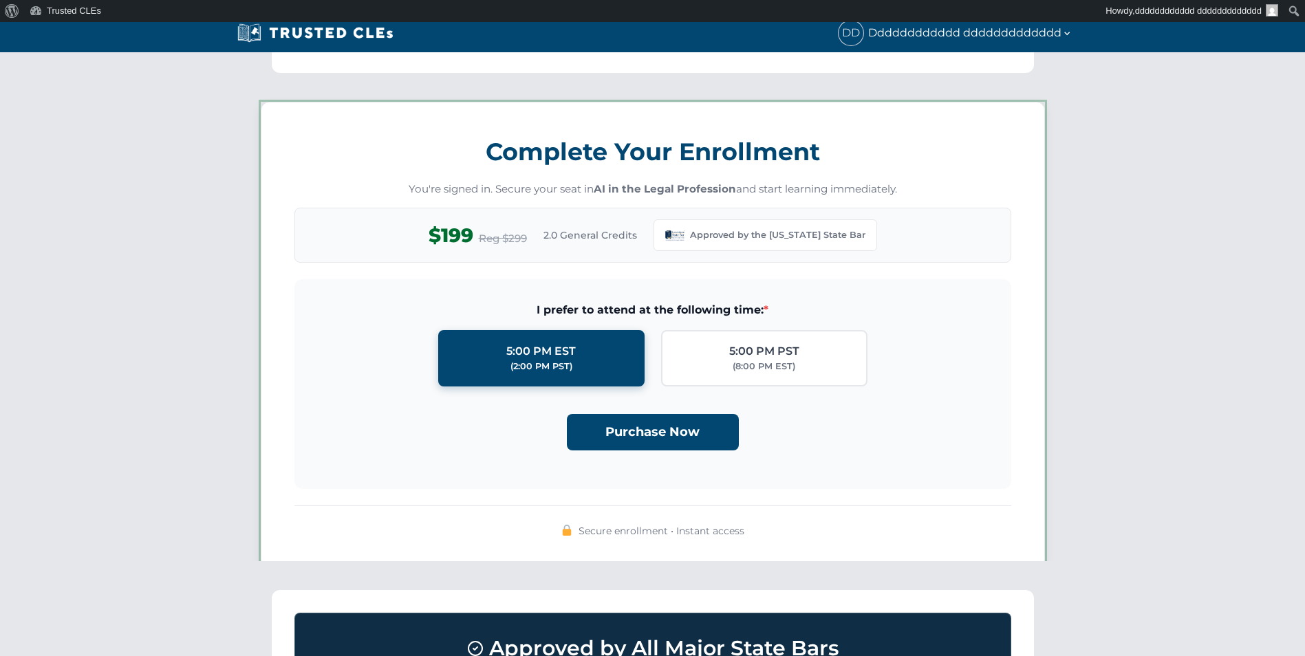
scroll to position [1188, 0]
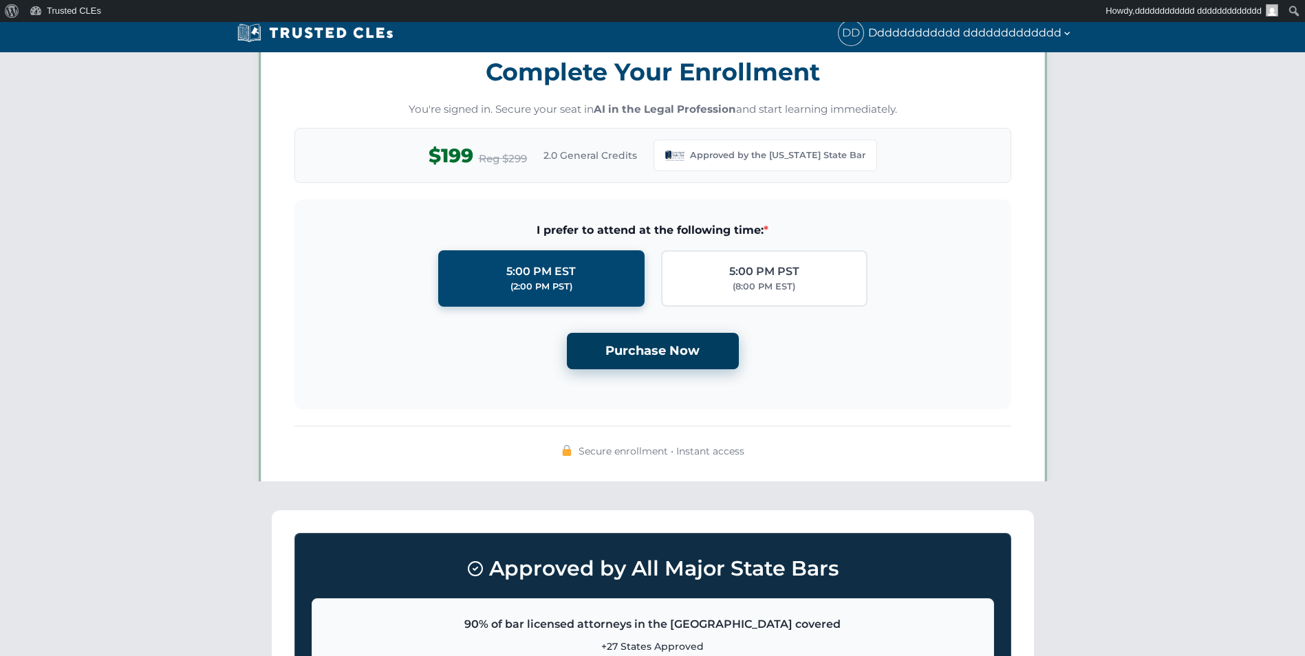
click at [650, 360] on button "Purchase Now" at bounding box center [653, 351] width 172 height 36
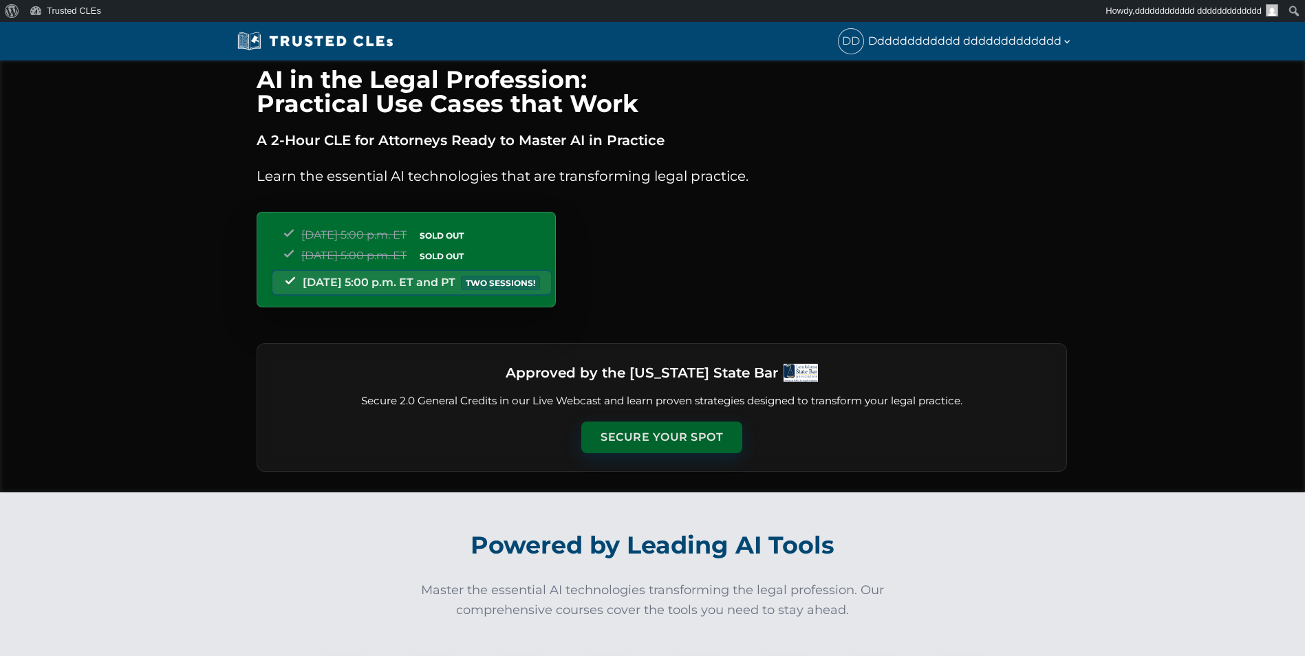
click at [646, 423] on button "Secure Your Spot" at bounding box center [661, 438] width 161 height 32
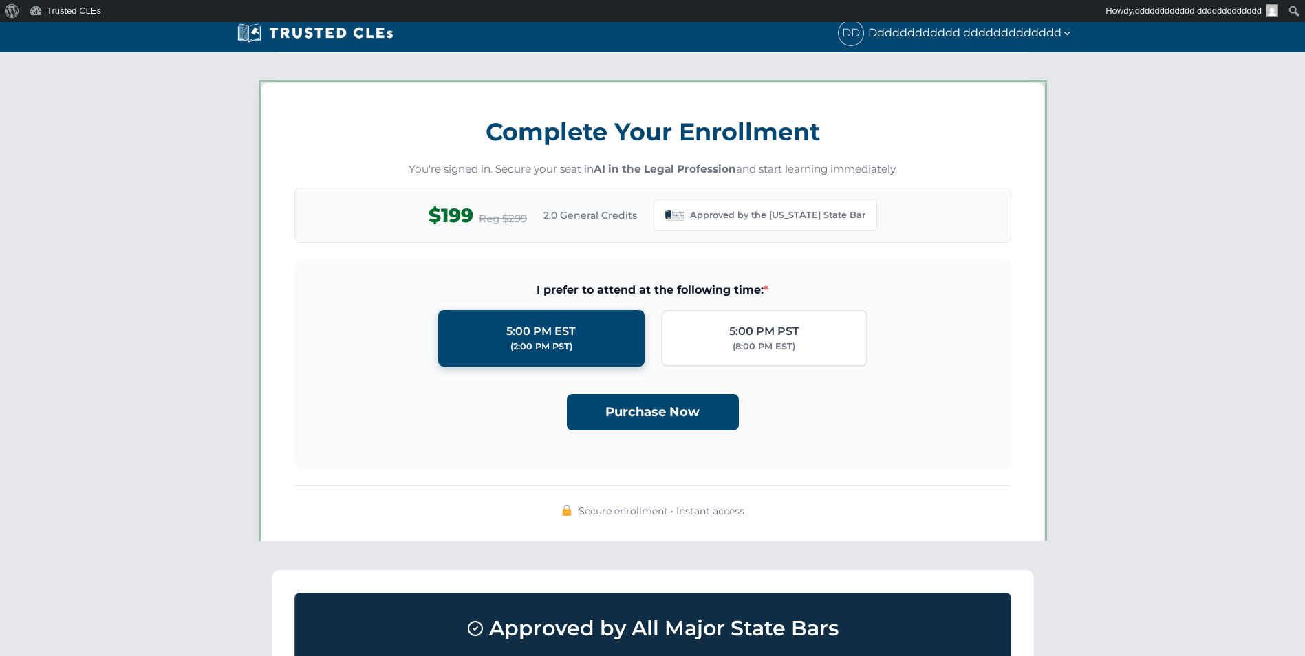
scroll to position [1188, 0]
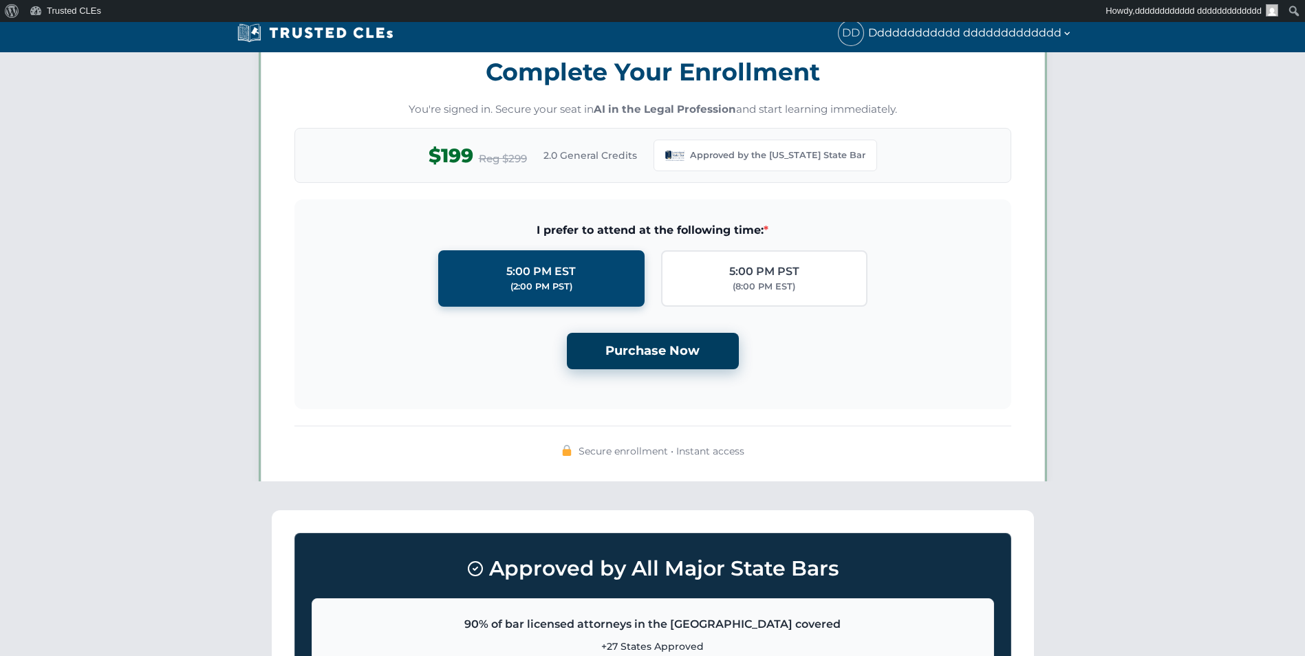
click at [650, 350] on button "Purchase Now" at bounding box center [653, 351] width 172 height 36
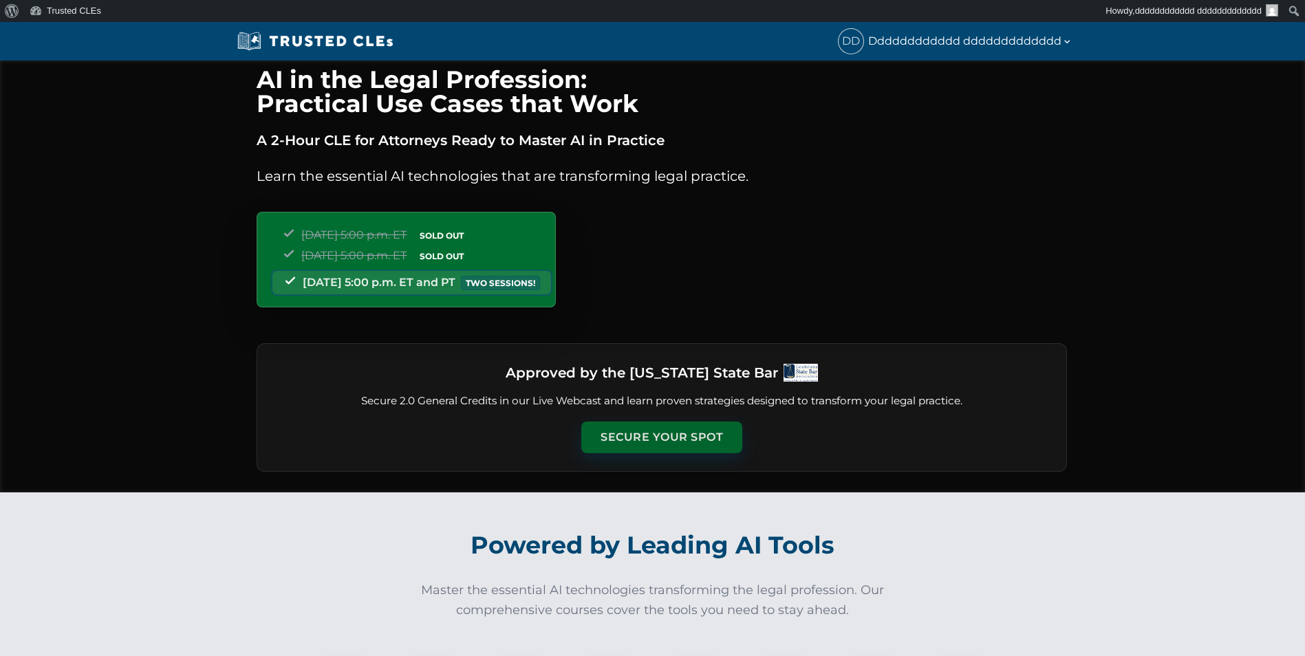
click at [678, 442] on button "Secure Your Spot" at bounding box center [661, 438] width 161 height 32
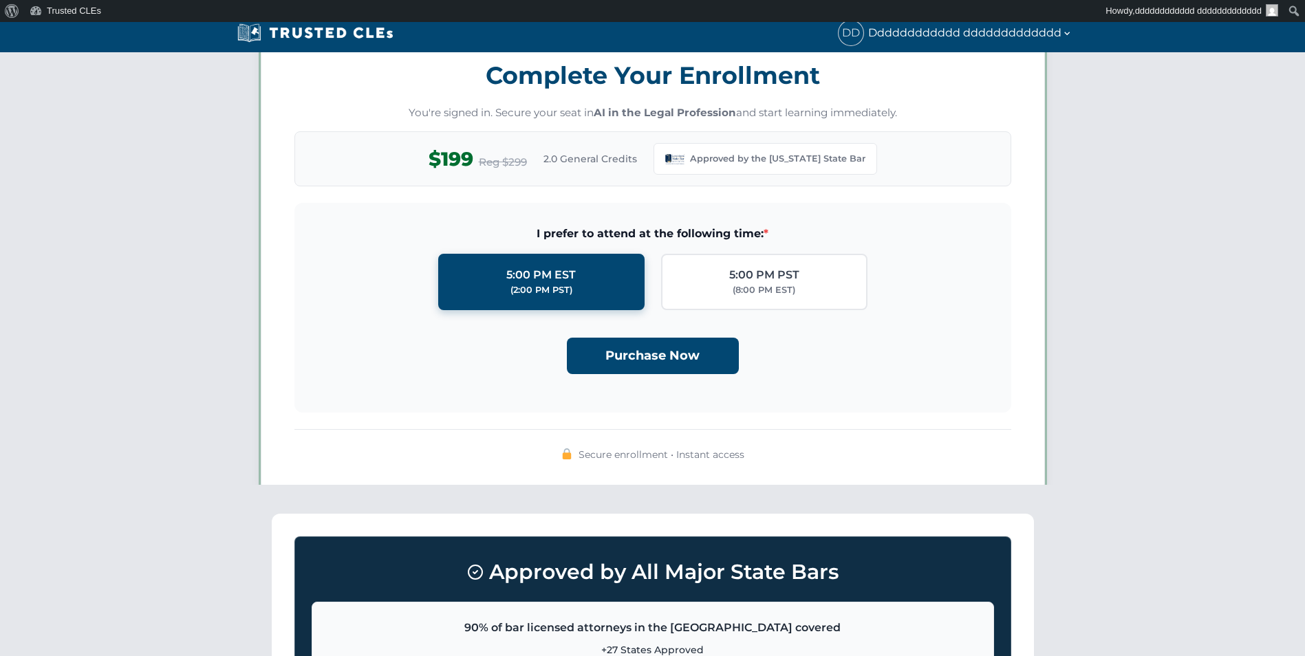
scroll to position [1188, 0]
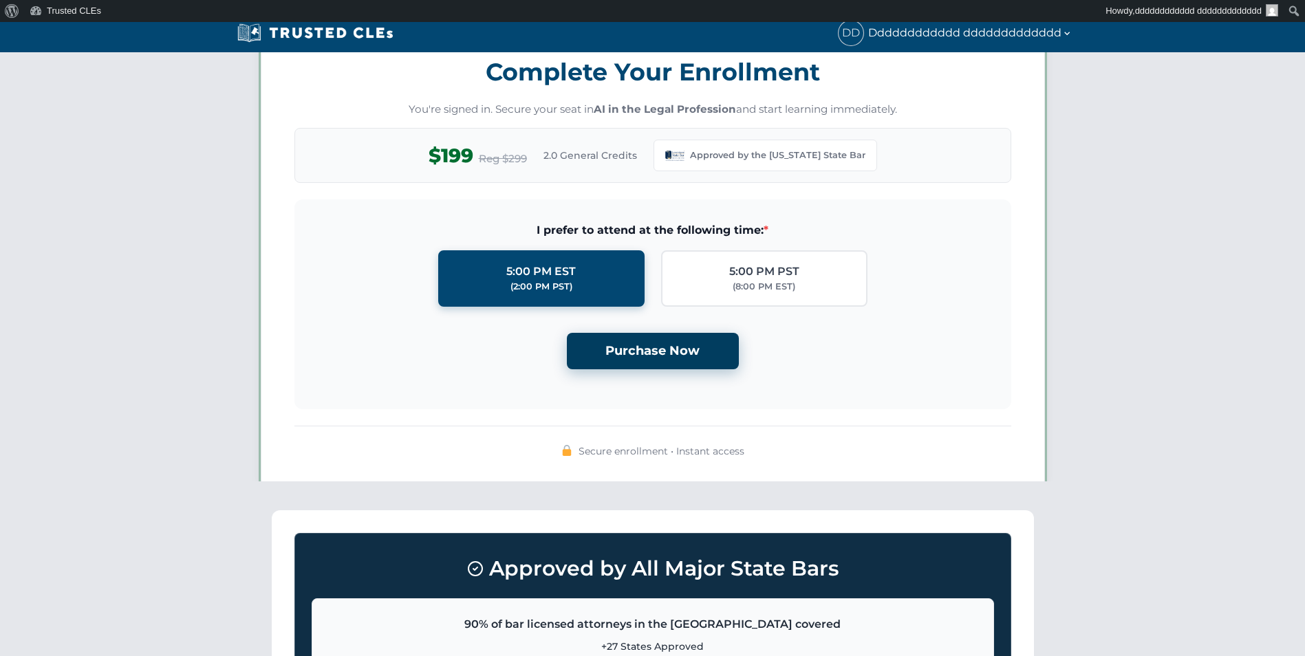
click at [663, 352] on button "Purchase Now" at bounding box center [653, 351] width 172 height 36
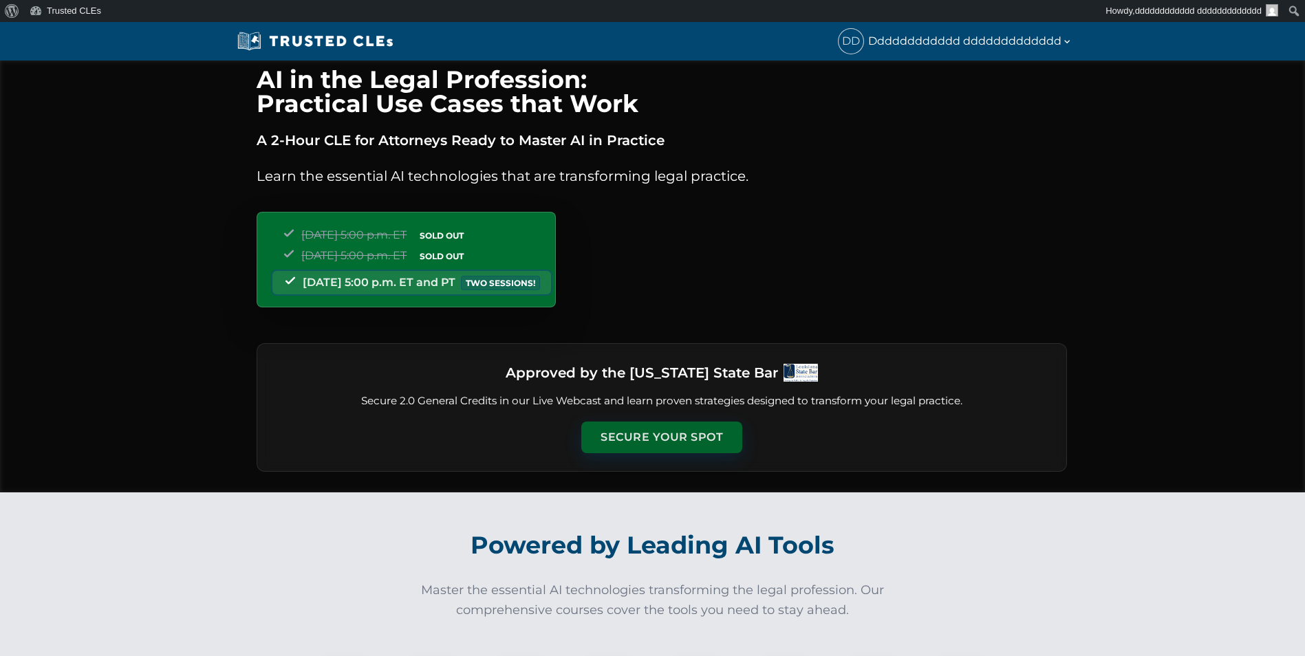
click at [698, 436] on button "Secure Your Spot" at bounding box center [661, 438] width 161 height 32
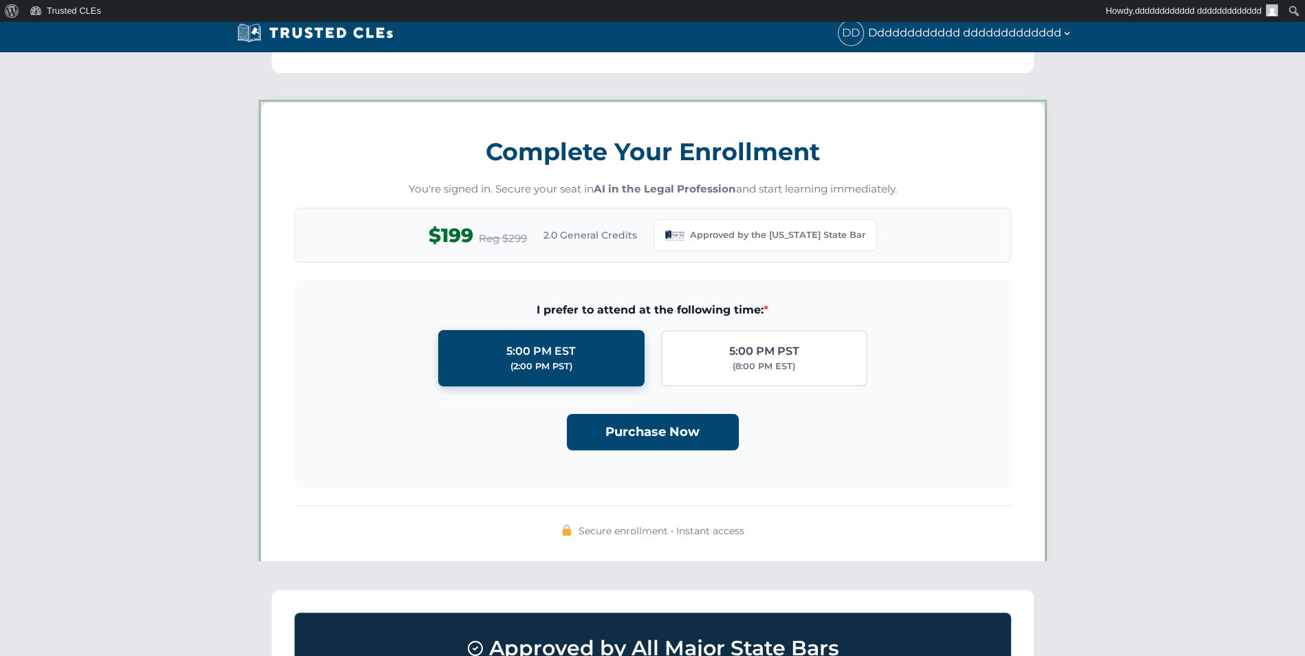
scroll to position [1188, 0]
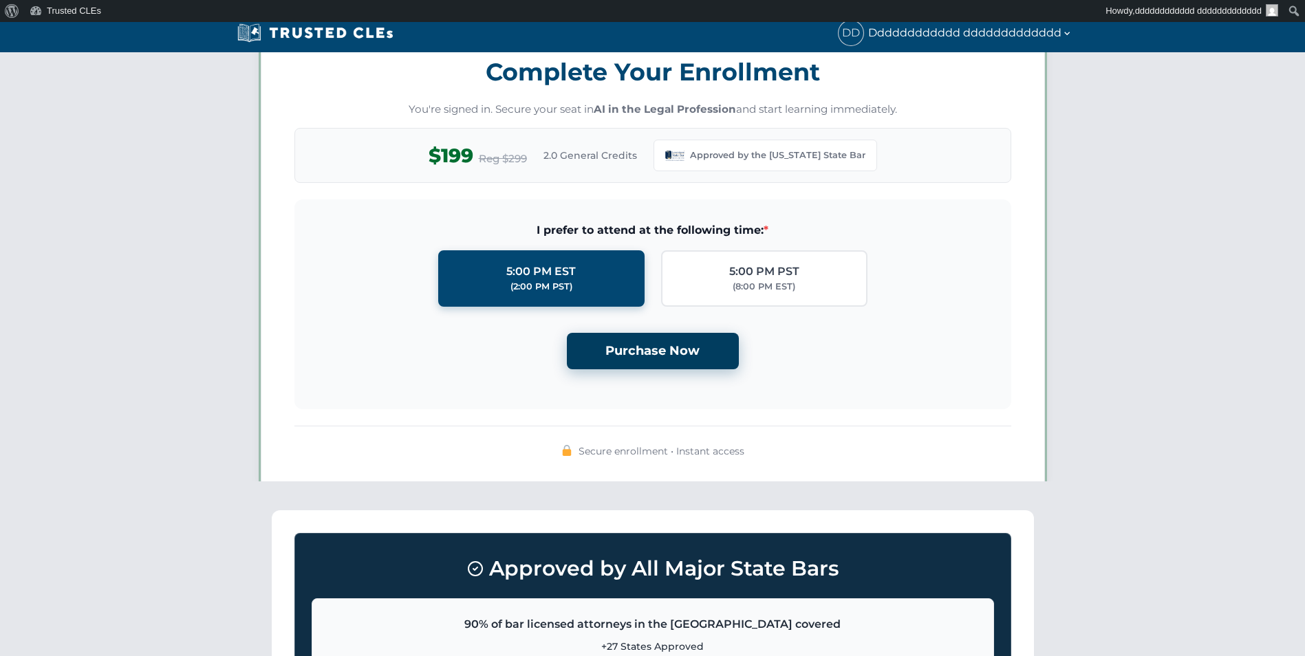
click at [638, 367] on button "Purchase Now" at bounding box center [653, 351] width 172 height 36
click at [639, 350] on button "Purchase Now" at bounding box center [653, 351] width 172 height 36
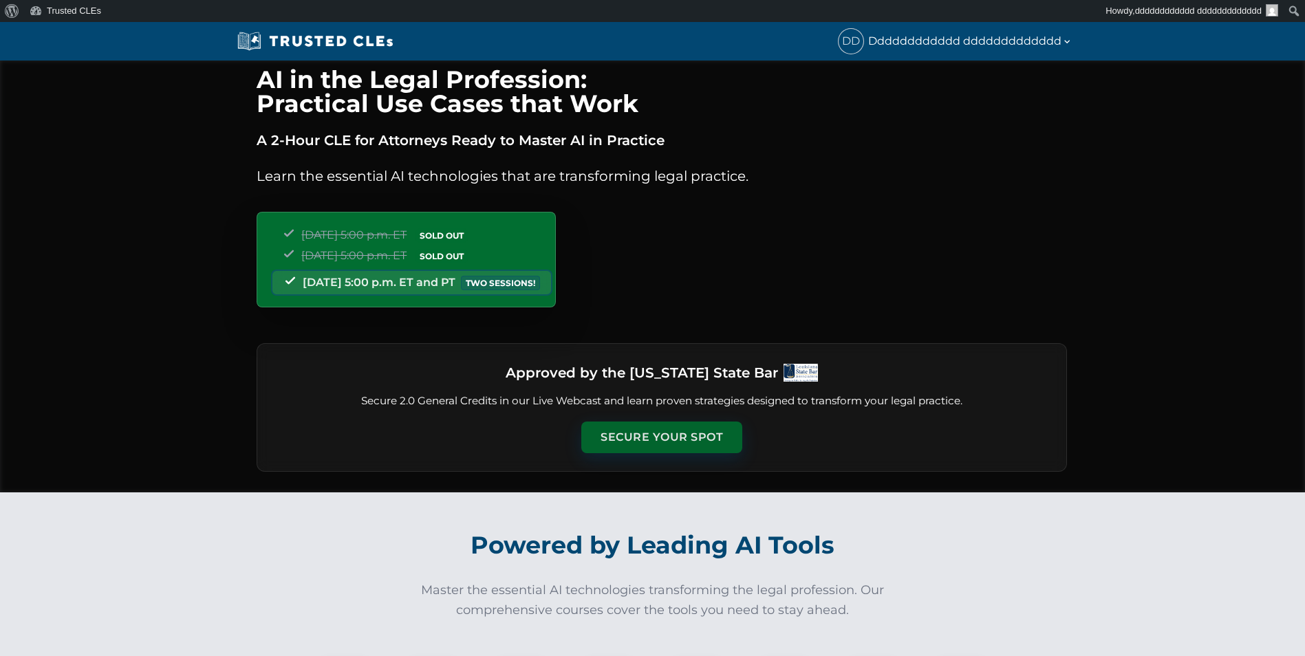
click at [642, 422] on button "Secure Your Spot" at bounding box center [661, 438] width 161 height 32
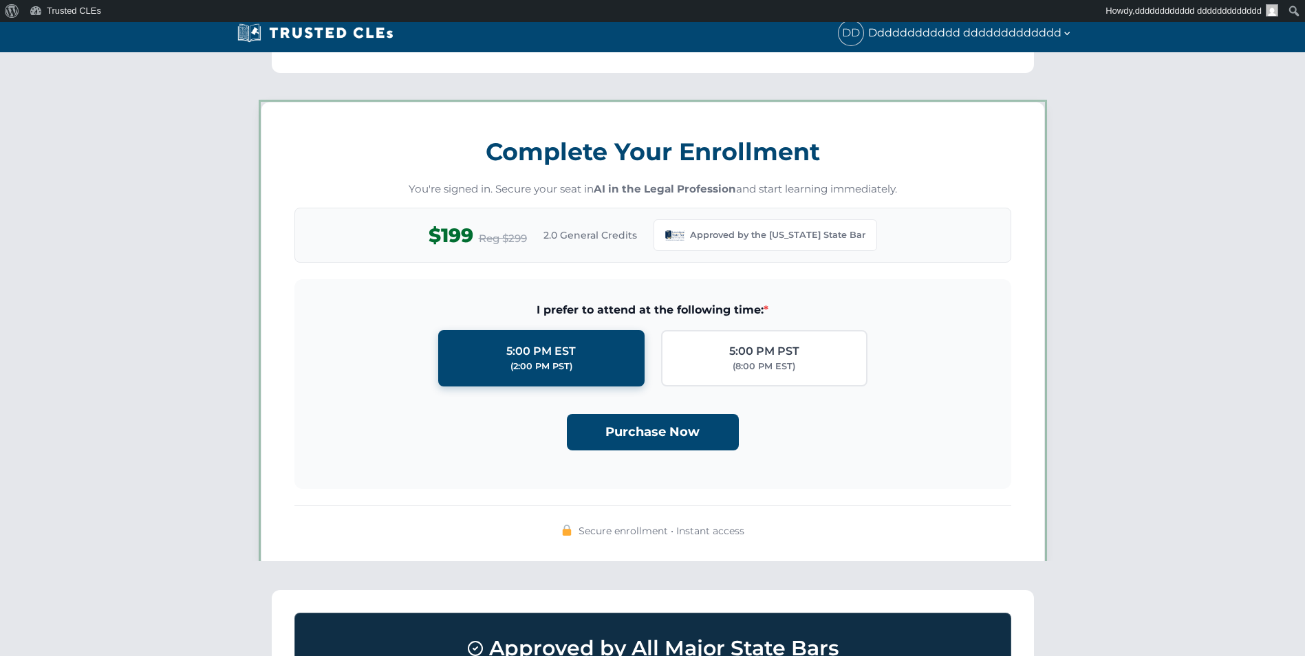
scroll to position [1188, 0]
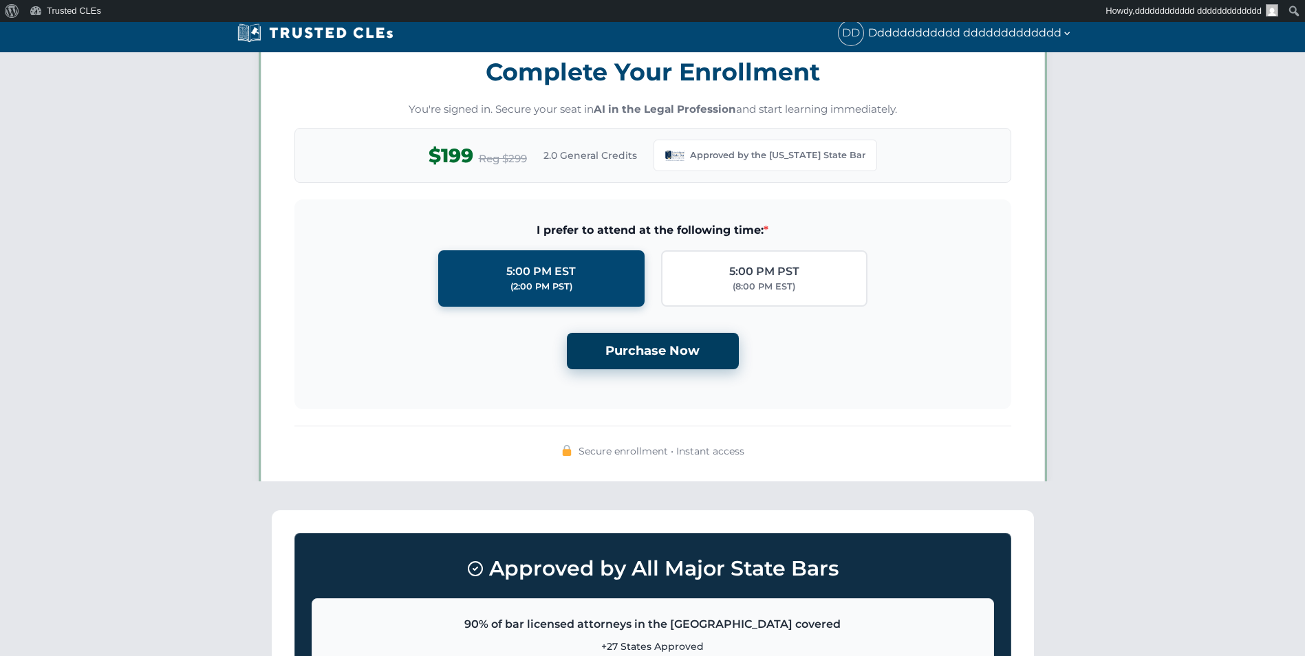
click at [636, 342] on button "Purchase Now" at bounding box center [653, 351] width 172 height 36
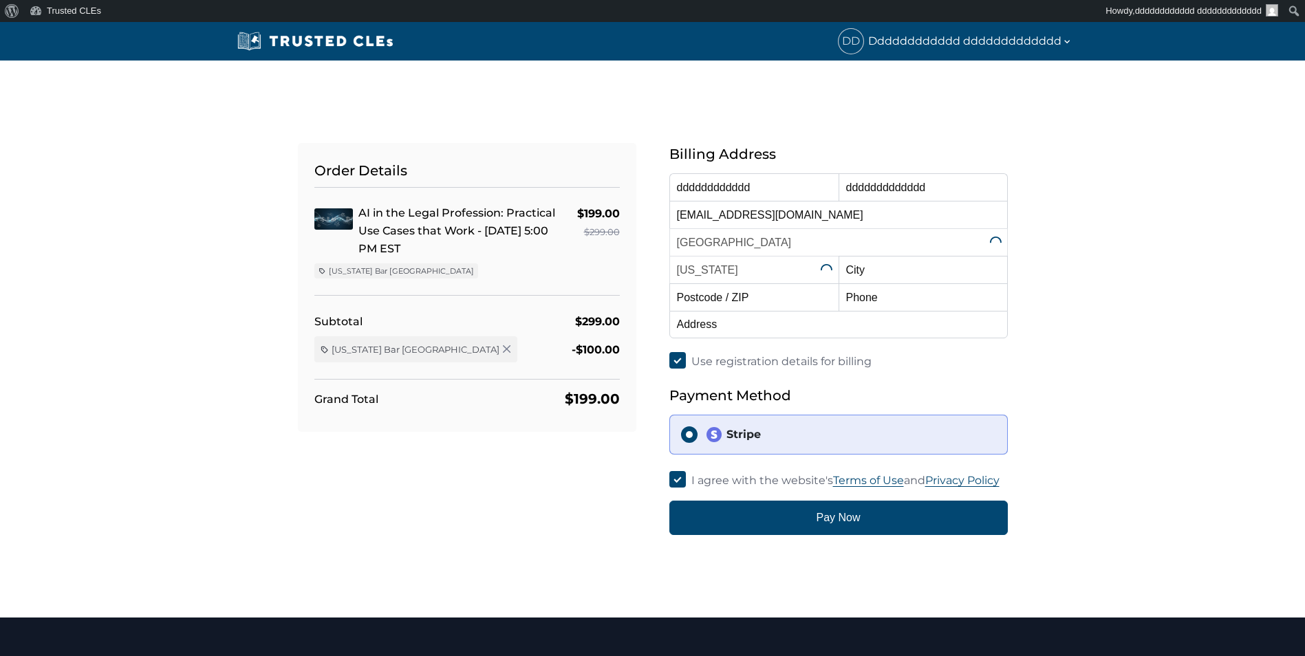
select select "[US_STATE]"
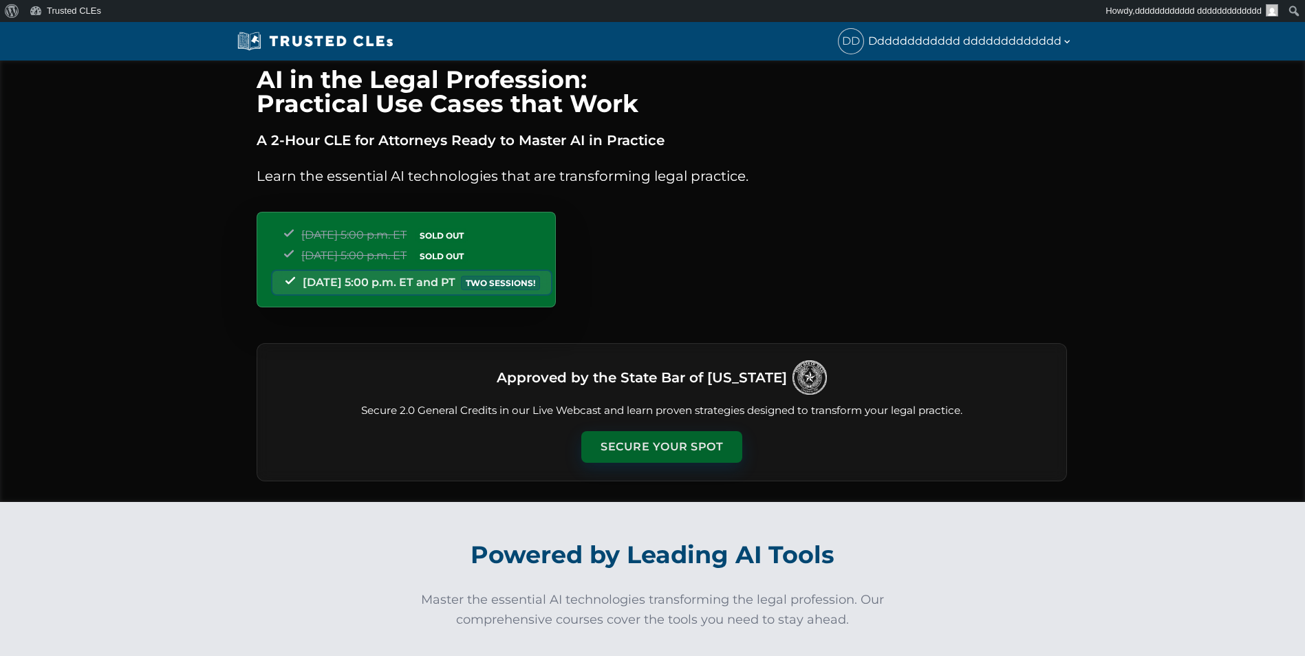
click at [623, 440] on button "Secure Your Spot" at bounding box center [661, 447] width 161 height 32
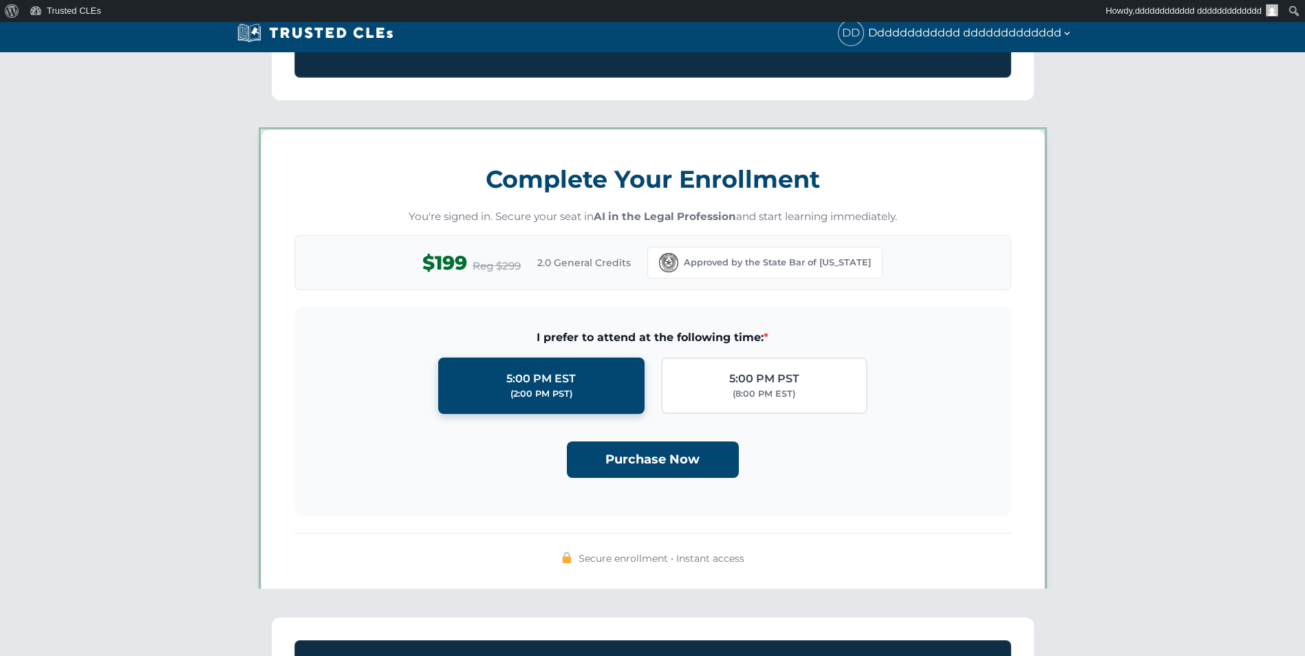
scroll to position [1197, 0]
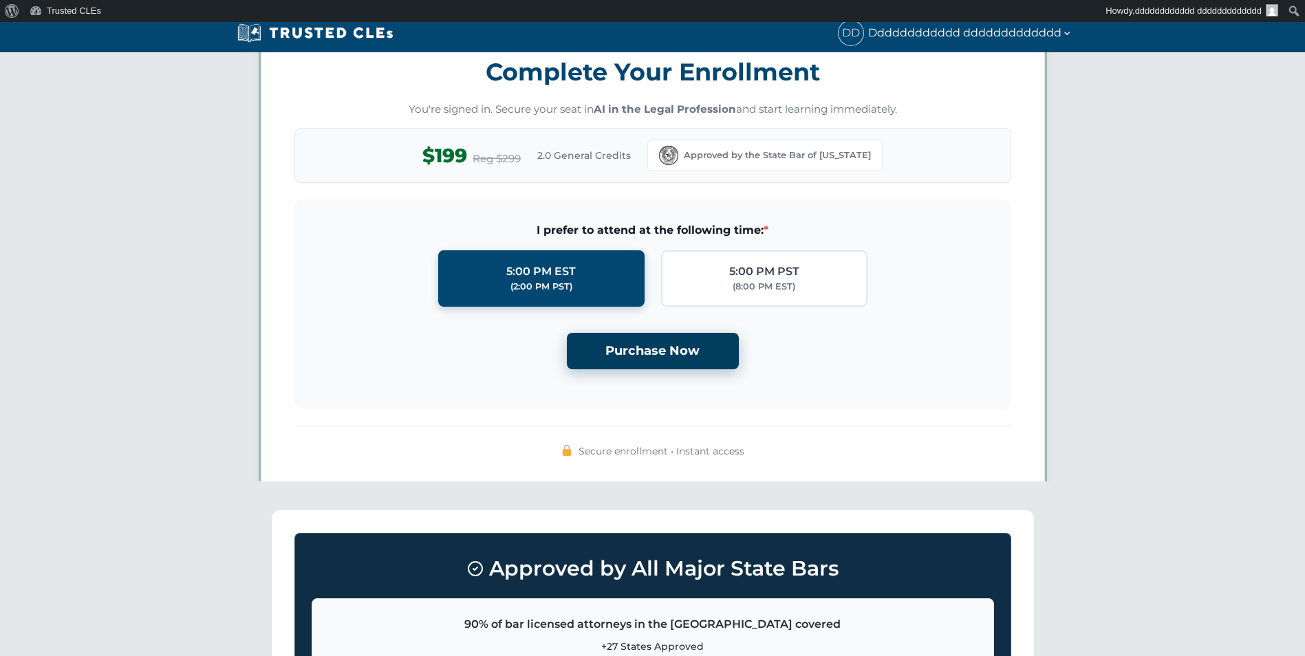
click at [674, 358] on button "Purchase Now" at bounding box center [653, 351] width 172 height 36
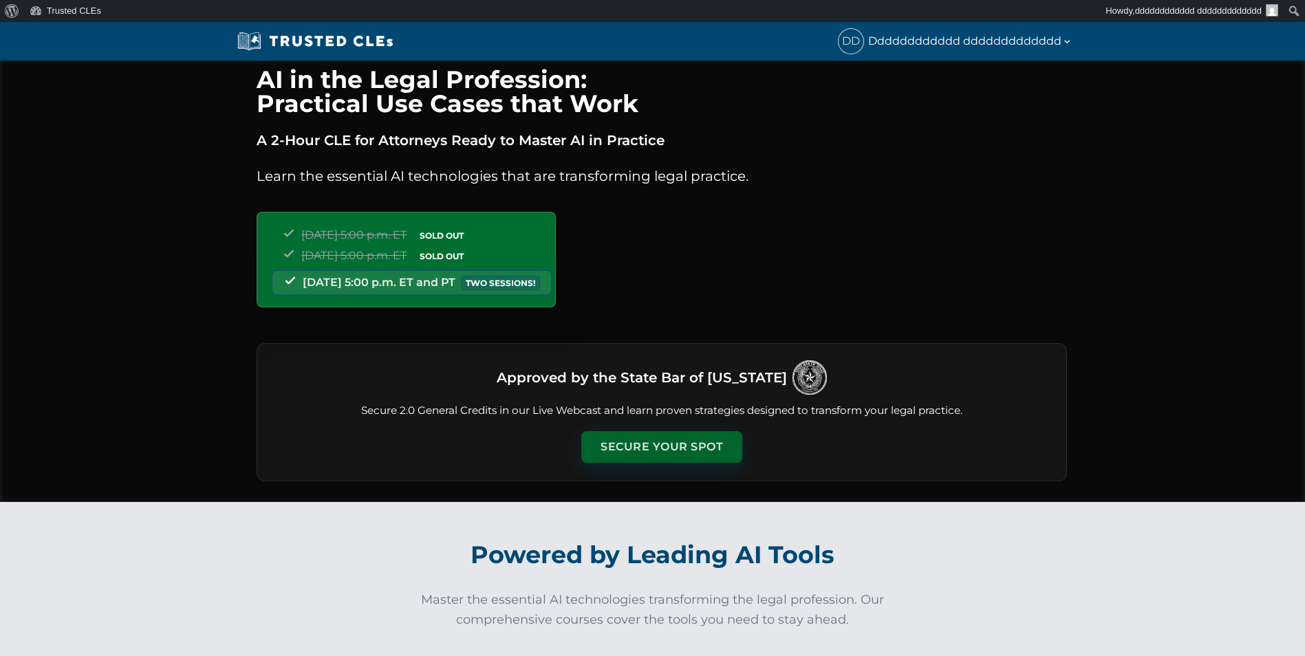
click at [635, 446] on button "Secure Your Spot" at bounding box center [661, 447] width 161 height 32
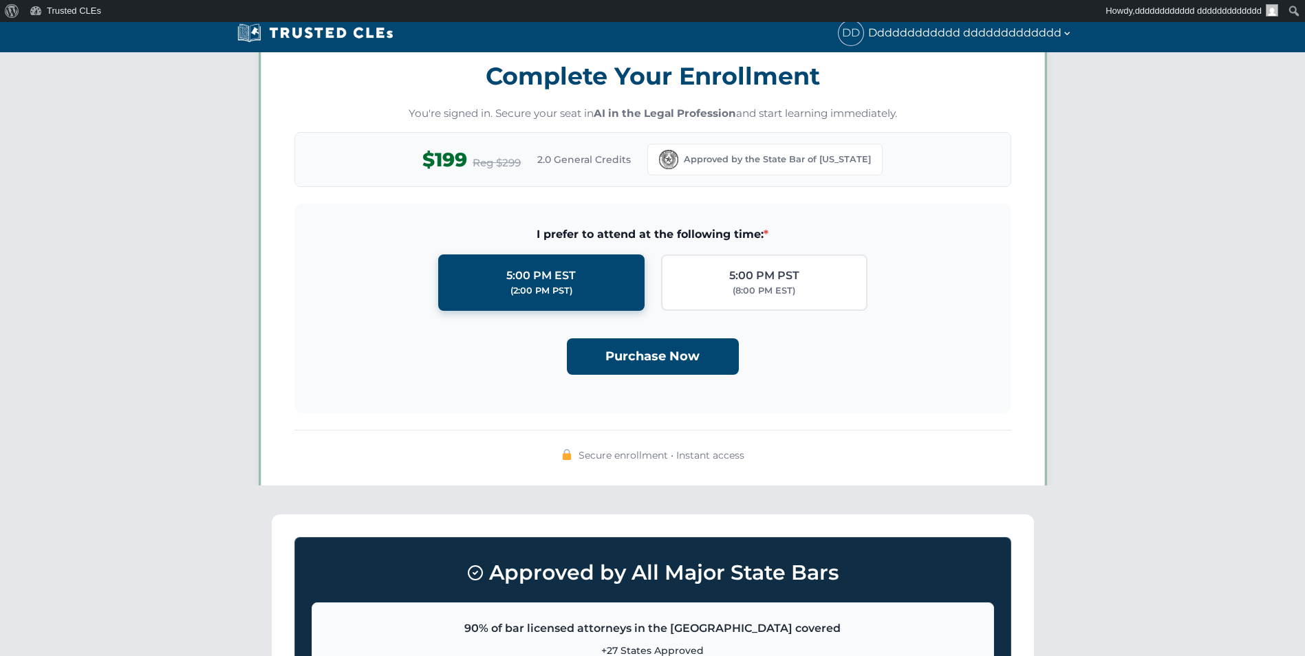
scroll to position [1197, 0]
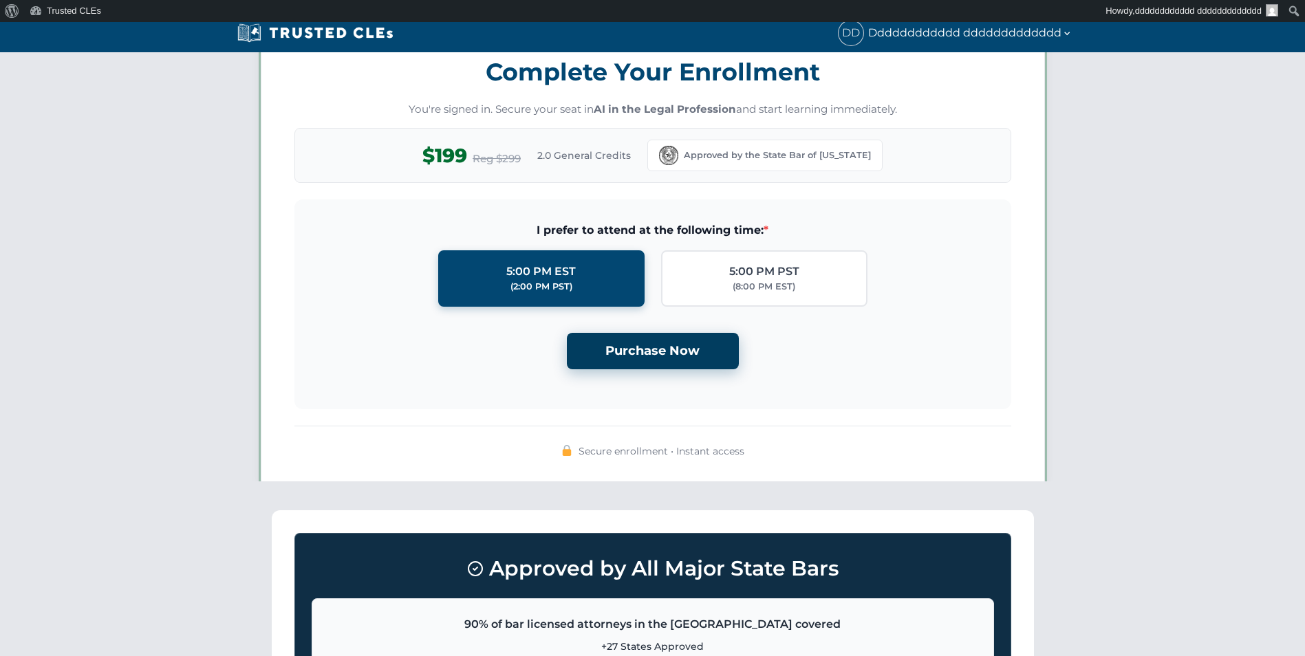
click at [650, 357] on button "Purchase Now" at bounding box center [653, 351] width 172 height 36
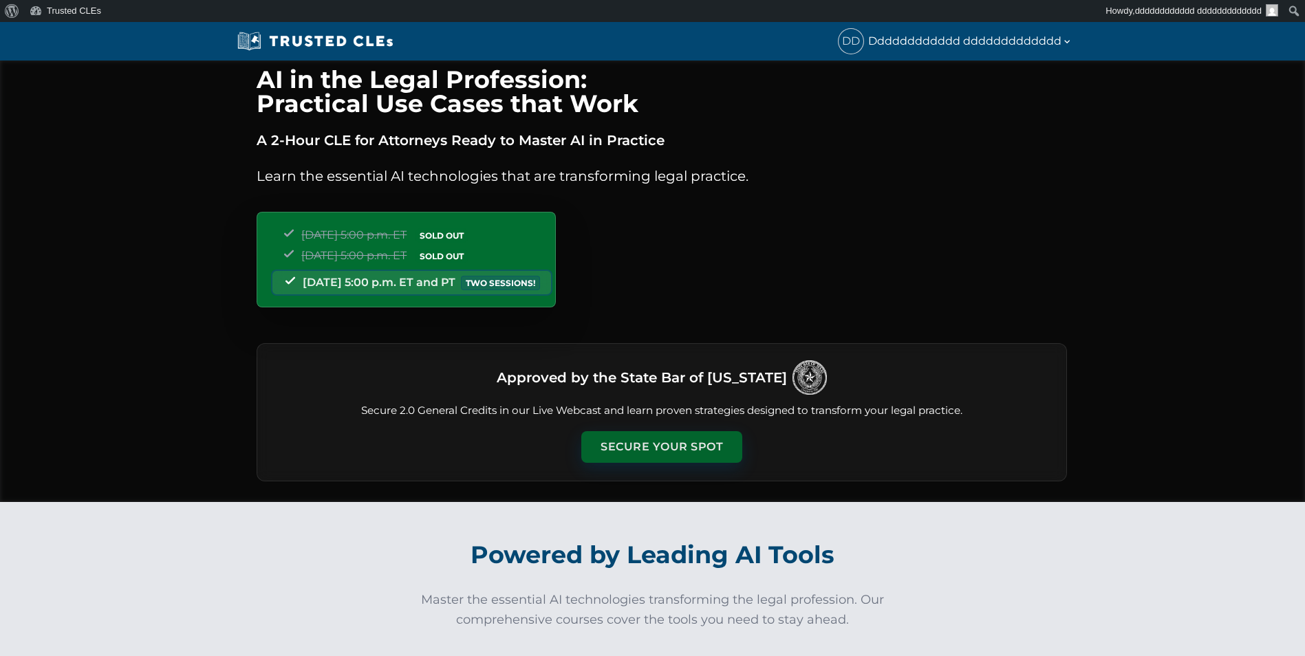
click at [656, 458] on button "Secure Your Spot" at bounding box center [661, 447] width 161 height 32
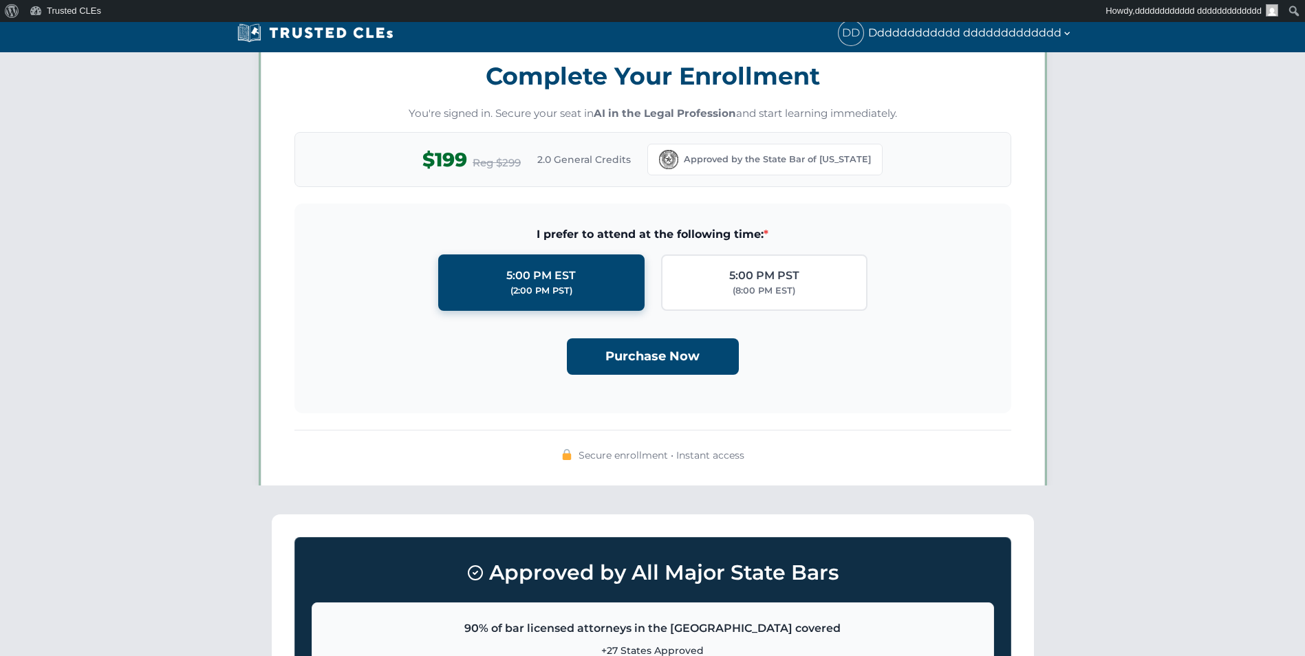
scroll to position [1197, 0]
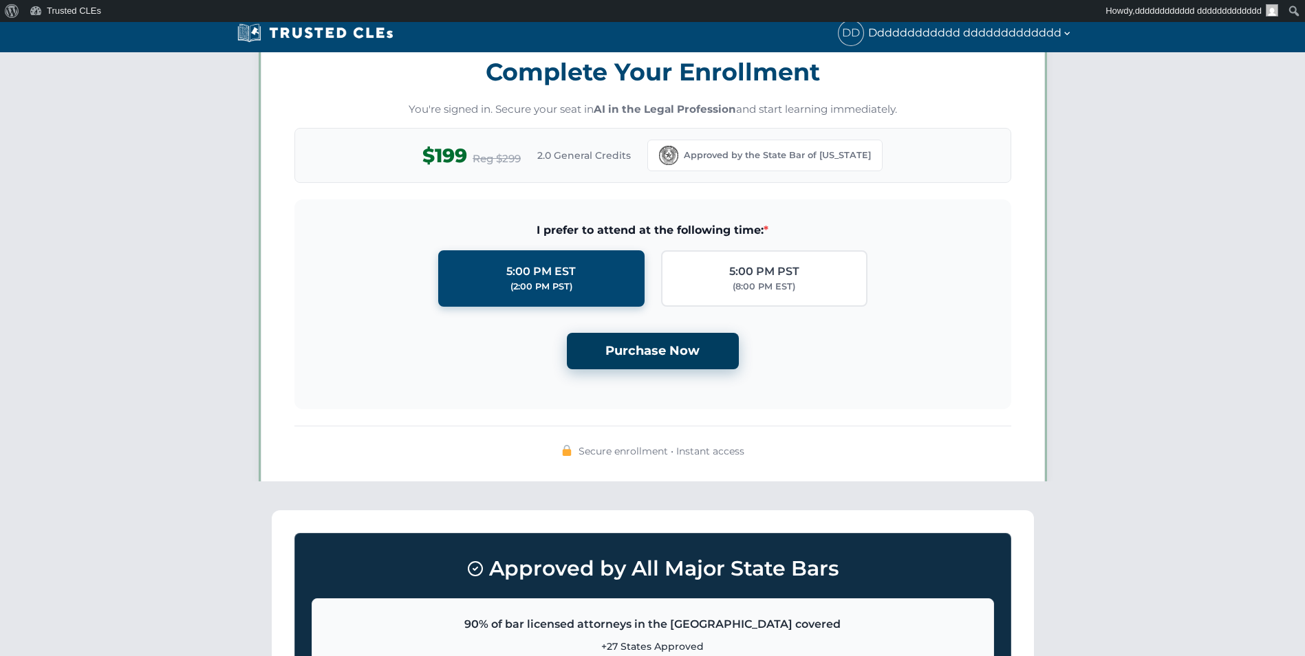
click at [666, 358] on button "Purchase Now" at bounding box center [653, 351] width 172 height 36
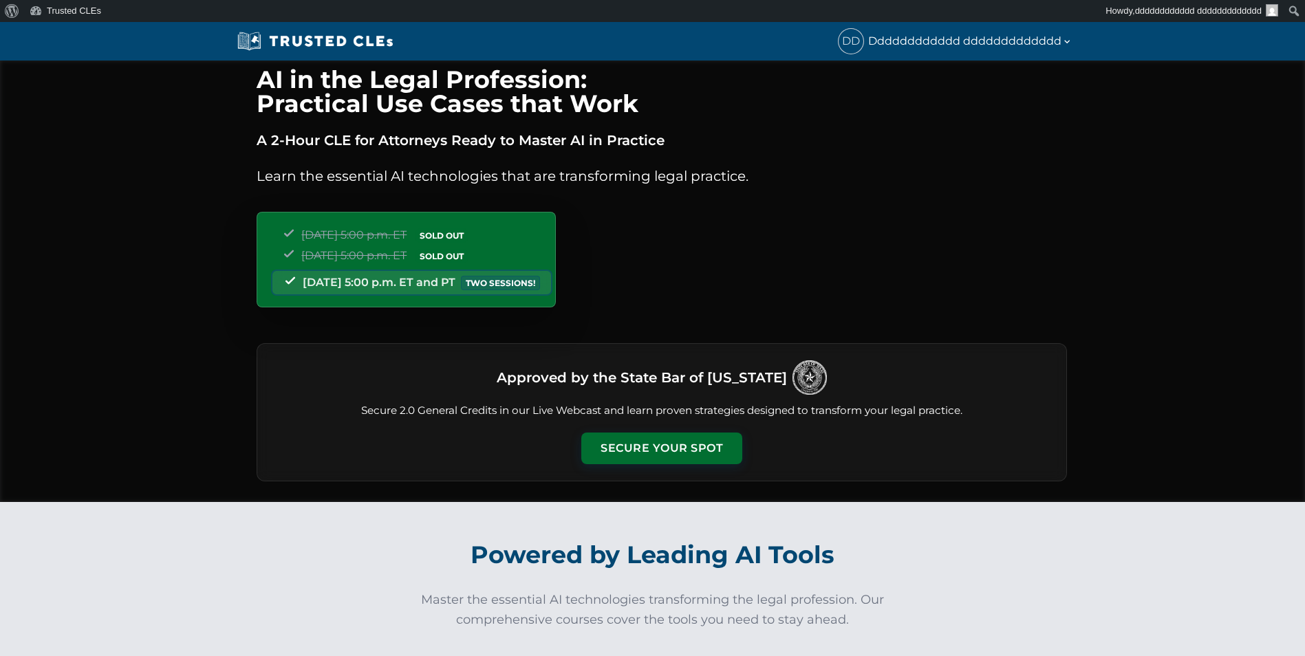
click at [680, 428] on div "Approved by the State Bar of [US_STATE] Secure 2.0 General Credits in our Live …" at bounding box center [662, 412] width 811 height 138
click at [678, 438] on button "Secure Your Spot" at bounding box center [661, 447] width 161 height 32
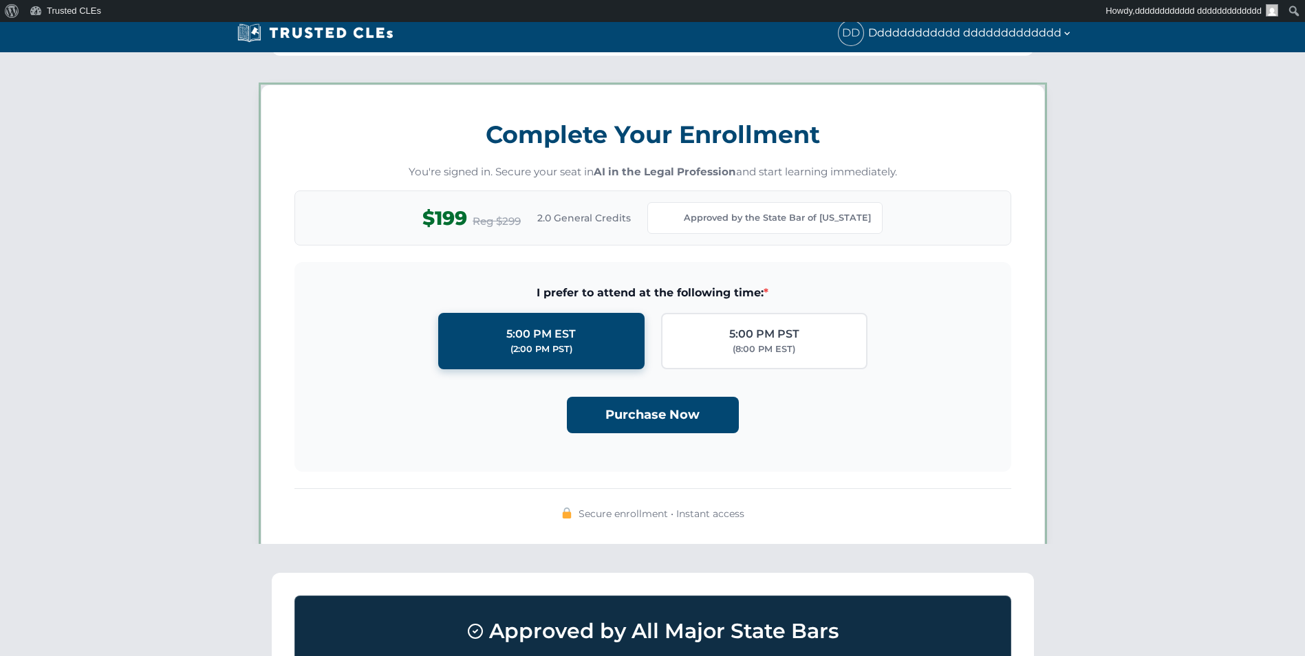
scroll to position [1197, 0]
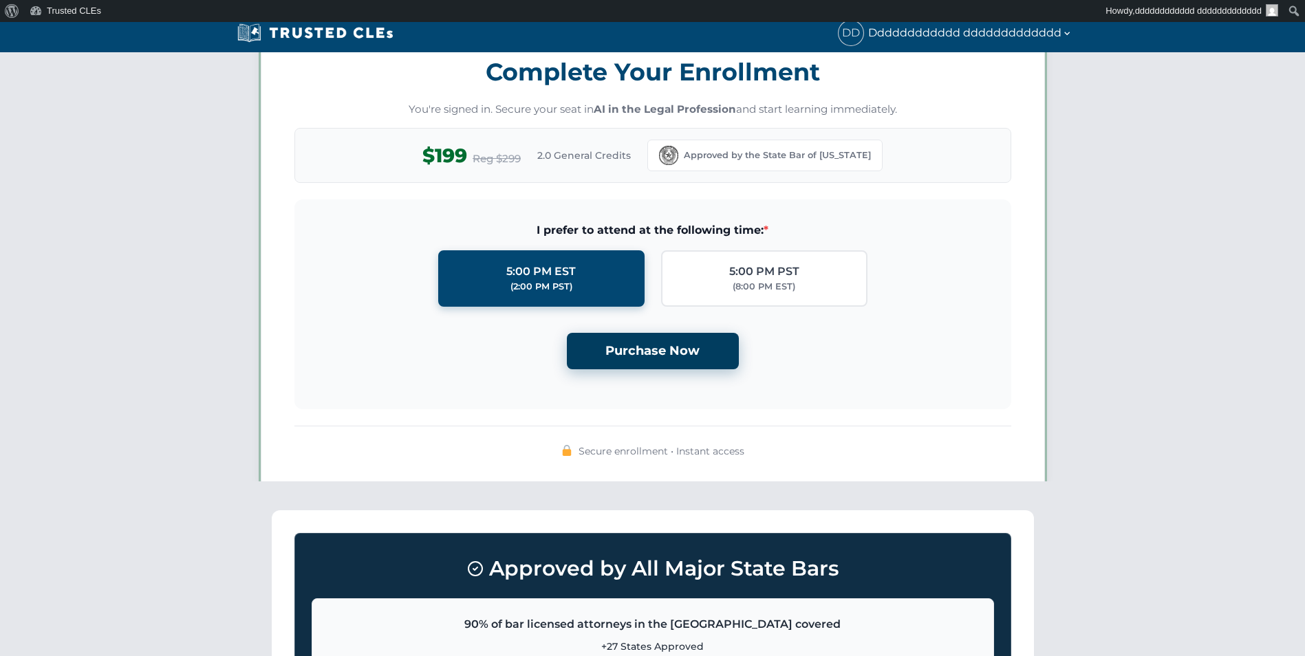
click at [689, 352] on button "Purchase Now" at bounding box center [653, 351] width 172 height 36
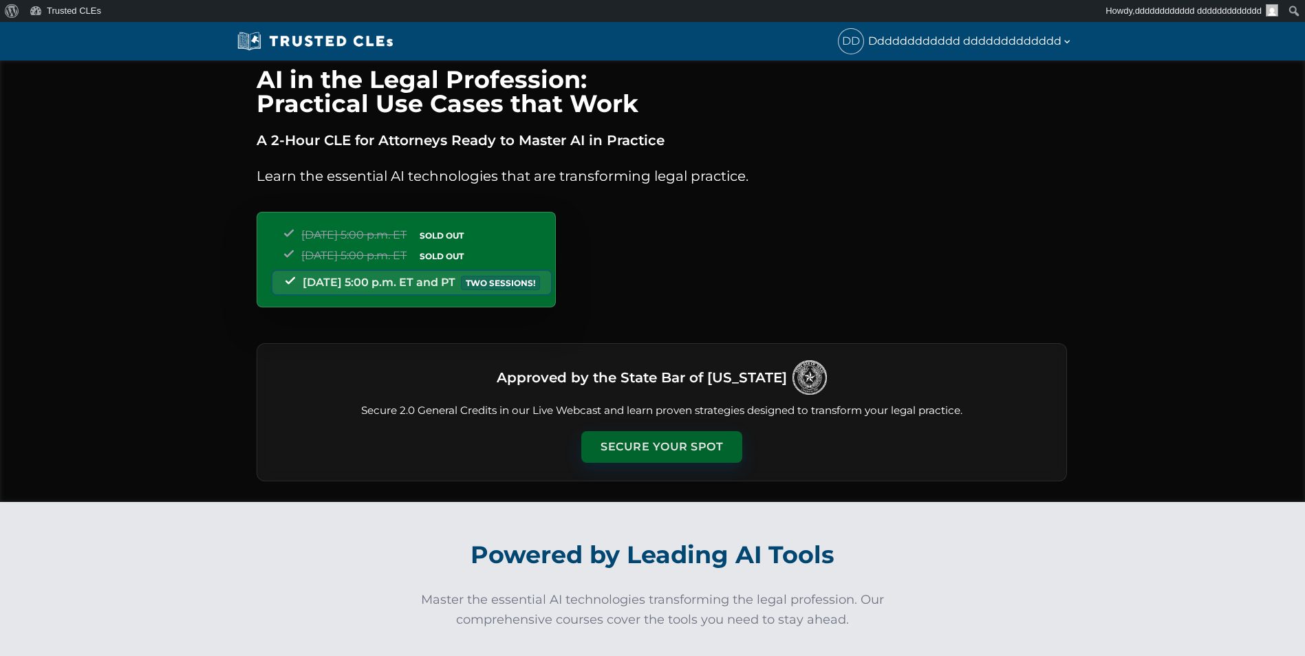
click at [660, 449] on button "Secure Your Spot" at bounding box center [661, 447] width 161 height 32
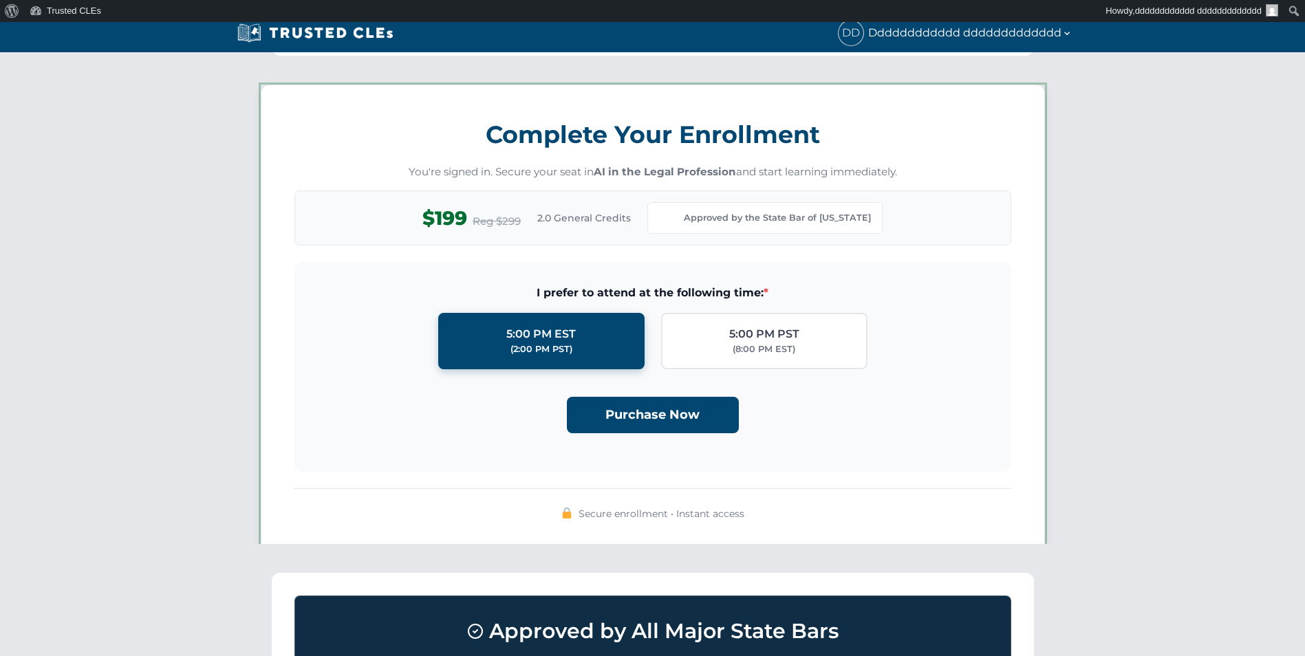
scroll to position [1197, 0]
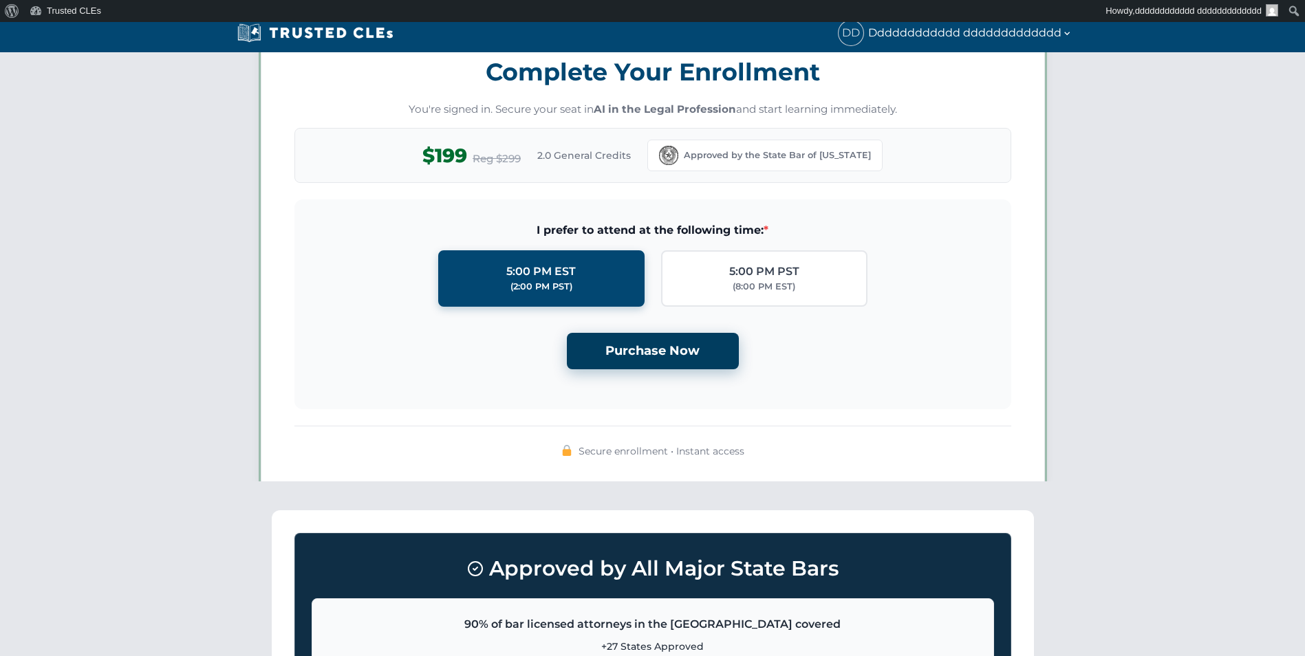
click at [654, 351] on button "Purchase Now" at bounding box center [653, 351] width 172 height 36
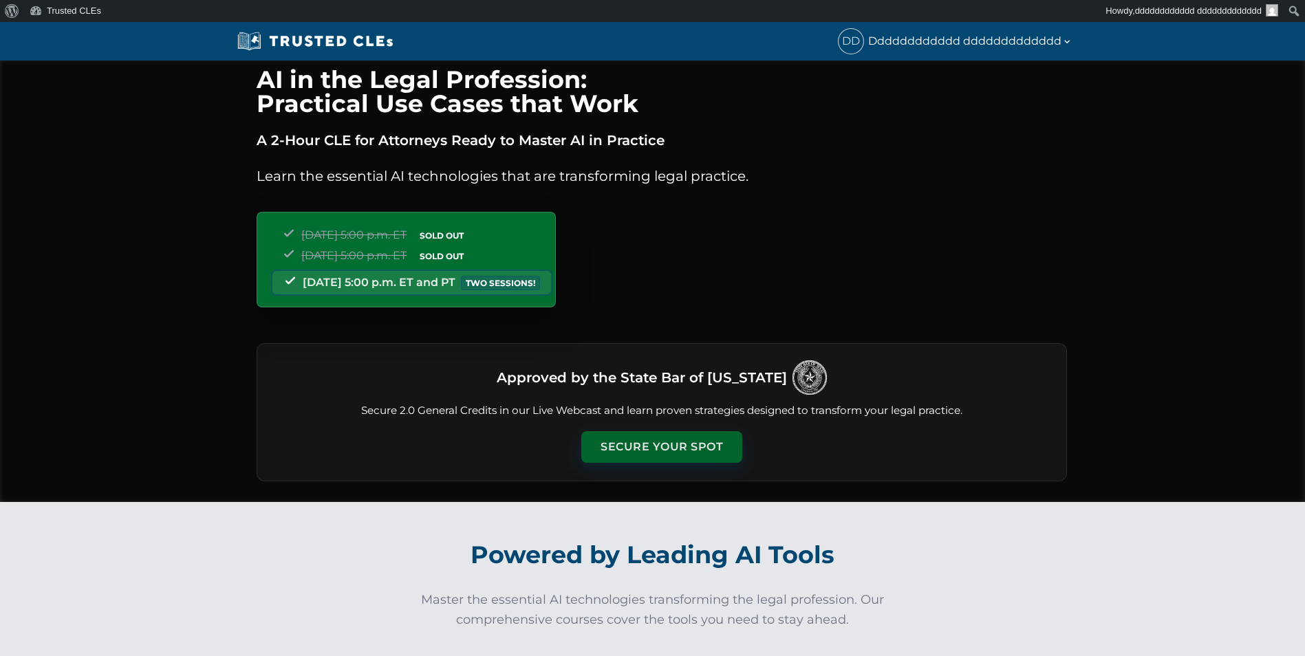
click at [653, 442] on button "Secure Your Spot" at bounding box center [661, 447] width 161 height 32
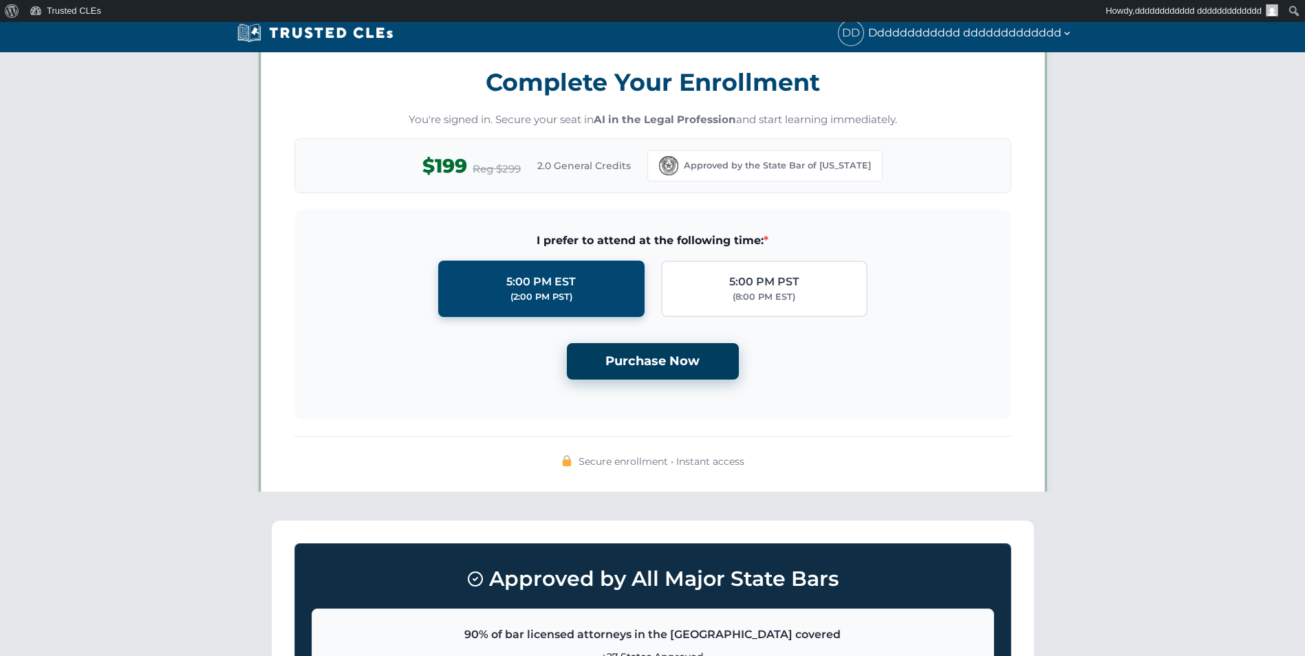
scroll to position [1197, 0]
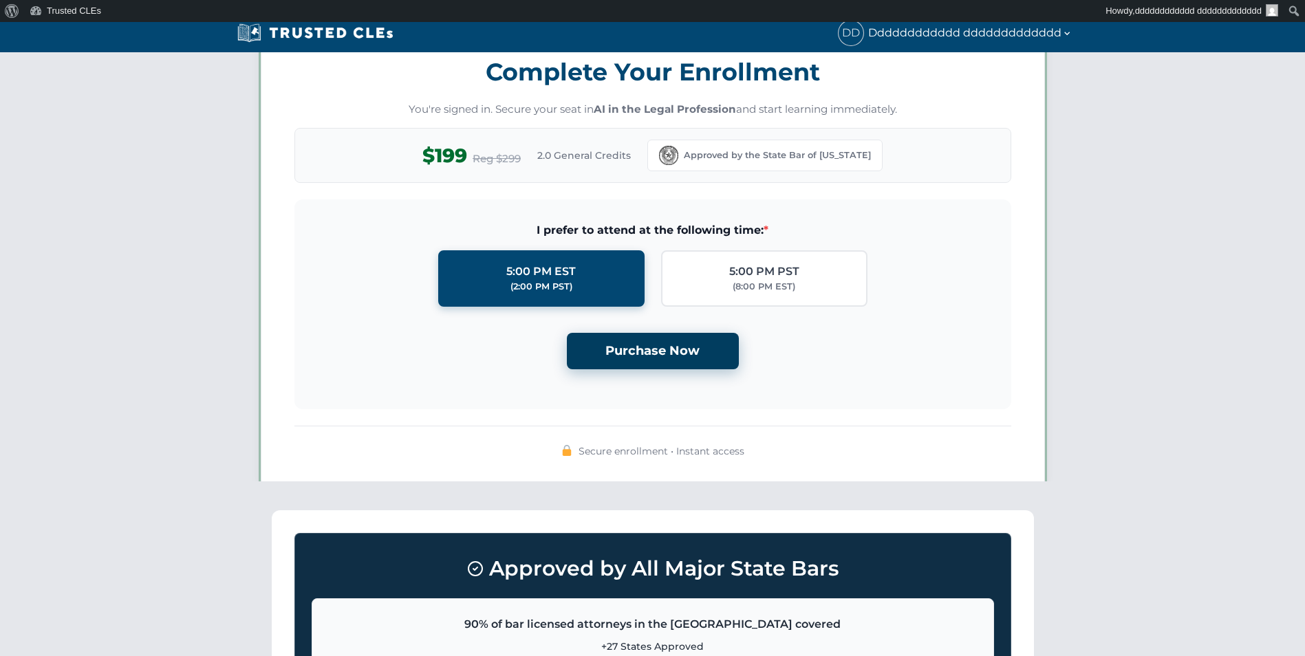
click at [645, 339] on button "Purchase Now" at bounding box center [653, 351] width 172 height 36
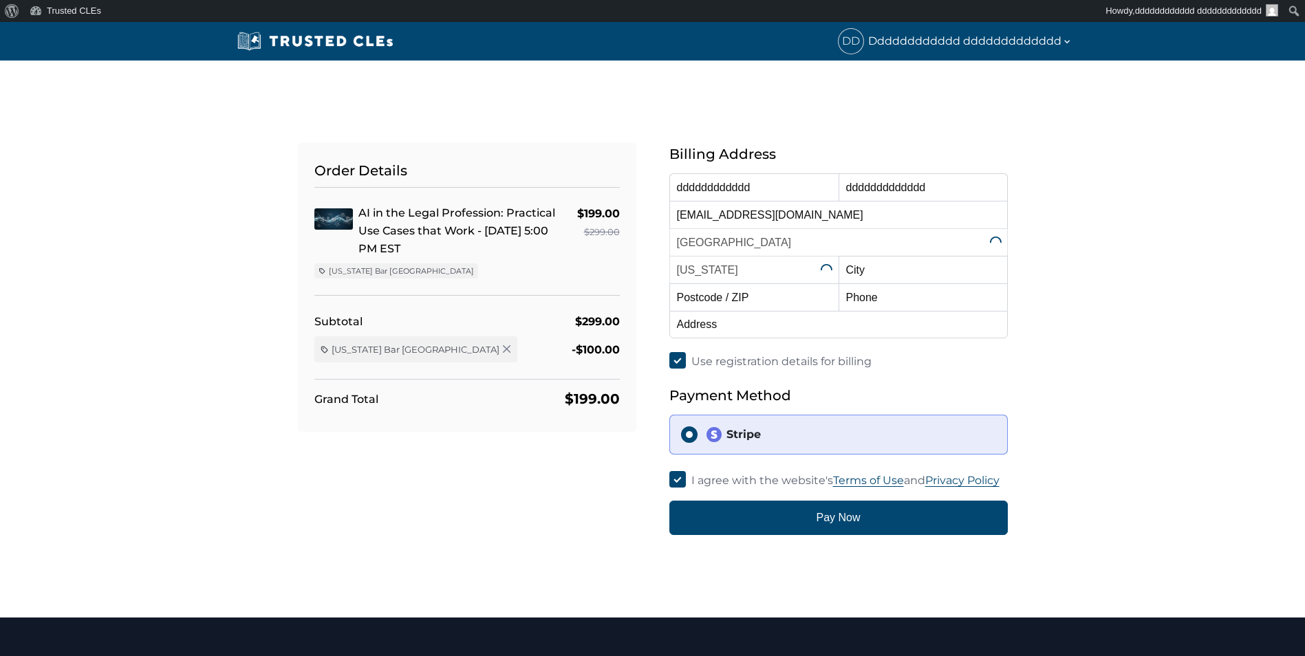
select select "[US_STATE]"
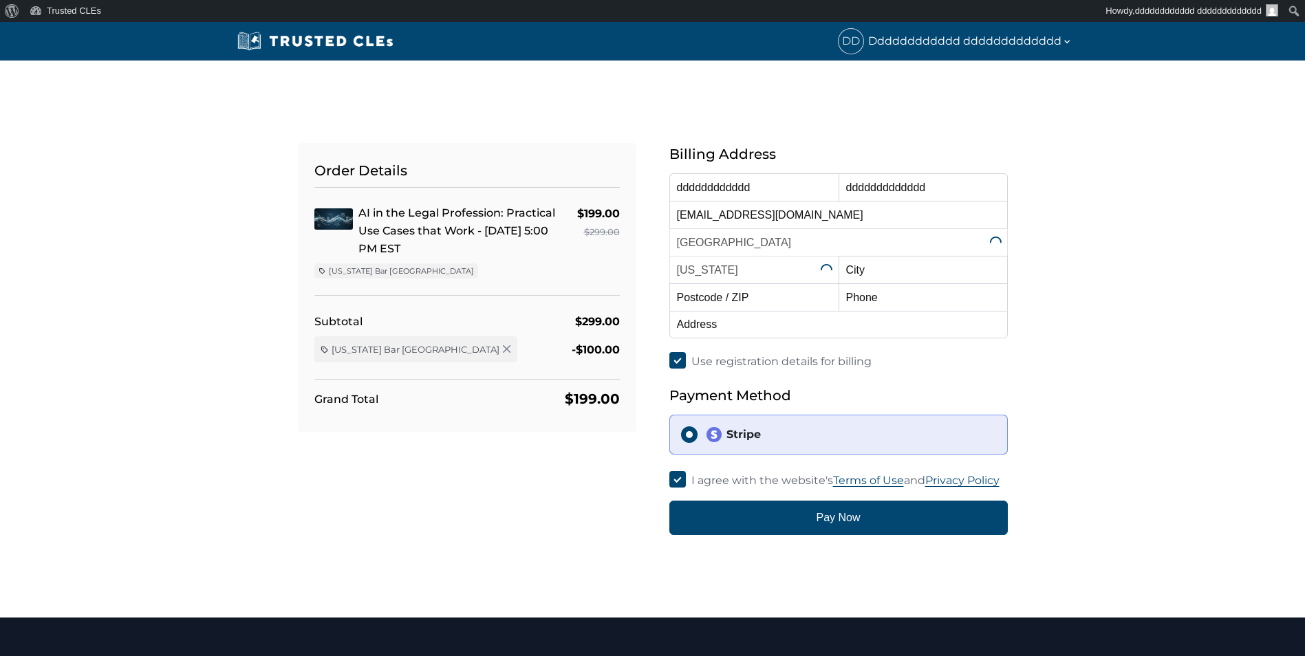
select select "[US_STATE]"
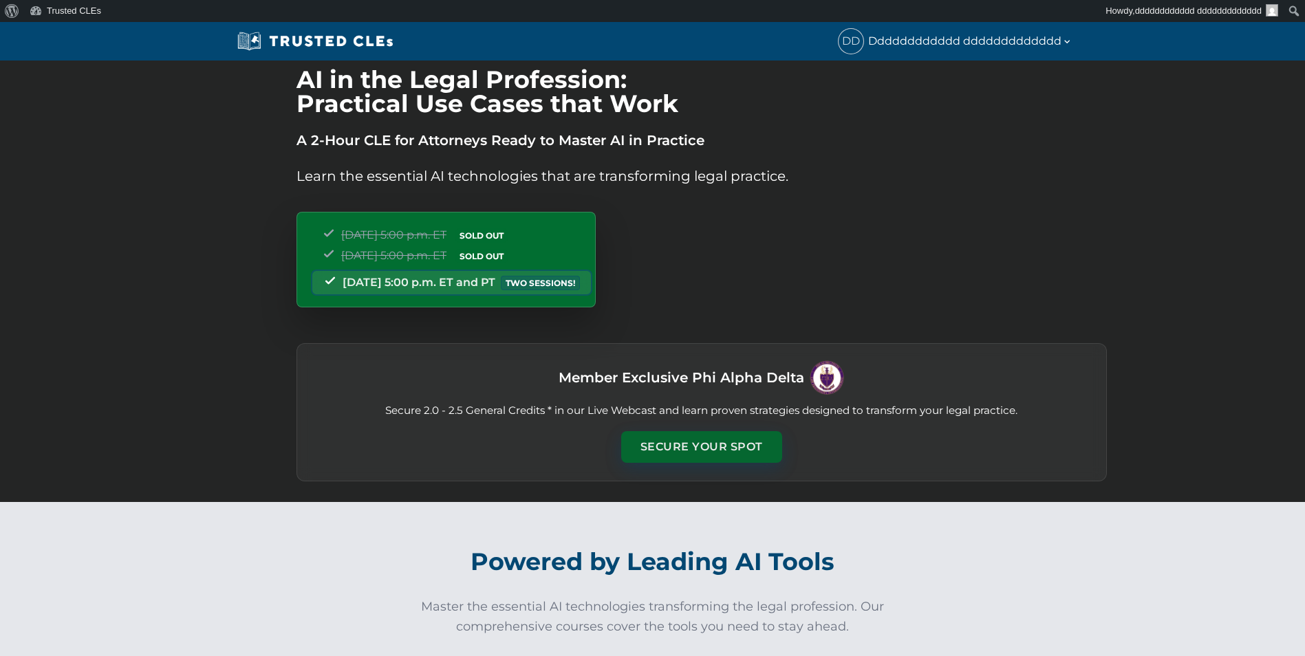
click at [666, 454] on button "Secure Your Spot" at bounding box center [701, 447] width 161 height 32
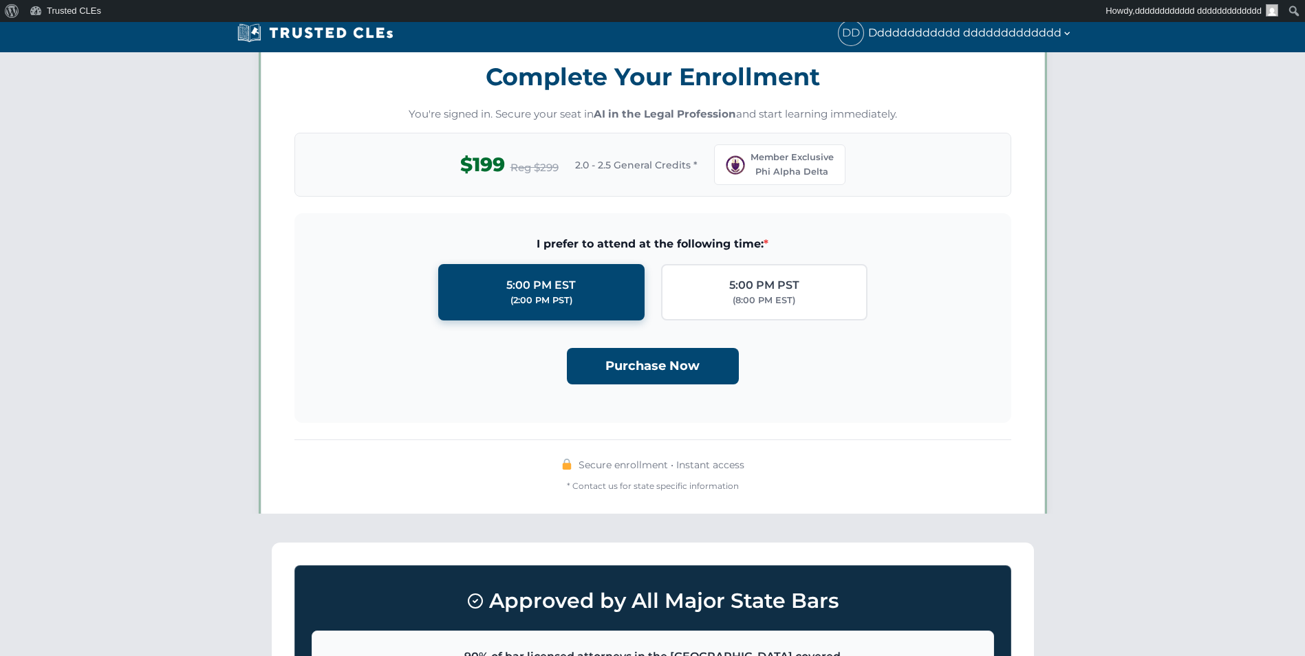
scroll to position [1204, 0]
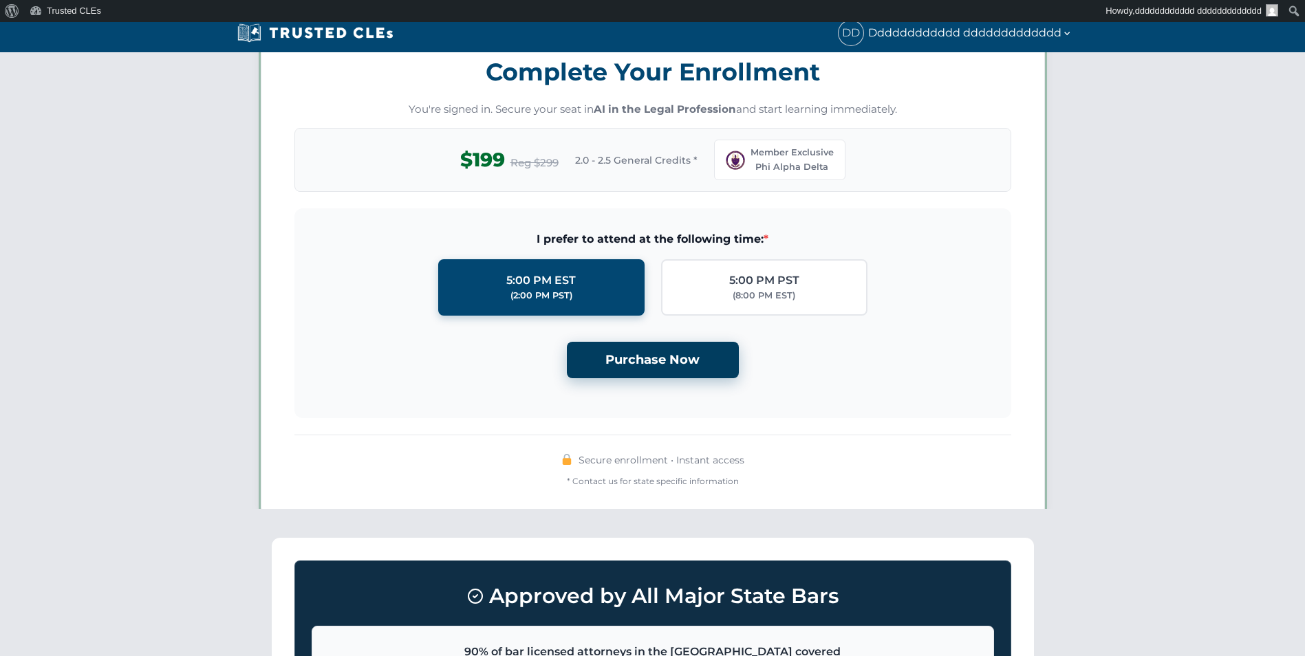
click at [659, 369] on button "Purchase Now" at bounding box center [653, 360] width 172 height 36
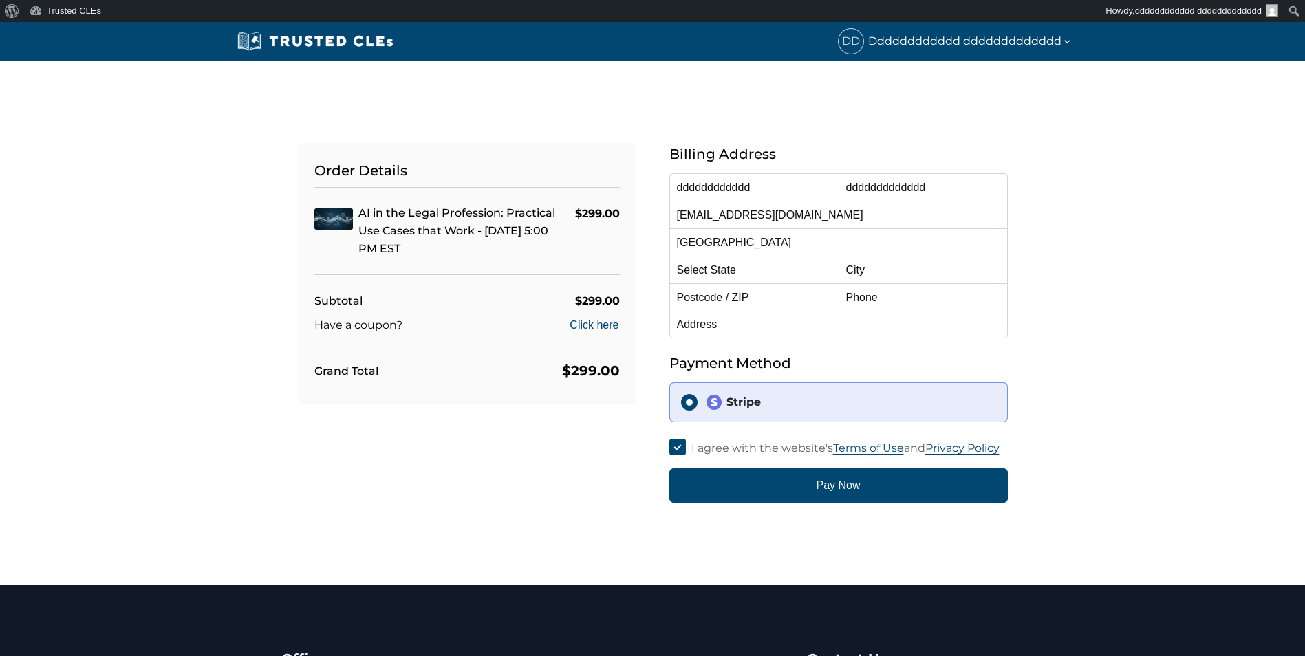
select select "[US_STATE]"
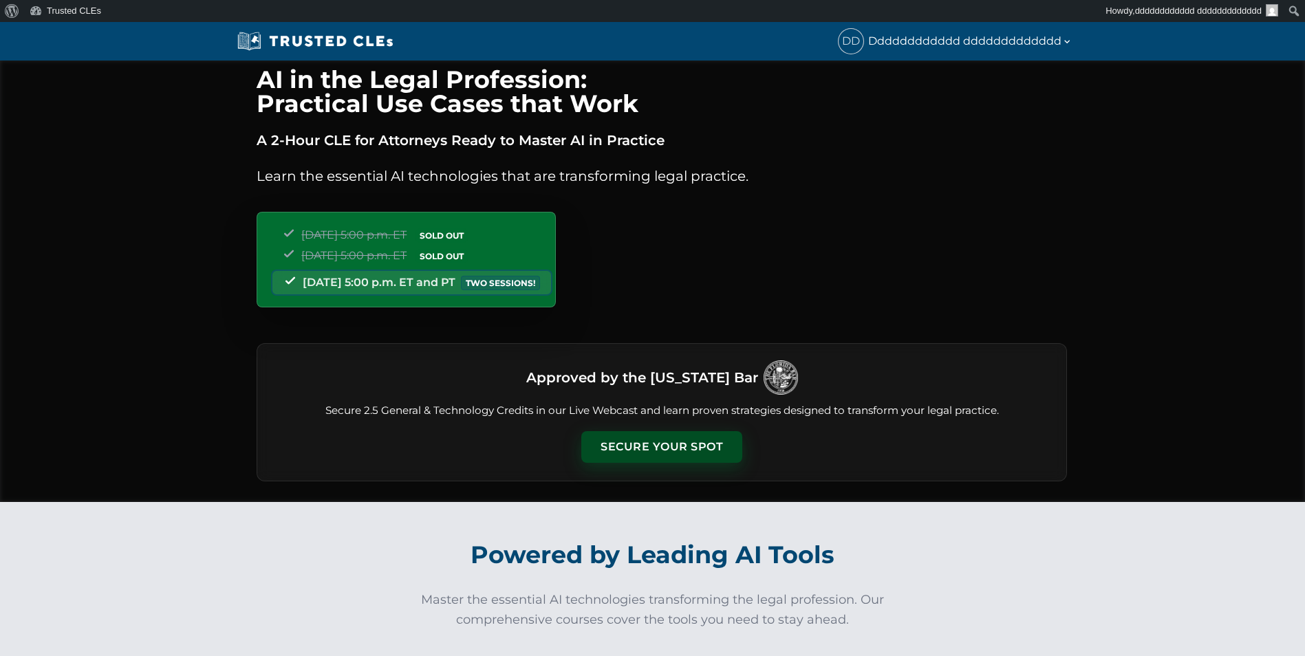
click at [636, 437] on button "Secure Your Spot" at bounding box center [661, 447] width 161 height 32
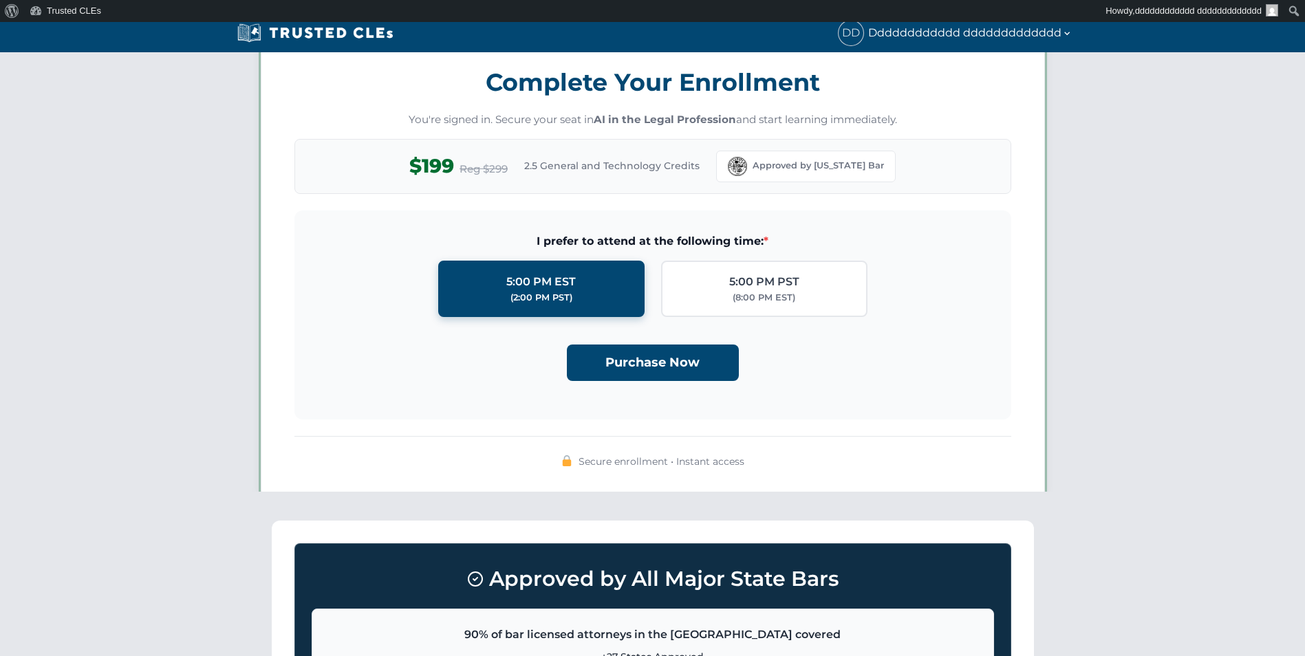
scroll to position [1197, 0]
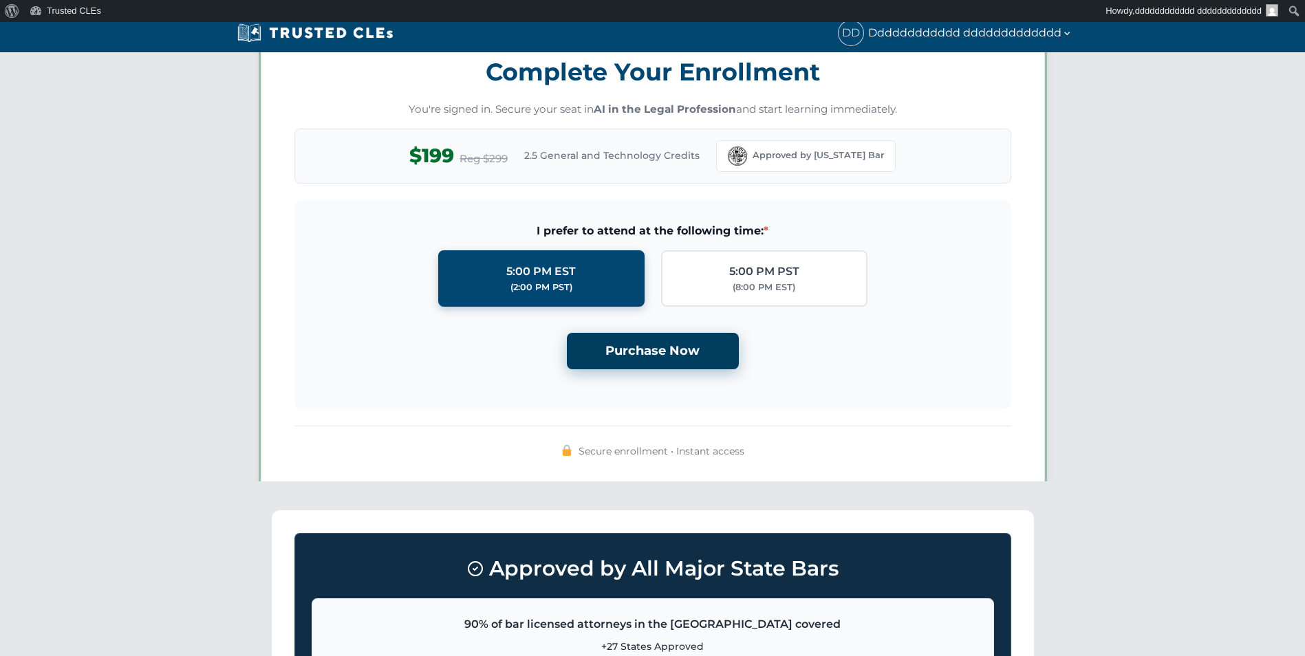
click at [638, 361] on button "Purchase Now" at bounding box center [653, 351] width 172 height 36
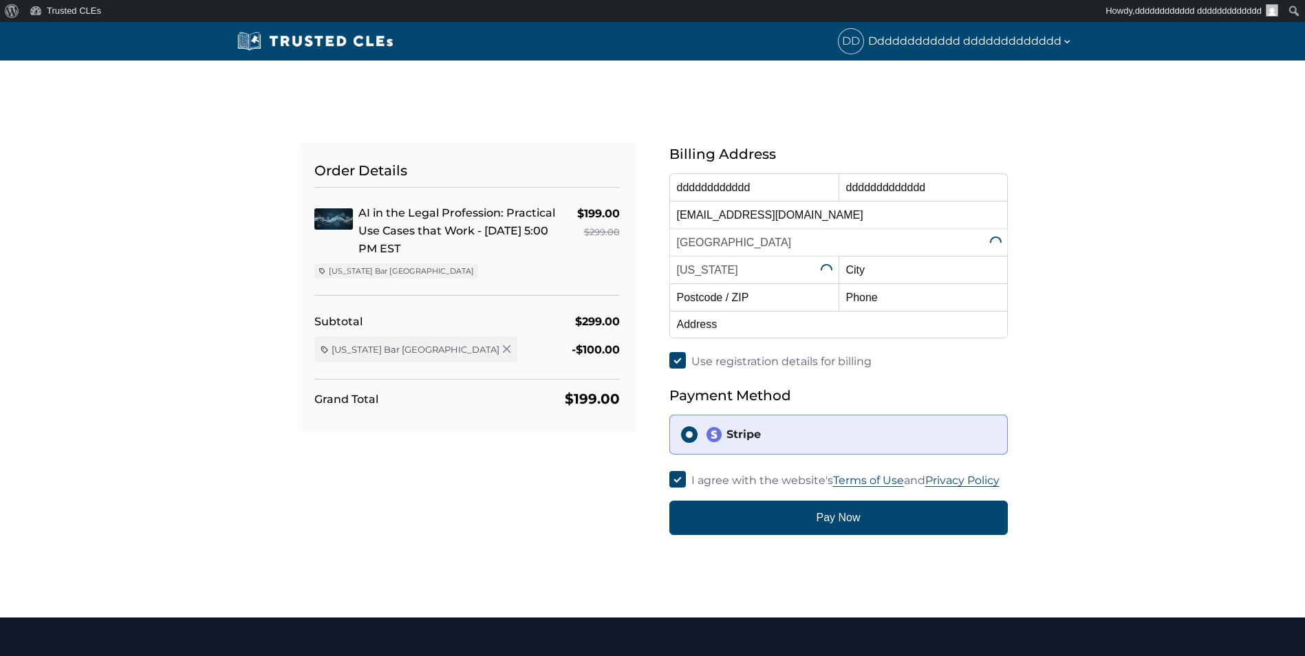
select select "[US_STATE]"
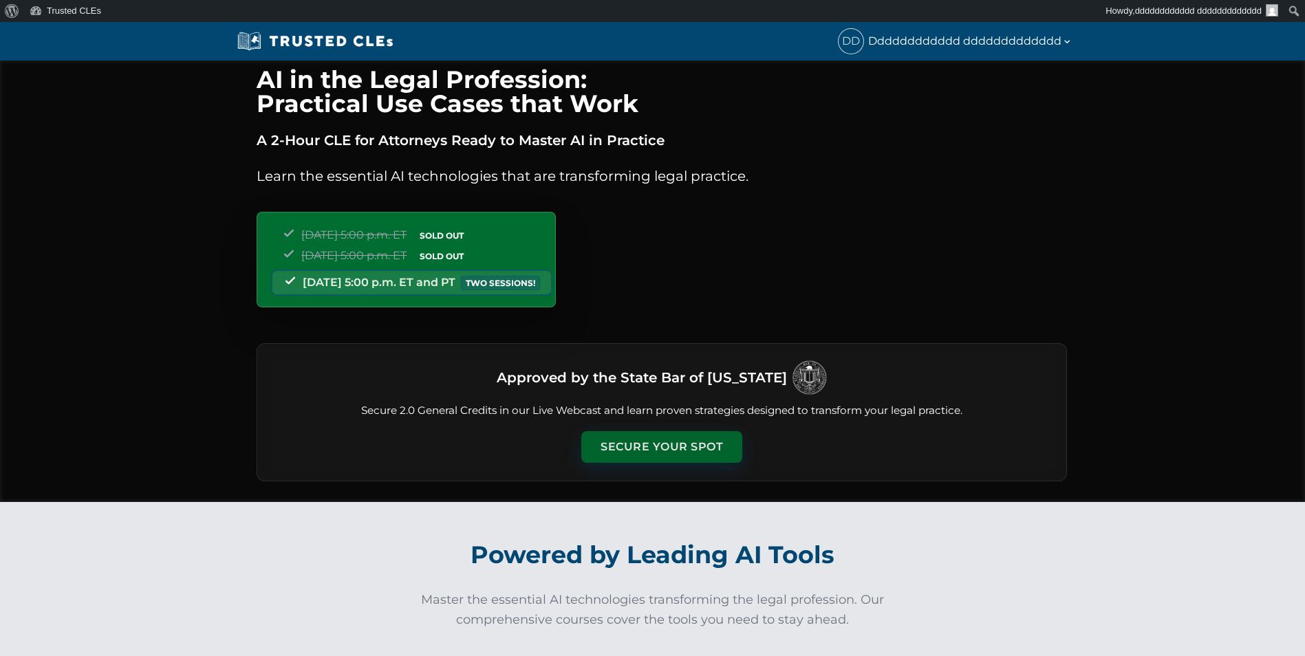
click at [672, 442] on button "Secure Your Spot" at bounding box center [661, 447] width 161 height 32
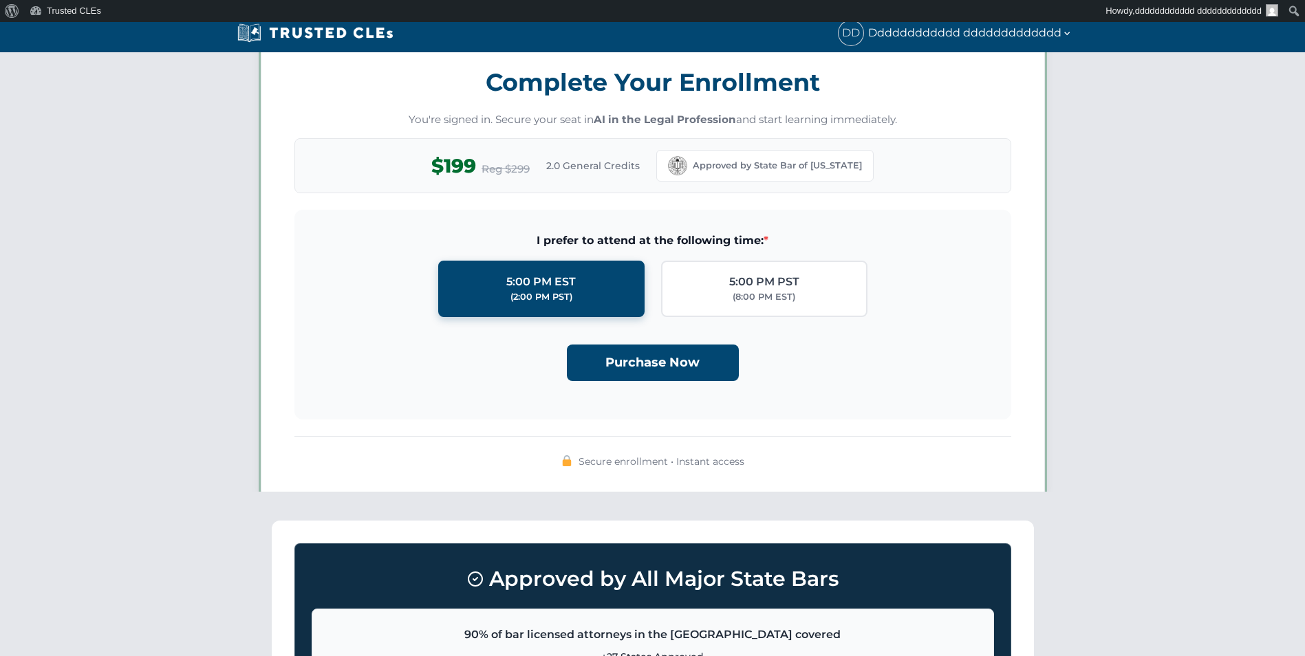
scroll to position [1197, 0]
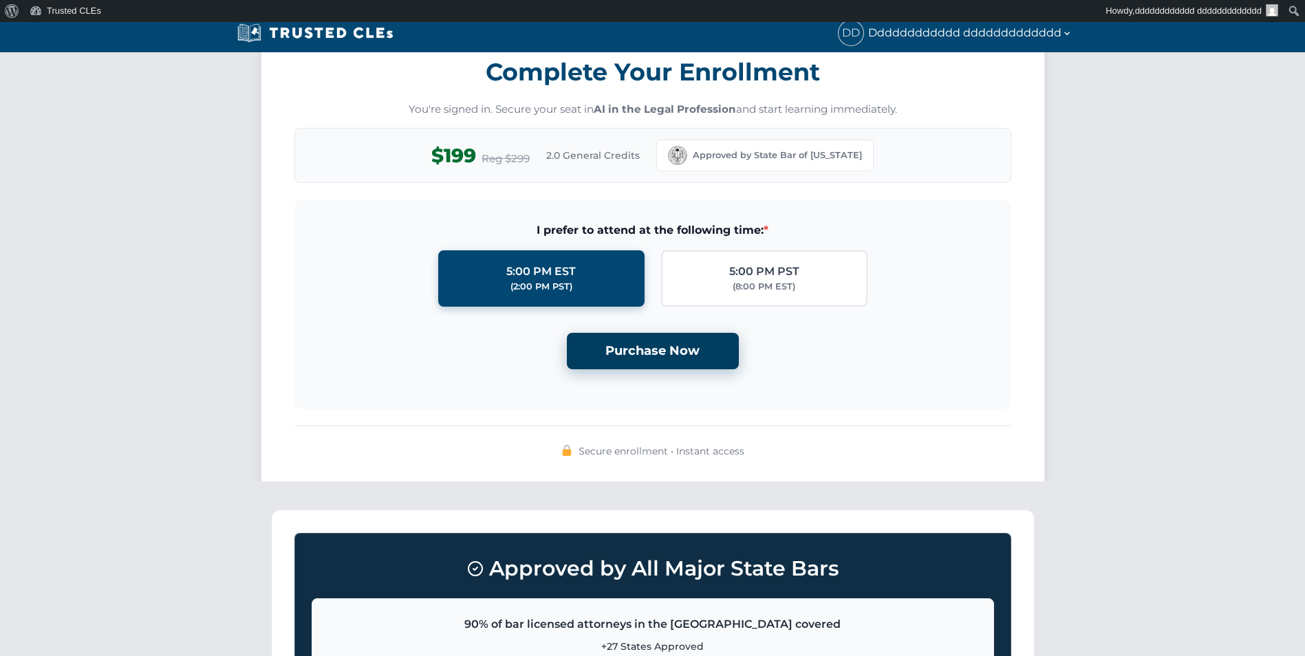
click at [663, 352] on button "Purchase Now" at bounding box center [653, 351] width 172 height 36
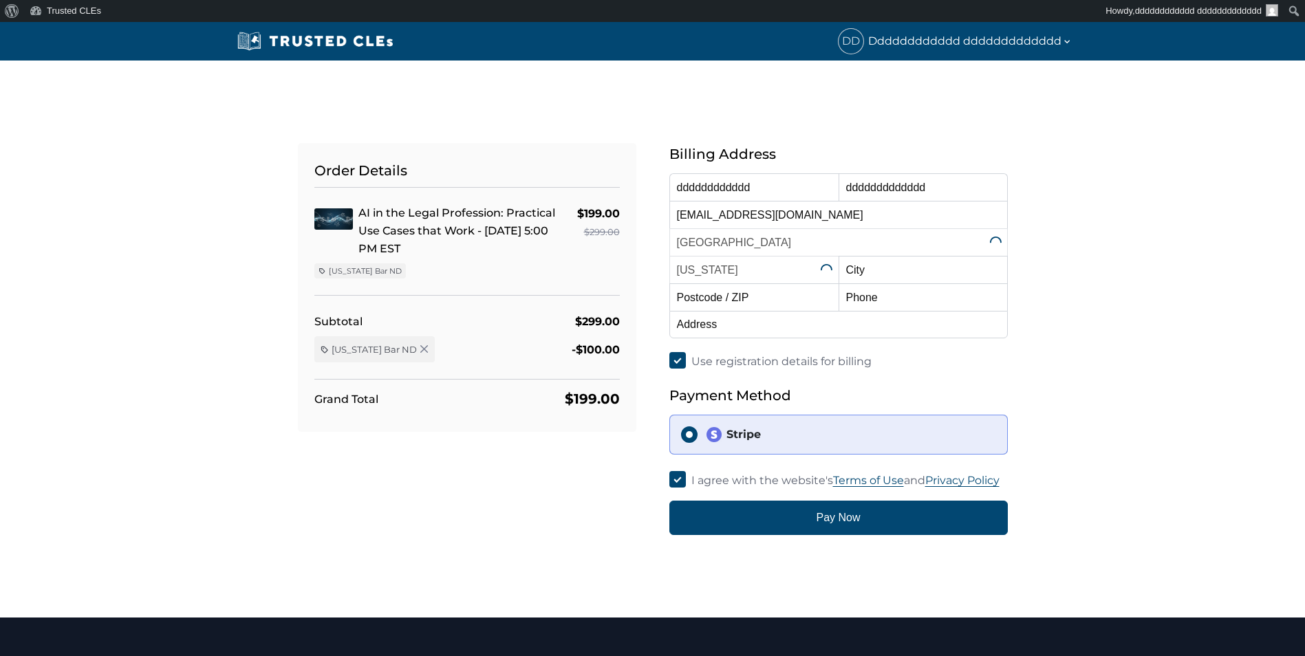
select select "[US_STATE]"
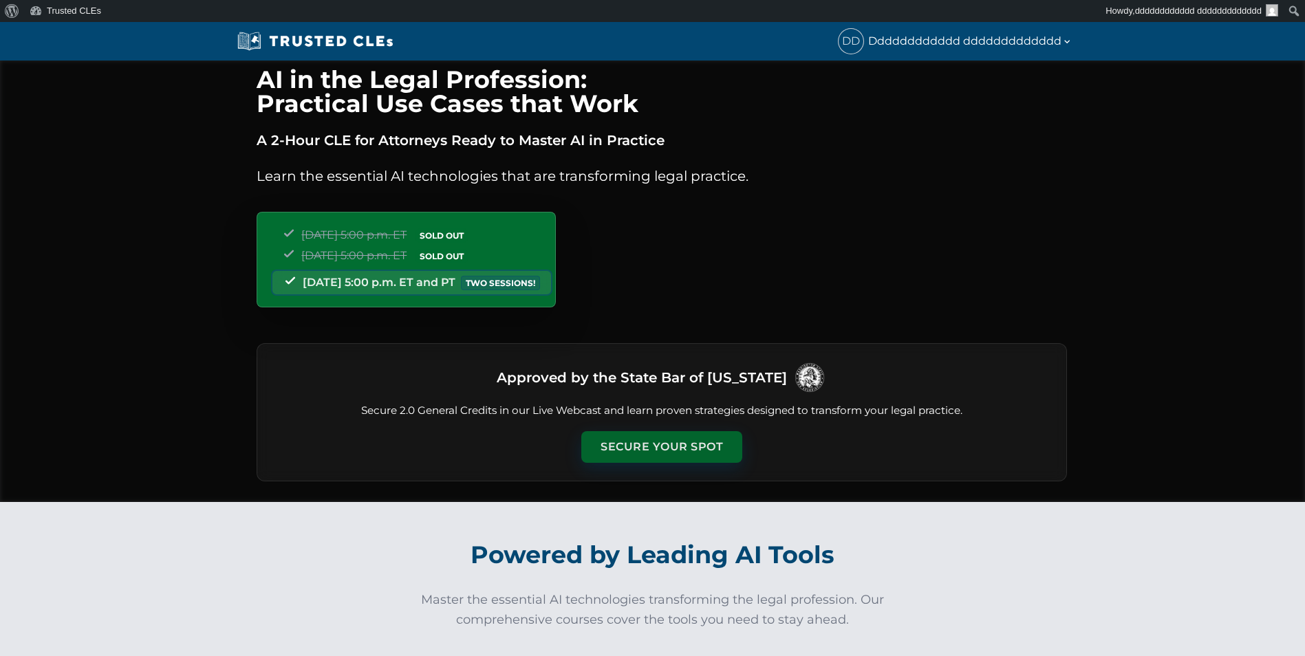
click at [678, 449] on button "Secure Your Spot" at bounding box center [661, 447] width 161 height 32
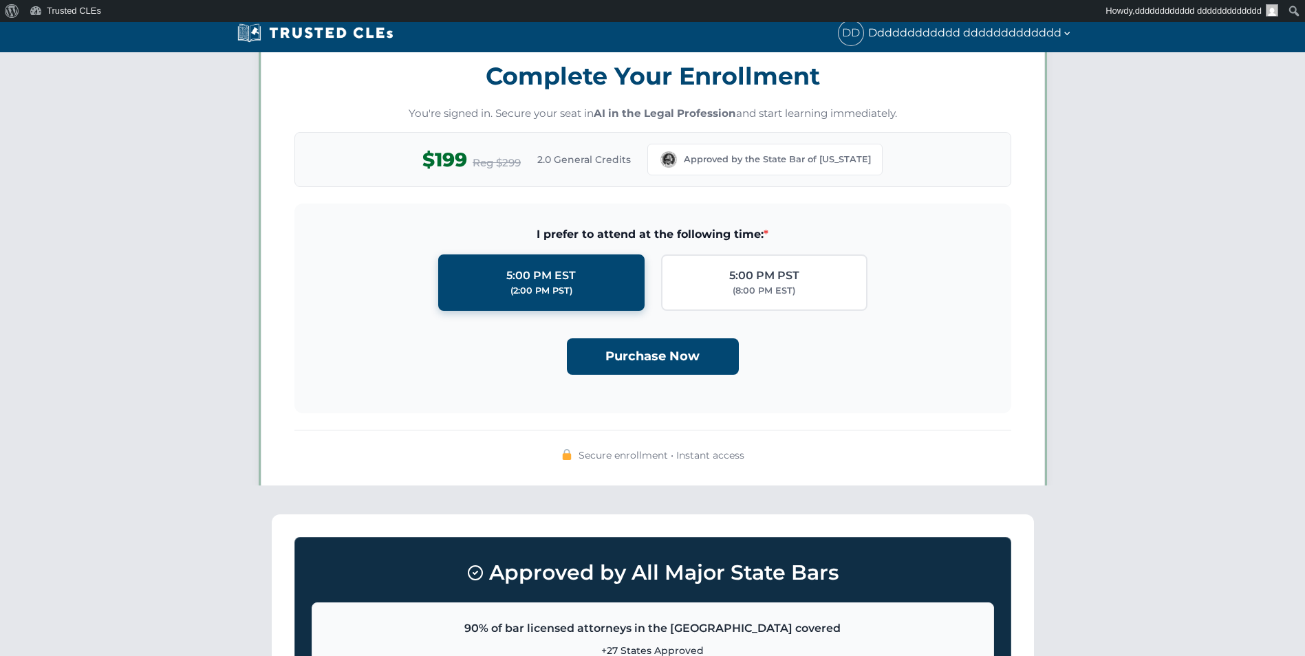
scroll to position [1197, 0]
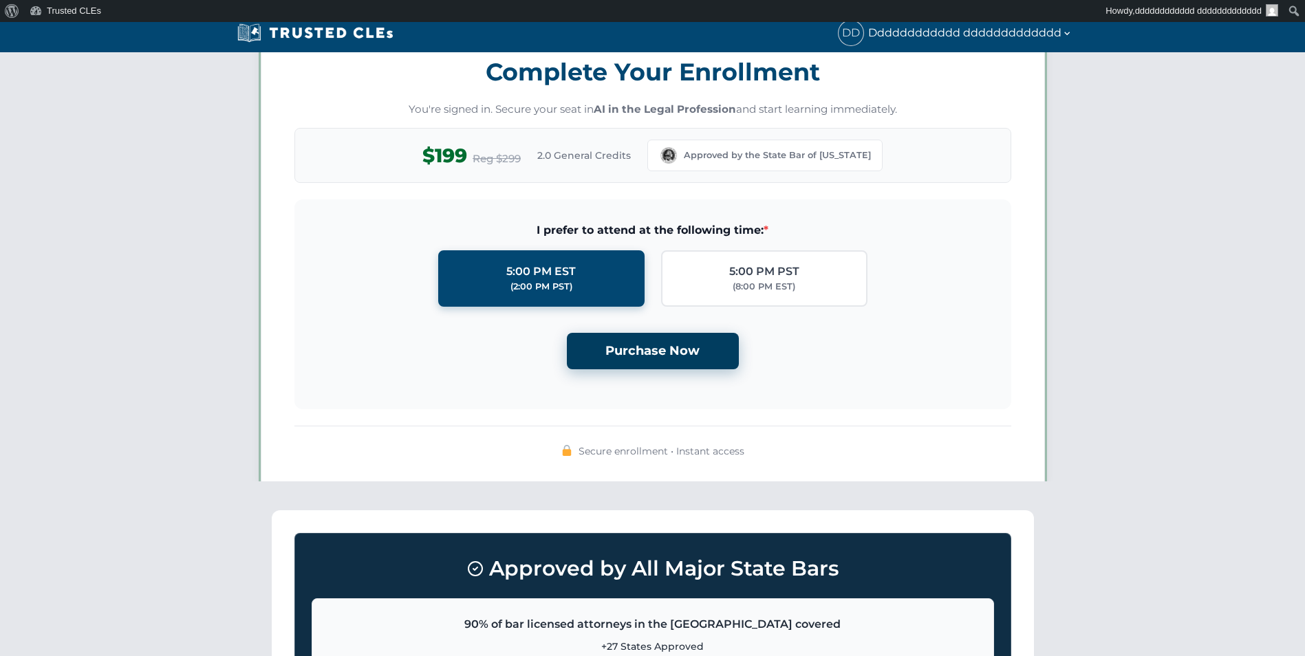
click at [675, 349] on button "Purchase Now" at bounding box center [653, 351] width 172 height 36
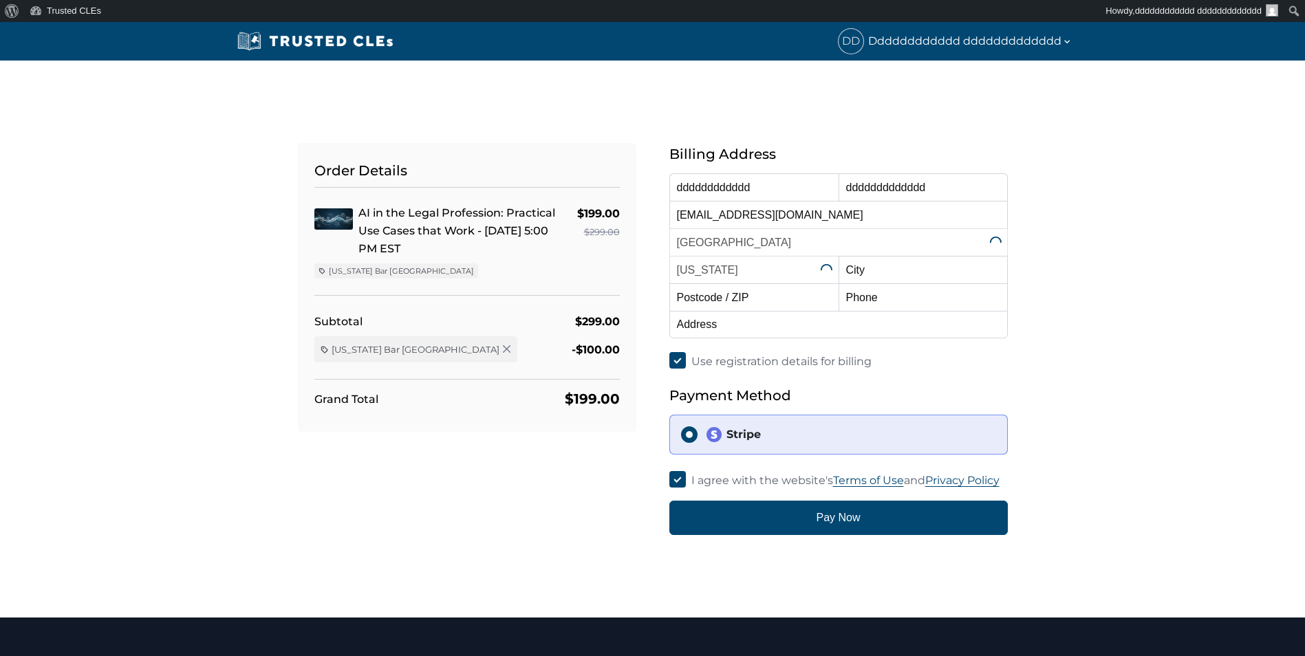
select select "[US_STATE]"
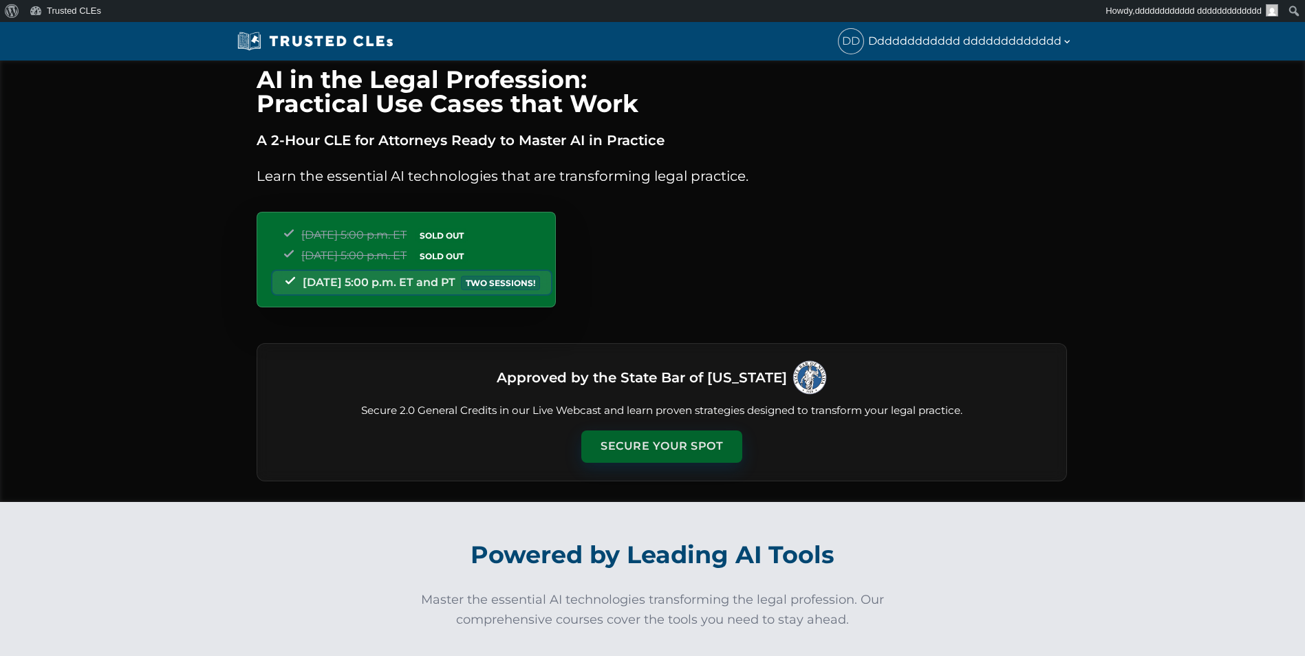
click at [649, 440] on button "Secure Your Spot" at bounding box center [661, 447] width 161 height 32
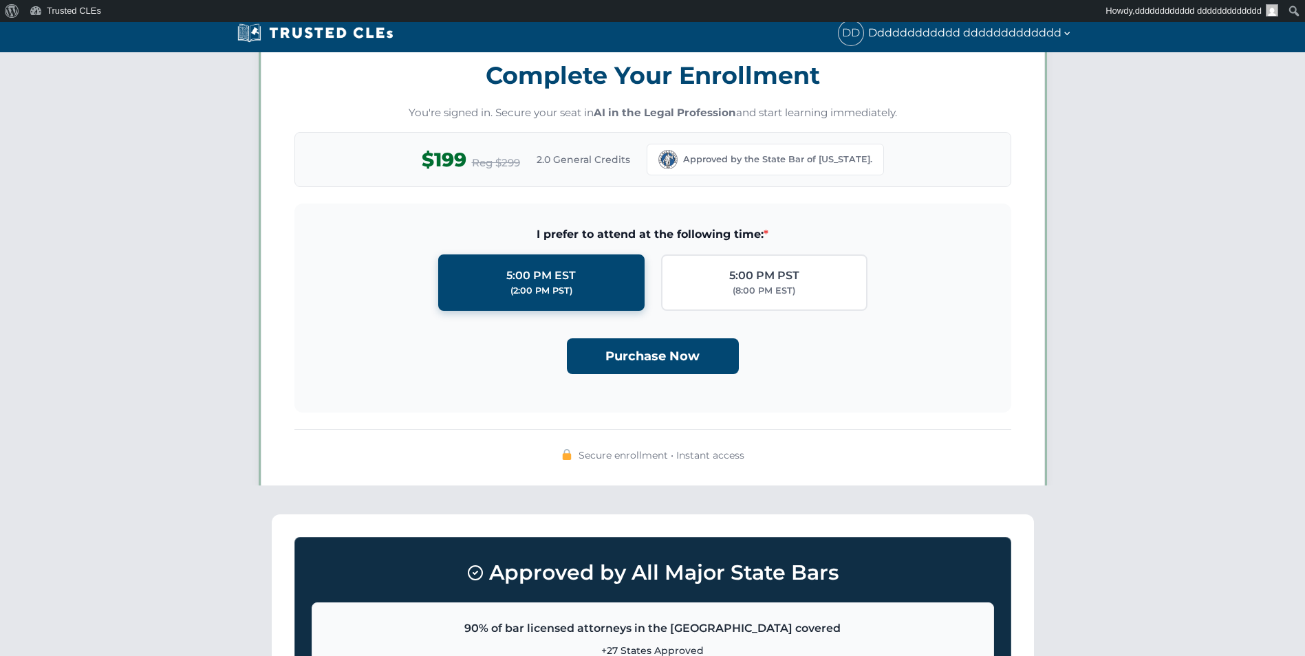
scroll to position [1197, 0]
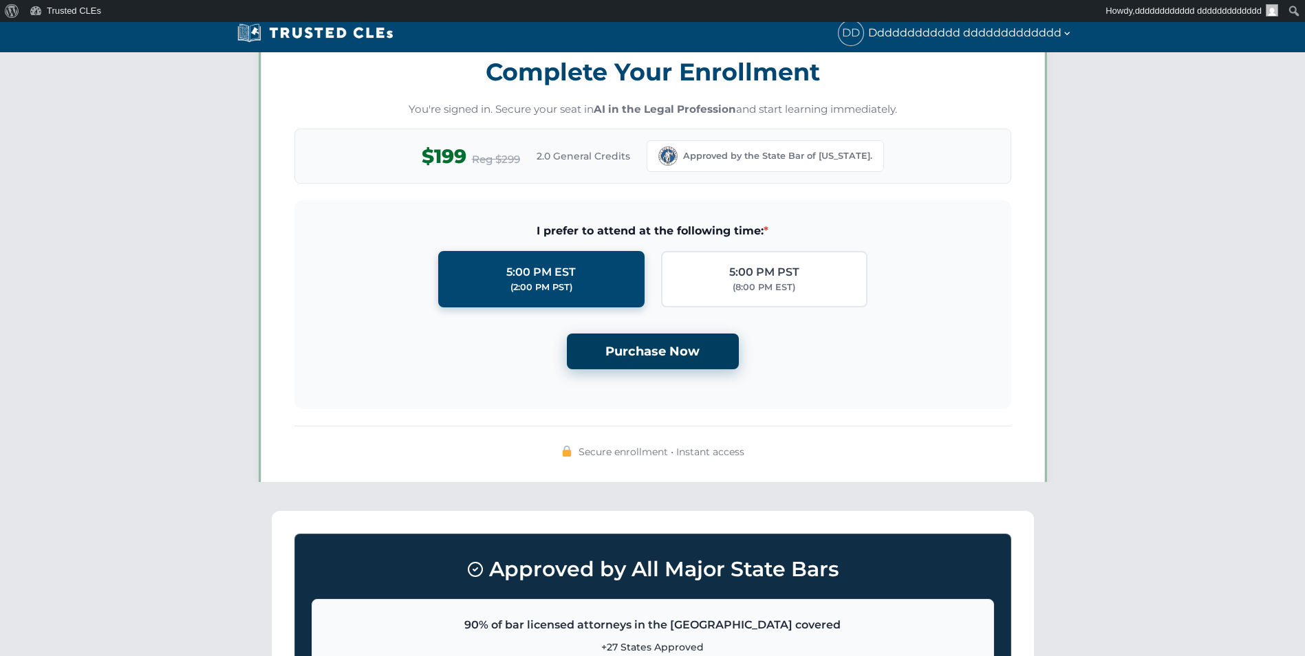
click at [663, 353] on button "Purchase Now" at bounding box center [653, 352] width 172 height 36
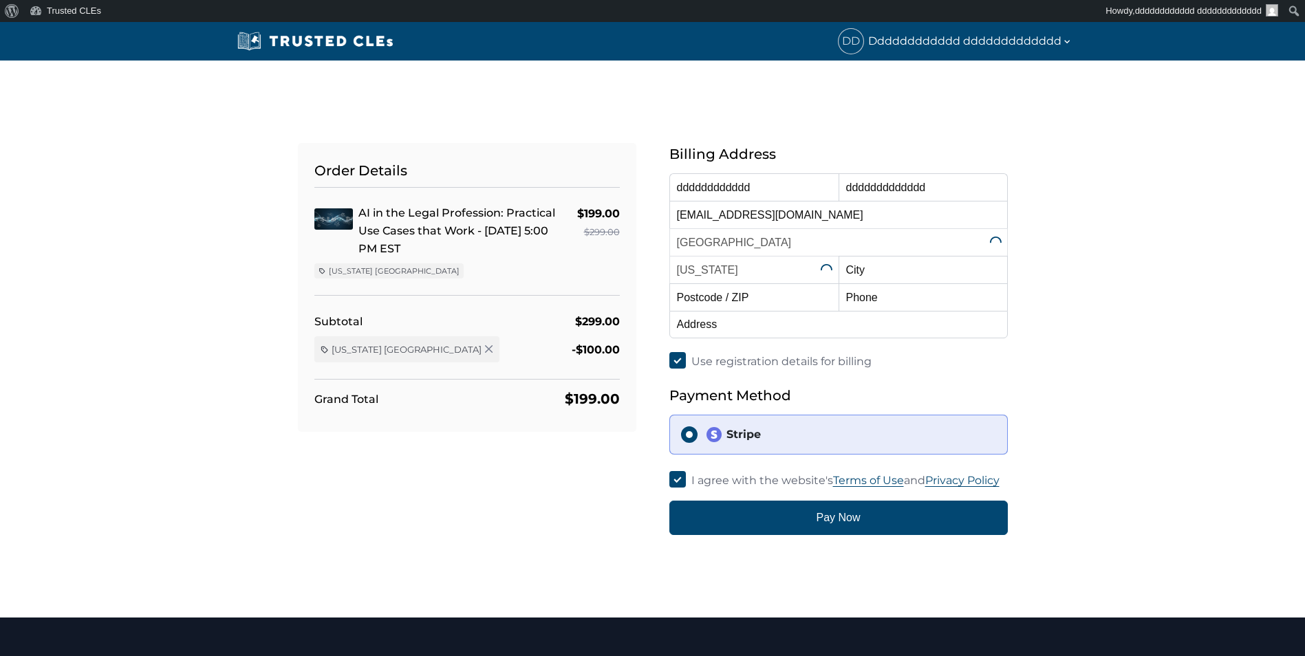
select select "[US_STATE]"
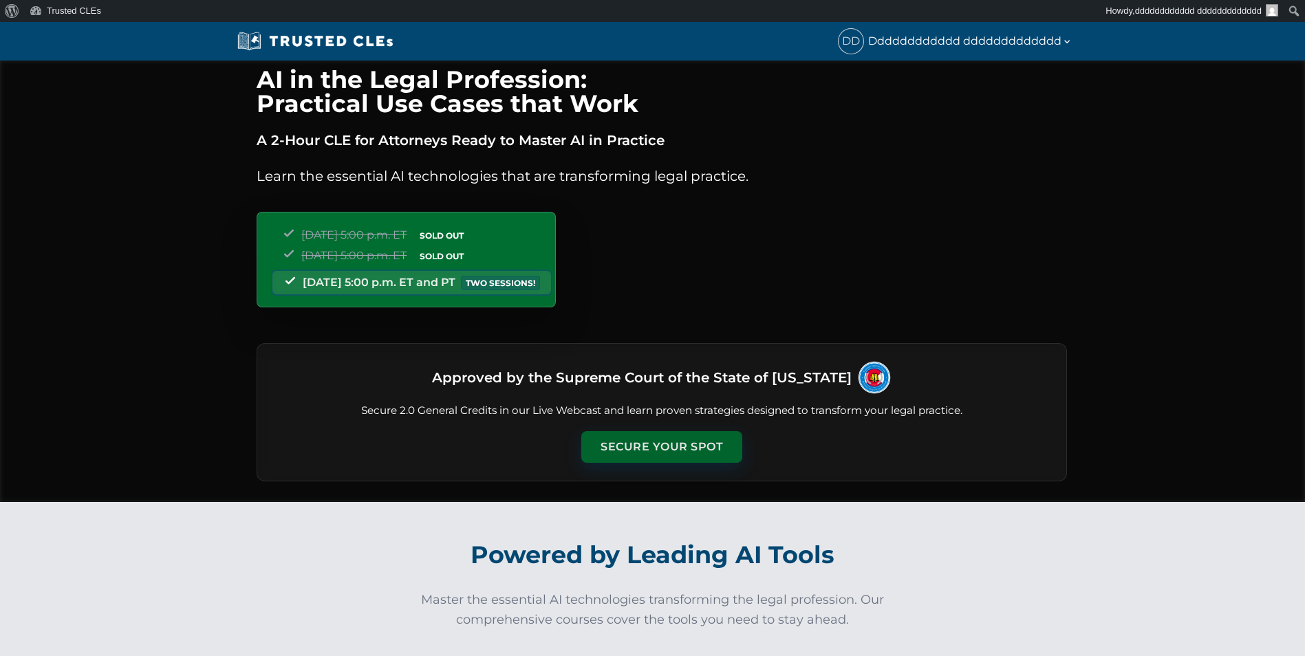
click at [655, 445] on button "Secure Your Spot" at bounding box center [661, 447] width 161 height 32
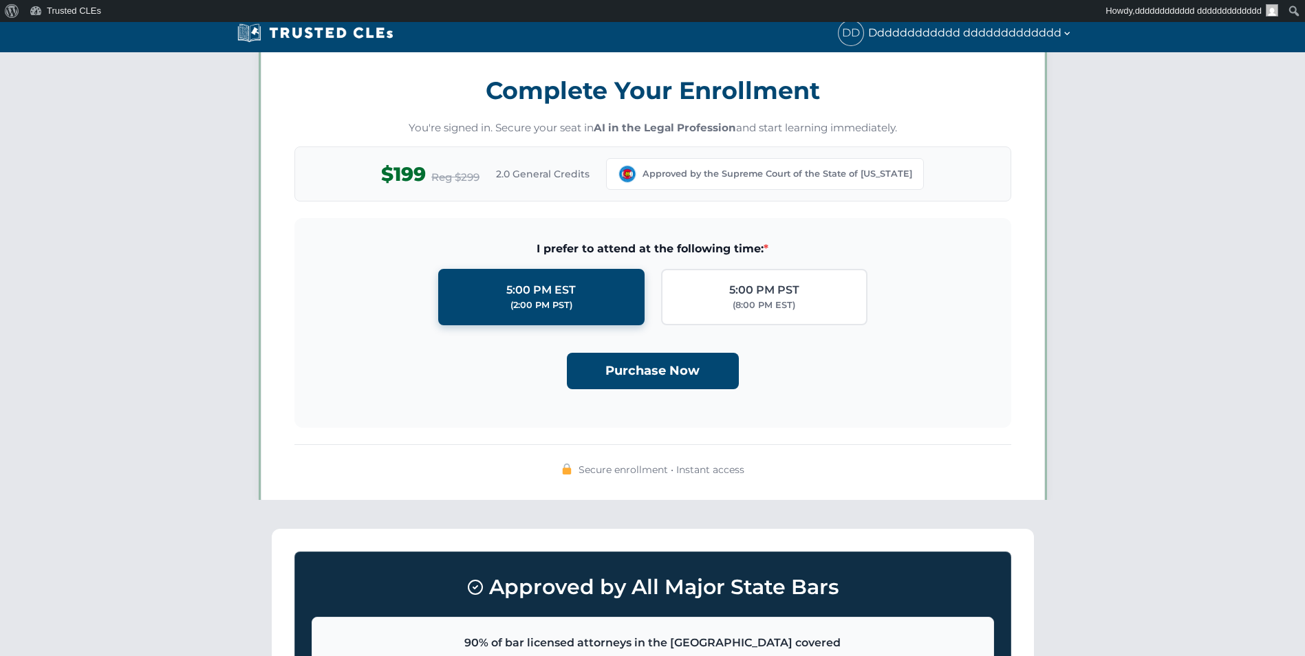
scroll to position [1197, 0]
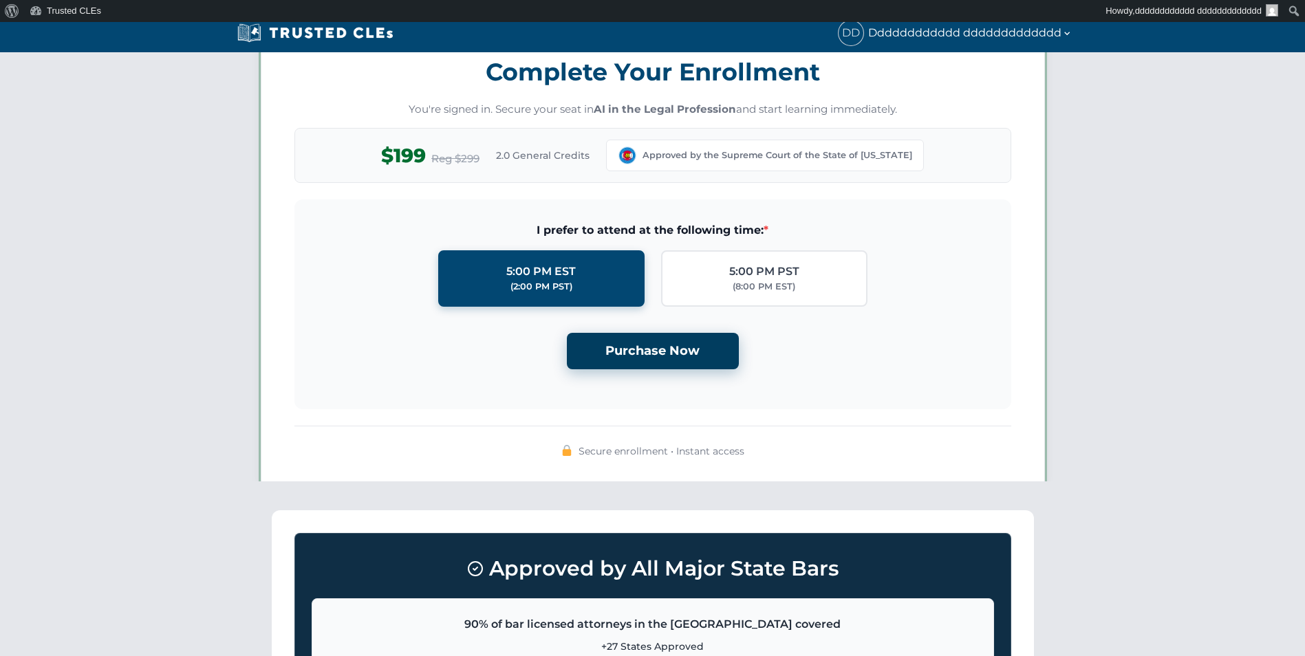
click at [689, 337] on button "Purchase Now" at bounding box center [653, 351] width 172 height 36
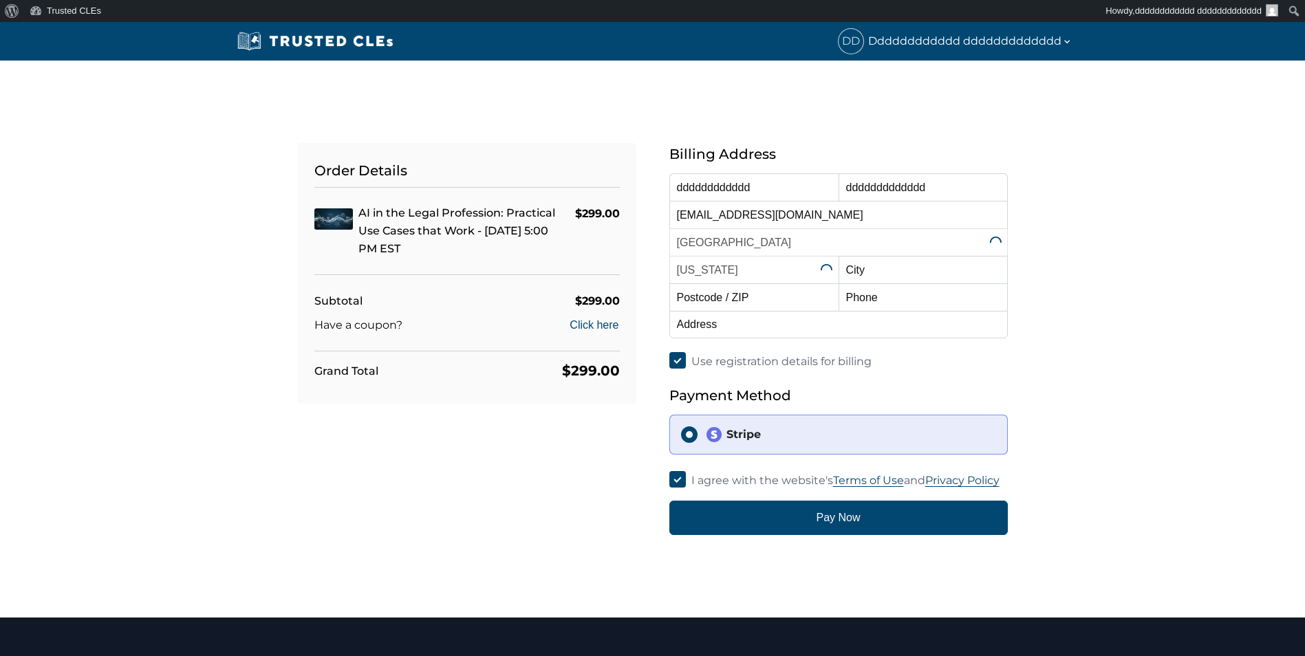
select select "[US_STATE]"
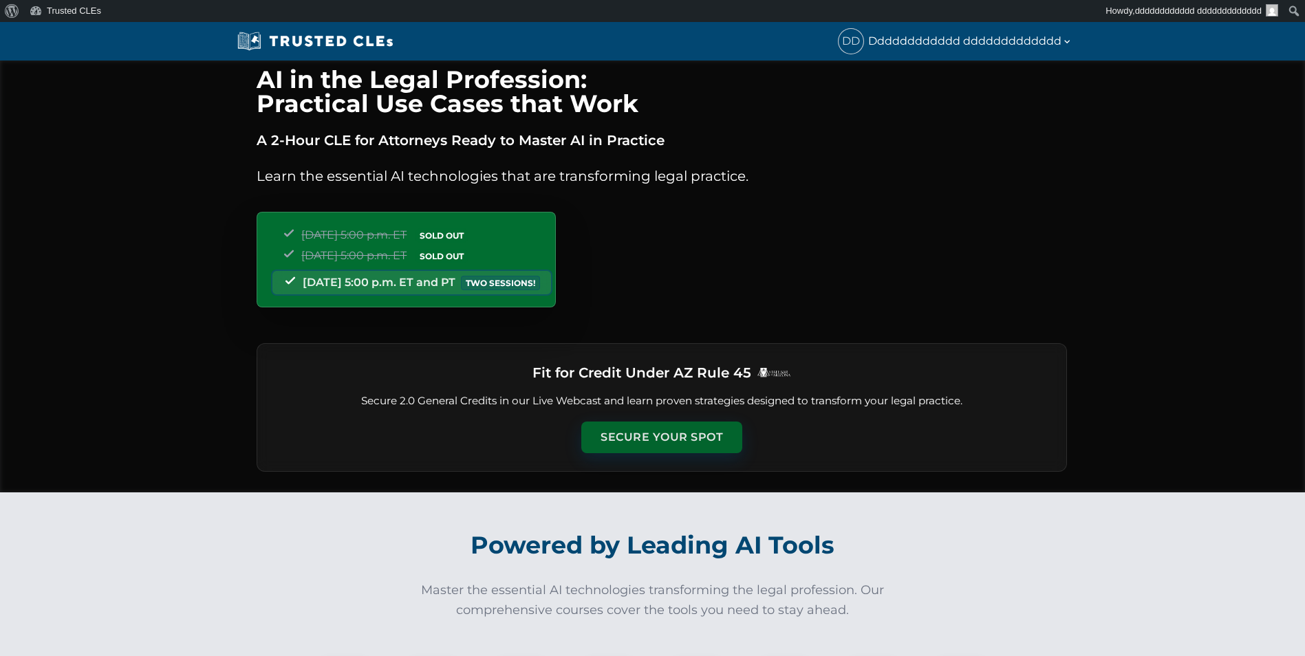
click at [686, 427] on button "Secure Your Spot" at bounding box center [661, 438] width 161 height 32
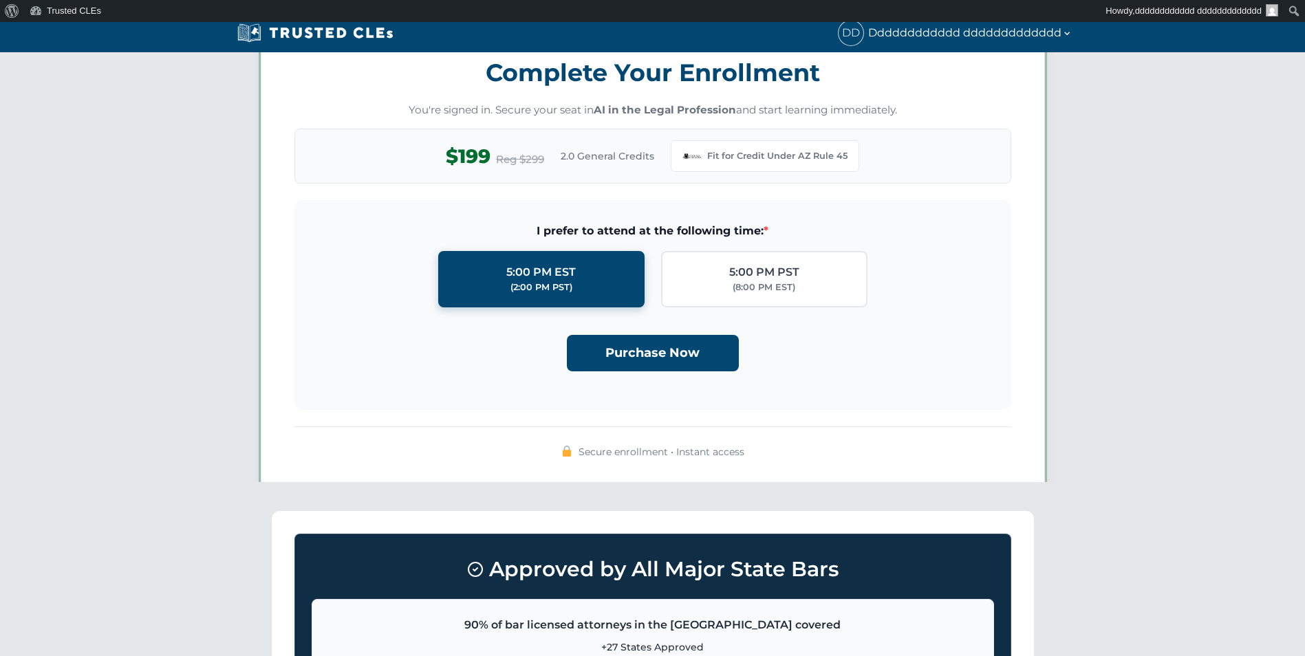
scroll to position [1188, 0]
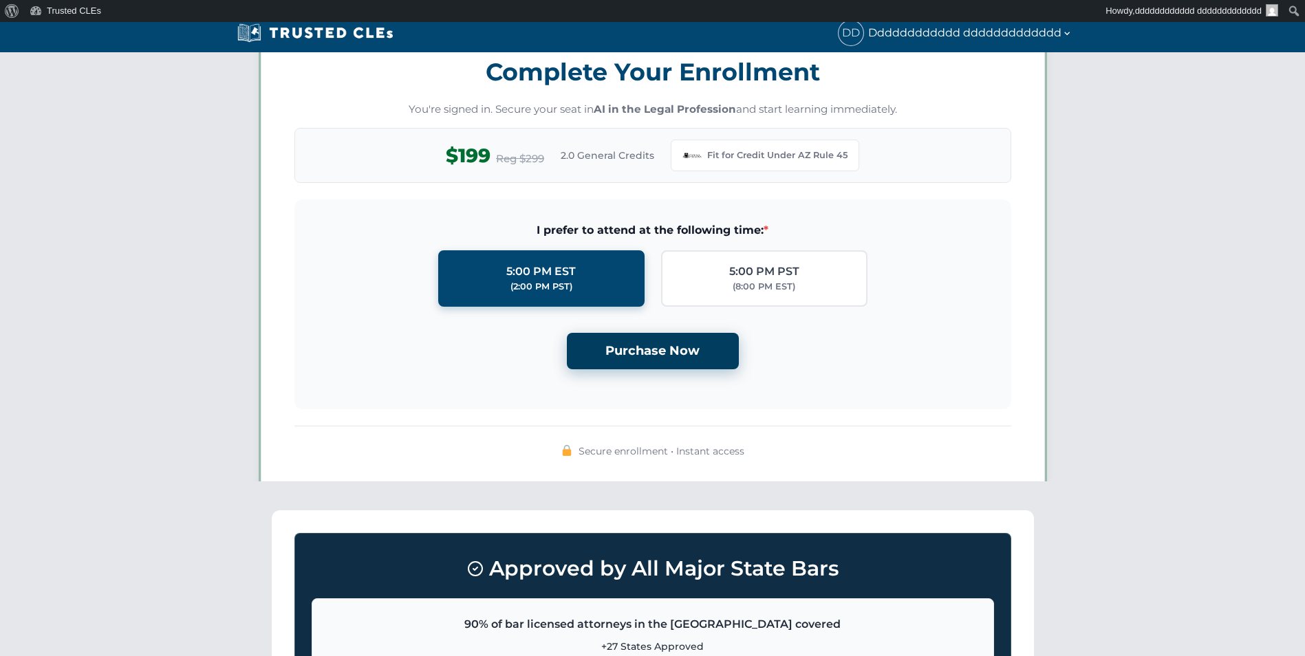
click at [668, 347] on button "Purchase Now" at bounding box center [653, 351] width 172 height 36
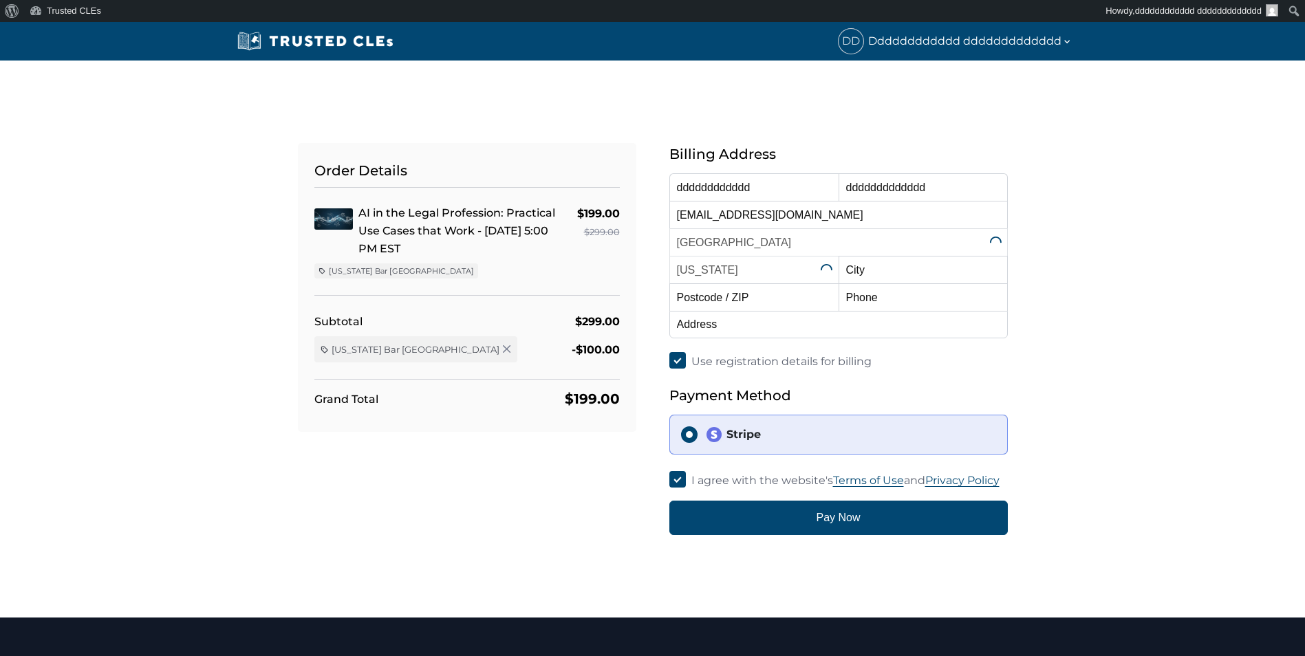
select select "[US_STATE]"
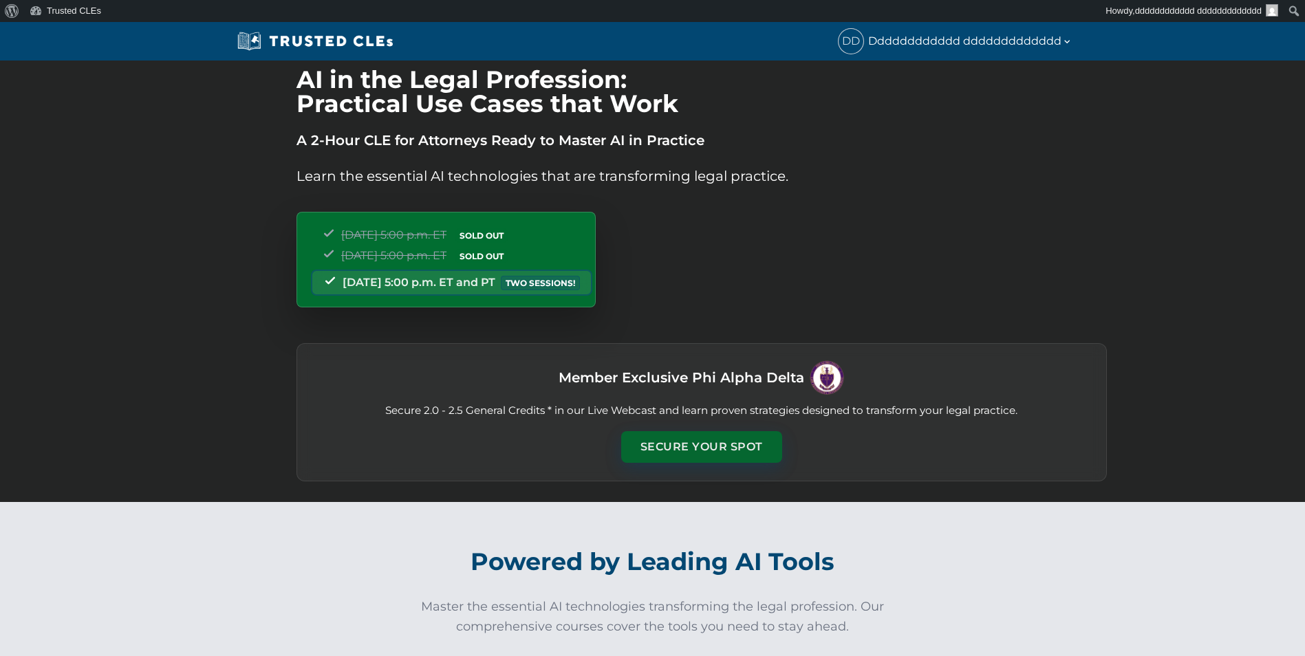
click at [650, 447] on button "Secure Your Spot" at bounding box center [701, 447] width 161 height 32
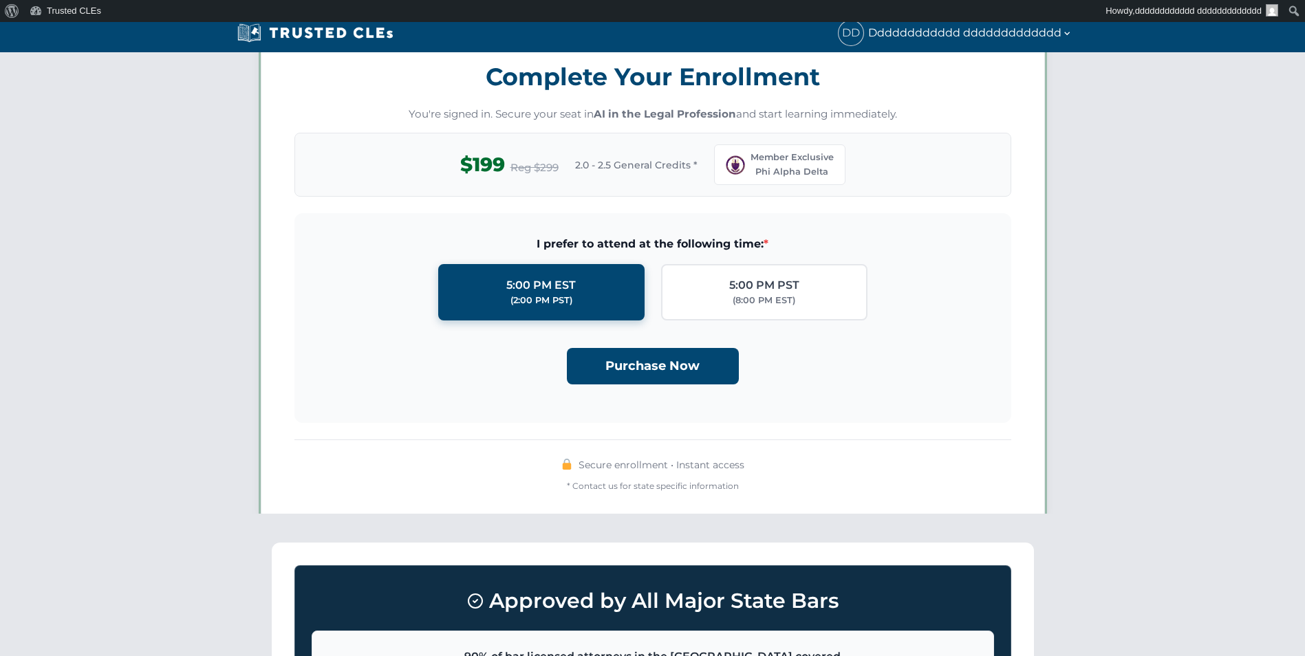
scroll to position [1204, 0]
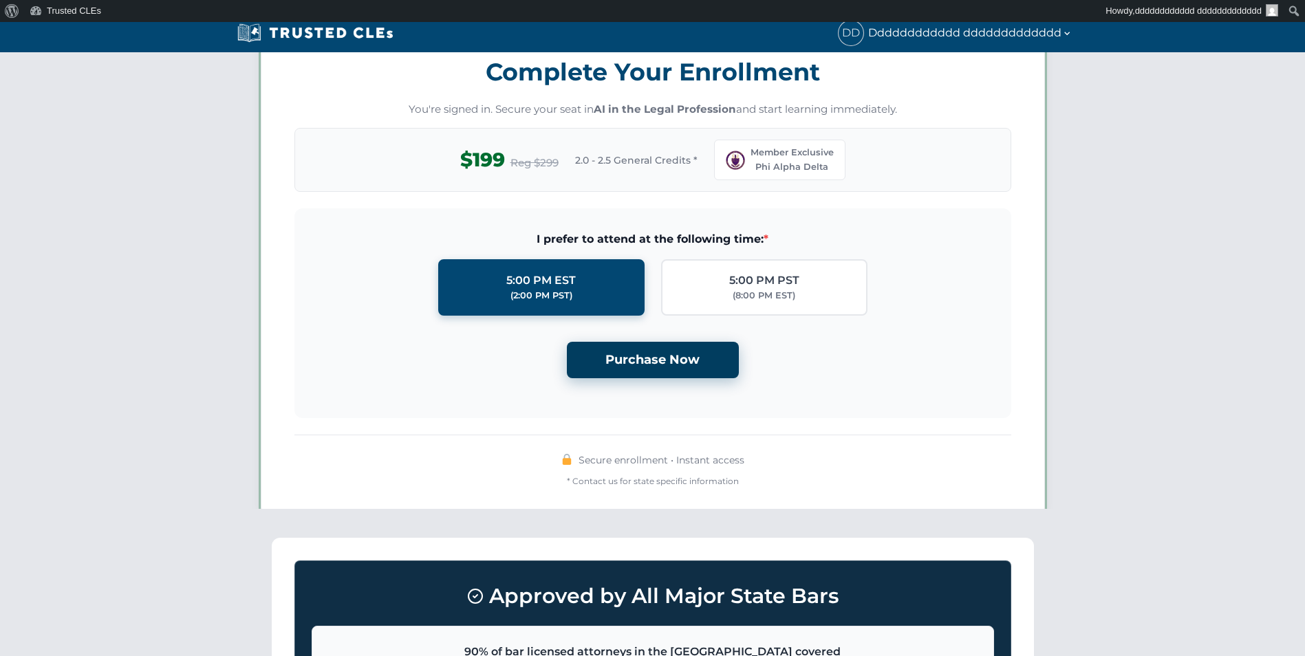
click at [672, 362] on button "Purchase Now" at bounding box center [653, 360] width 172 height 36
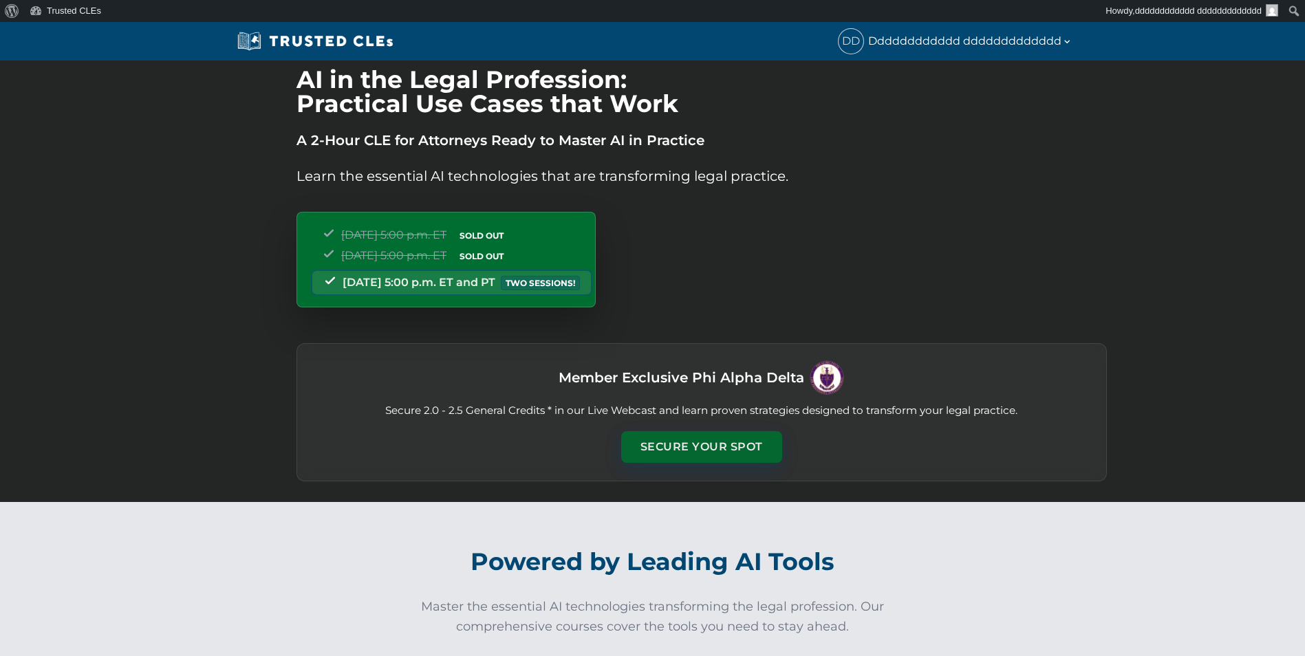
click at [672, 443] on button "Secure Your Spot" at bounding box center [701, 447] width 161 height 32
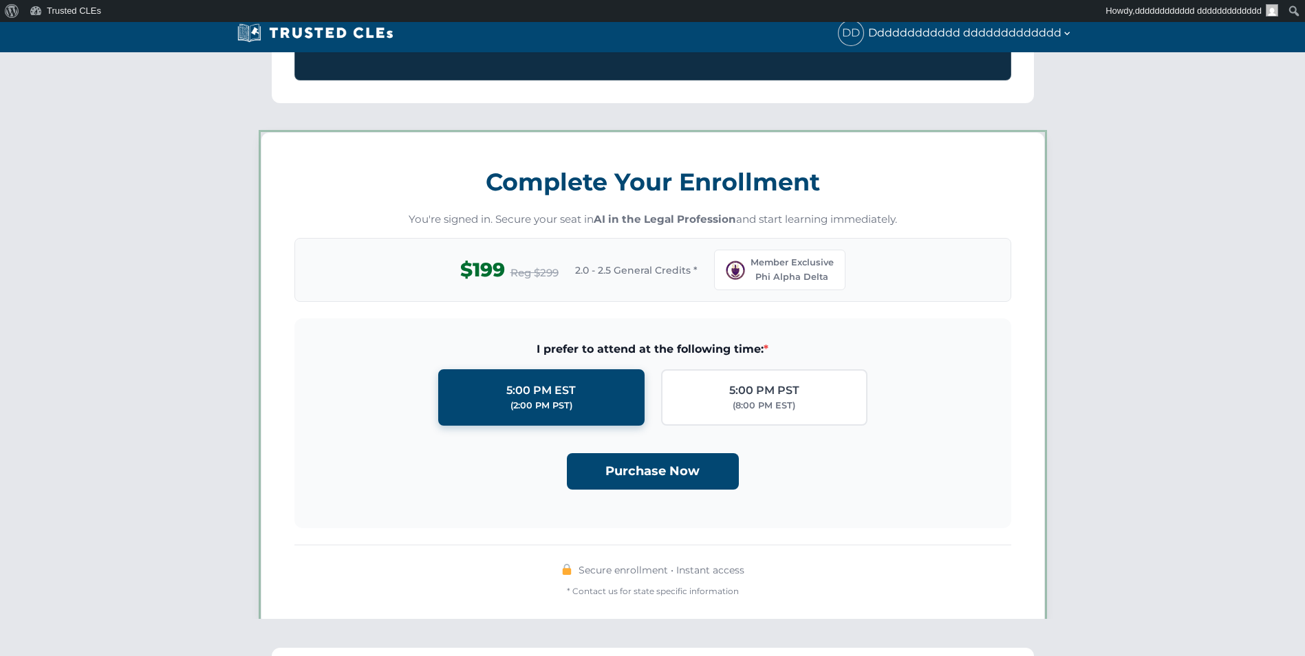
scroll to position [1204, 0]
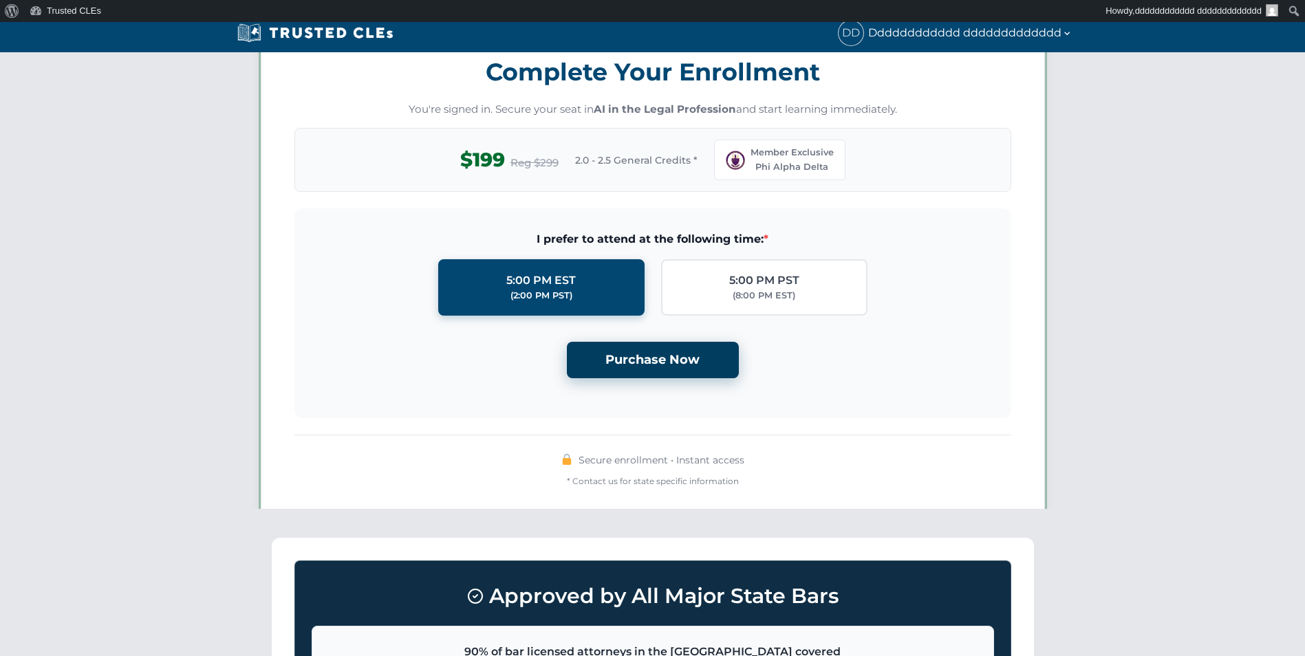
click at [669, 373] on button "Purchase Now" at bounding box center [653, 360] width 172 height 36
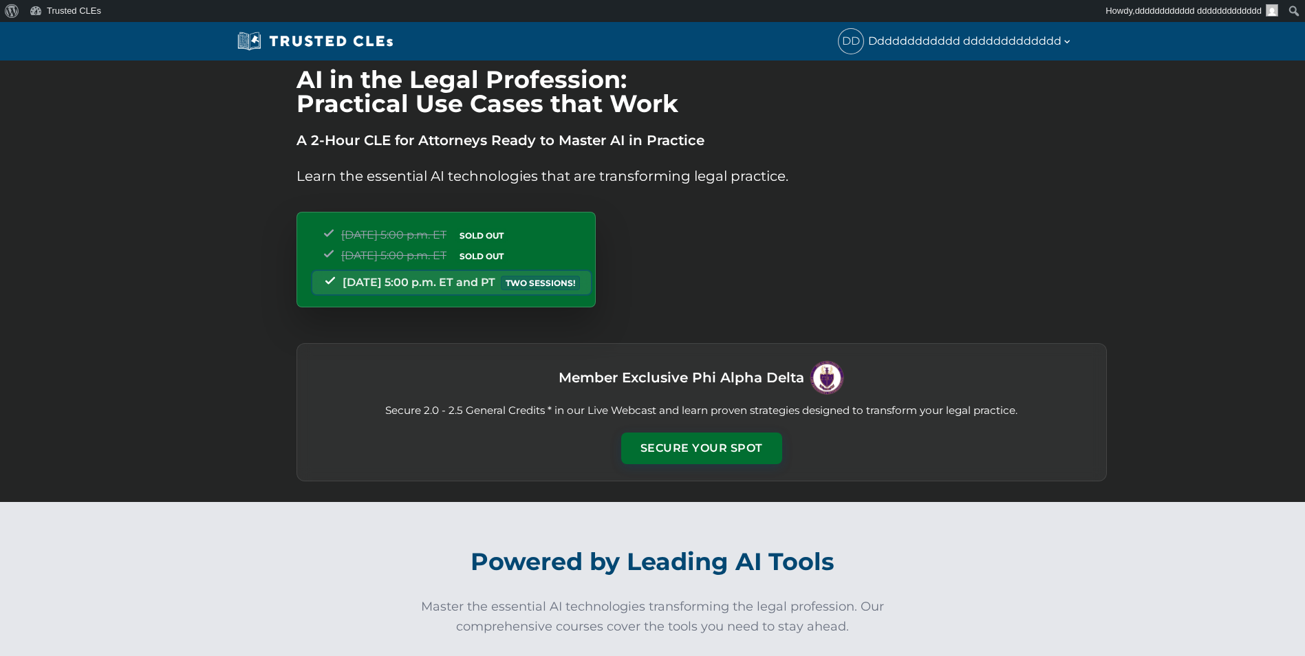
click at [719, 425] on div "Member Exclusive Phi Alpha Delta Secure 2.0 - 2.5 General Credits * in our Live…" at bounding box center [702, 412] width 811 height 138
click at [714, 438] on button "Secure Your Spot" at bounding box center [701, 447] width 161 height 32
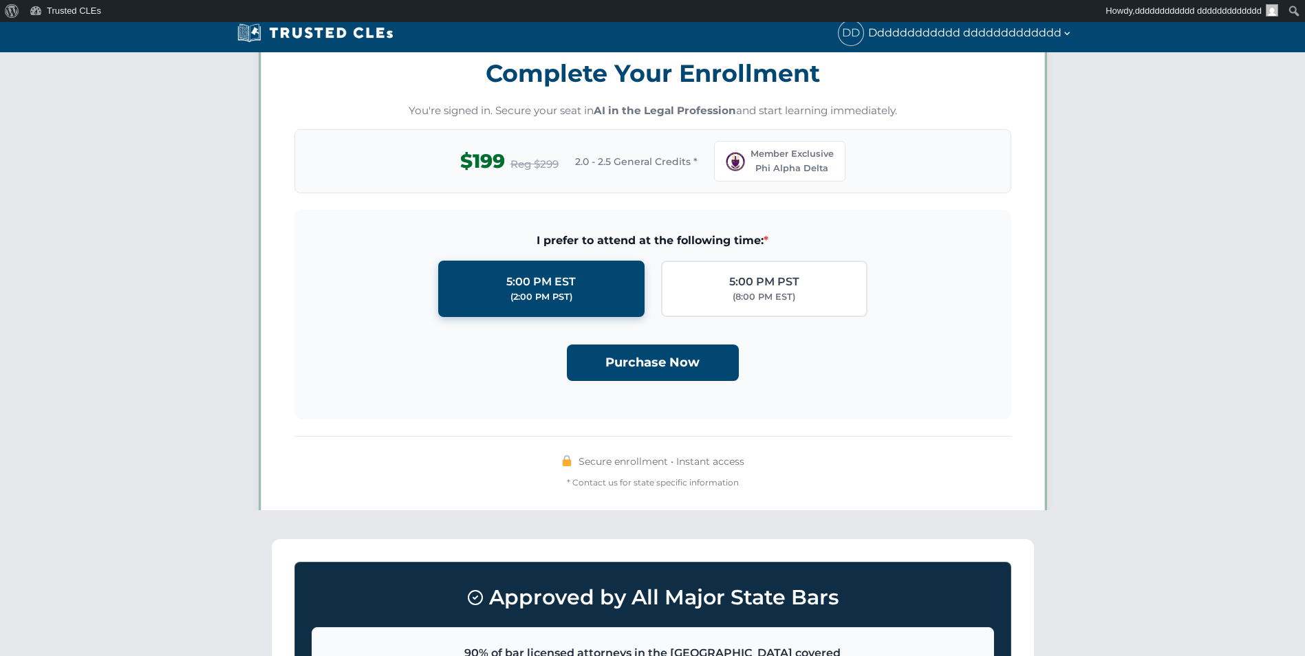
scroll to position [1204, 0]
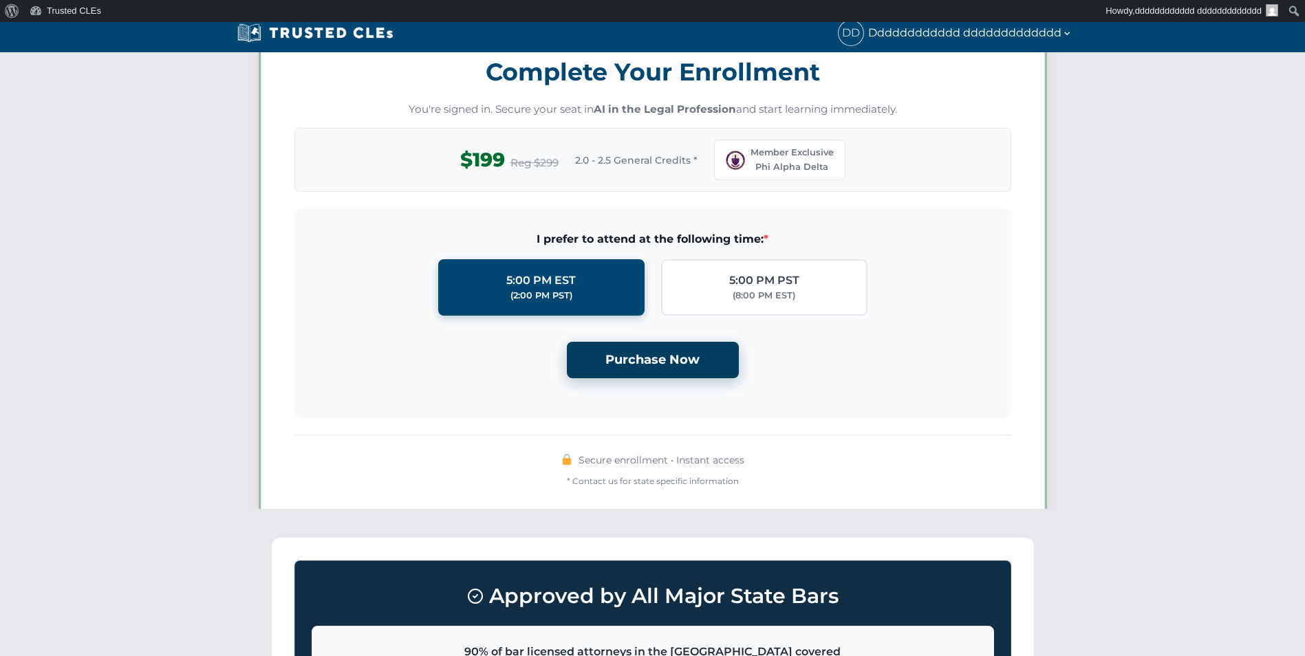
click at [683, 350] on button "Purchase Now" at bounding box center [653, 360] width 172 height 36
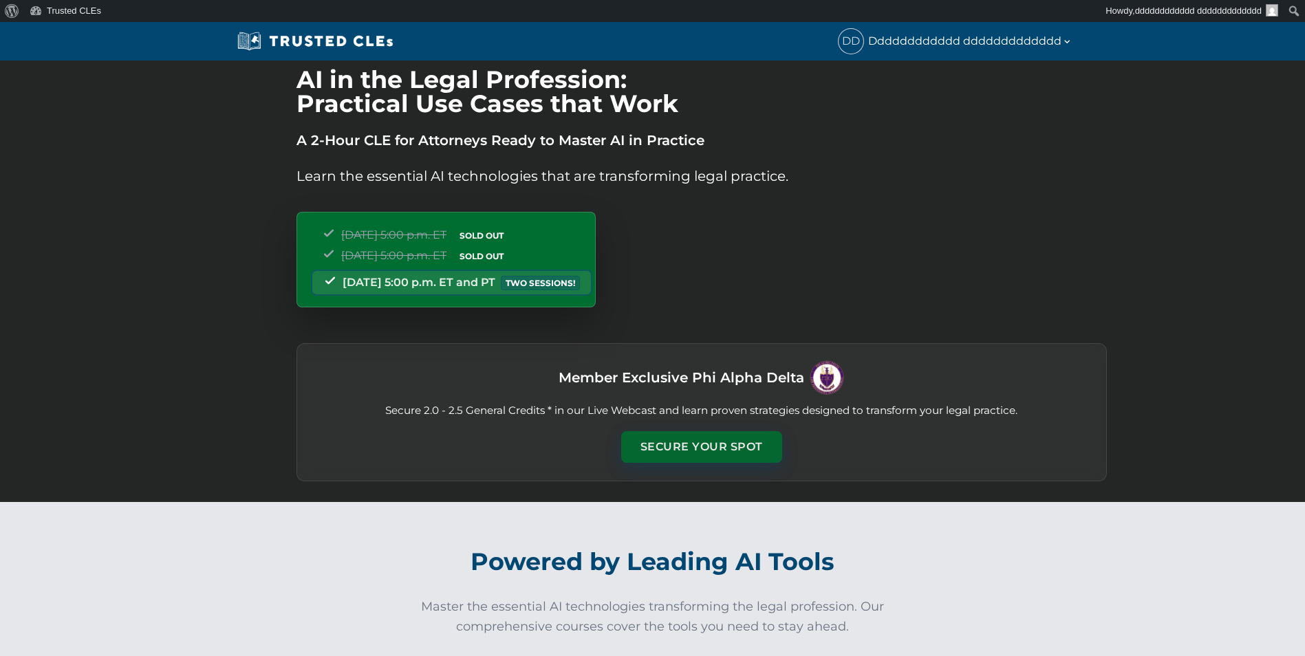
click at [670, 452] on button "Secure Your Spot" at bounding box center [701, 447] width 161 height 32
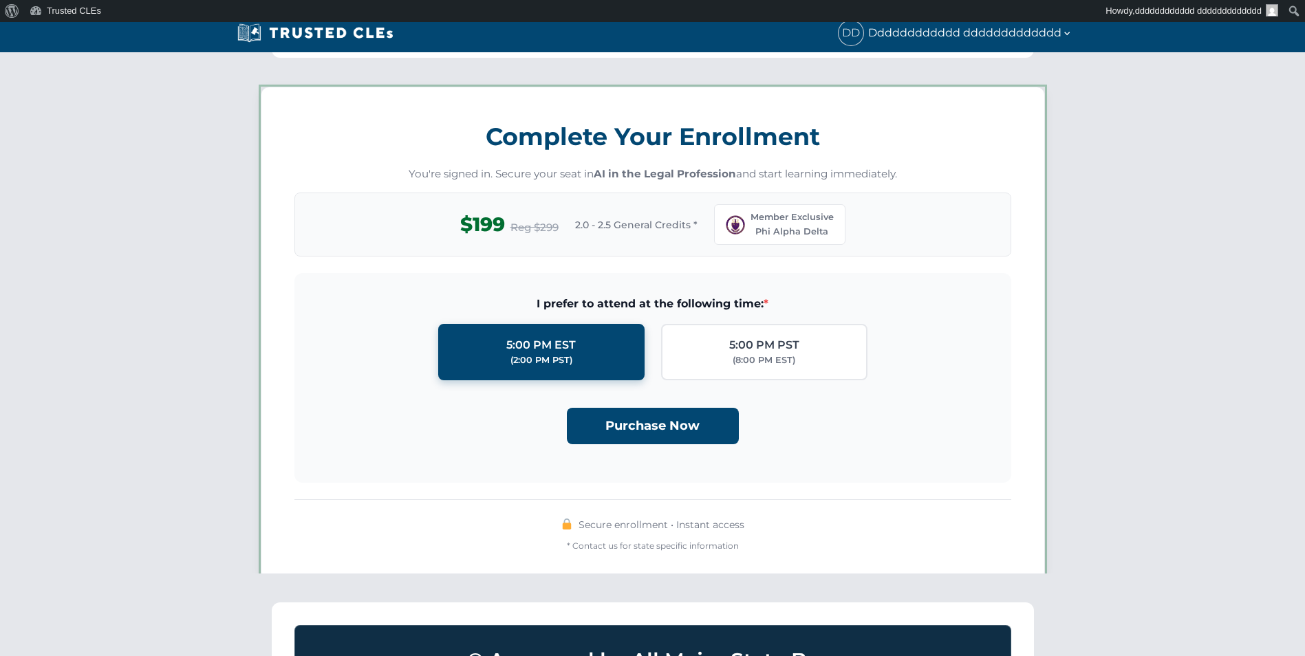
scroll to position [1204, 0]
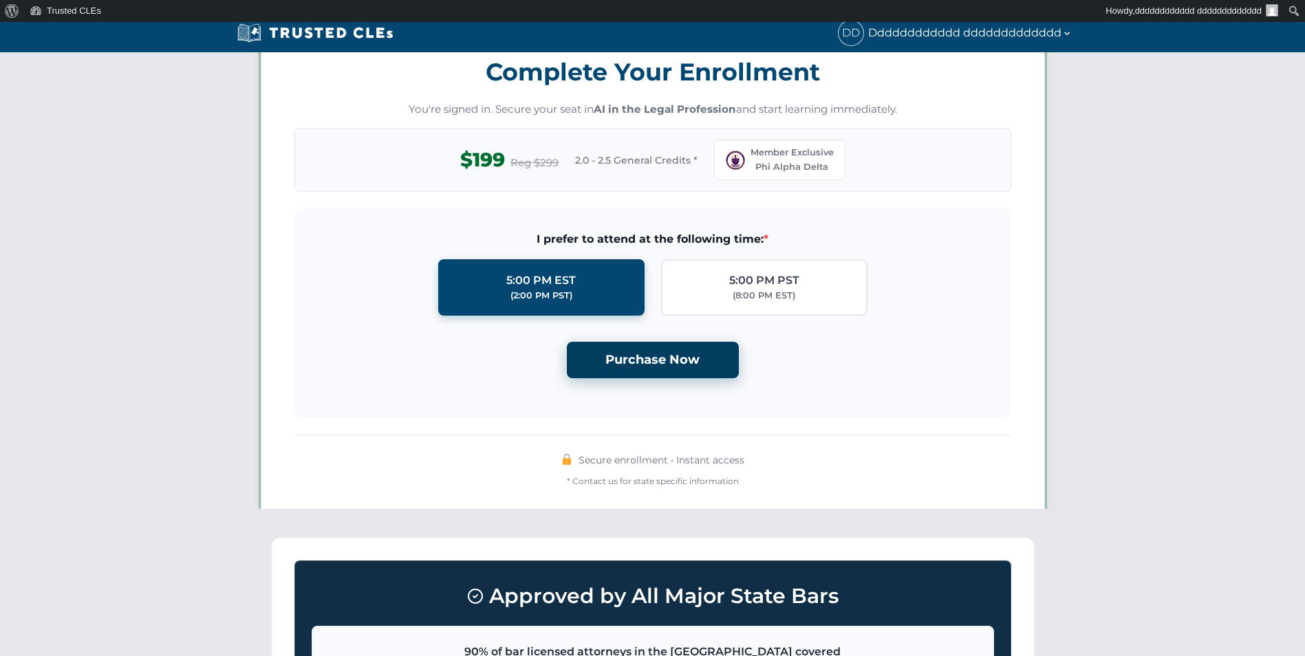
click at [685, 378] on button "Purchase Now" at bounding box center [653, 360] width 172 height 36
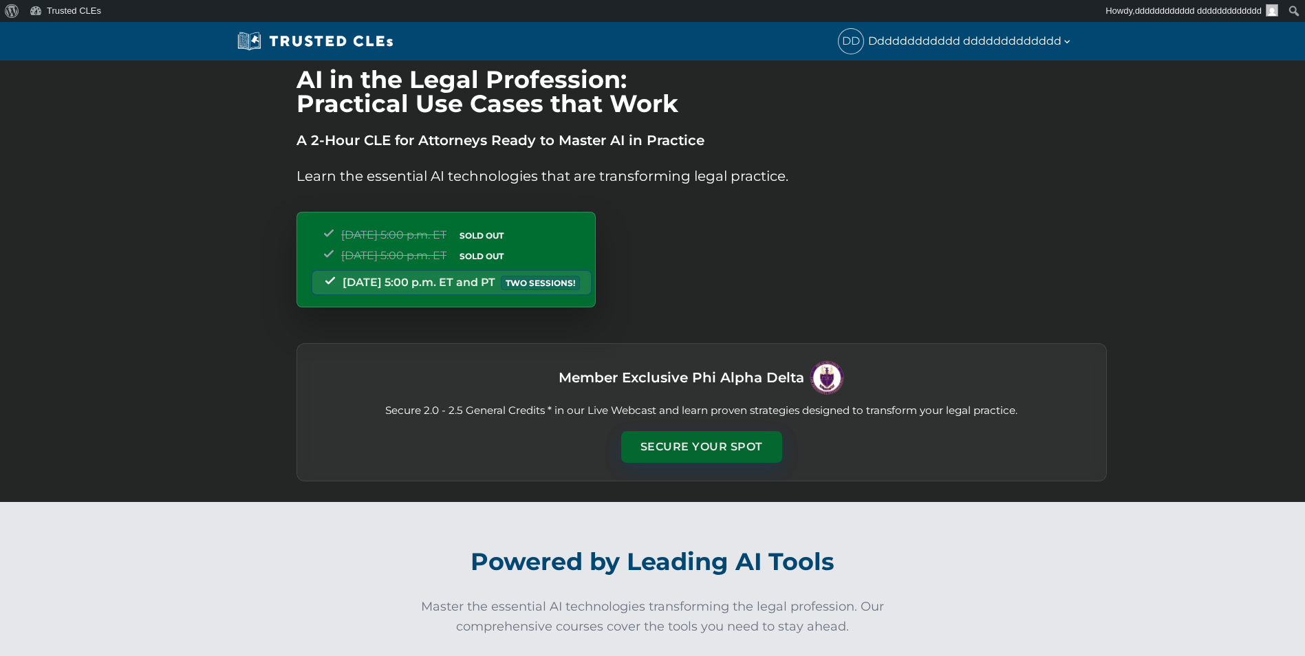
click at [652, 439] on button "Secure Your Spot" at bounding box center [701, 447] width 161 height 32
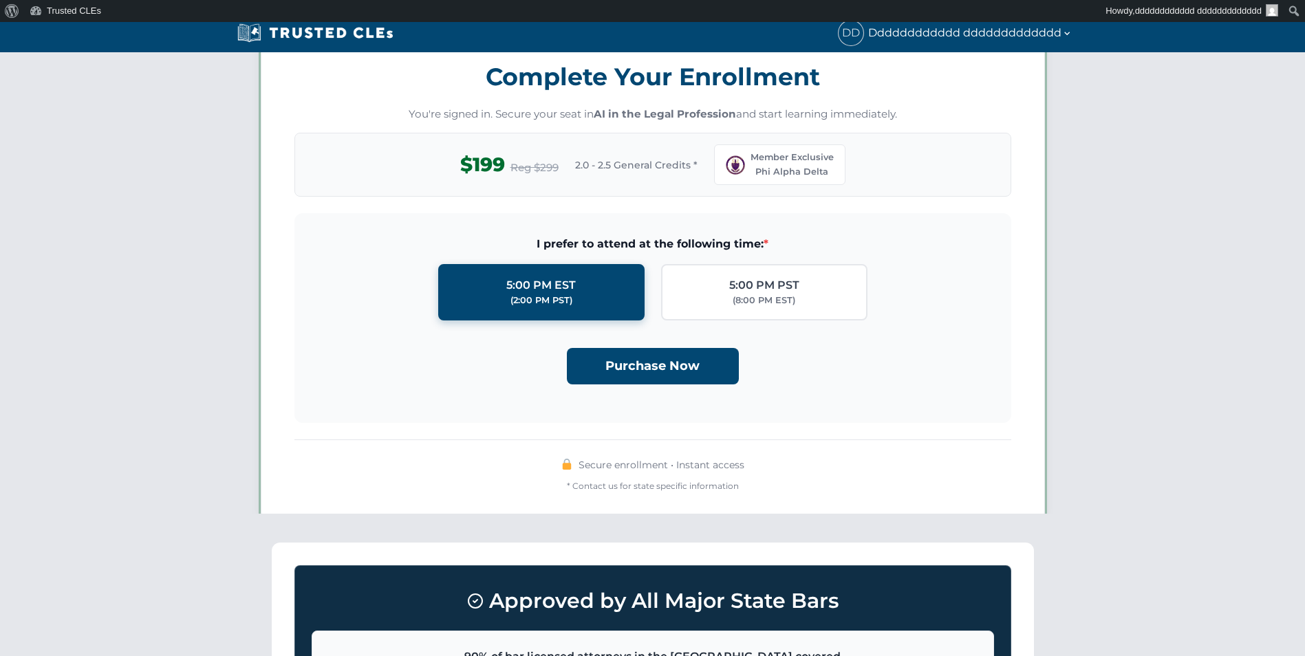
scroll to position [1204, 0]
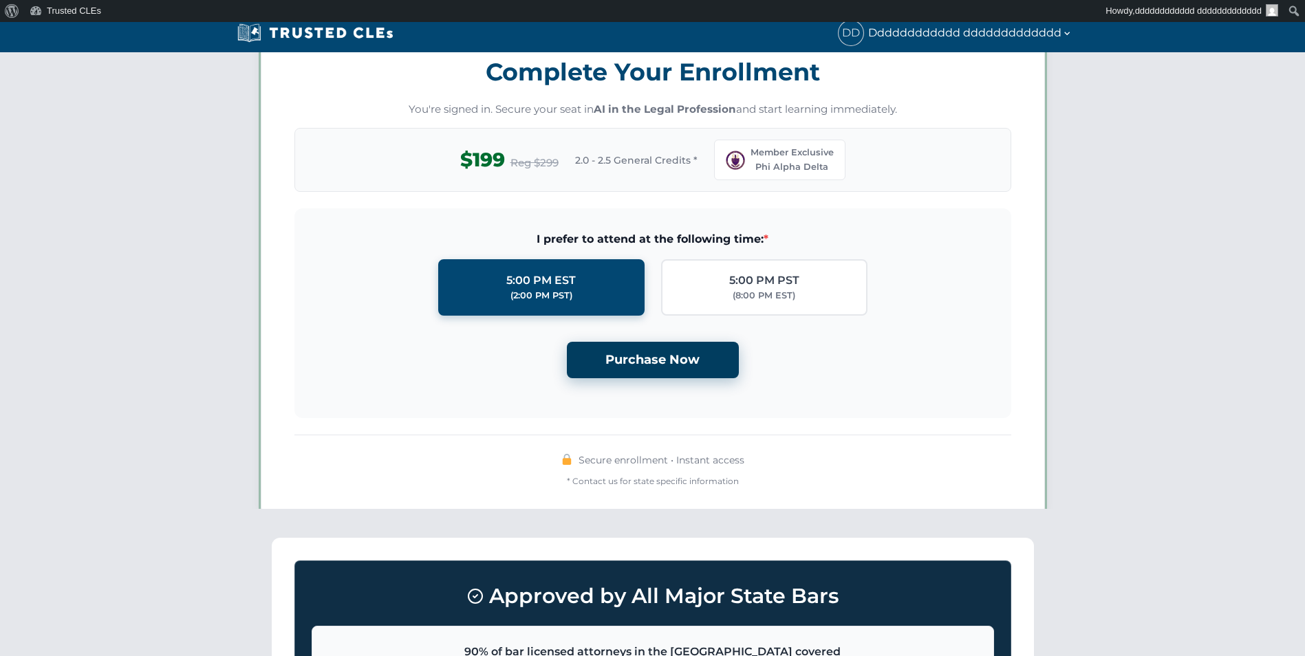
click at [652, 363] on button "Purchase Now" at bounding box center [653, 360] width 172 height 36
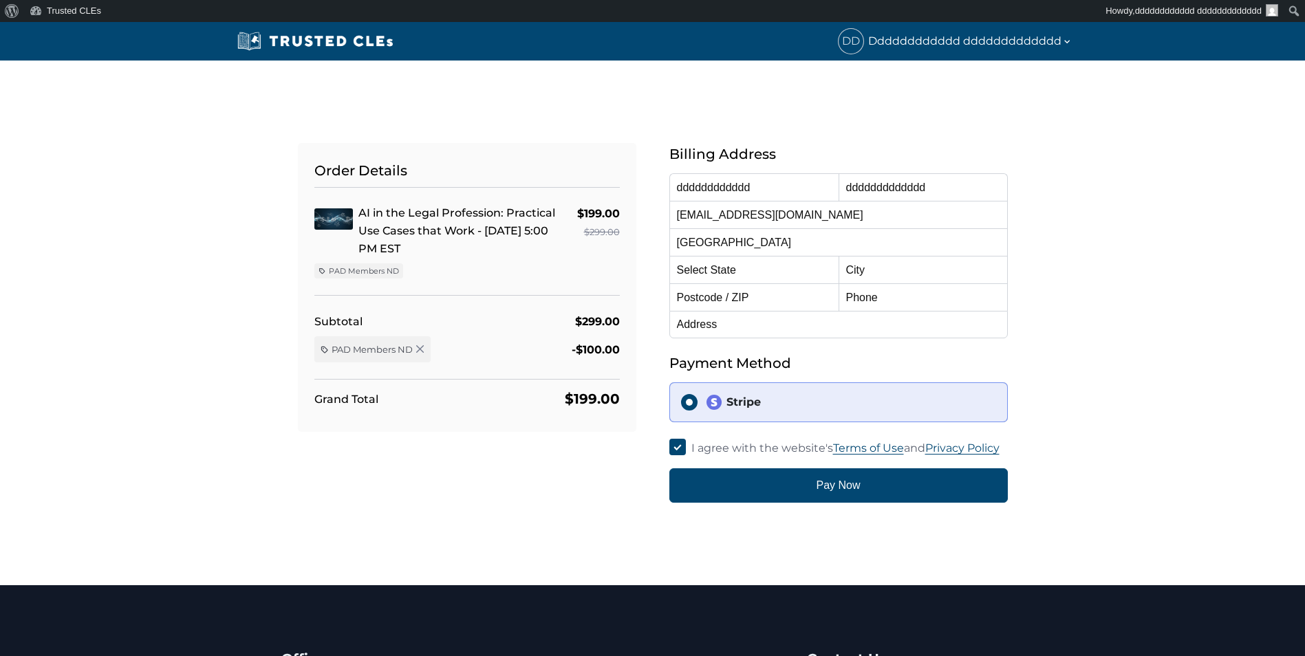
select select "[US_STATE]"
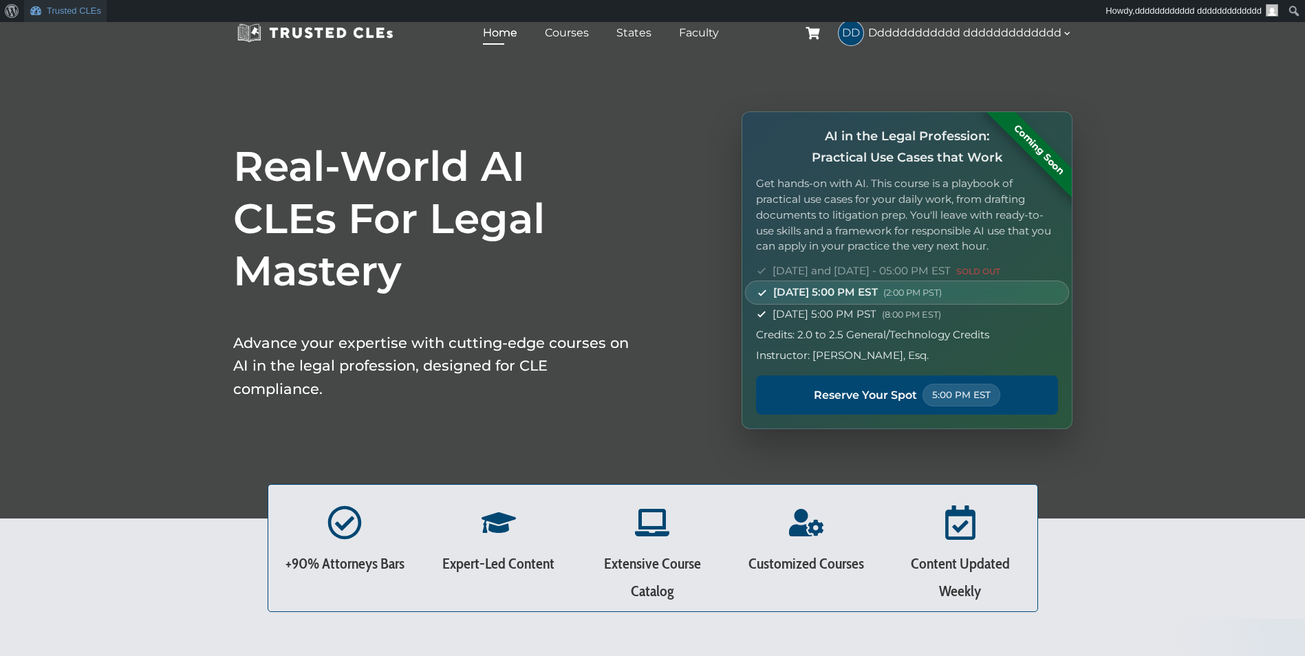
click at [68, 12] on link "Trusted CLEs" at bounding box center [65, 11] width 83 height 22
click at [72, 32] on link "Dashboard" at bounding box center [79, 35] width 110 height 18
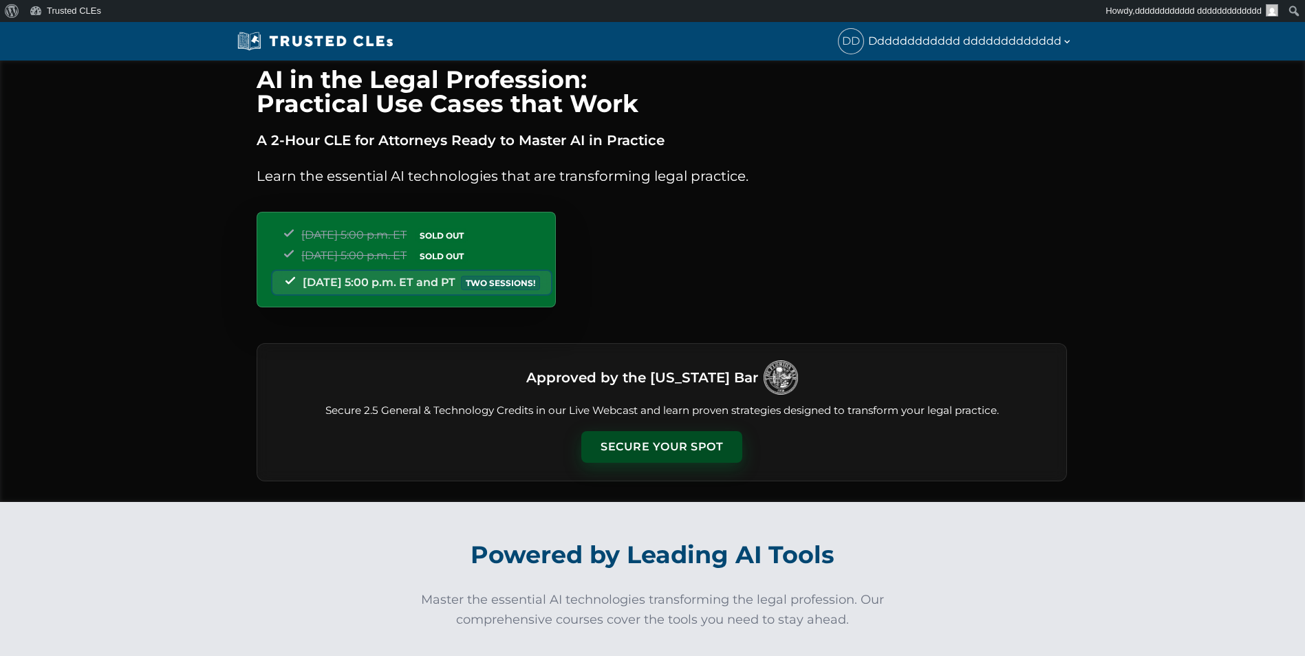
click at [621, 444] on button "Secure Your Spot" at bounding box center [661, 447] width 161 height 32
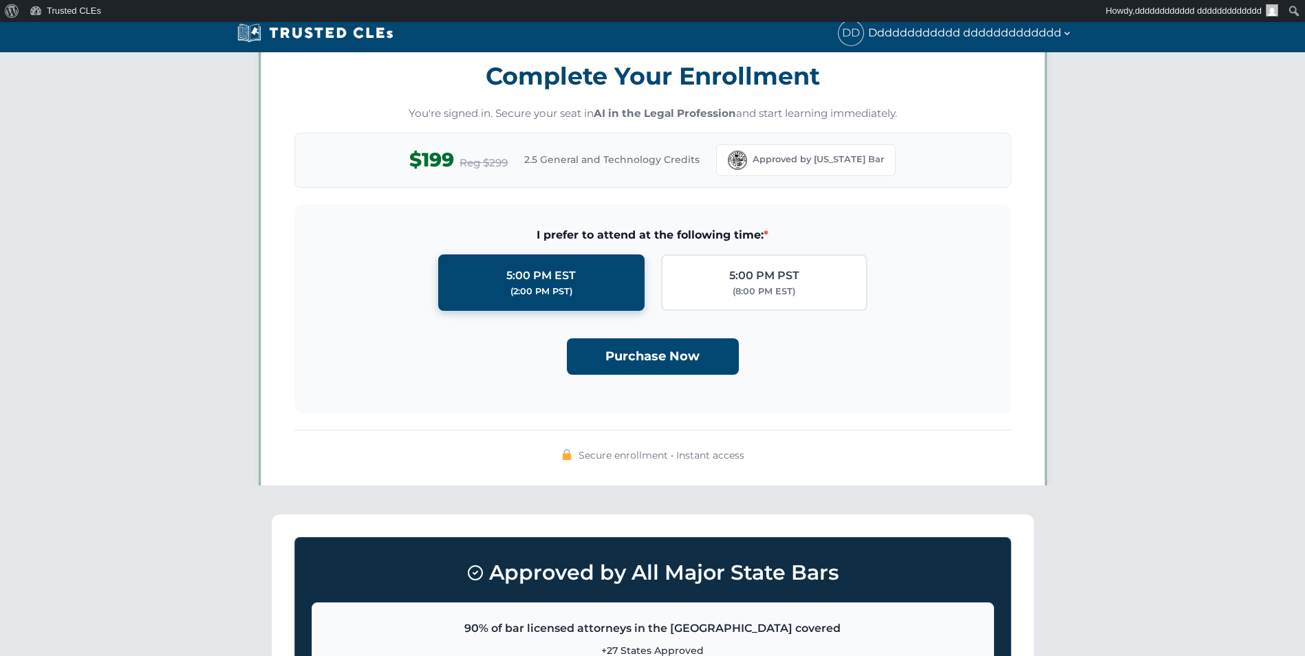
scroll to position [1197, 0]
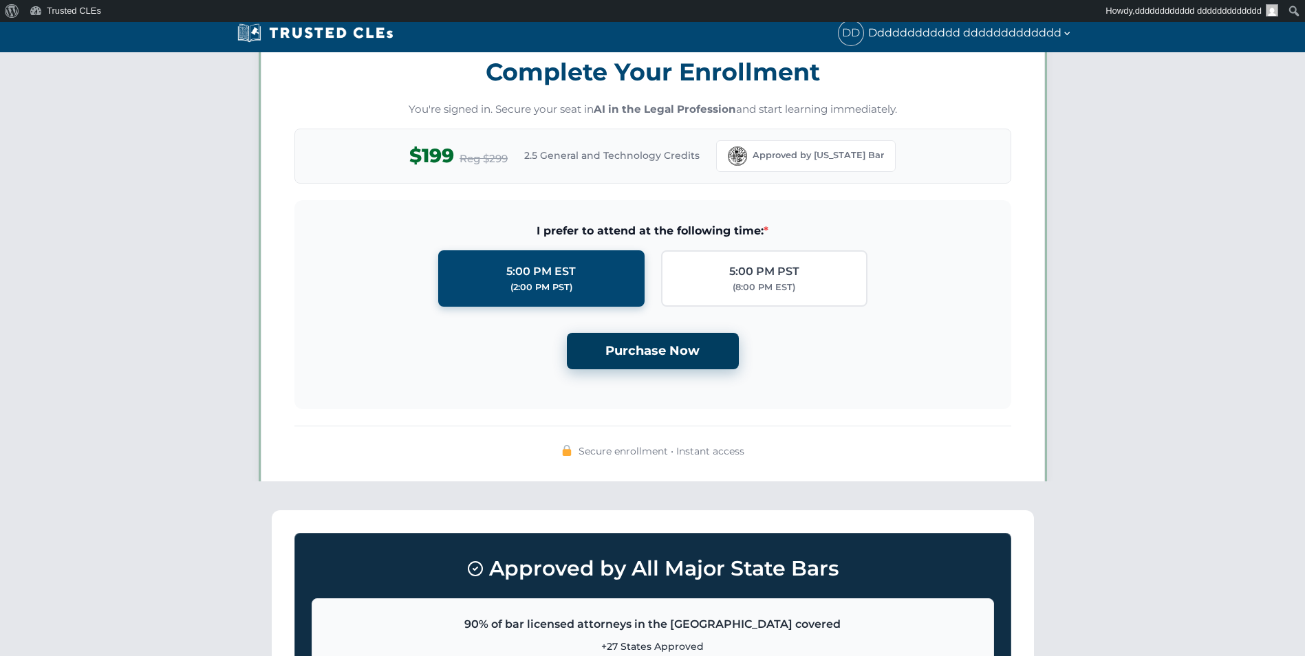
click at [628, 356] on button "Purchase Now" at bounding box center [653, 351] width 172 height 36
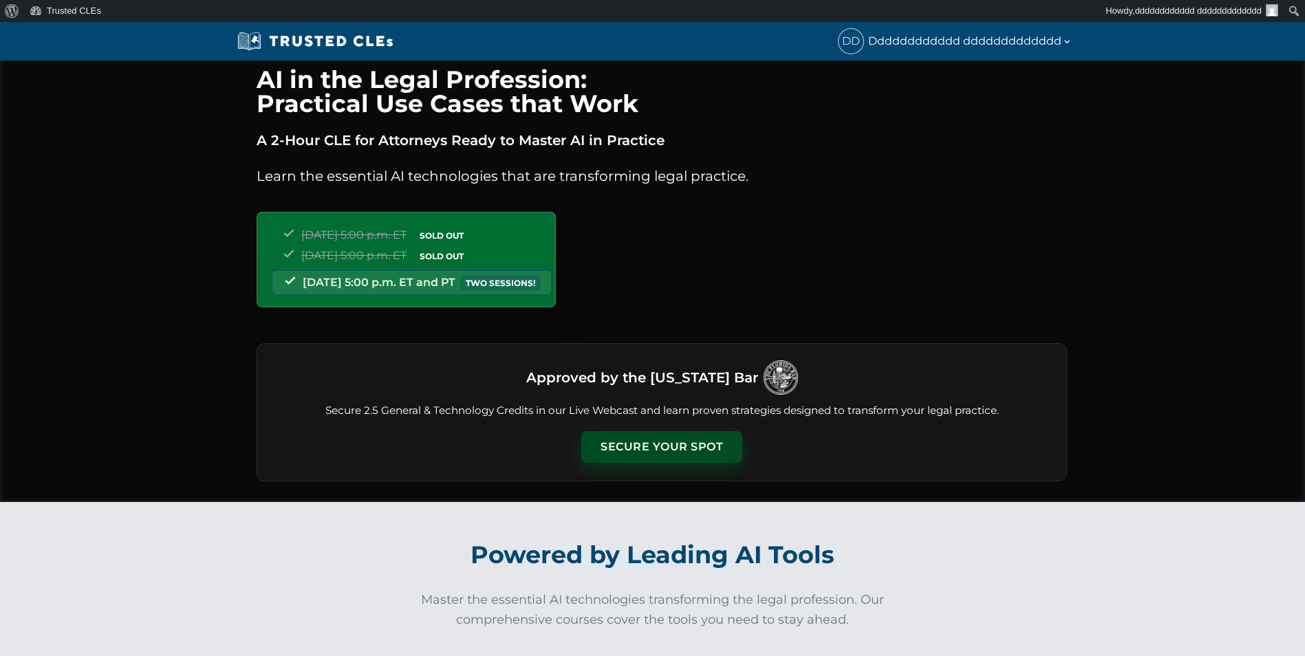
click at [626, 441] on button "Secure Your Spot" at bounding box center [661, 447] width 161 height 32
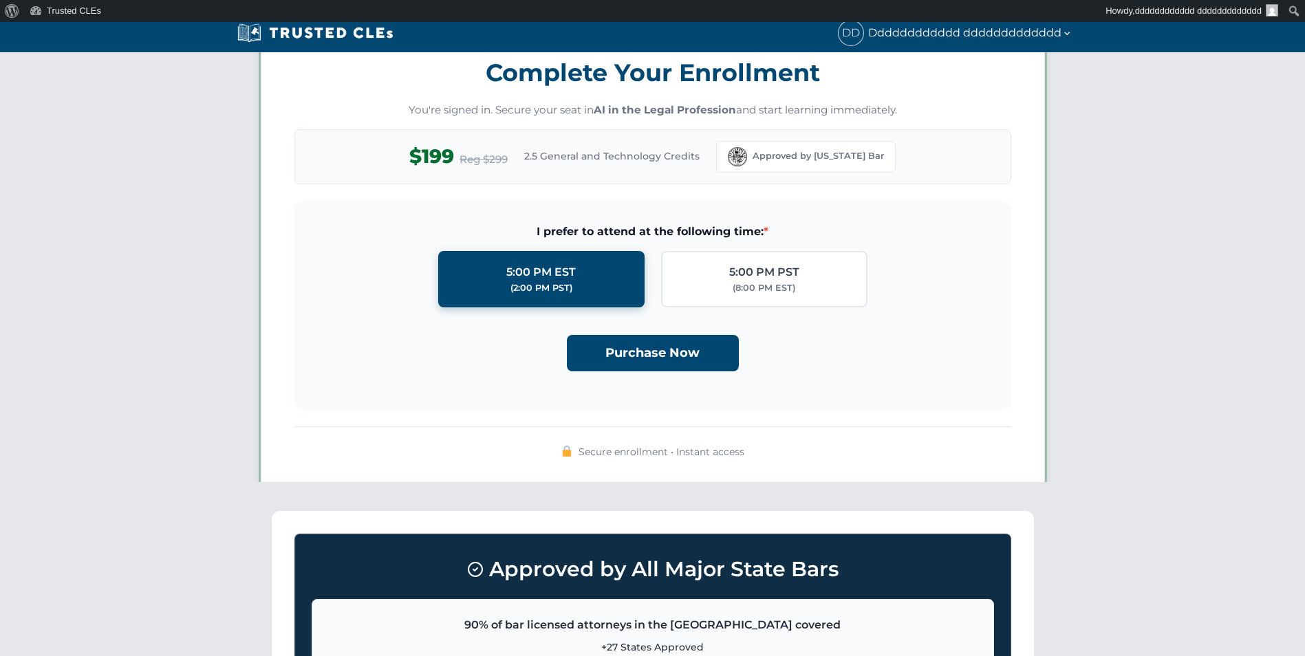
scroll to position [1197, 0]
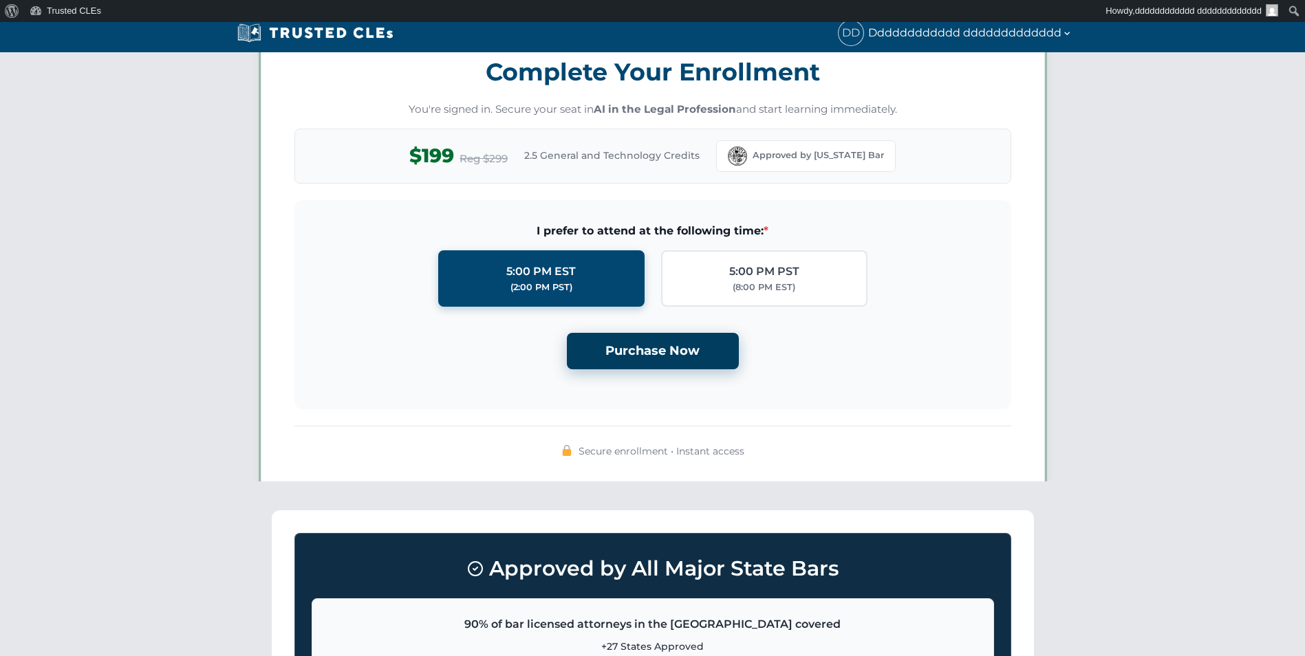
click at [639, 359] on button "Purchase Now" at bounding box center [653, 351] width 172 height 36
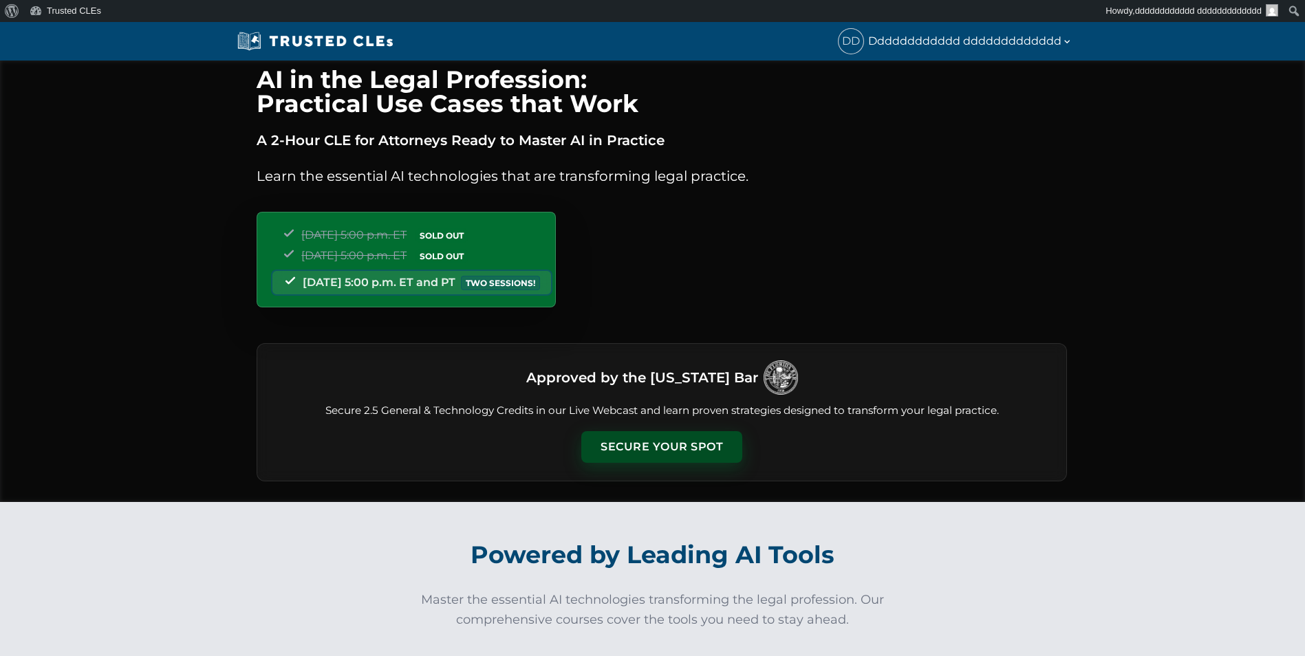
click at [632, 441] on button "Secure Your Spot" at bounding box center [661, 447] width 161 height 32
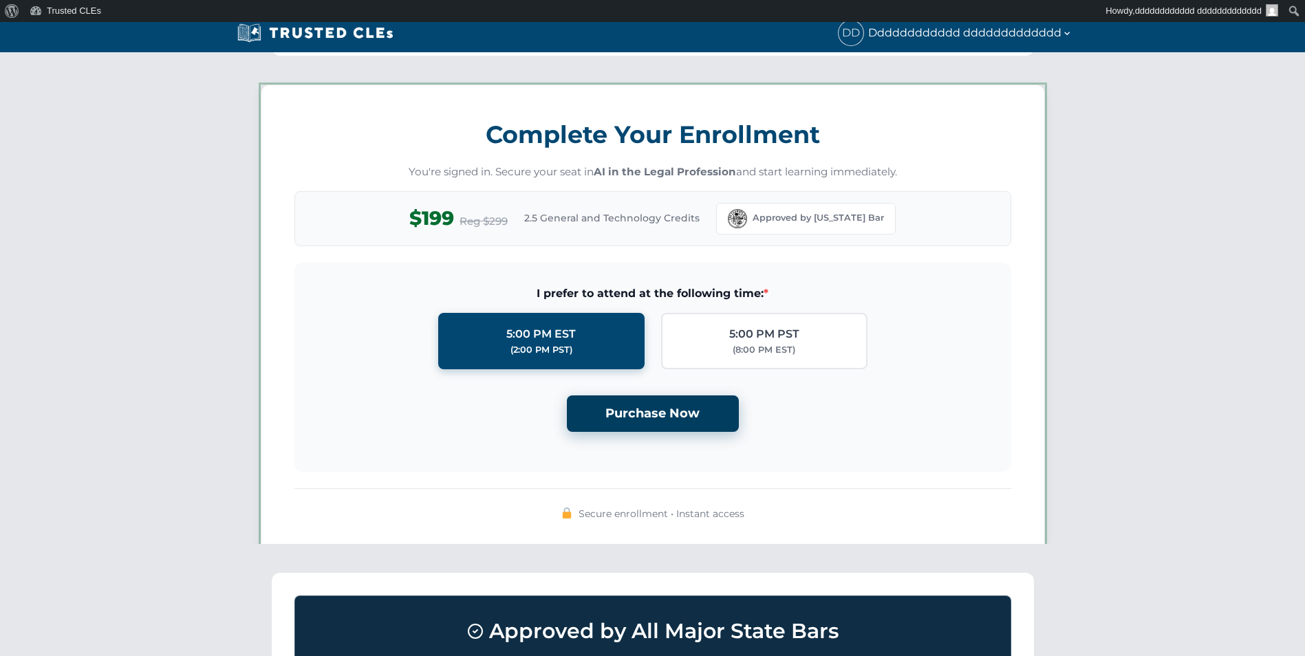
scroll to position [1197, 0]
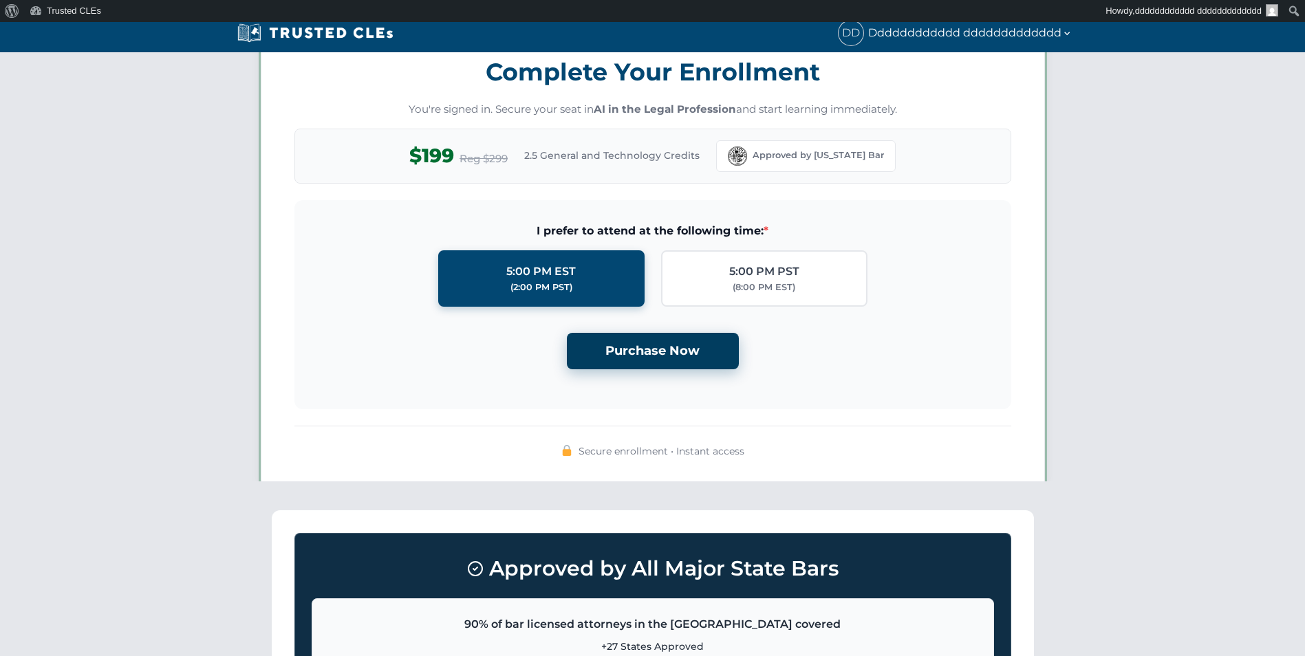
click at [636, 345] on button "Purchase Now" at bounding box center [653, 351] width 172 height 36
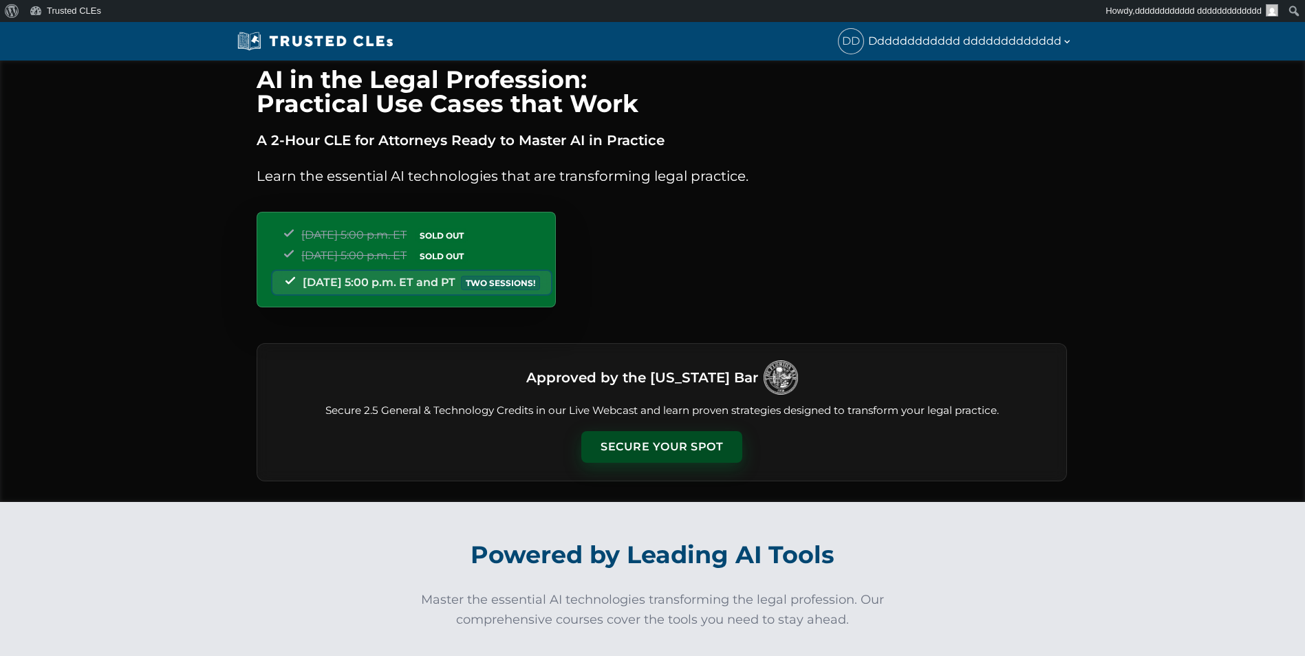
click at [636, 442] on button "Secure Your Spot" at bounding box center [661, 447] width 161 height 32
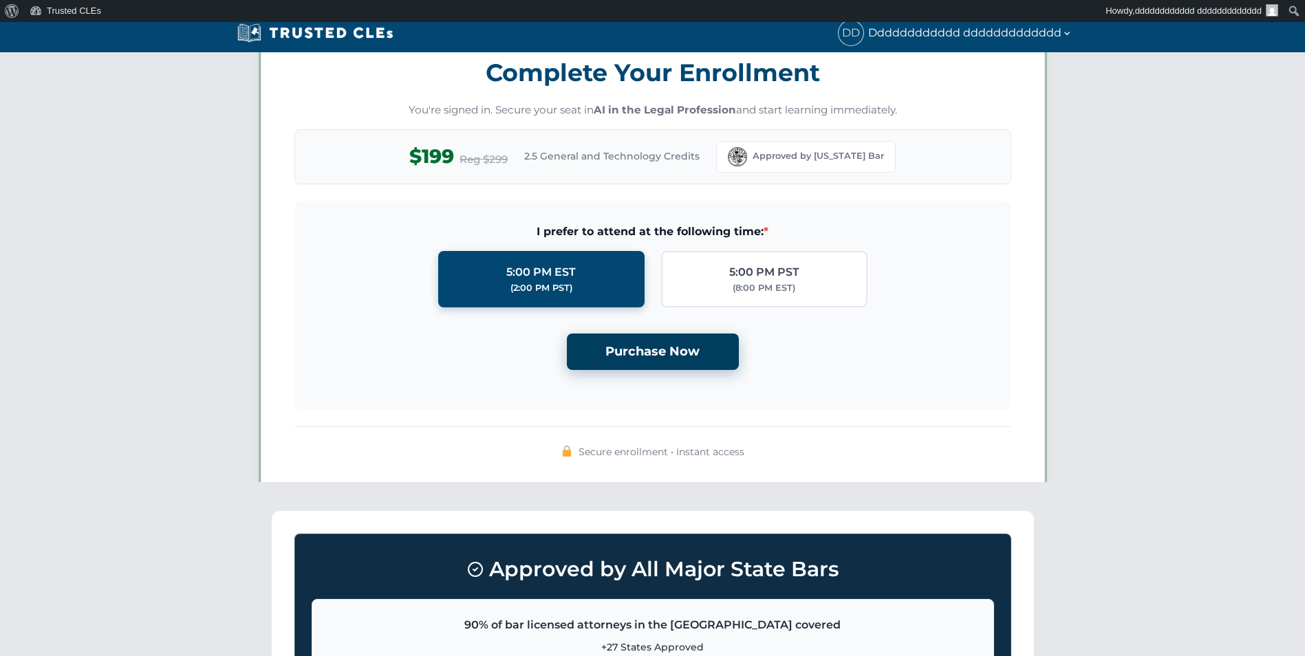
scroll to position [1197, 0]
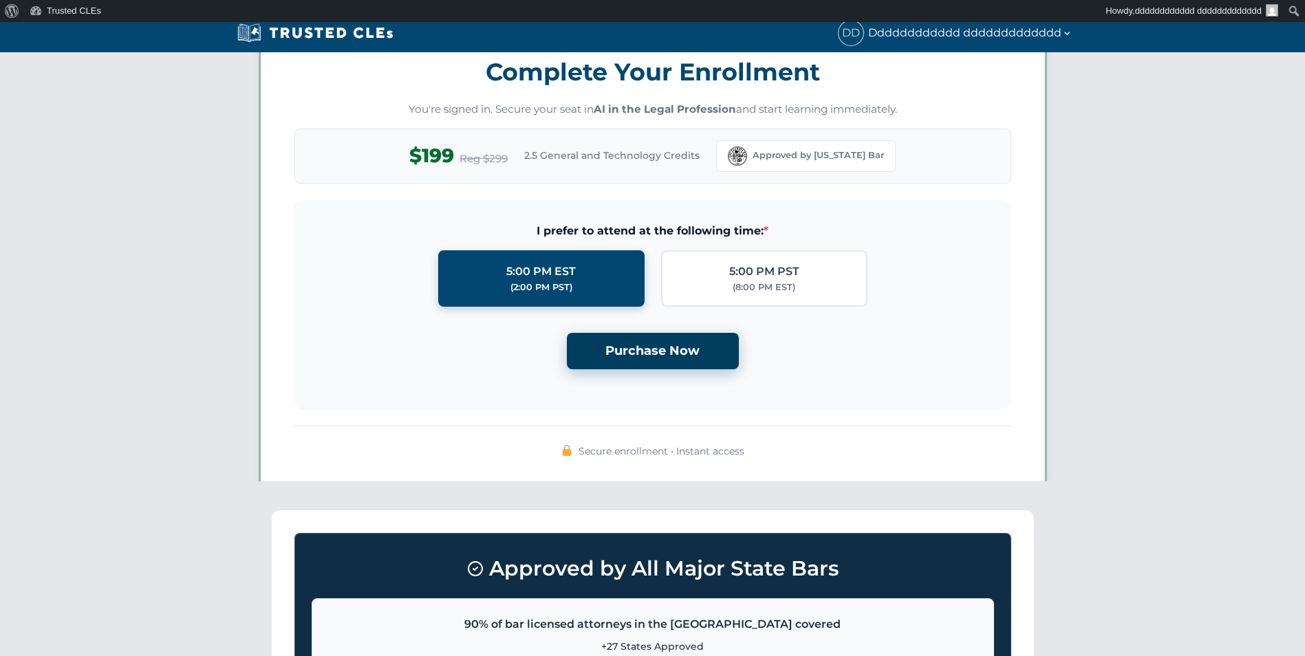
click at [646, 350] on button "Purchase Now" at bounding box center [653, 351] width 172 height 36
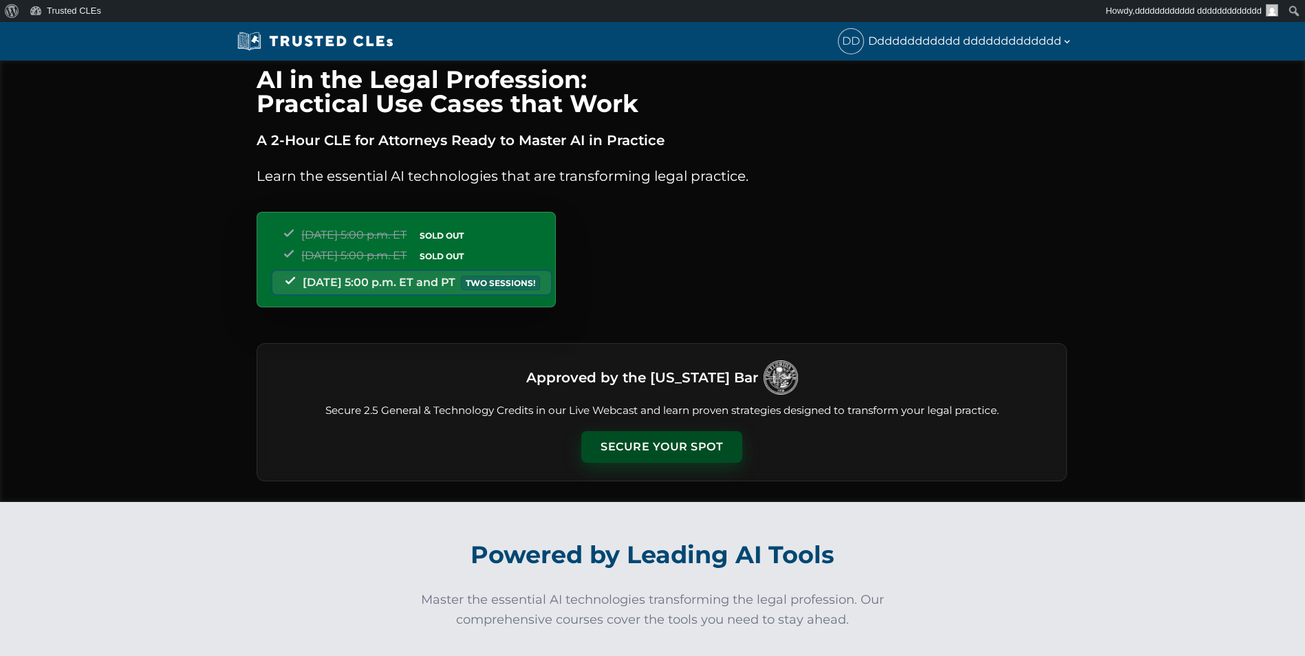
click at [697, 436] on button "Secure Your Spot" at bounding box center [661, 447] width 161 height 32
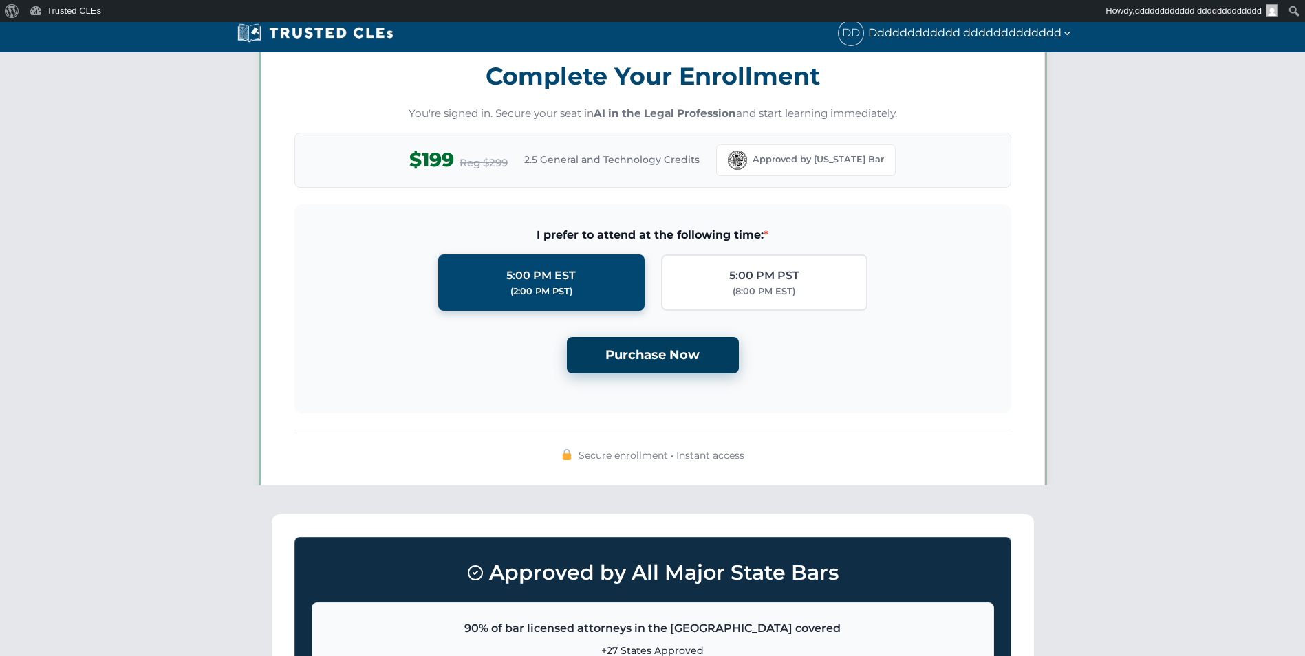
scroll to position [1197, 0]
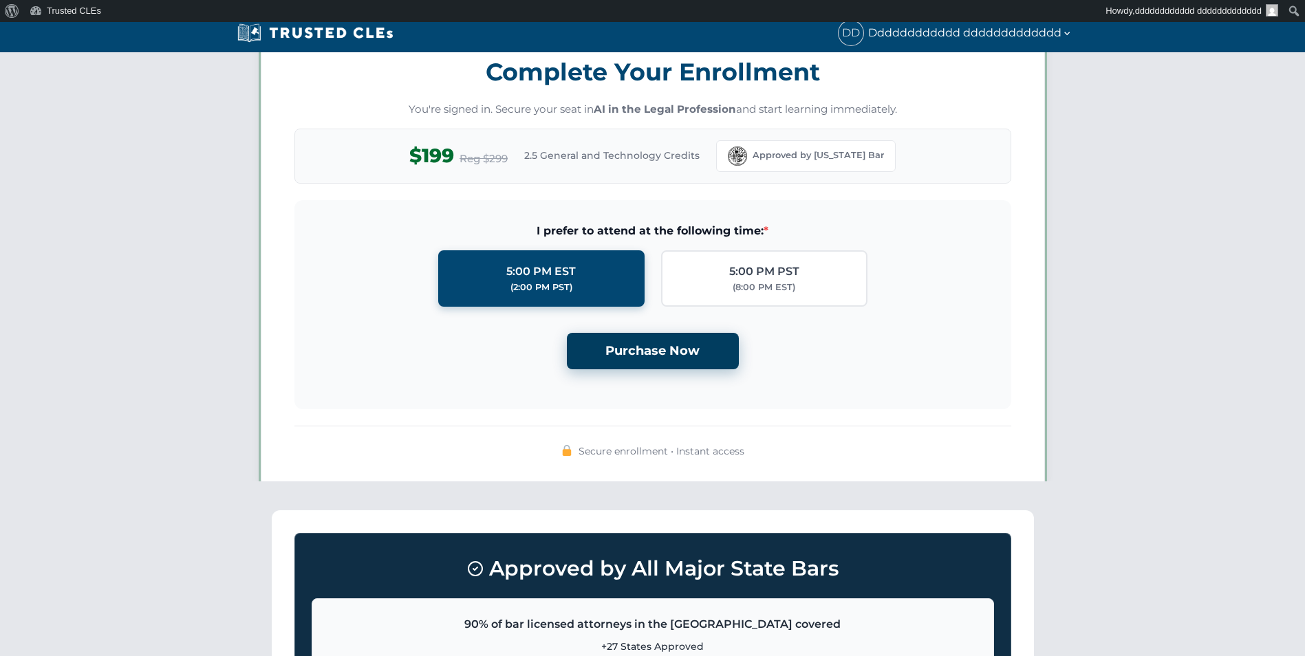
click at [671, 347] on button "Purchase Now" at bounding box center [653, 351] width 172 height 36
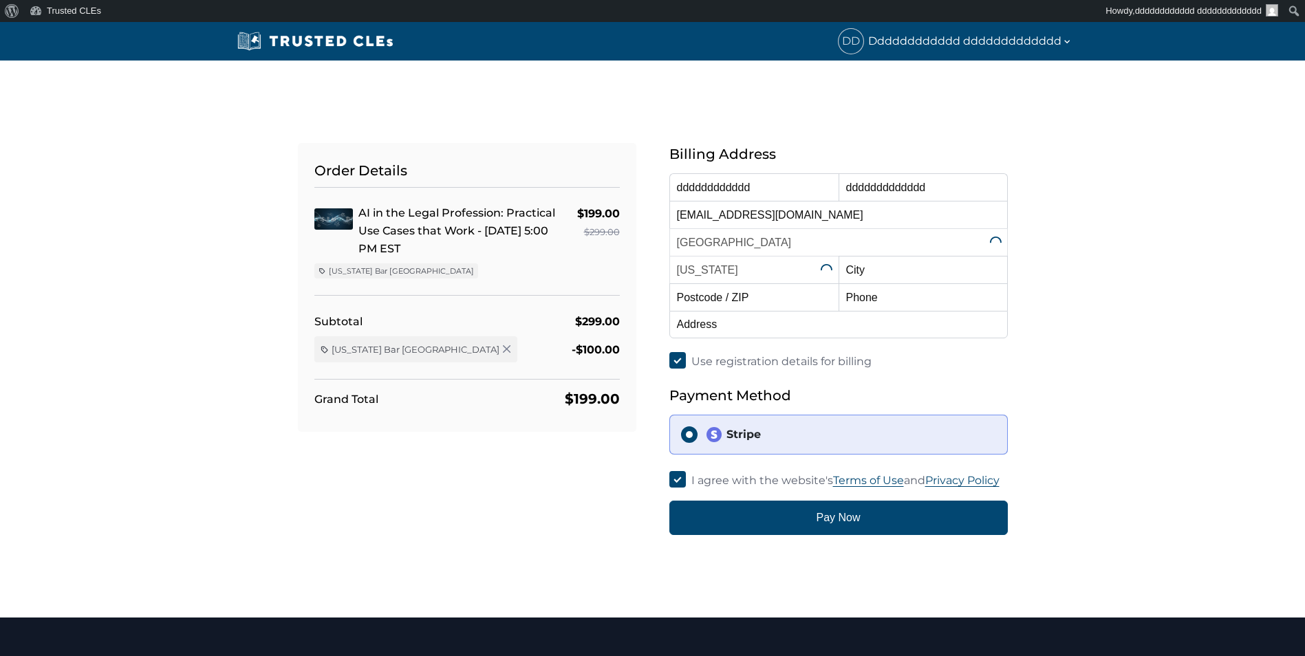
select select "[US_STATE]"
